Goal: Task Accomplishment & Management: Manage account settings

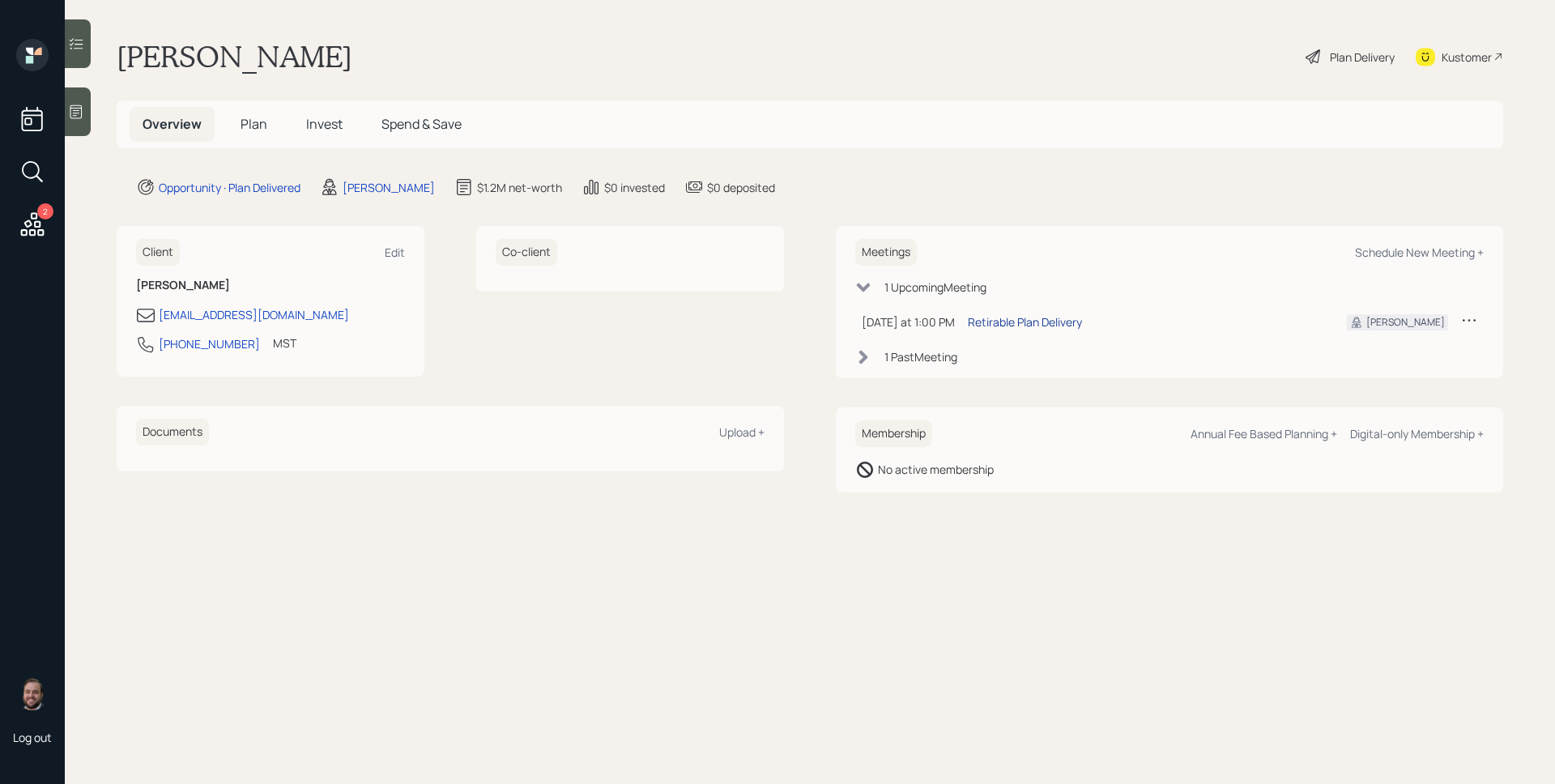
click at [1034, 321] on div "Retirable Plan Delivery" at bounding box center [1024, 321] width 115 height 17
click at [260, 115] on span "Plan" at bounding box center [254, 123] width 26 height 18
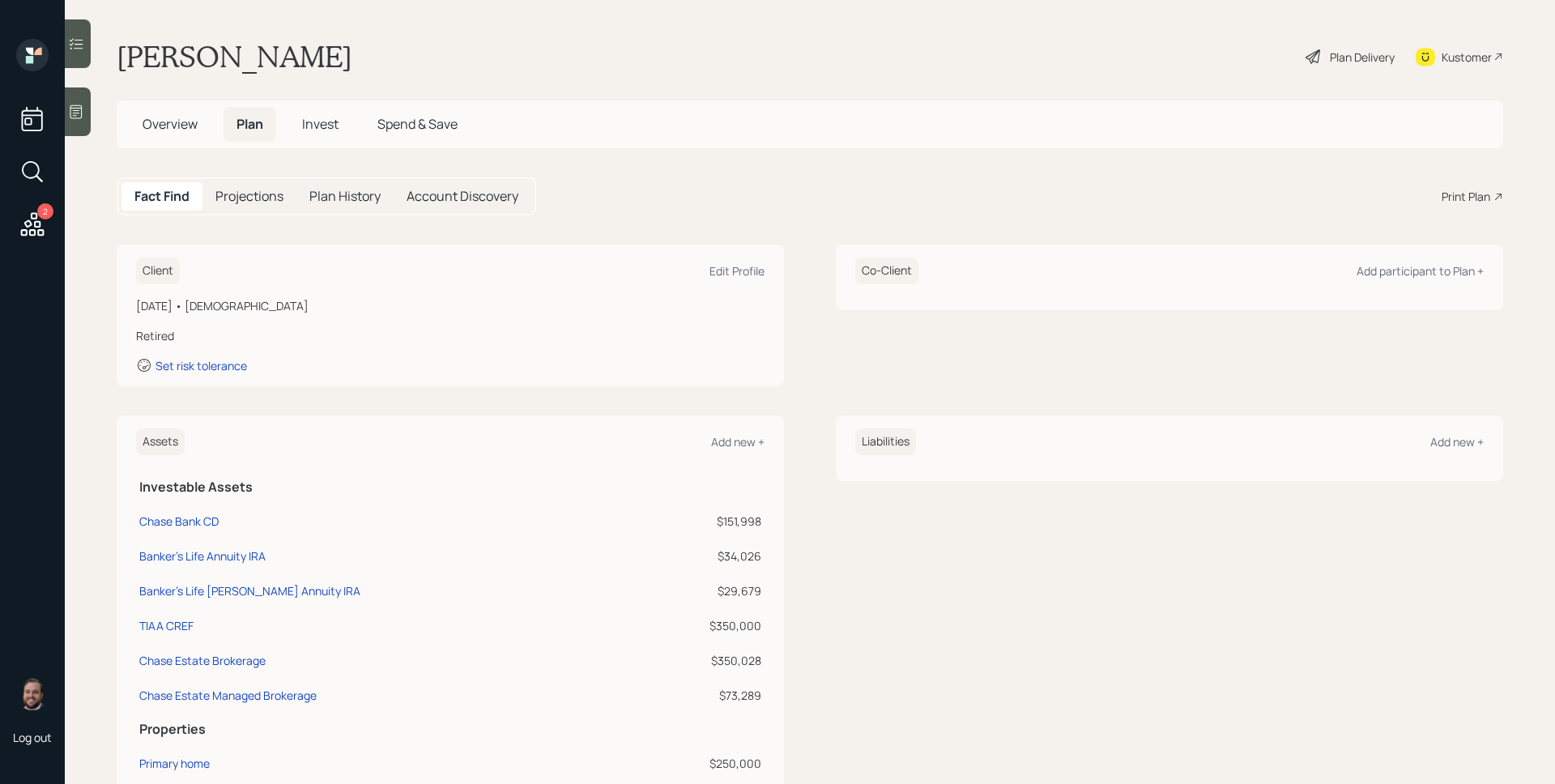
click at [1343, 54] on div "Plan Delivery" at bounding box center [1362, 57] width 65 height 17
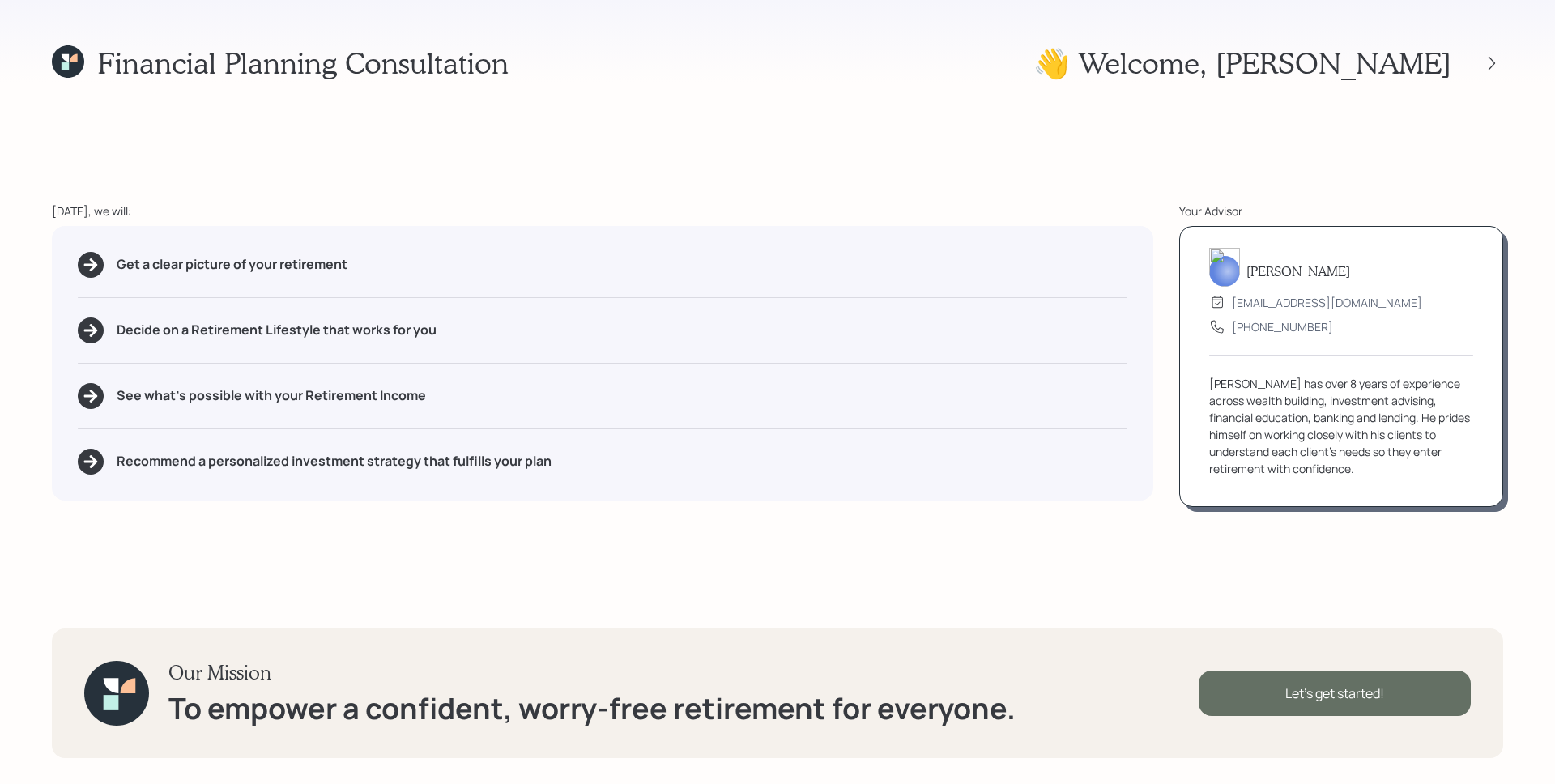
click at [1356, 700] on div "Let's get started!" at bounding box center [1335, 693] width 272 height 45
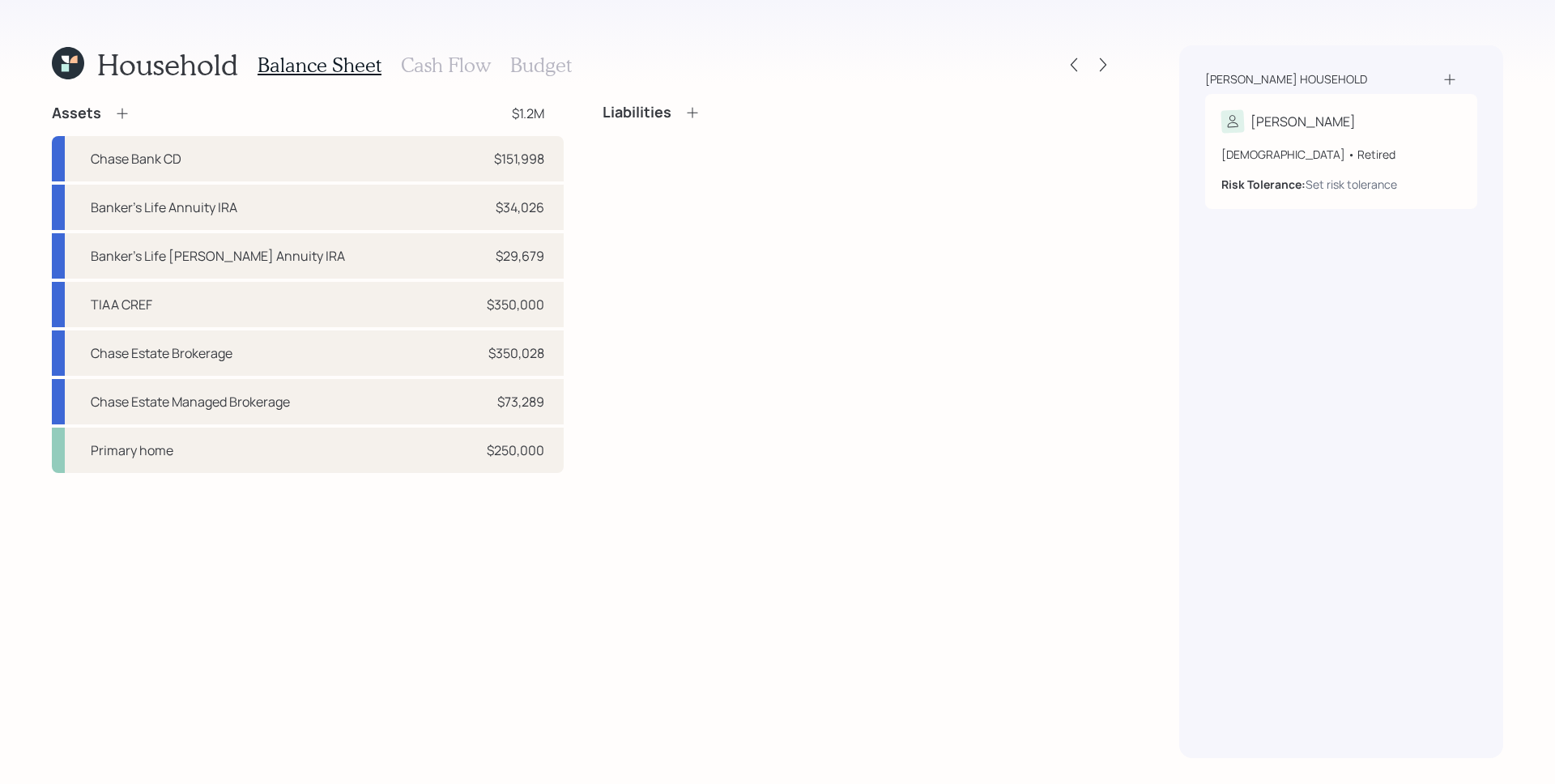
click at [438, 62] on h3 "Cash Flow" at bounding box center [446, 66] width 90 height 23
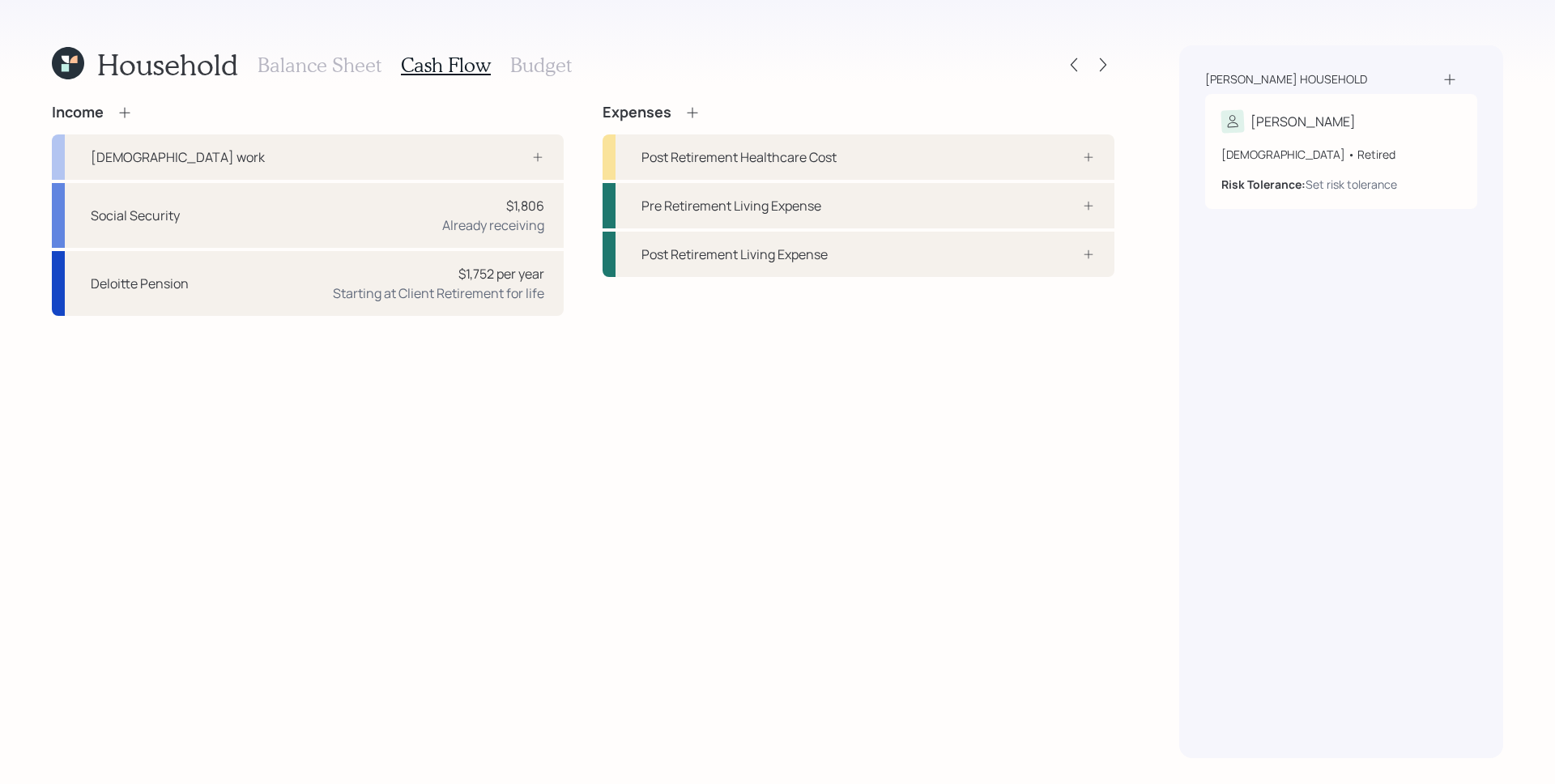
click at [331, 63] on h3 "Balance Sheet" at bounding box center [319, 66] width 124 height 23
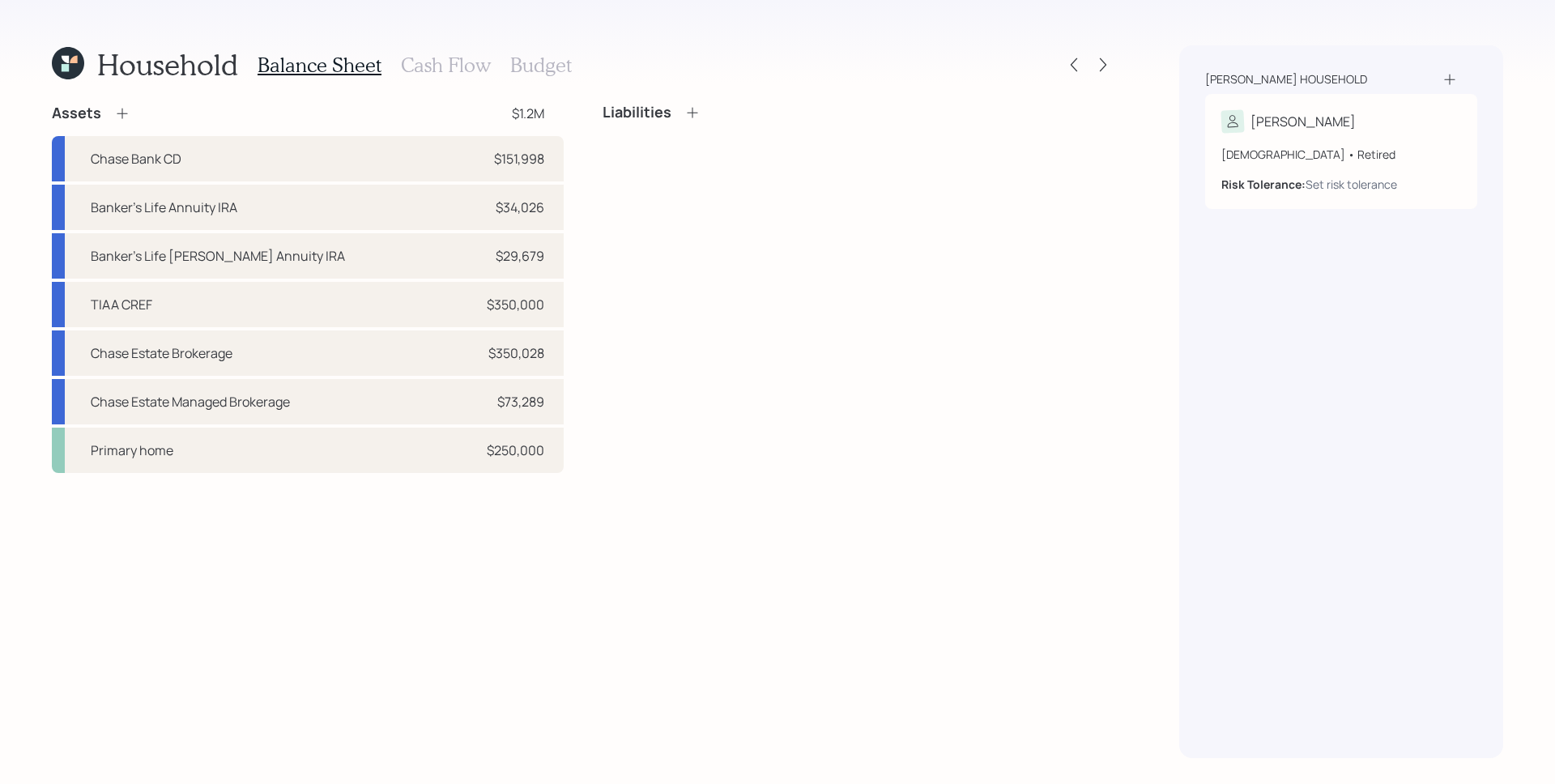
click at [448, 75] on h3 "Cash Flow" at bounding box center [446, 66] width 90 height 23
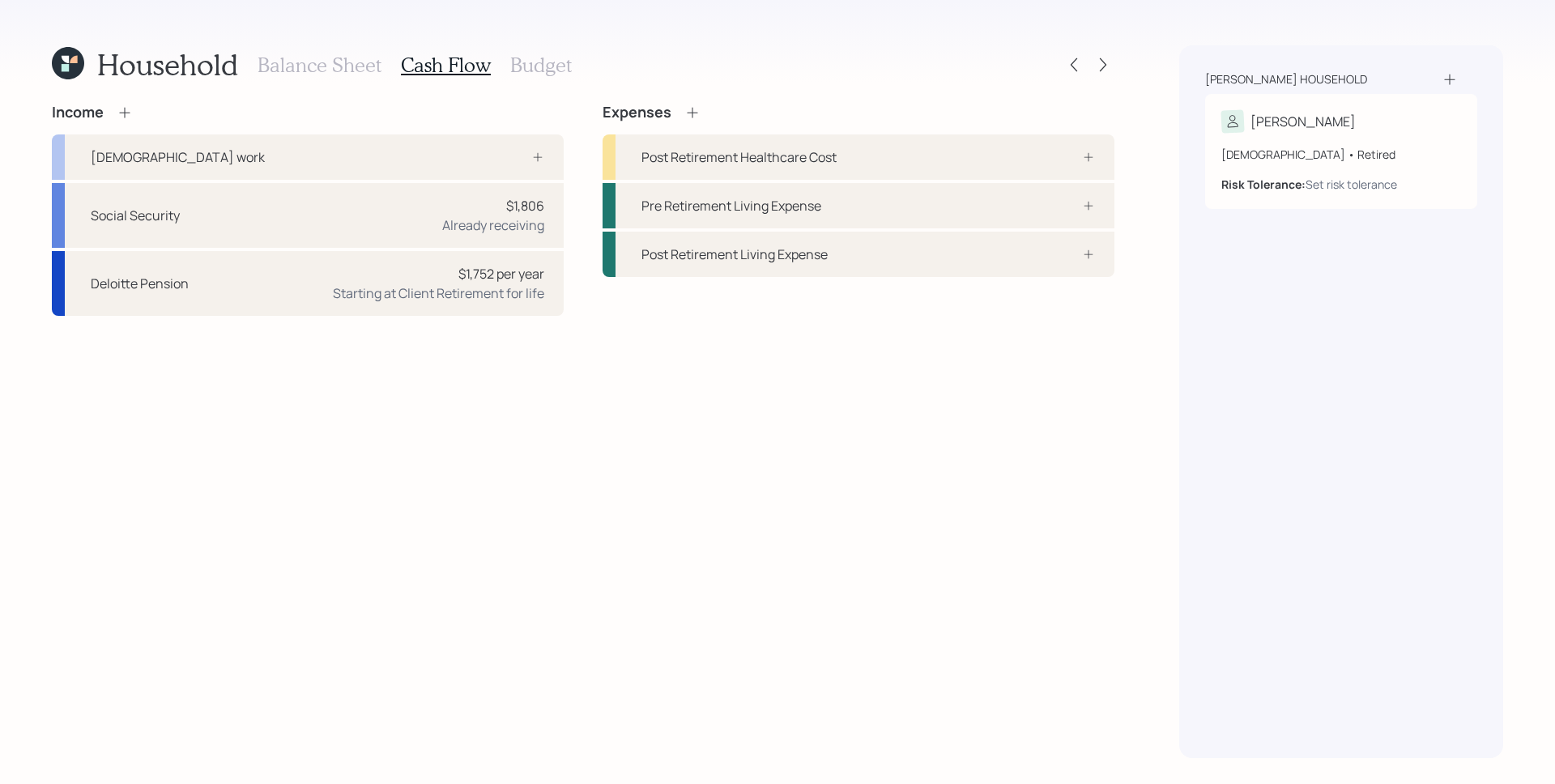
click at [123, 113] on icon at bounding box center [124, 113] width 17 height 17
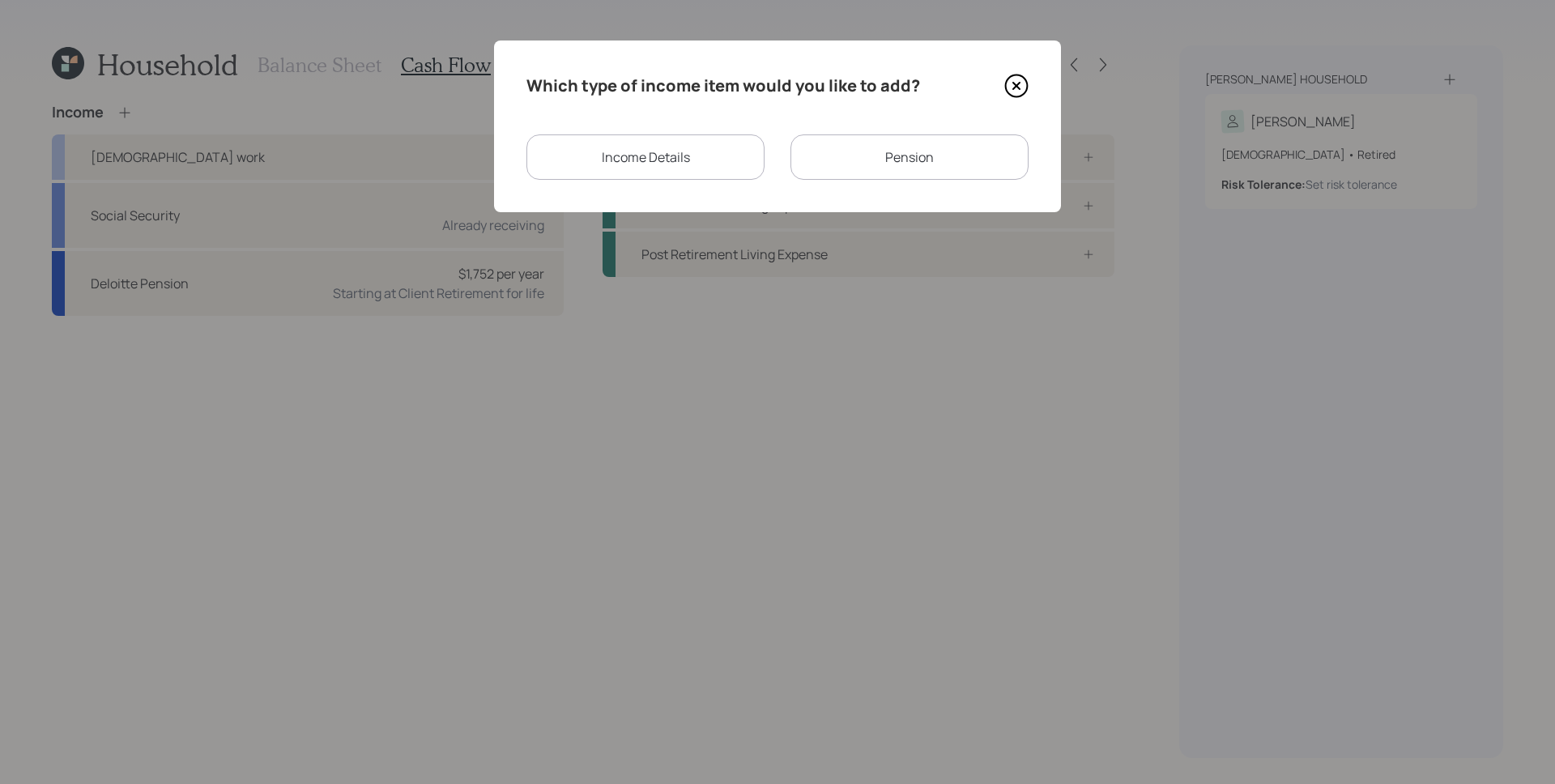
click at [920, 111] on div "Which type of income item would you like to add? Income Details Pension" at bounding box center [777, 125] width 567 height 171
click at [903, 106] on div "Which type of income item would you like to add? Income Details Pension" at bounding box center [777, 125] width 567 height 171
click at [921, 161] on div "Pension" at bounding box center [909, 157] width 238 height 45
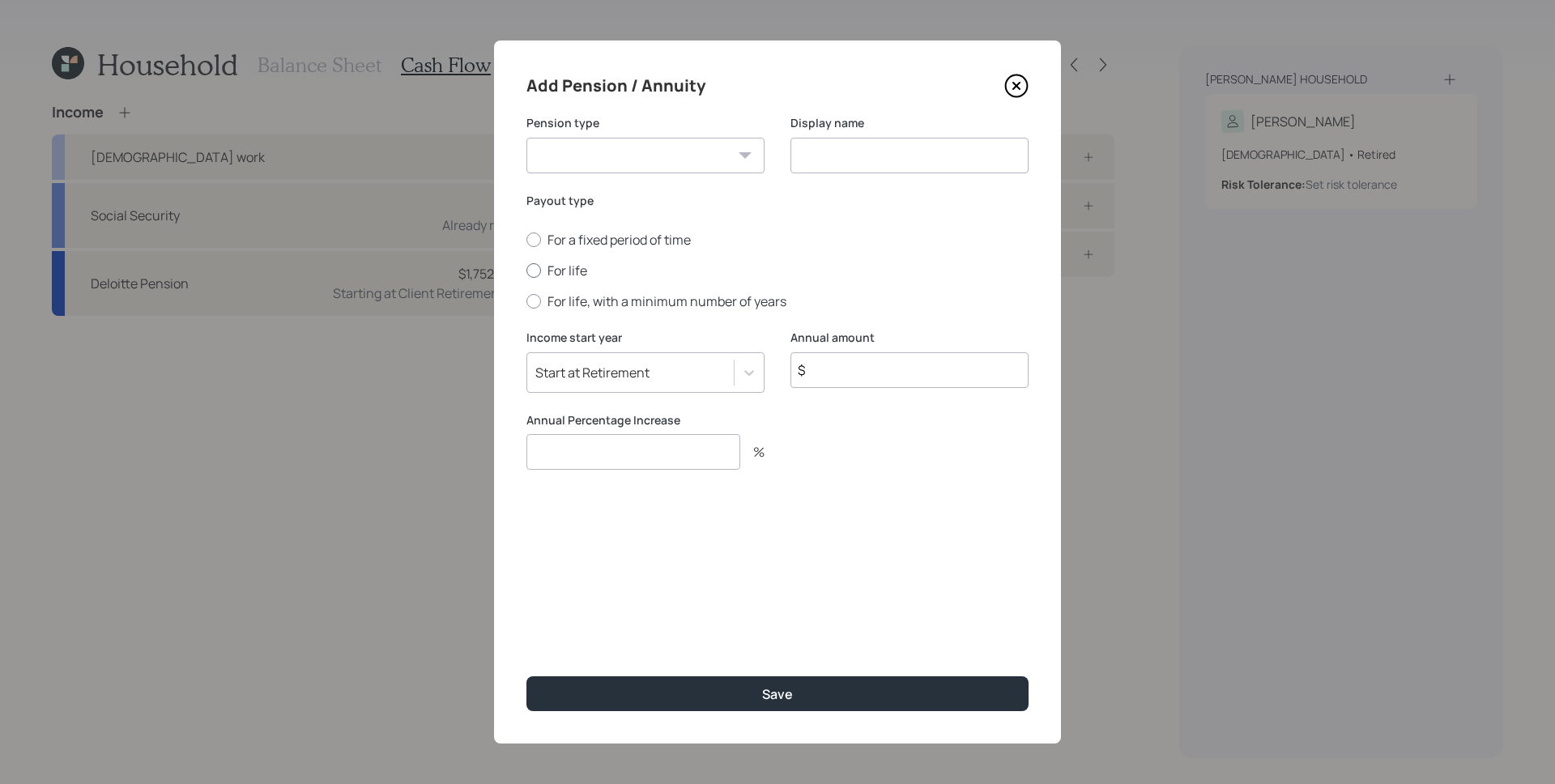
click at [570, 270] on label "For life" at bounding box center [778, 270] width 502 height 18
click at [527, 270] on input "For life" at bounding box center [526, 270] width 1 height 1
radio input "true"
click at [631, 153] on select "Pension Annuity" at bounding box center [645, 156] width 238 height 35
select select "annuity"
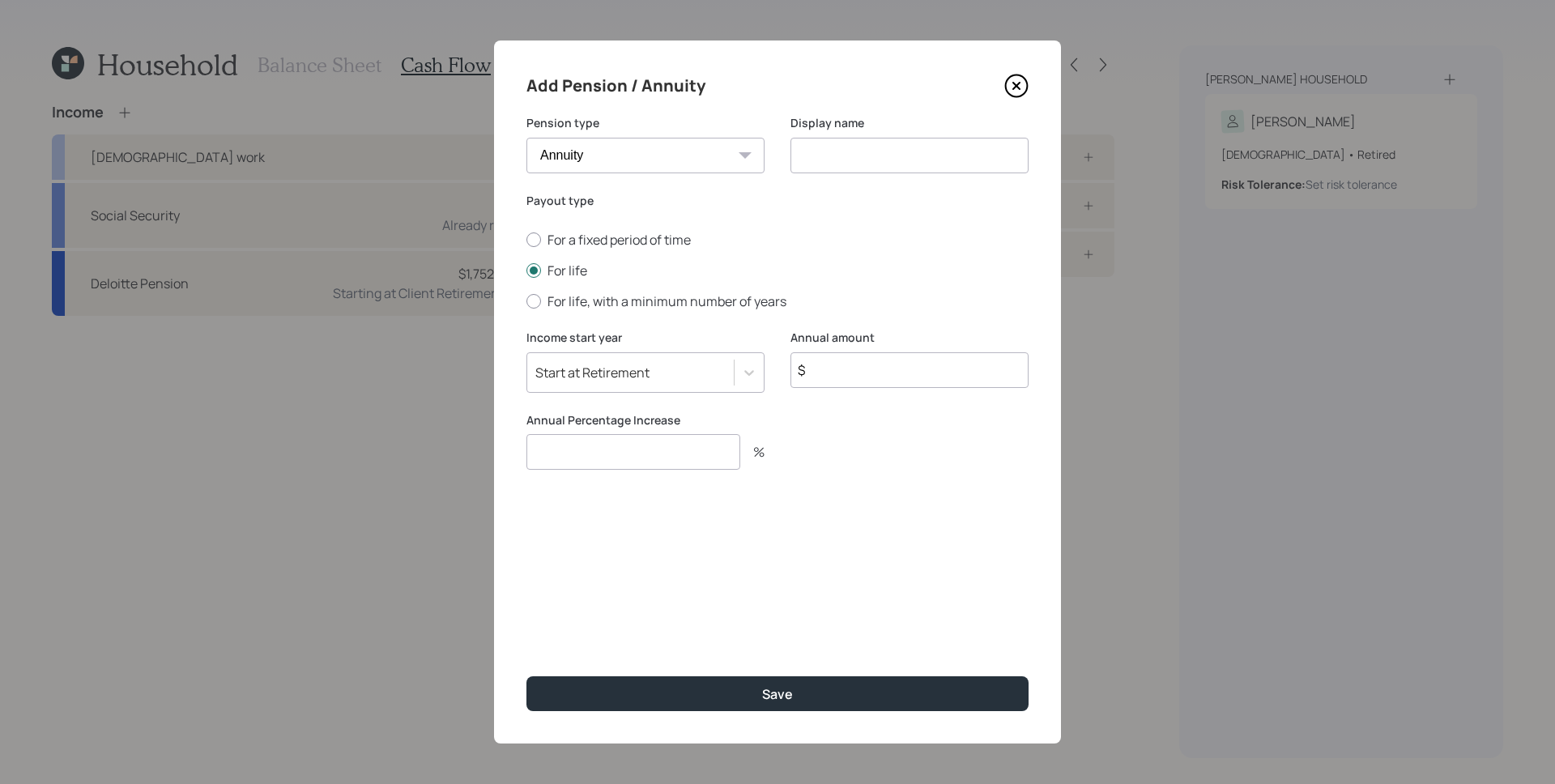
click at [527, 138] on select "Pension Annuity" at bounding box center [645, 156] width 238 height 35
click at [817, 155] on input at bounding box center [909, 156] width 238 height 35
type input "TIAA Lifetime Income Annuity"
click at [854, 379] on input "$" at bounding box center [909, 370] width 238 height 35
type input "$ 21,942"
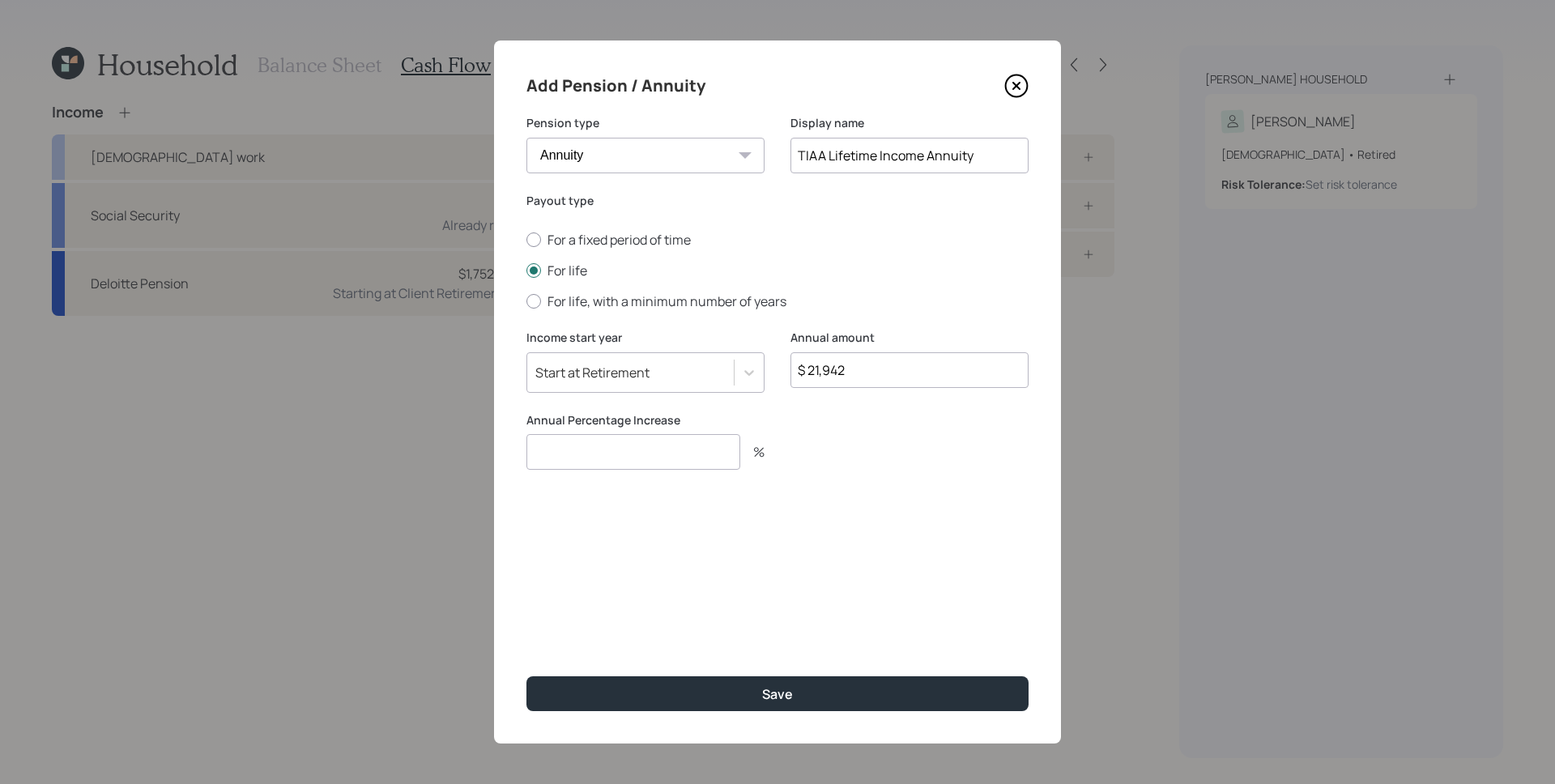
click at [661, 473] on div "Annual Percentage Increase %" at bounding box center [645, 450] width 238 height 77
click at [658, 469] on input "number" at bounding box center [634, 451] width 213 height 35
type input "0"
click at [527, 676] on button "Save" at bounding box center [778, 694] width 502 height 35
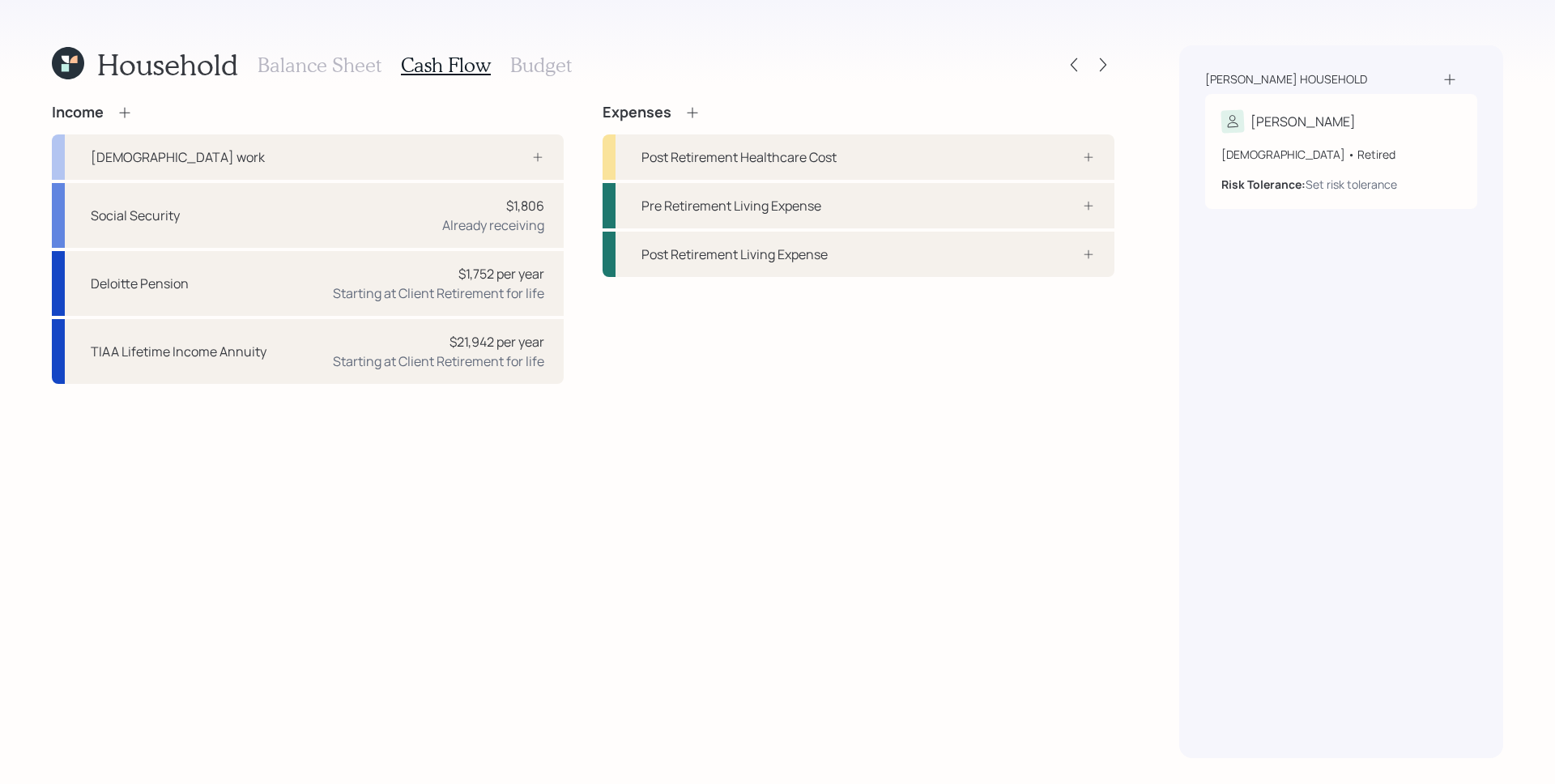
drag, startPoint x: 316, startPoint y: 61, endPoint x: 333, endPoint y: 96, distance: 38.9
click at [316, 61] on h3 "Balance Sheet" at bounding box center [319, 66] width 124 height 23
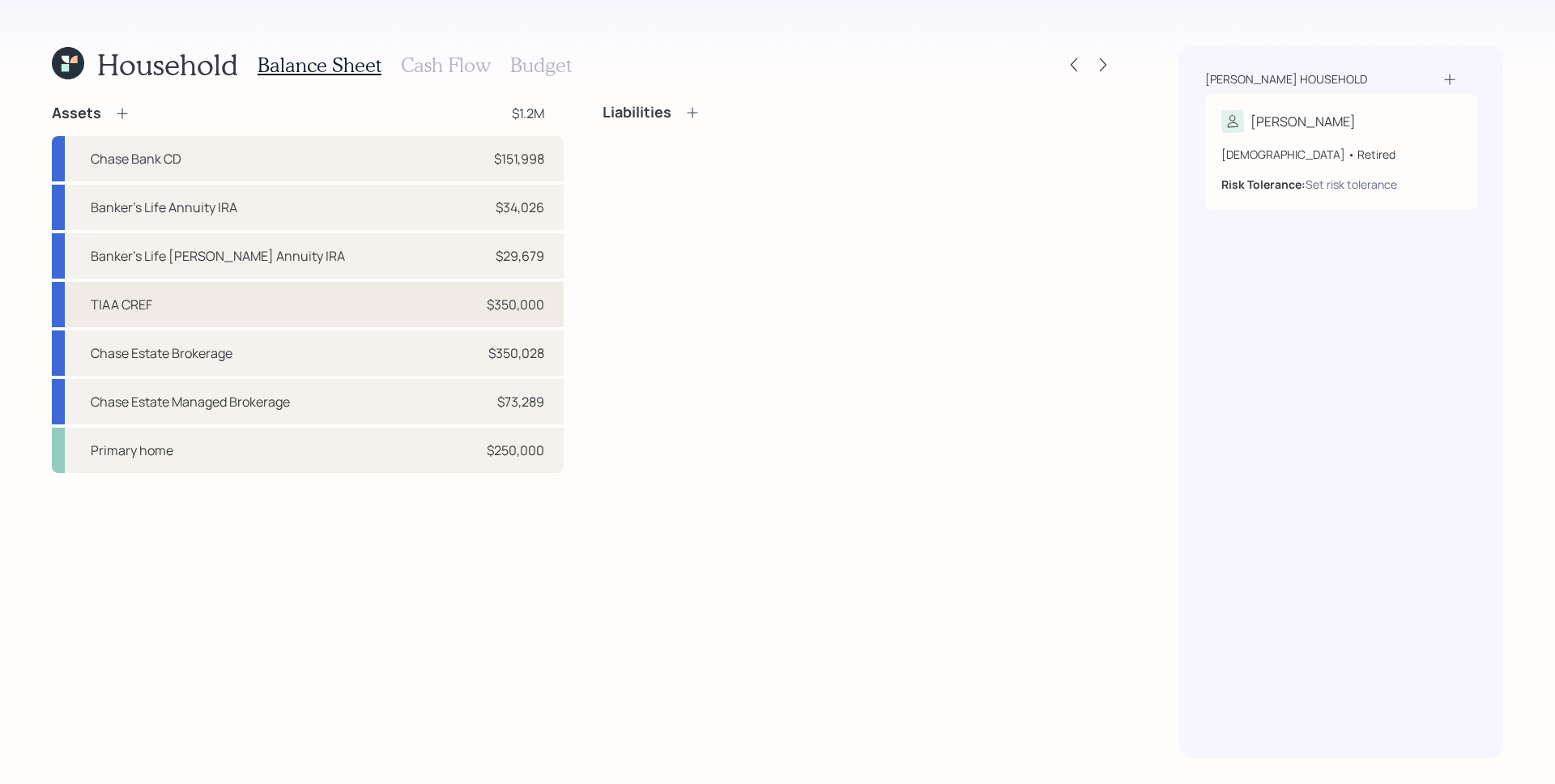
click at [444, 302] on div "TIAA CREF $350,000" at bounding box center [307, 304] width 512 height 45
select select "ira"
select select "balanced"
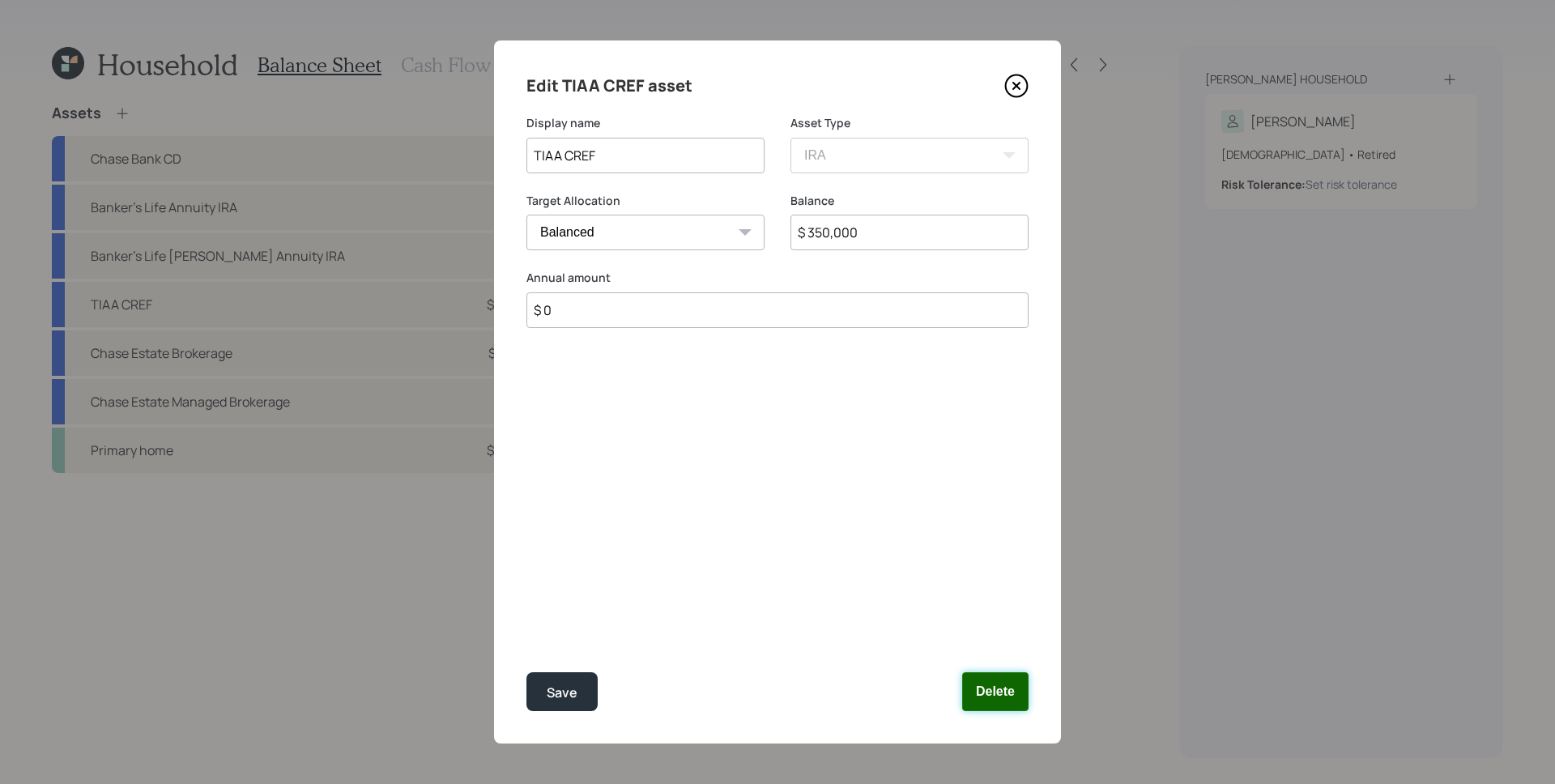
click at [1004, 694] on button "Delete" at bounding box center [995, 691] width 67 height 39
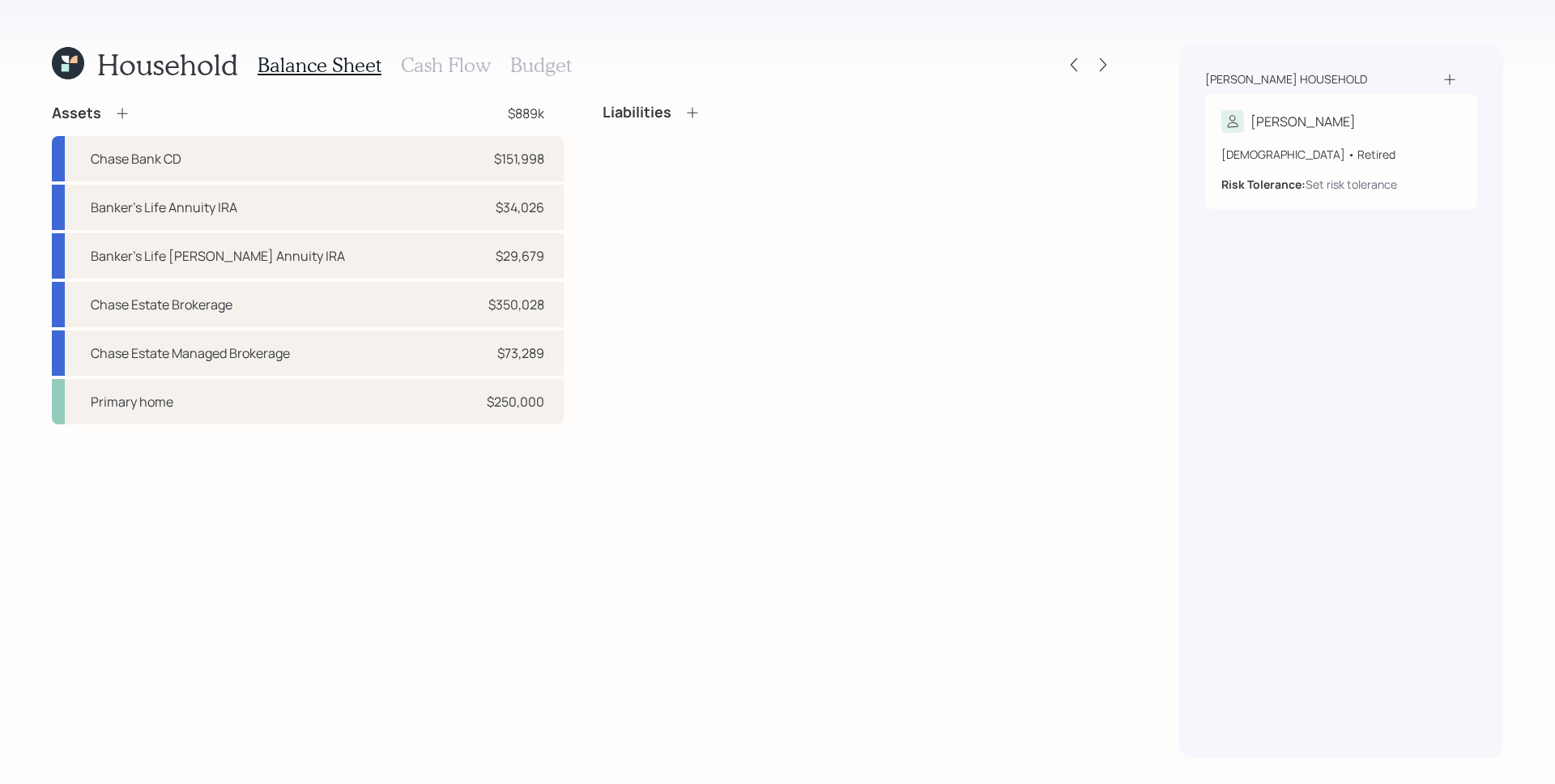
click at [896, 412] on div "Liabilities" at bounding box center [858, 263] width 512 height 320
click at [522, 306] on div "$350,028" at bounding box center [516, 304] width 56 height 20
select select "taxable"
select select "balanced"
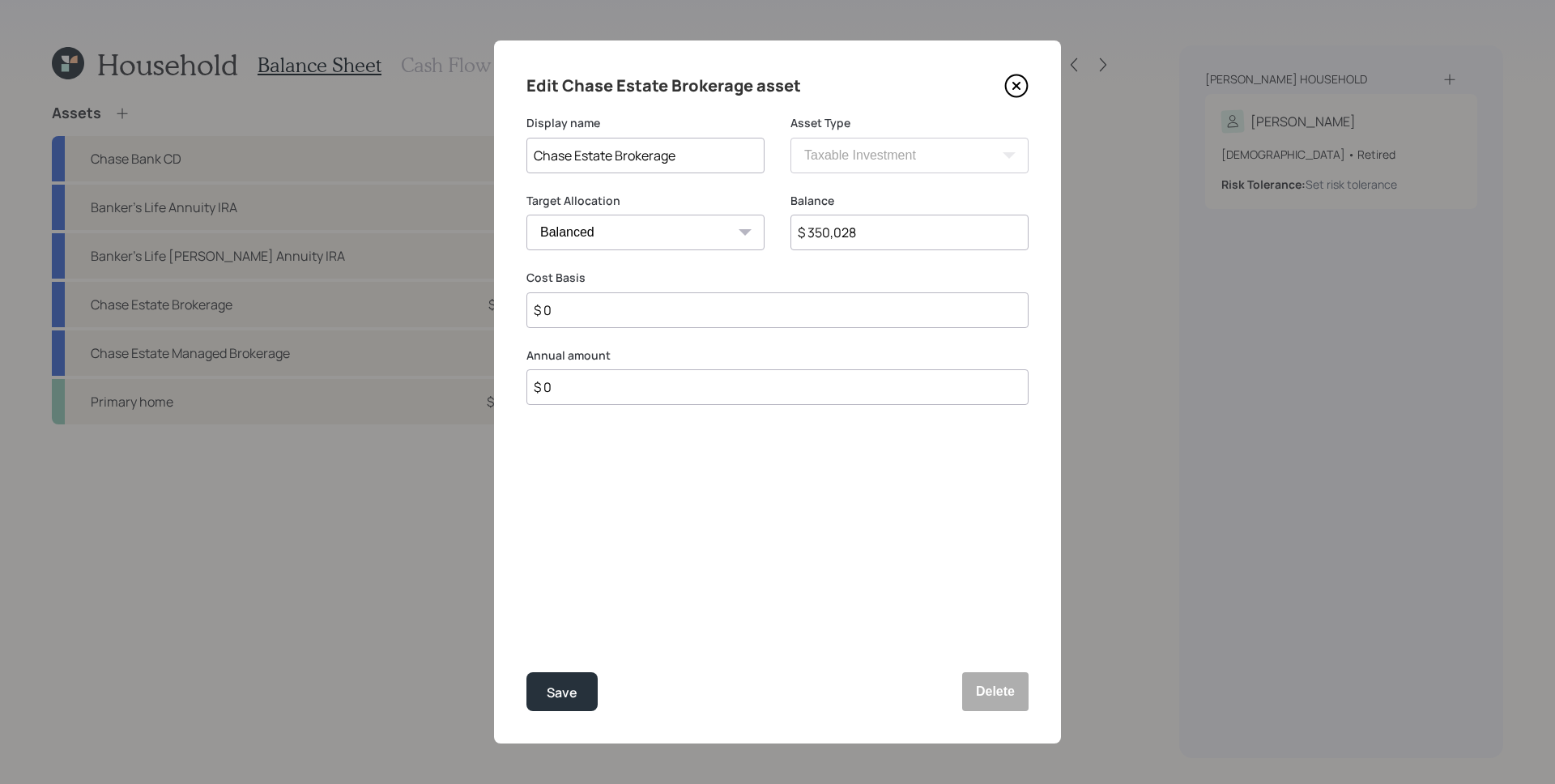
click at [901, 234] on input "$ 350,028" at bounding box center [909, 232] width 238 height 35
type input "$ 60"
click at [558, 712] on div "Edit Chase Estate Brokerage asset Display name Chase Estate Brokerage Asset Typ…" at bounding box center [777, 392] width 567 height 703
click at [560, 704] on button "Save" at bounding box center [562, 691] width 71 height 39
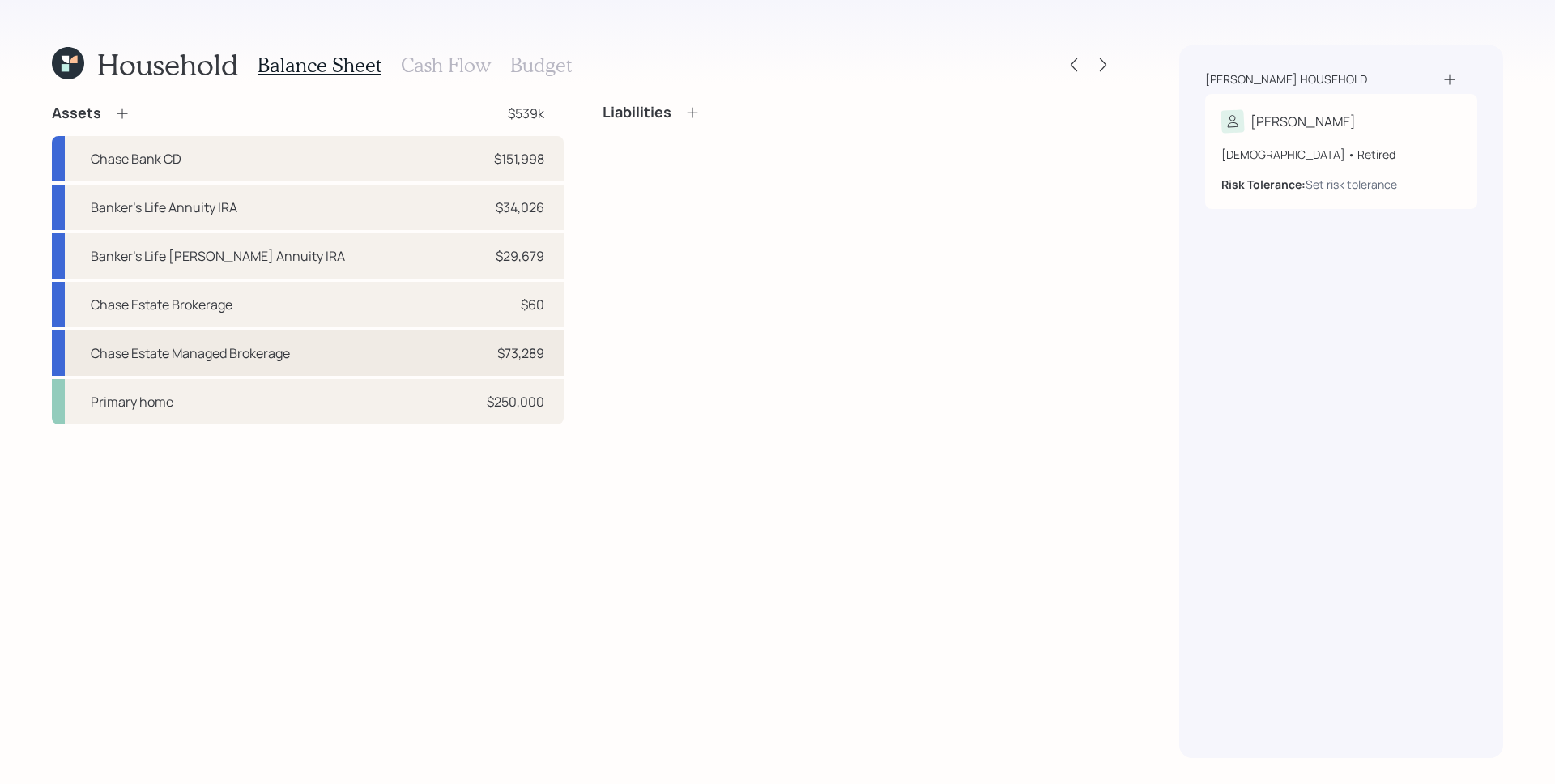
click at [527, 355] on div "$73,289" at bounding box center [521, 353] width 47 height 20
select select "taxable"
select select "balanced"
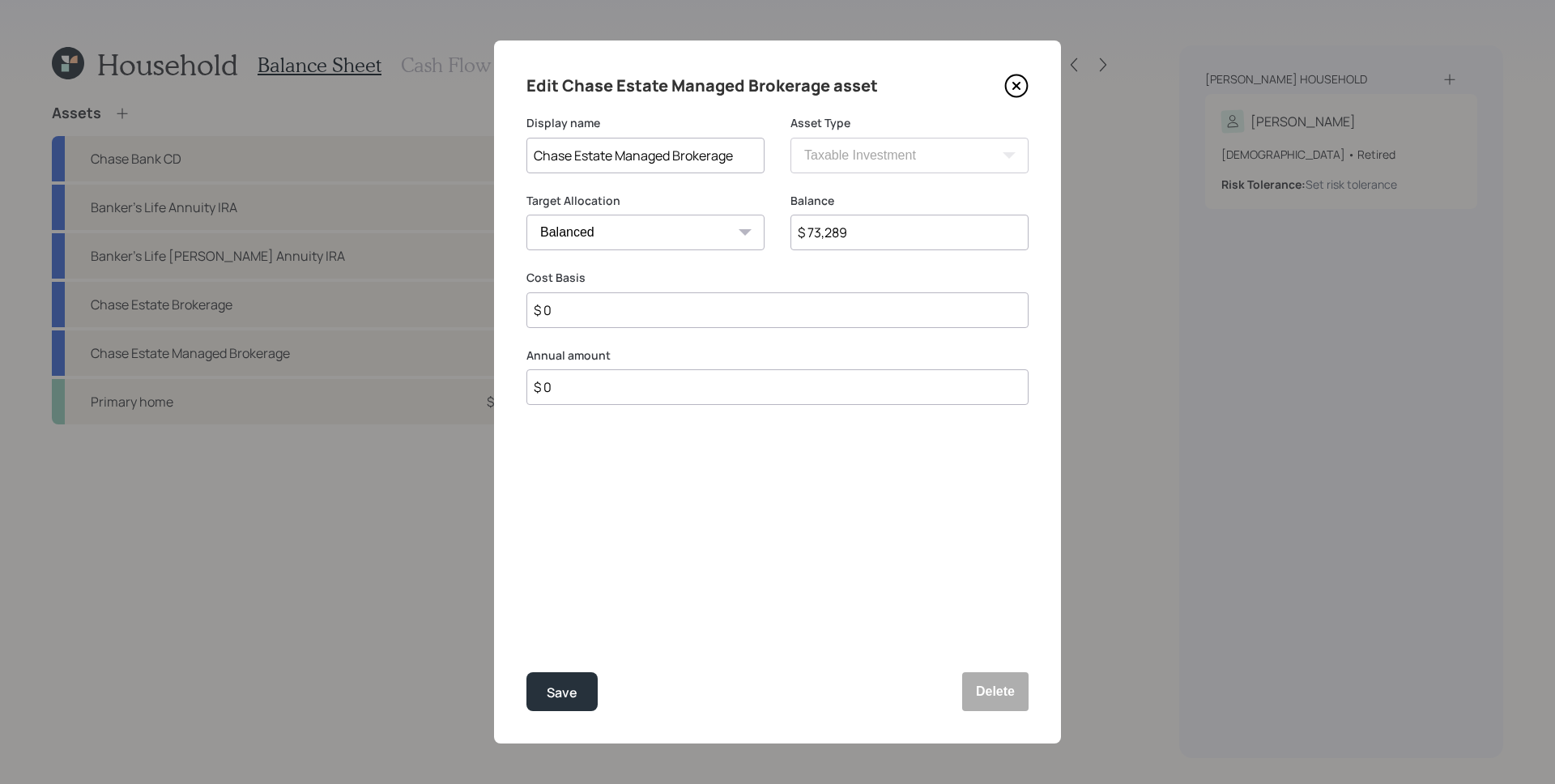
drag, startPoint x: 867, startPoint y: 231, endPoint x: 825, endPoint y: 230, distance: 42.0
click at [825, 230] on input "$ 73,289" at bounding box center [909, 232] width 238 height 35
type input "$ 73,561"
click at [561, 676] on button "Save" at bounding box center [562, 691] width 71 height 39
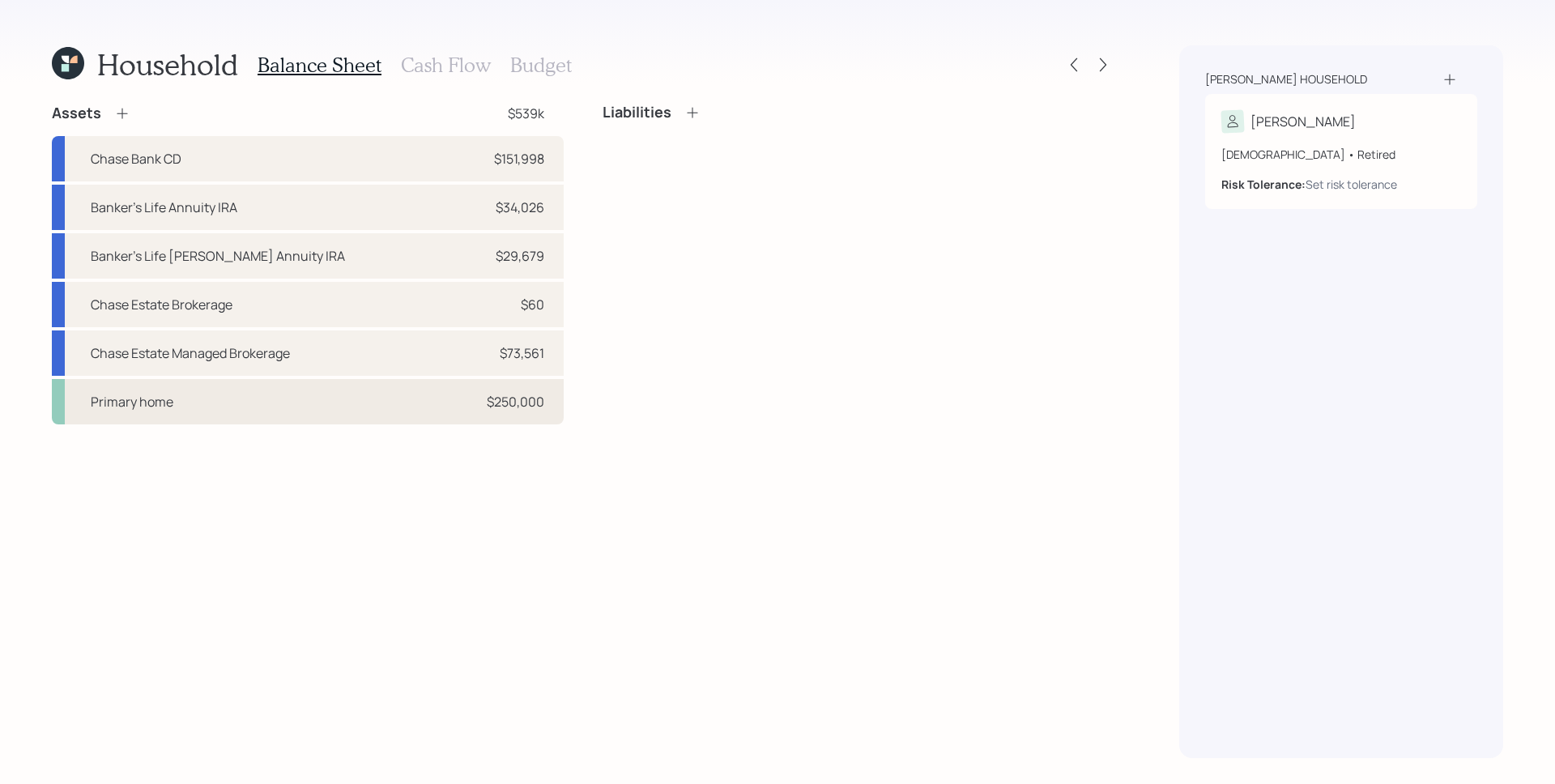
click at [335, 407] on div "Primary home $250,000" at bounding box center [307, 401] width 512 height 45
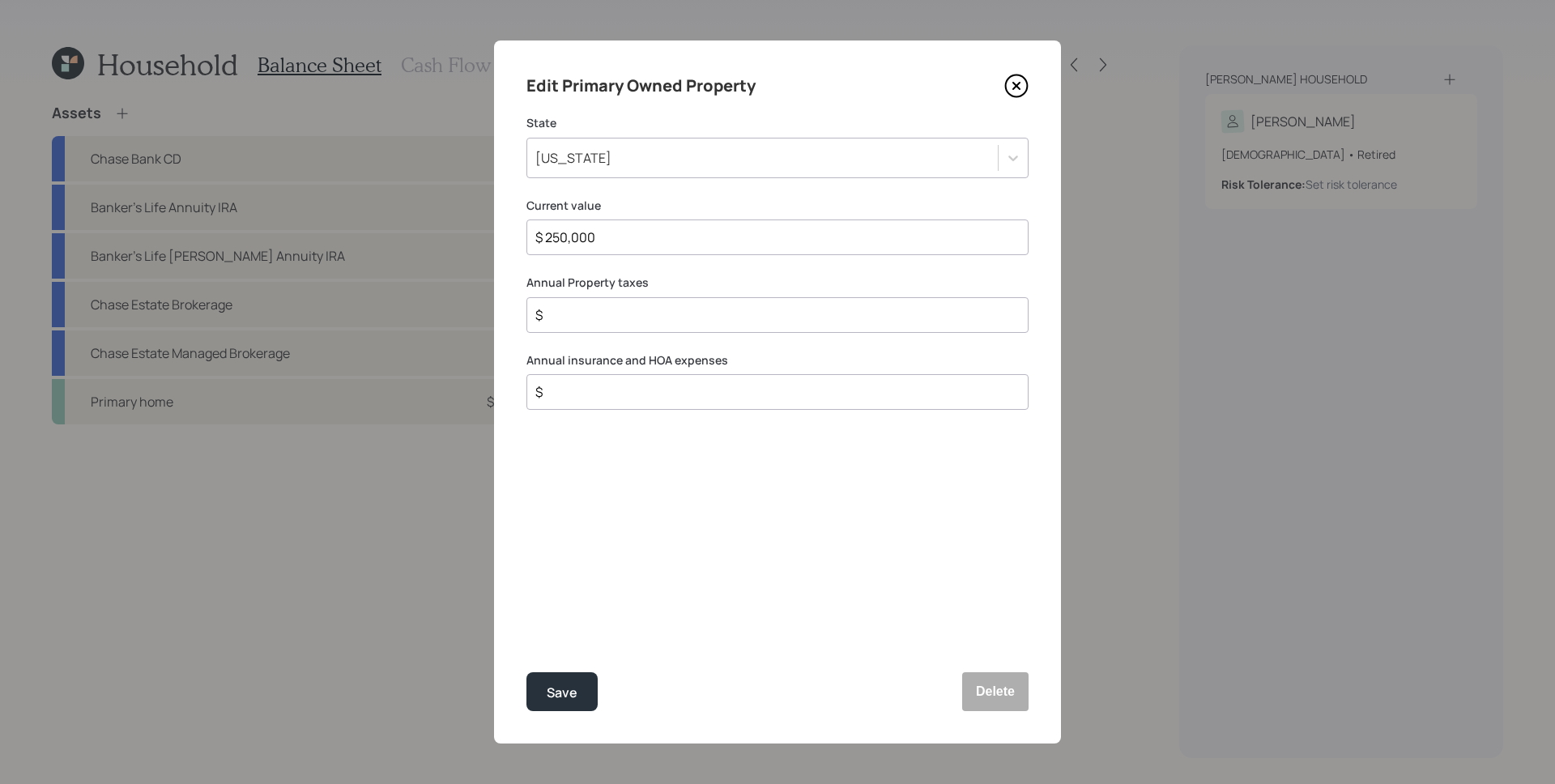
click at [1011, 89] on icon at bounding box center [1015, 85] width 24 height 24
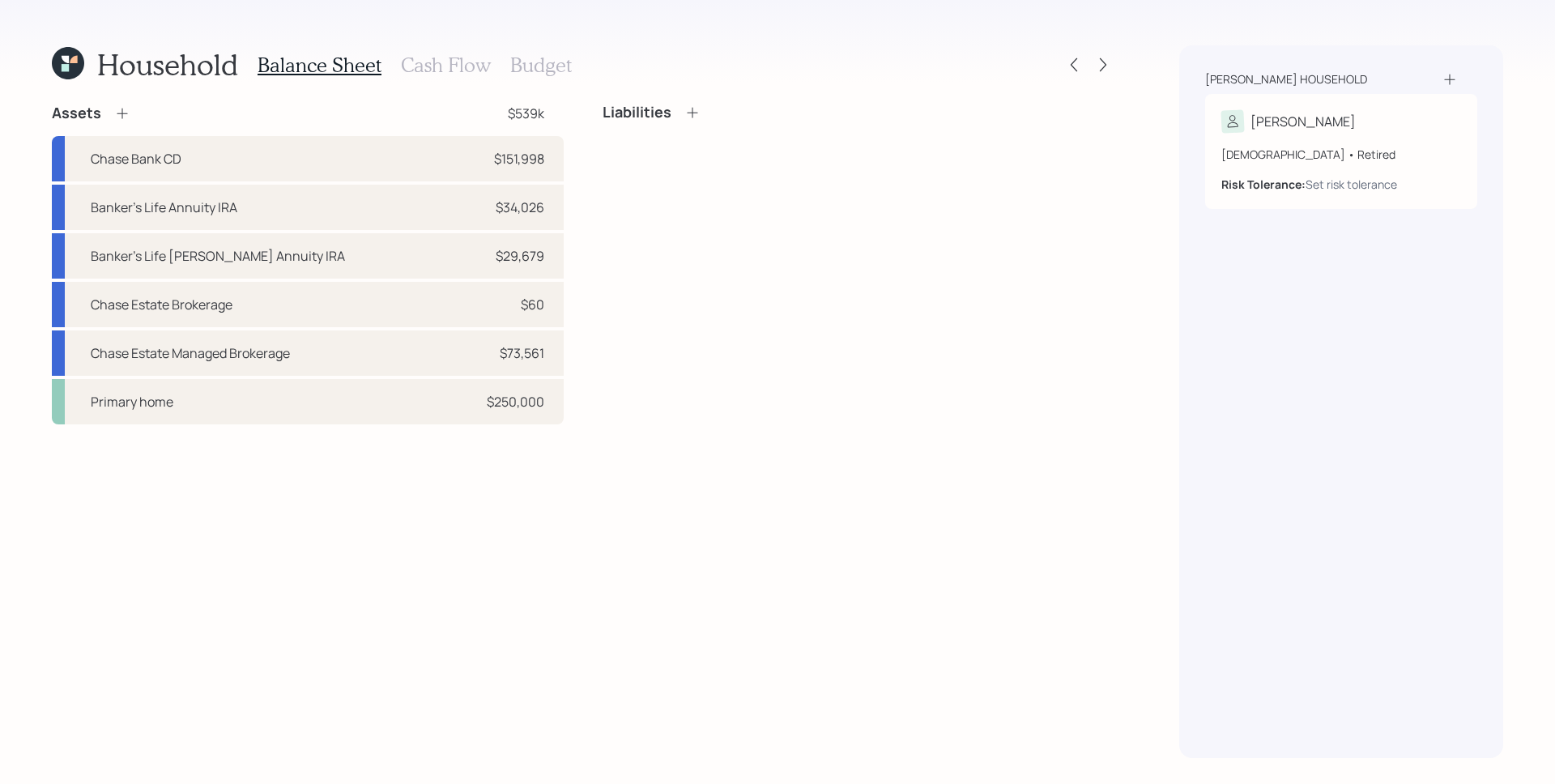
click at [123, 110] on icon at bounding box center [122, 114] width 17 height 17
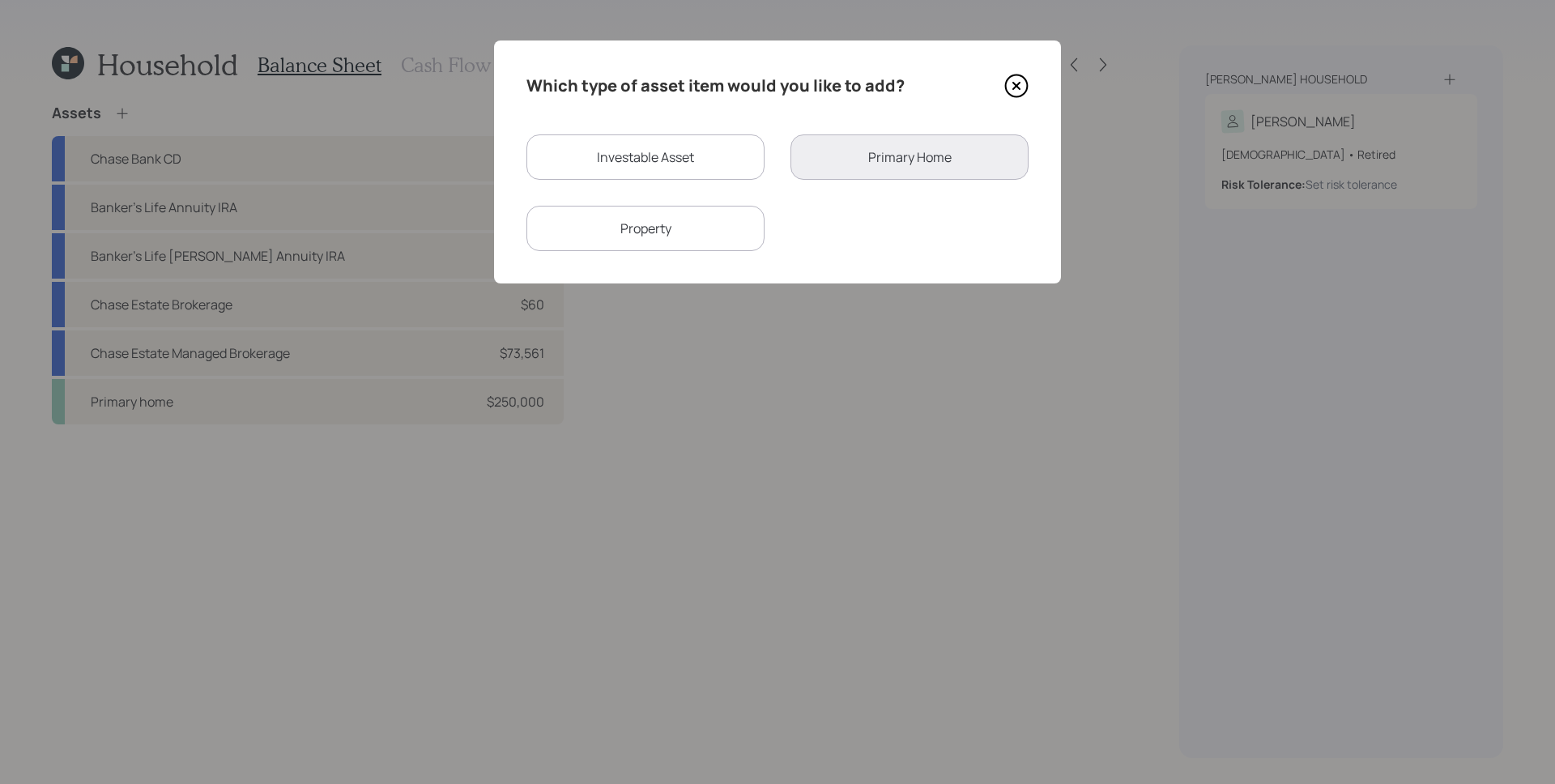
click at [728, 161] on div "Investable Asset" at bounding box center [645, 157] width 238 height 45
select select "taxable"
select select "balanced"
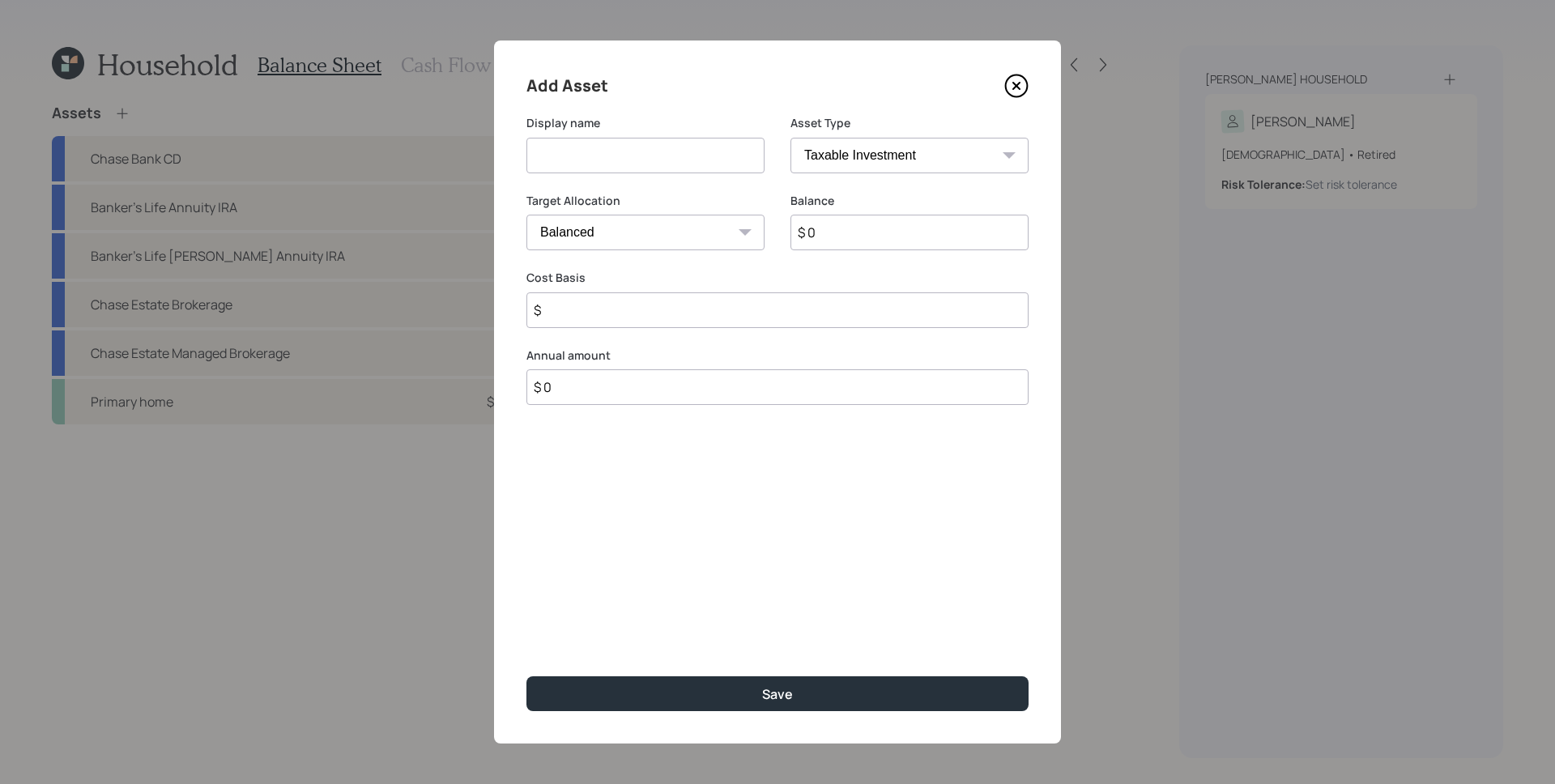
click at [898, 158] on select "SEP [PERSON_NAME] IRA 401(k) [PERSON_NAME] 401(k) 403(b) [PERSON_NAME] 403(b) 4…" at bounding box center [909, 156] width 238 height 35
select select "emergency_fund"
click at [790, 138] on select "SEP [PERSON_NAME] IRA 401(k) [PERSON_NAME] 401(k) 403(b) [PERSON_NAME] 403(b) 4…" at bounding box center [909, 156] width 238 height 35
click at [689, 161] on input at bounding box center [645, 156] width 238 height 35
click at [746, 334] on div "Add Asset Display name Asset Type SEP [PERSON_NAME] IRA 401(k) [PERSON_NAME] 40…" at bounding box center [777, 392] width 567 height 703
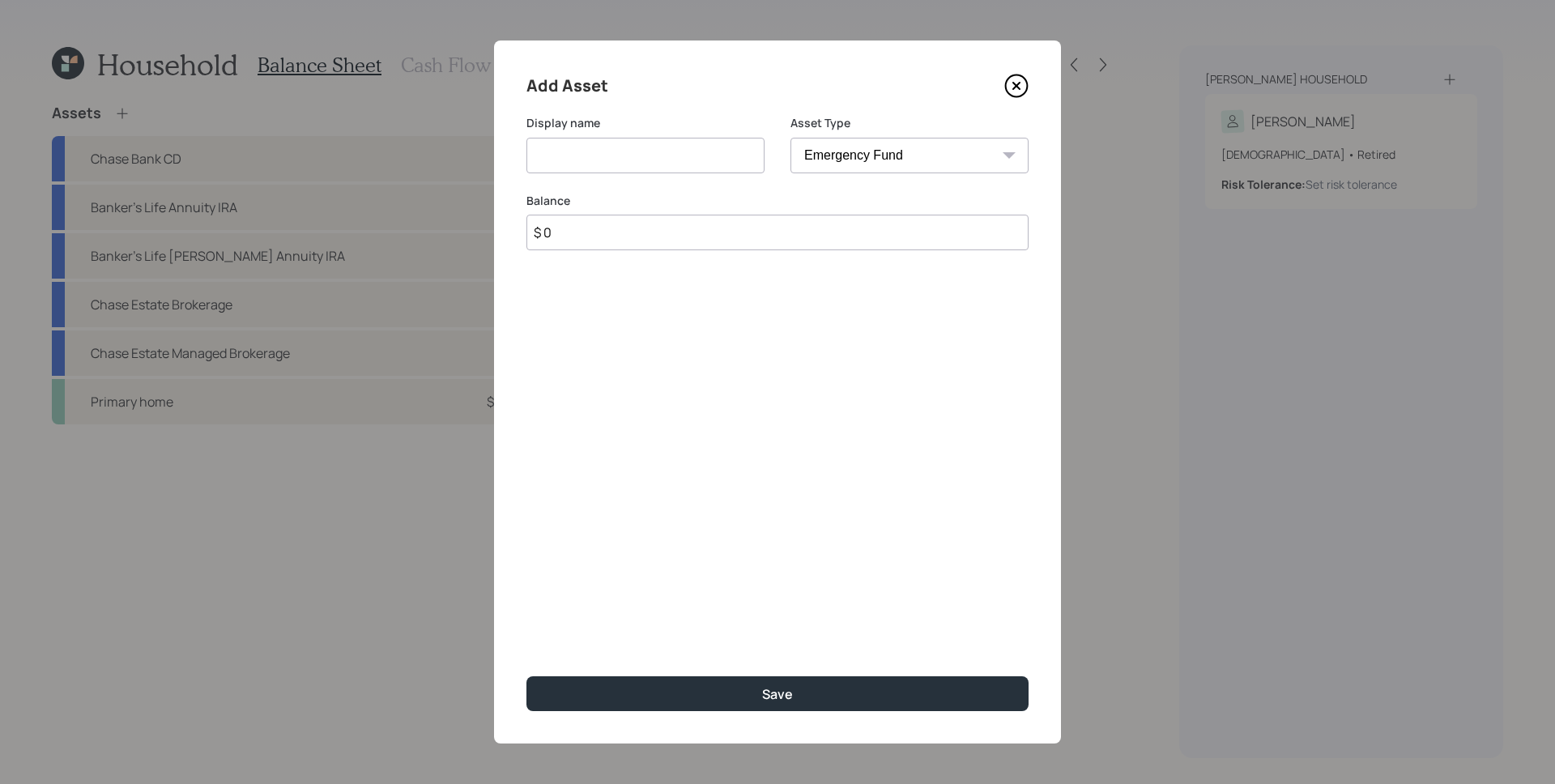
click at [1015, 90] on icon at bounding box center [1015, 85] width 24 height 24
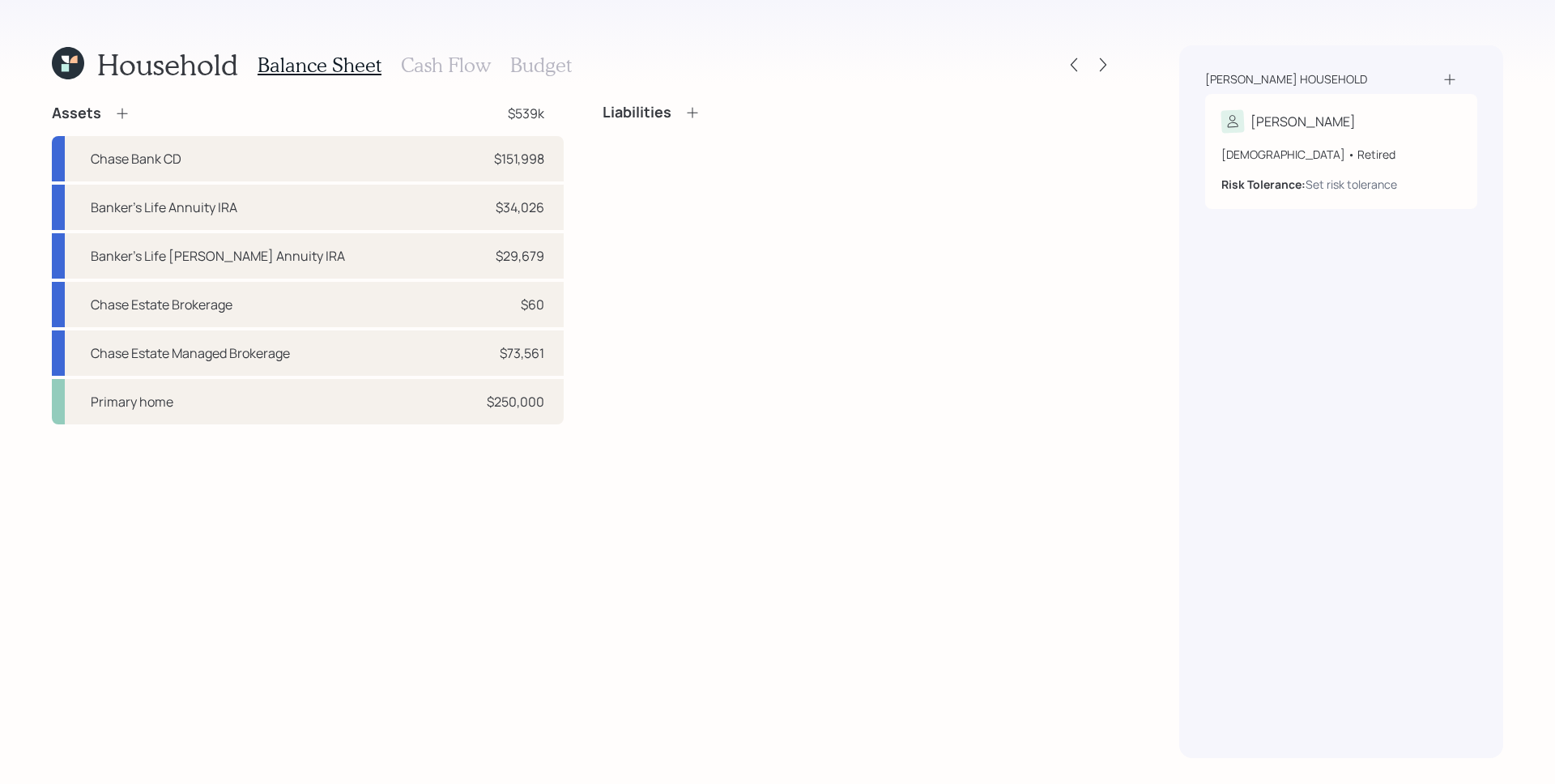
click at [974, 340] on div "Liabilities" at bounding box center [858, 263] width 512 height 320
click at [686, 114] on icon at bounding box center [692, 113] width 17 height 17
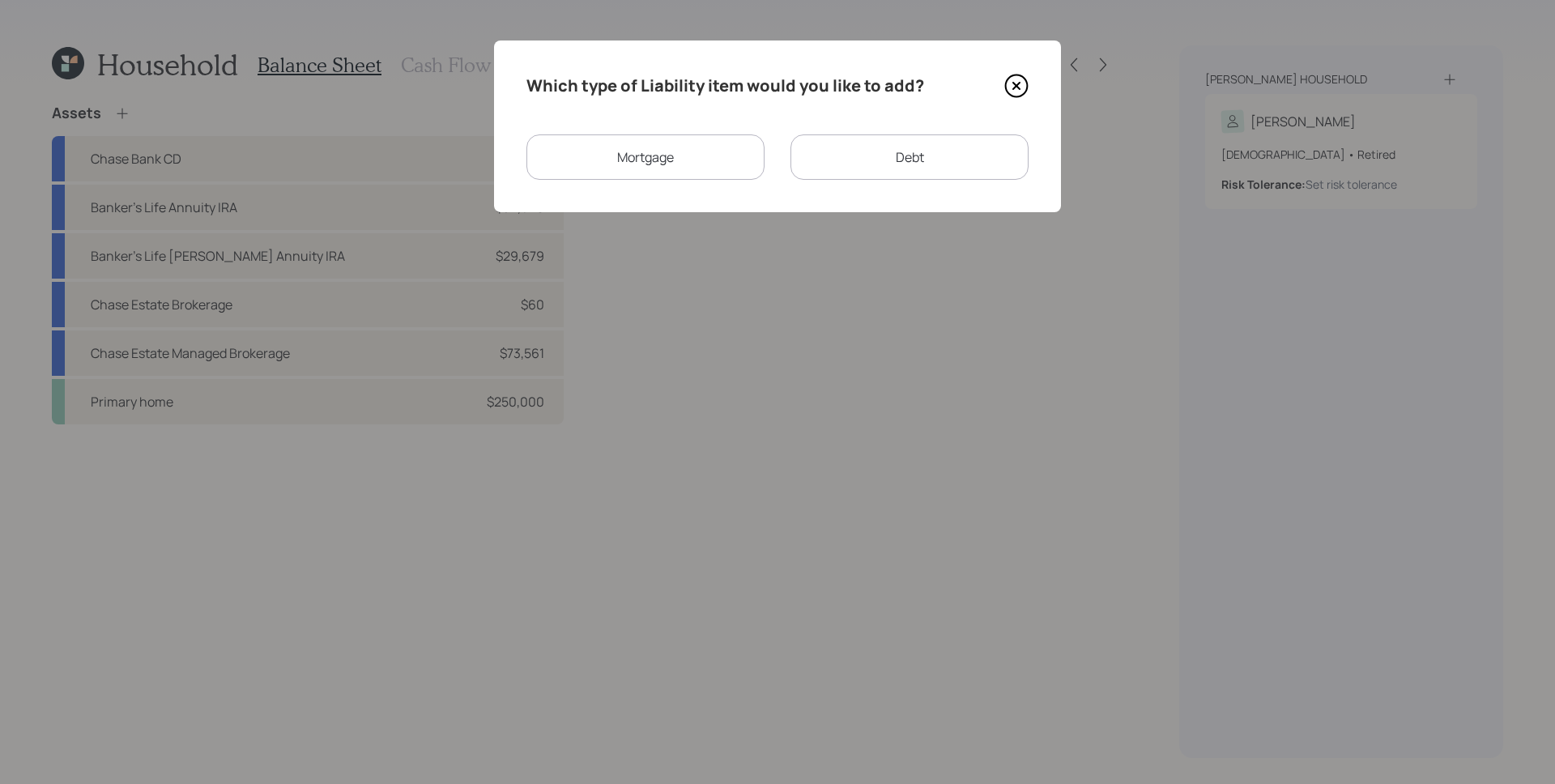
click at [681, 148] on div "Mortgage" at bounding box center [645, 157] width 238 height 45
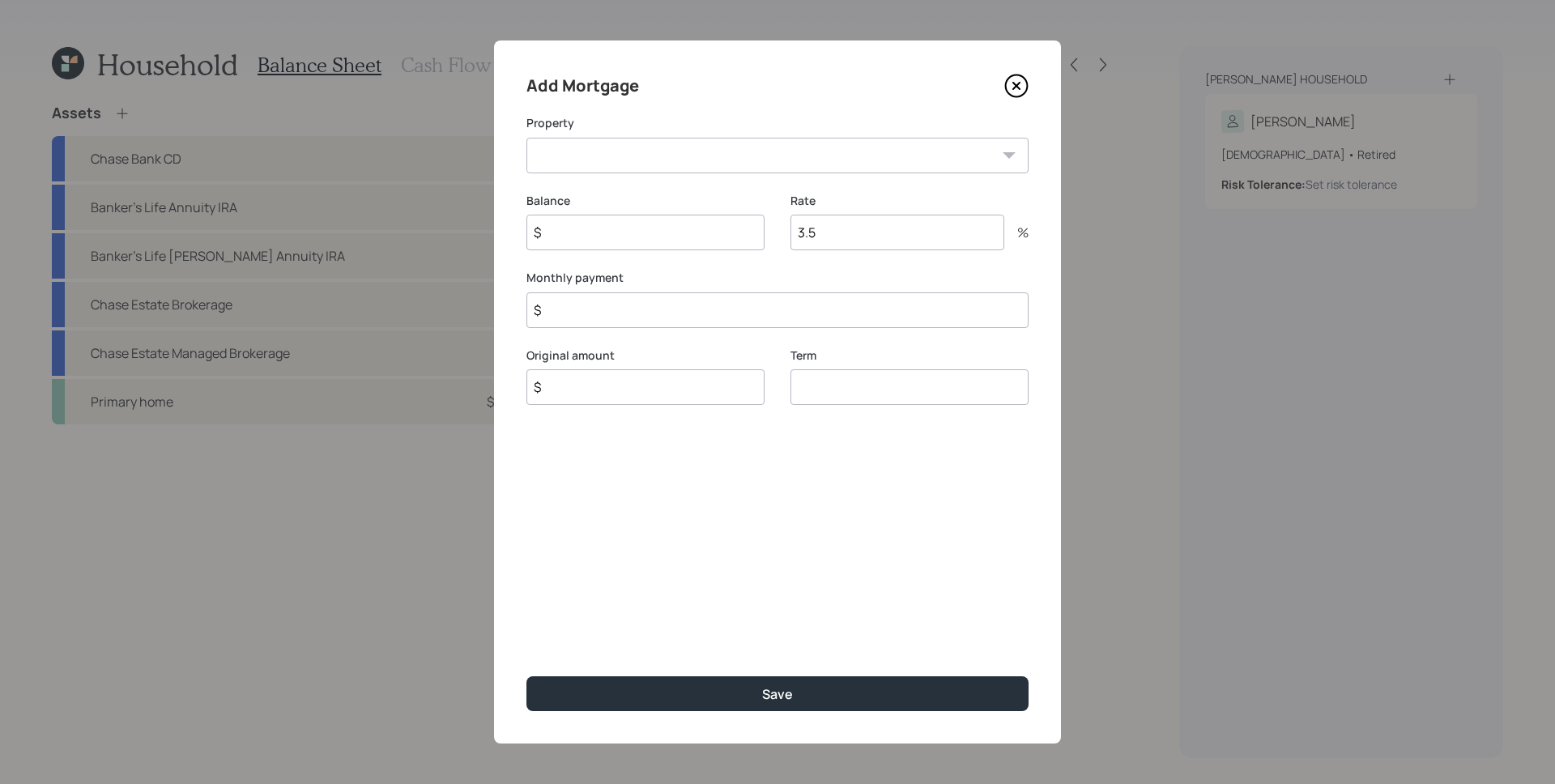
click at [686, 161] on select "AZ Primary home" at bounding box center [778, 156] width 502 height 35
select select "8c2257f1-d49e-418f-aef4-cee7568afe00"
click at [527, 138] on select "AZ Primary home" at bounding box center [778, 156] width 502 height 35
click at [639, 233] on input "$" at bounding box center [645, 232] width 238 height 35
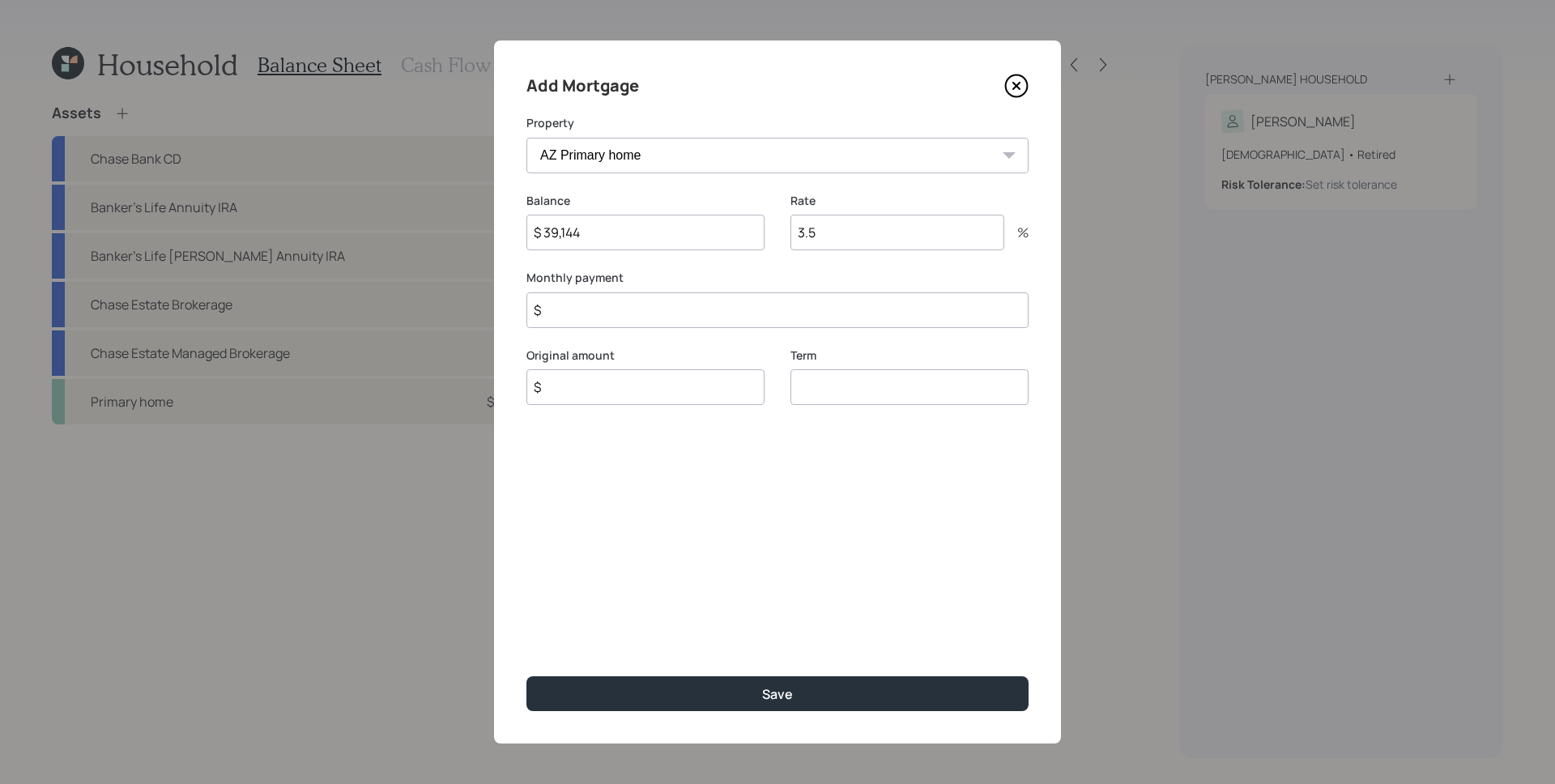
type input "$ 39,144"
click at [832, 233] on input "3.5" at bounding box center [897, 232] width 213 height 35
type input "5.0"
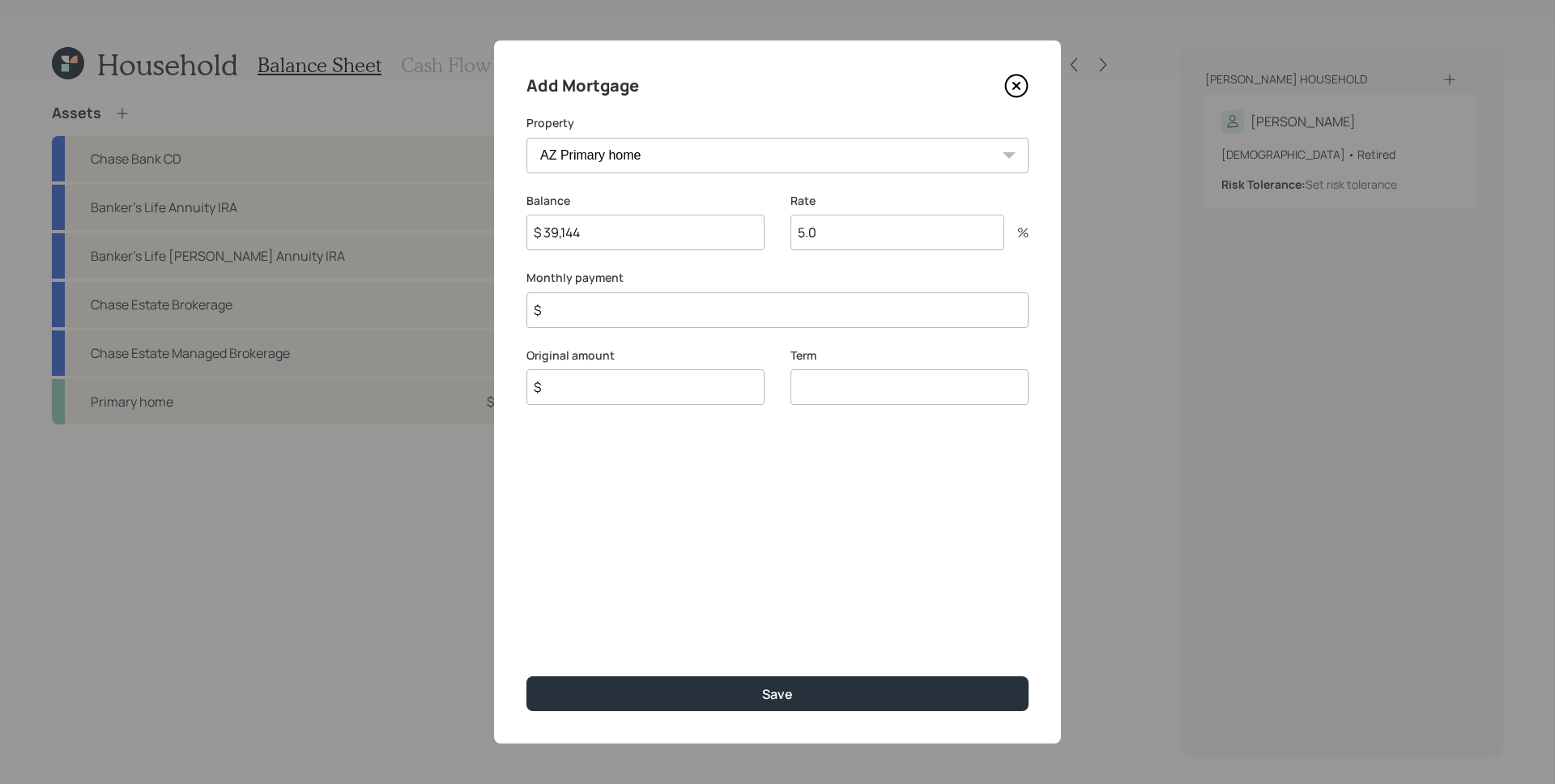
click at [760, 317] on input "$" at bounding box center [778, 310] width 502 height 35
type input "$ 395"
click at [740, 395] on input "$" at bounding box center [645, 387] width 238 height 35
type input "$ 39,144"
type input "30"
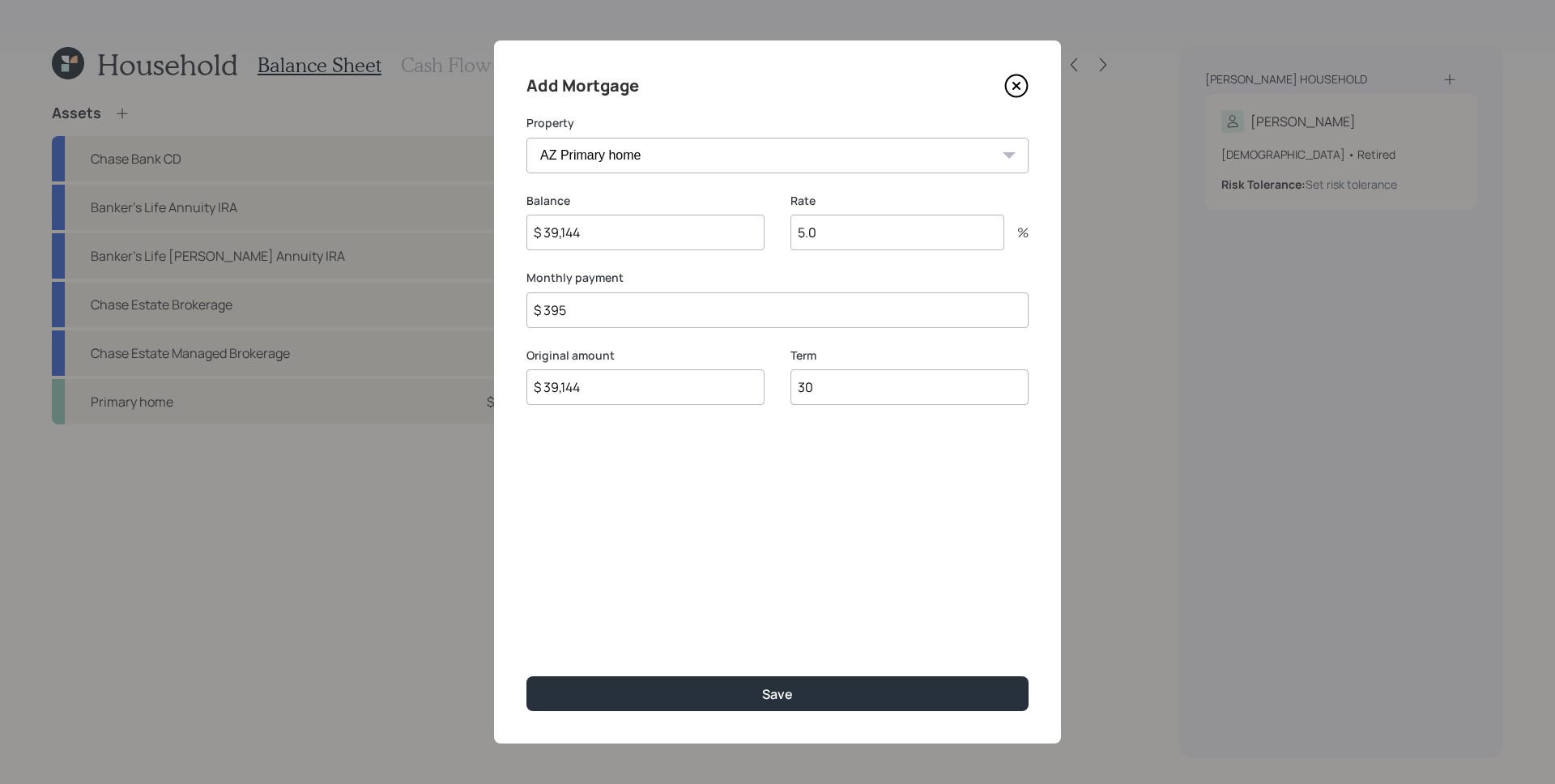
click at [527, 676] on button "Save" at bounding box center [778, 694] width 502 height 35
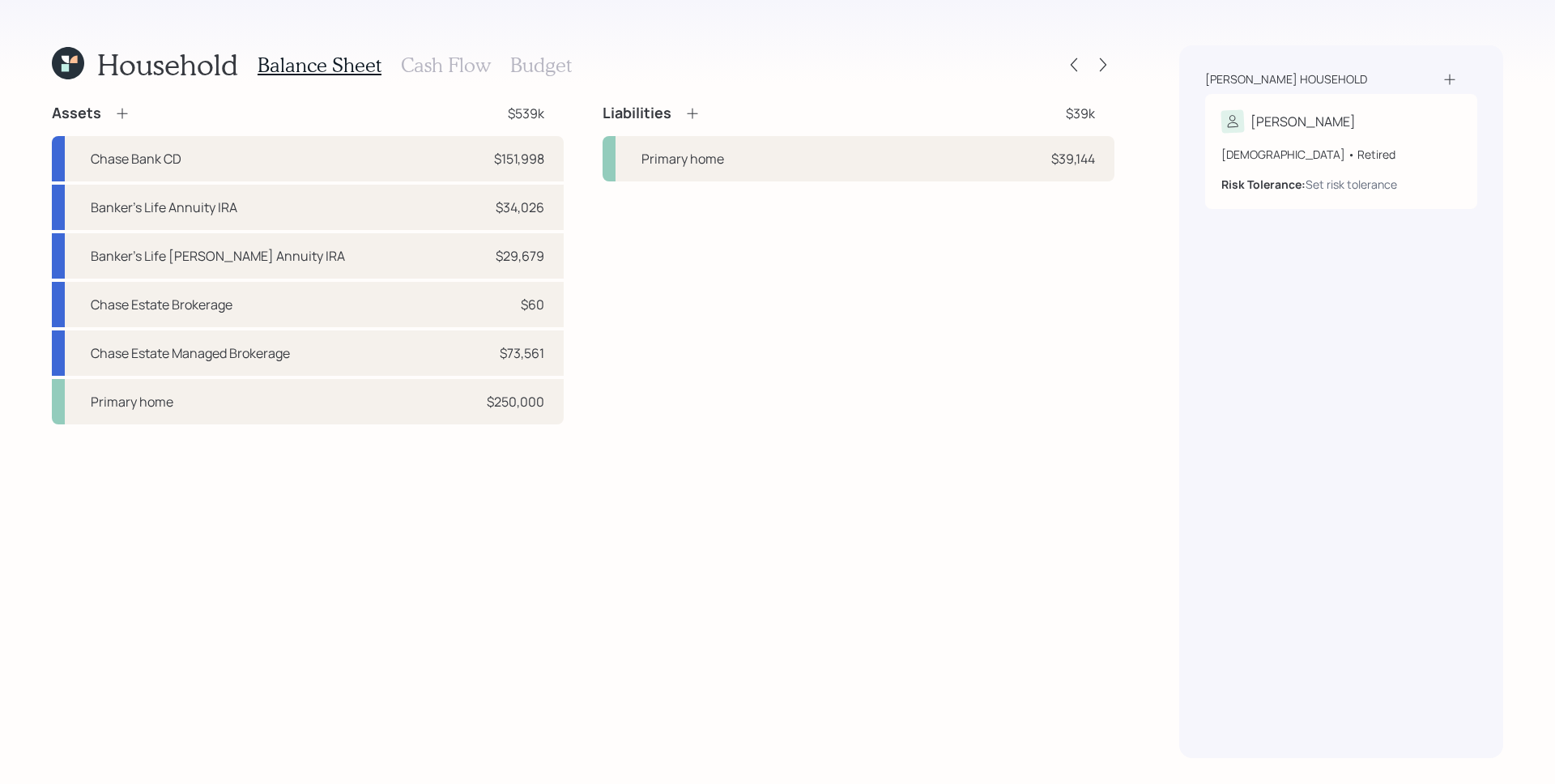
click at [687, 111] on icon at bounding box center [692, 114] width 17 height 17
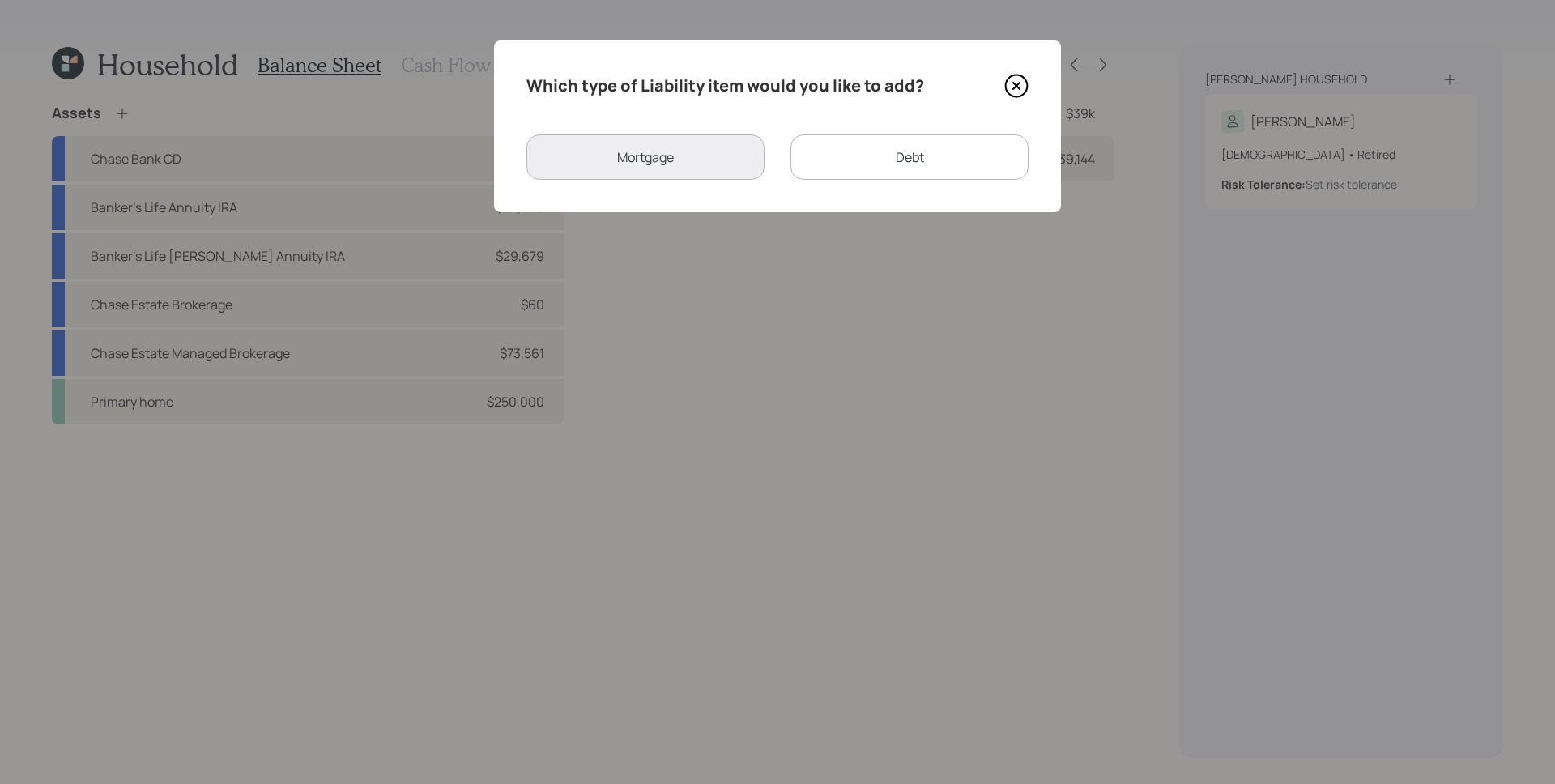
click at [879, 145] on div "Debt" at bounding box center [909, 157] width 238 height 45
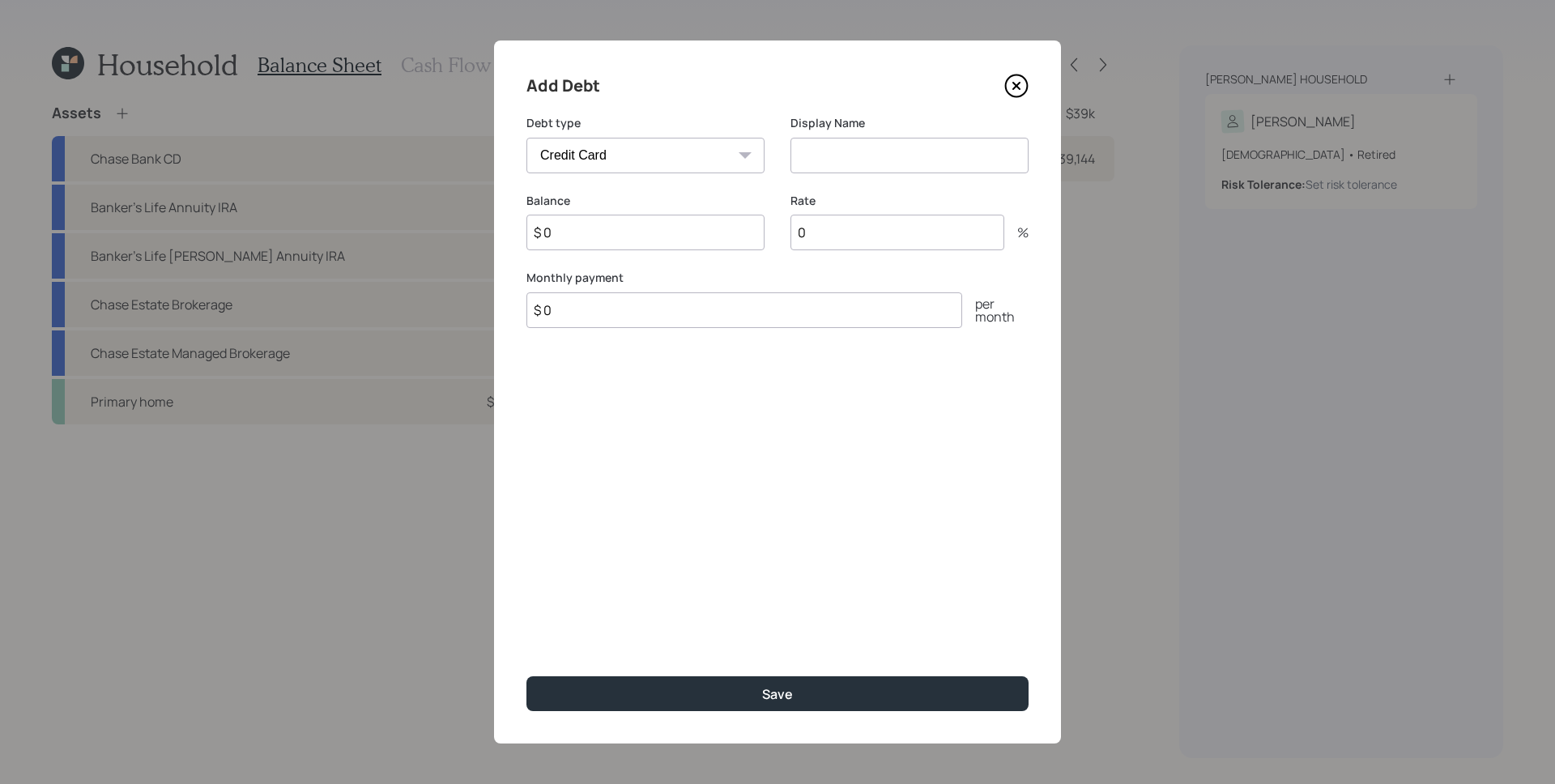
click at [689, 150] on select "Car Credit Card Medical Student Other" at bounding box center [645, 156] width 238 height 35
select select "other"
click at [527, 138] on select "Car Credit Card Medical Student Other" at bounding box center [645, 156] width 238 height 35
click at [818, 153] on input at bounding box center [909, 156] width 238 height 35
type input "HELOC"
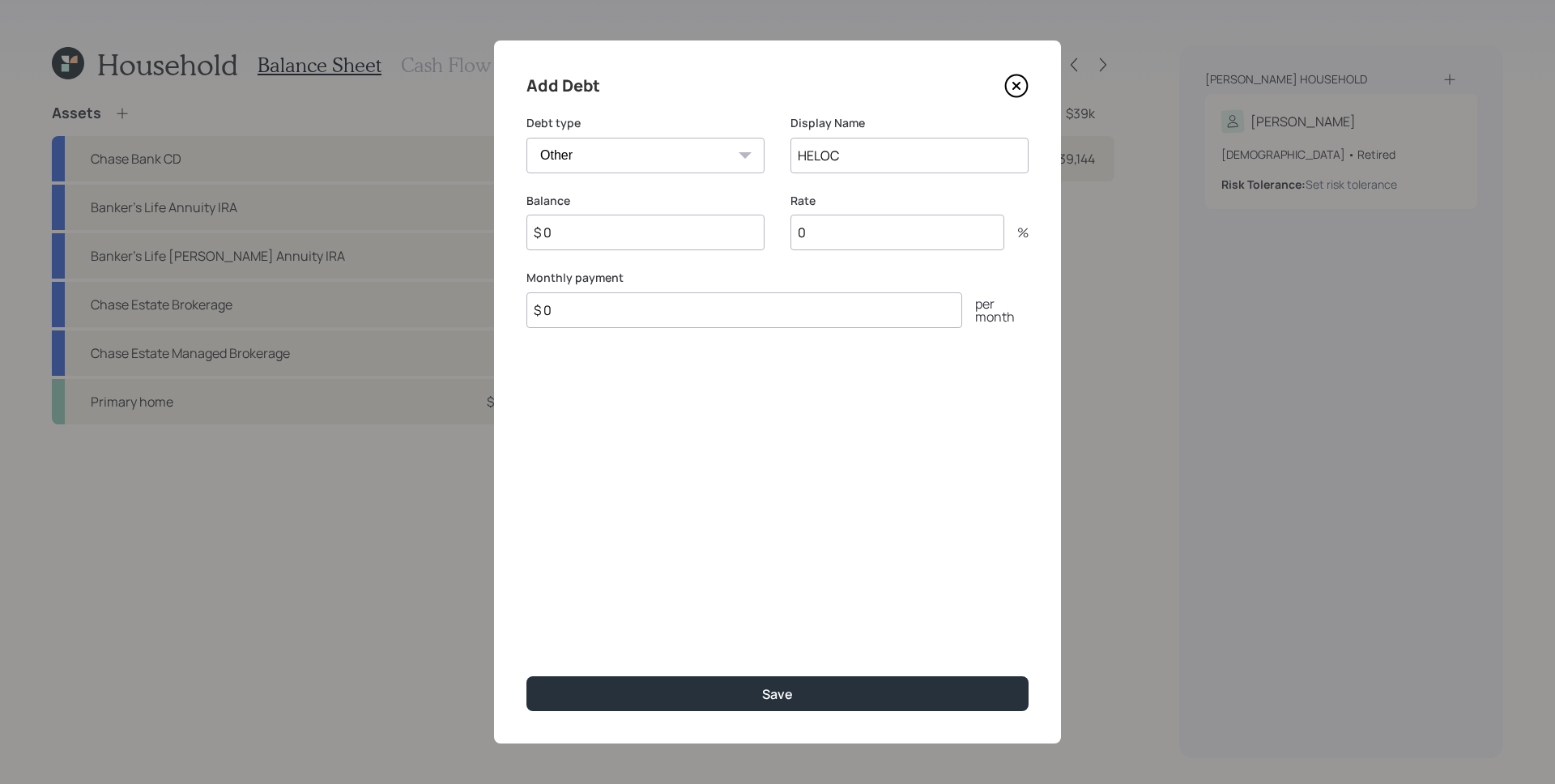
click at [592, 234] on input "$ 0" at bounding box center [645, 232] width 238 height 35
type input "$ 19,971"
click at [829, 230] on input "0" at bounding box center [897, 232] width 213 height 35
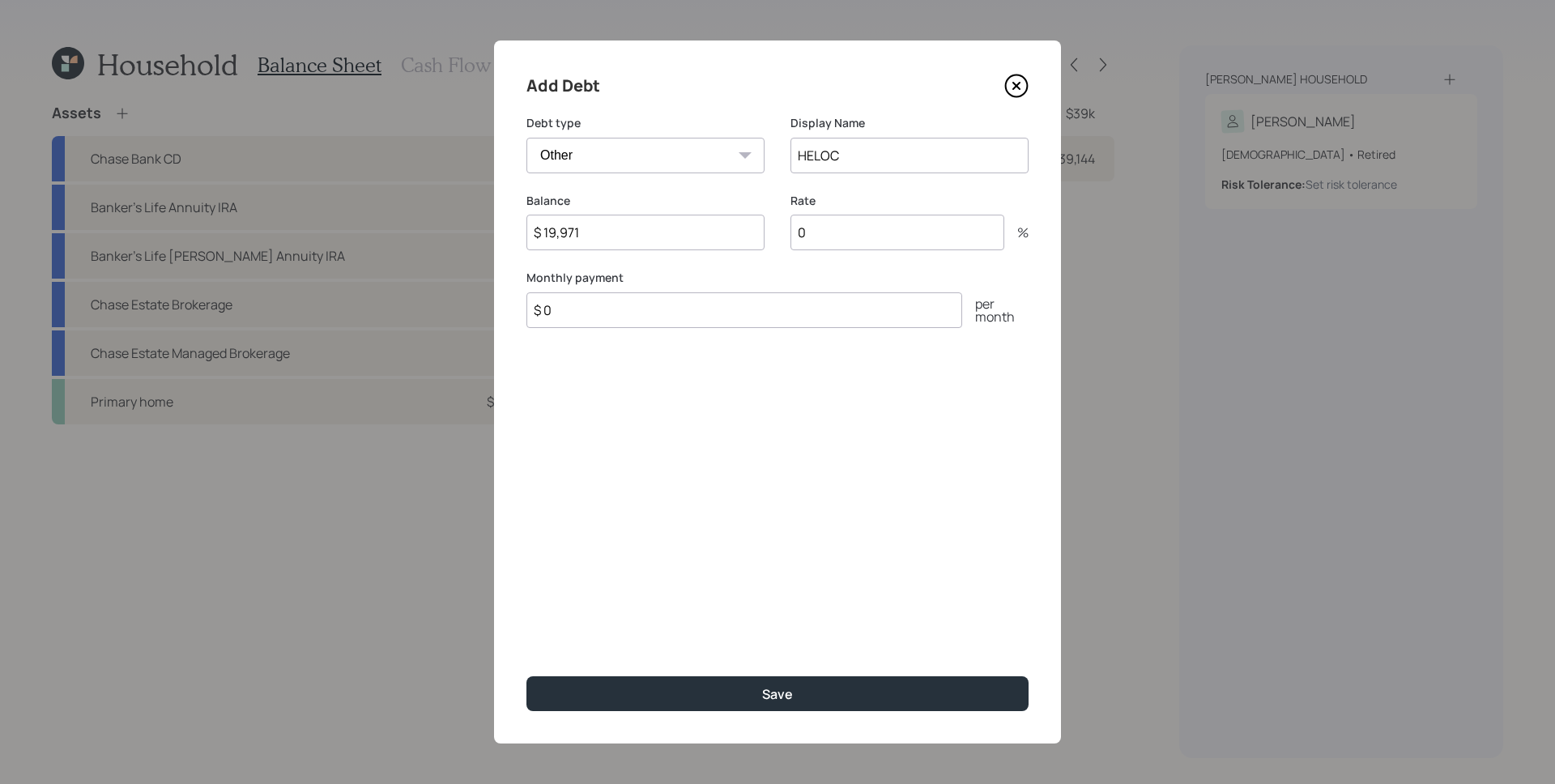
click at [739, 300] on input "$ 0" at bounding box center [744, 310] width 436 height 35
click at [740, 315] on input "$ 0" at bounding box center [744, 310] width 436 height 35
type input "$ 197"
click at [849, 234] on input "0" at bounding box center [897, 232] width 213 height 35
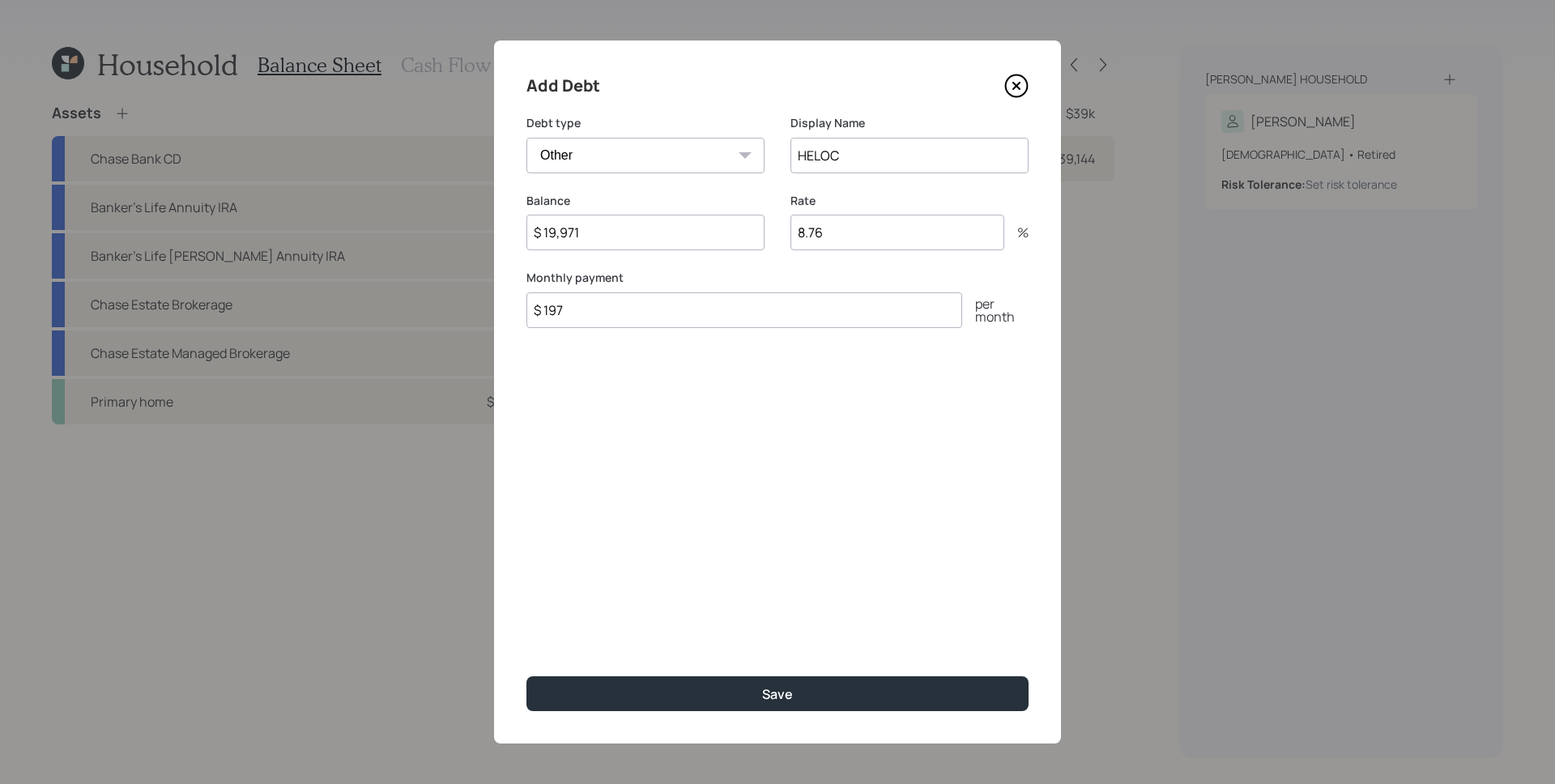
type input "8.76"
click at [658, 581] on div "Add Debt Debt type Car Credit Card Medical Student Other Display Name HELOC Bal…" at bounding box center [777, 392] width 567 height 703
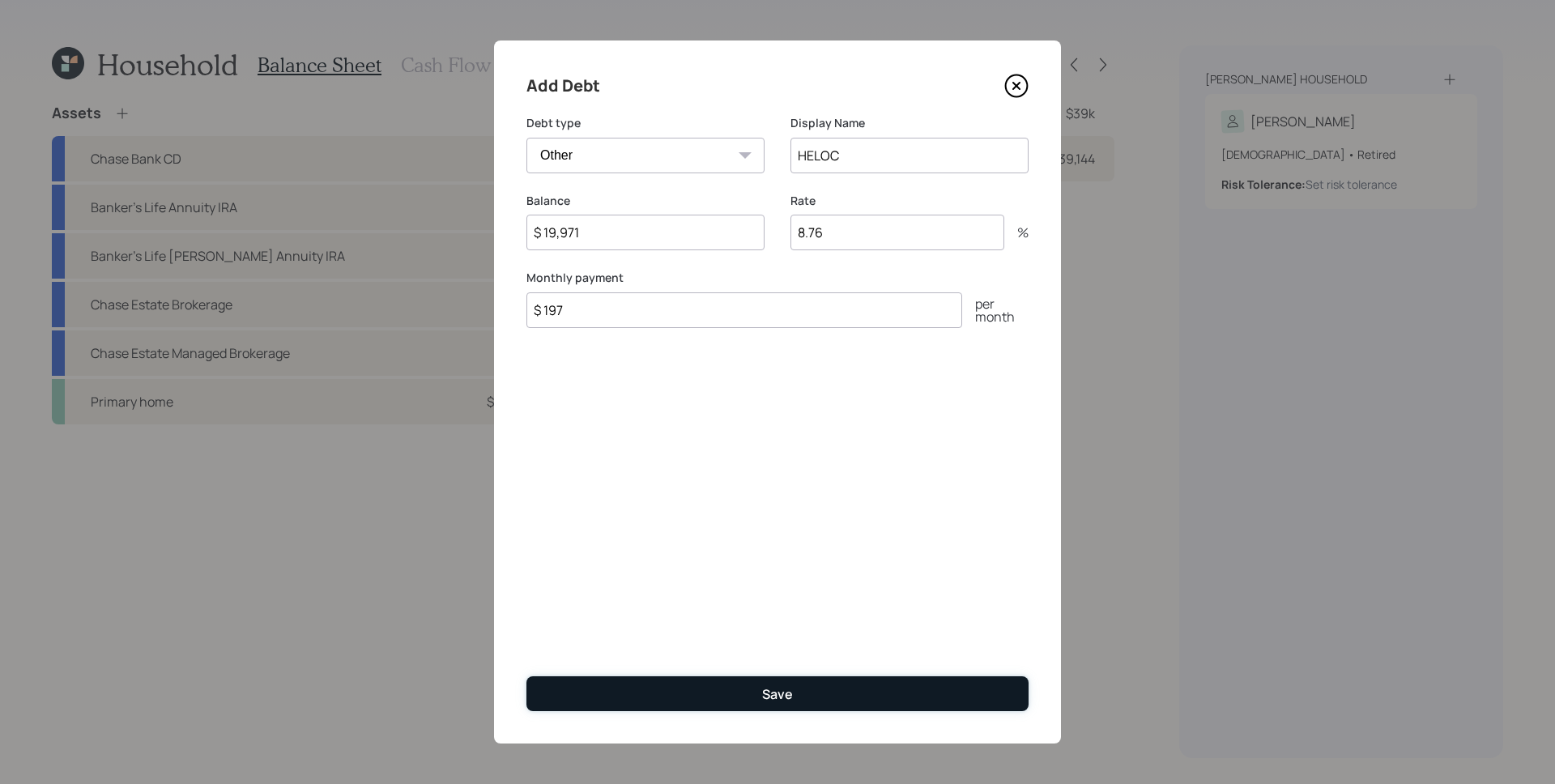
click at [809, 707] on button "Save" at bounding box center [778, 694] width 502 height 35
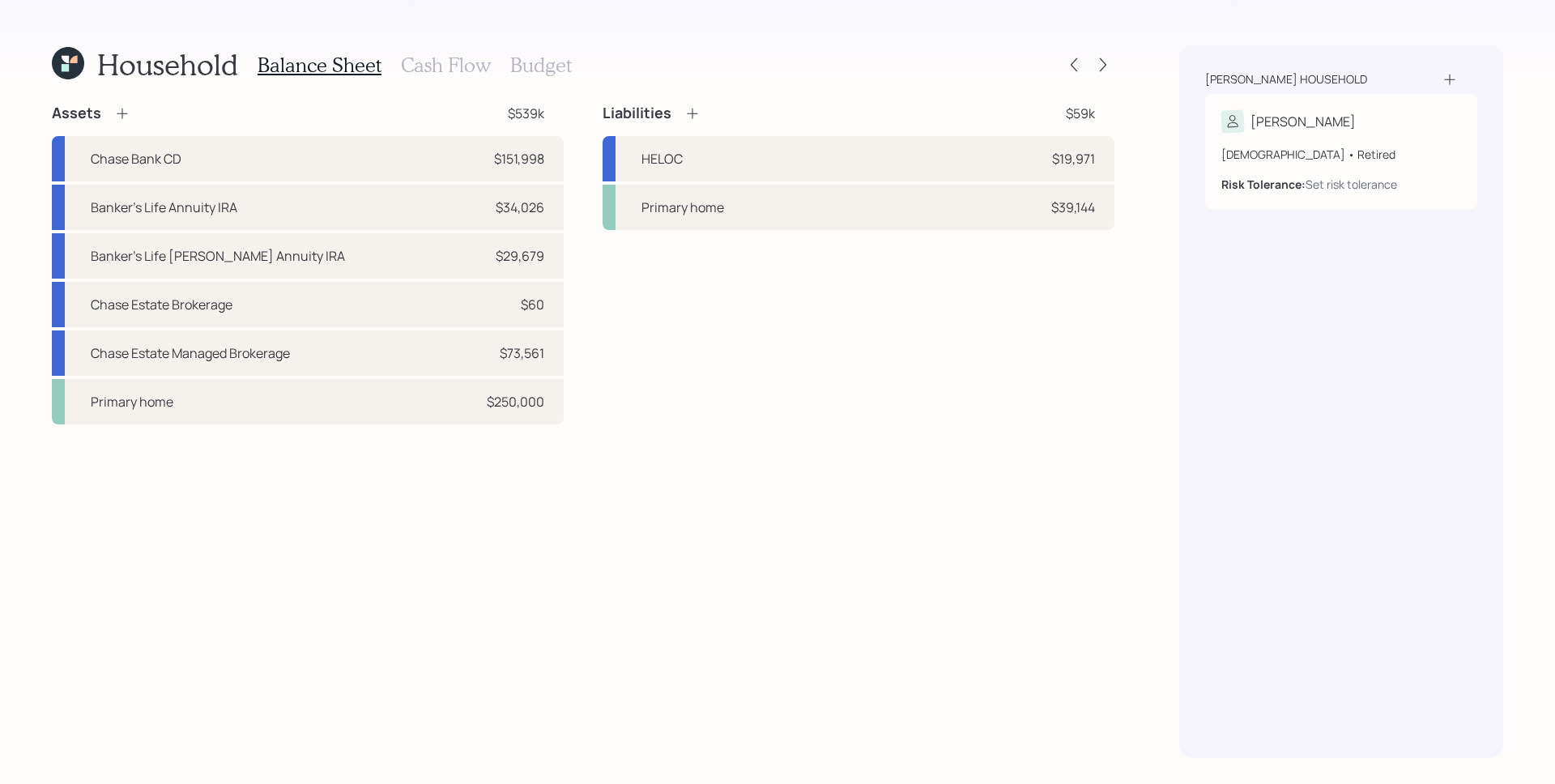
click at [775, 481] on div "Assets $539k Chase Bank CD $151,998 Banker's Life Annuity IRA $34,026 Banker's …" at bounding box center [583, 431] width 1062 height 654
click at [455, 60] on h3 "Cash Flow" at bounding box center [446, 66] width 90 height 23
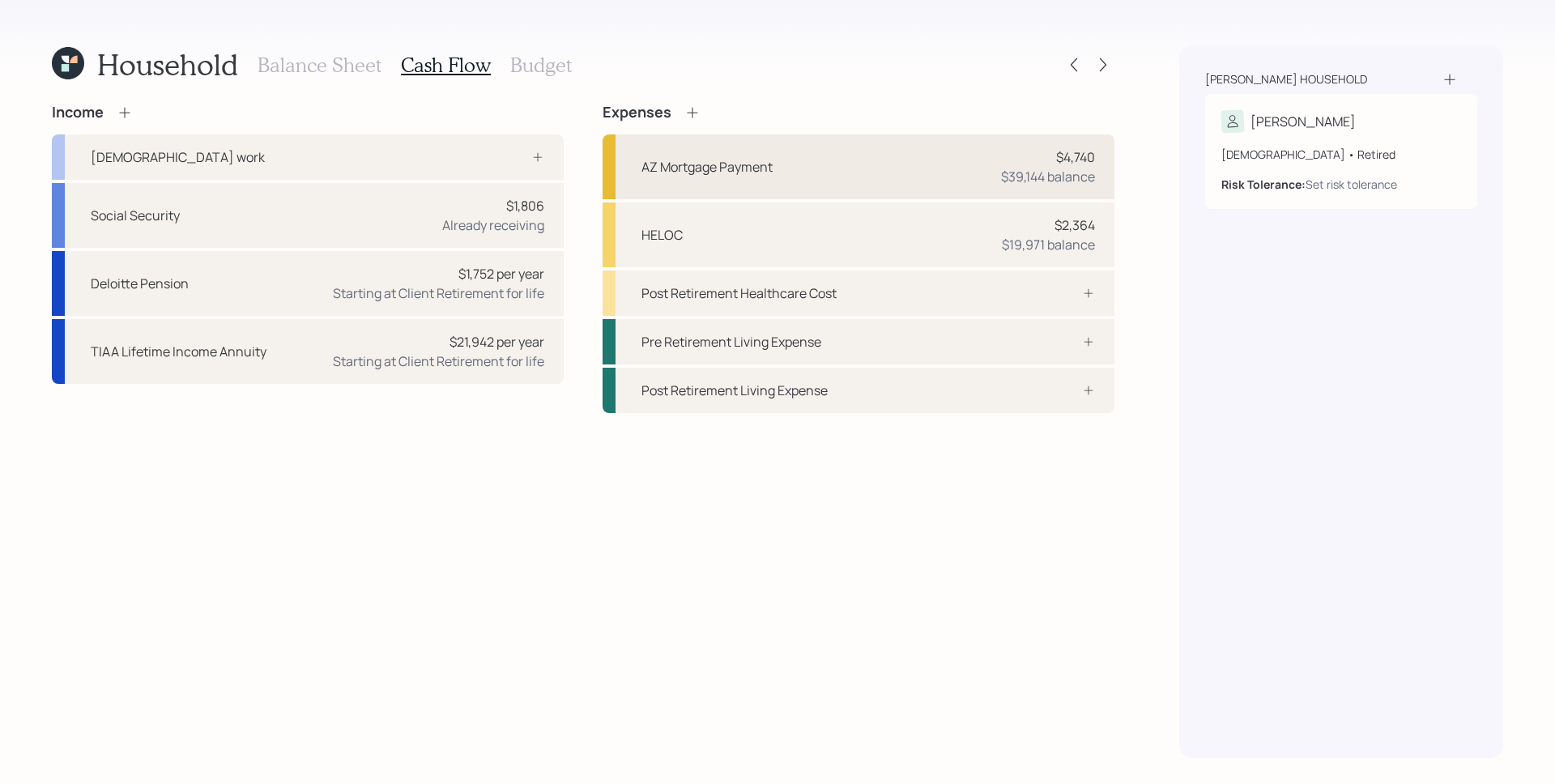
click at [991, 156] on div "AZ Mortgage Payment $4,740 $39,144 balance" at bounding box center [858, 166] width 512 height 65
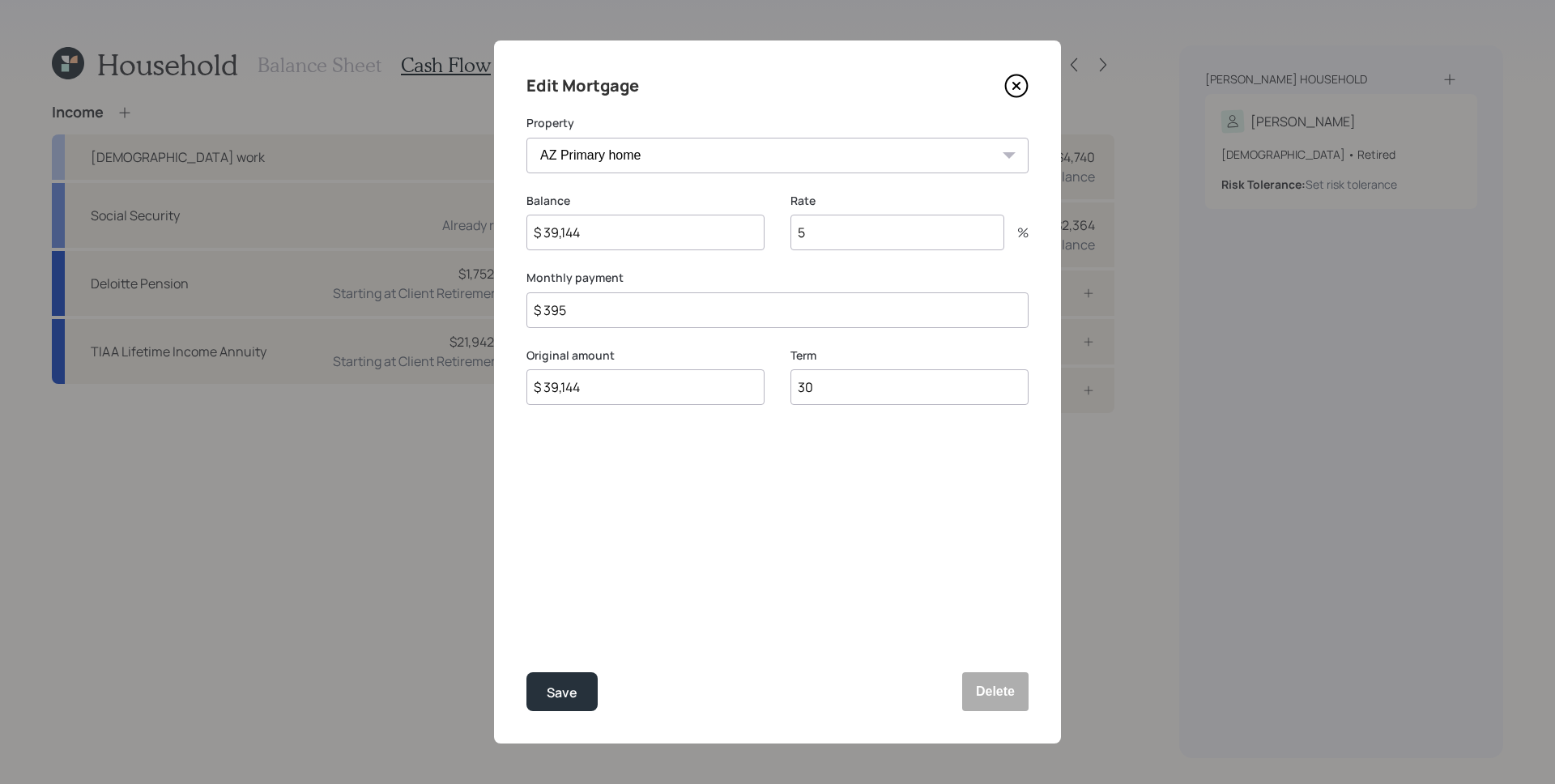
click at [1012, 80] on icon at bounding box center [1015, 85] width 24 height 24
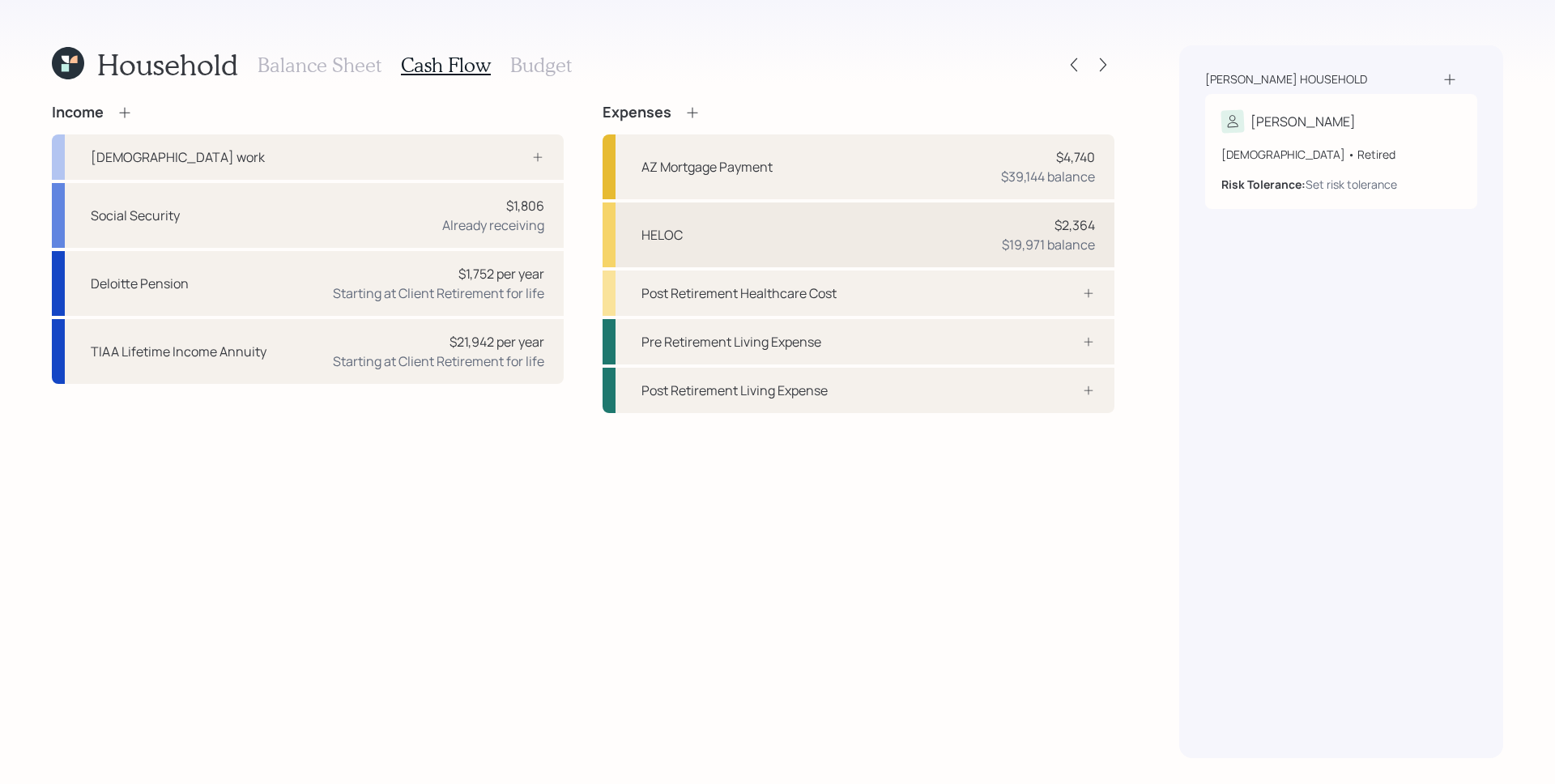
click at [1042, 236] on div "$19,971 balance" at bounding box center [1048, 245] width 93 height 20
select select "other"
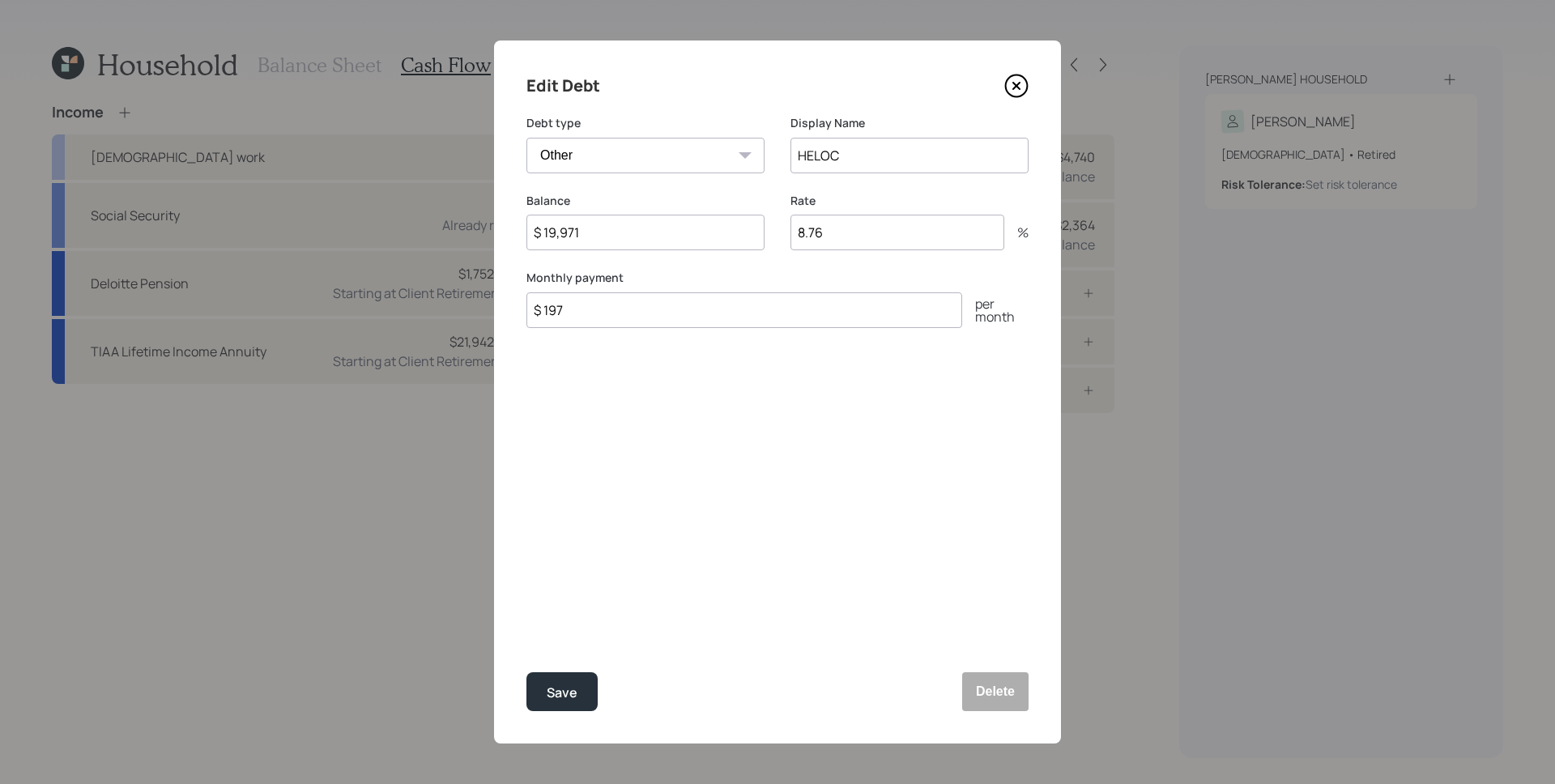
click at [1015, 79] on icon at bounding box center [1015, 85] width 24 height 24
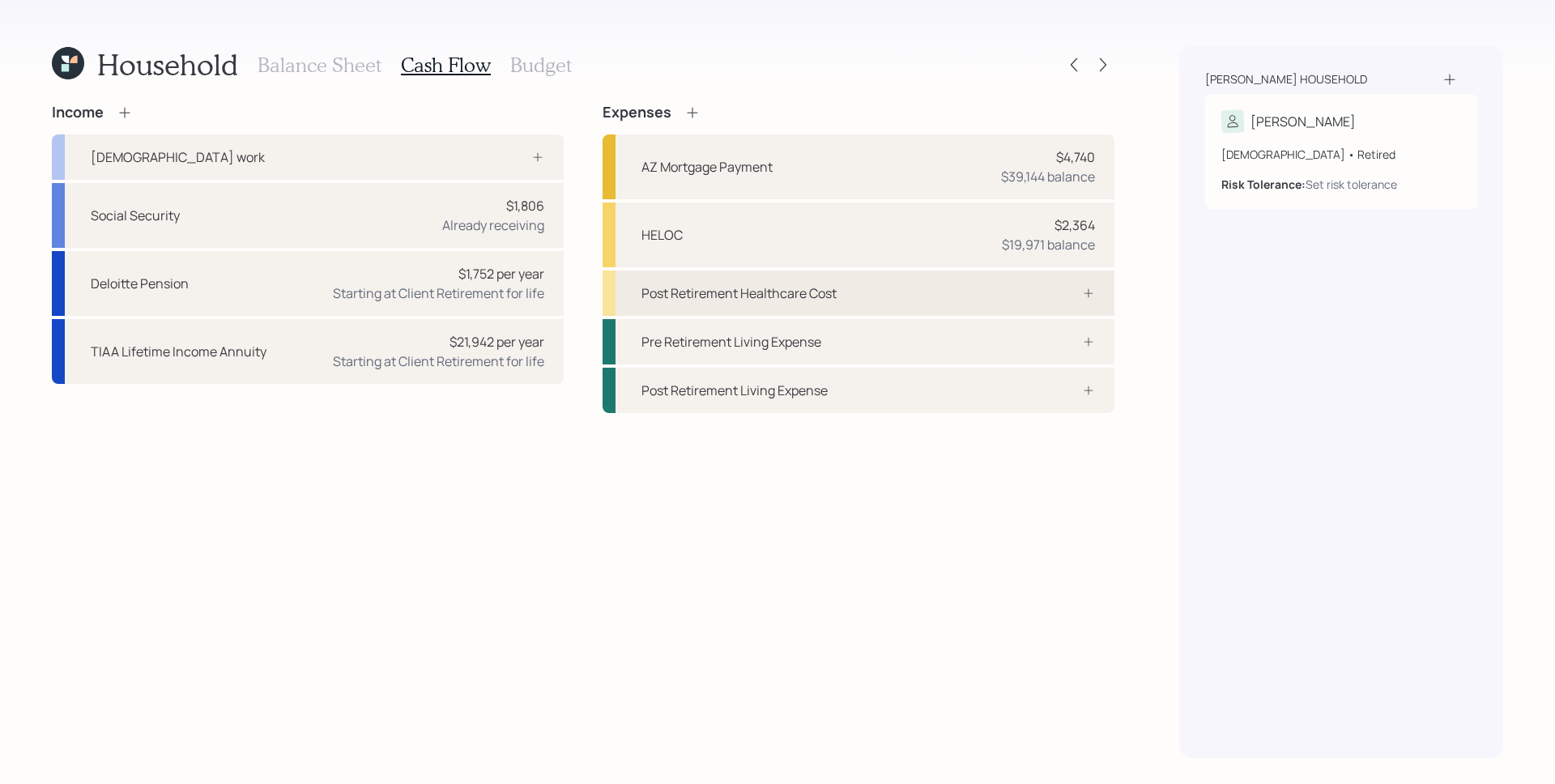
click at [1084, 302] on div "Post Retirement Healthcare Cost" at bounding box center [858, 293] width 512 height 45
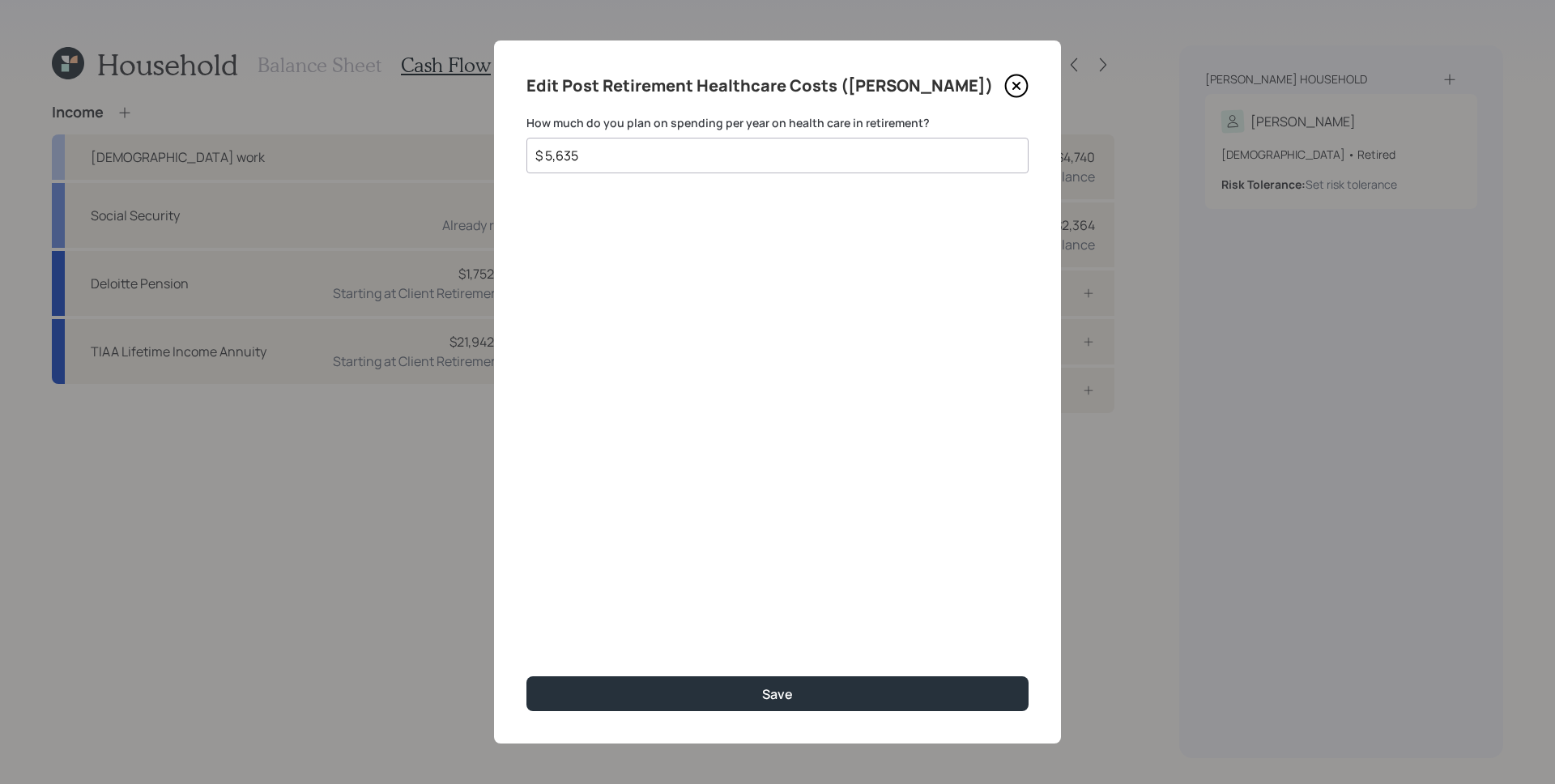
type input "$ 5,635"
click at [527, 676] on button "Save" at bounding box center [778, 694] width 502 height 35
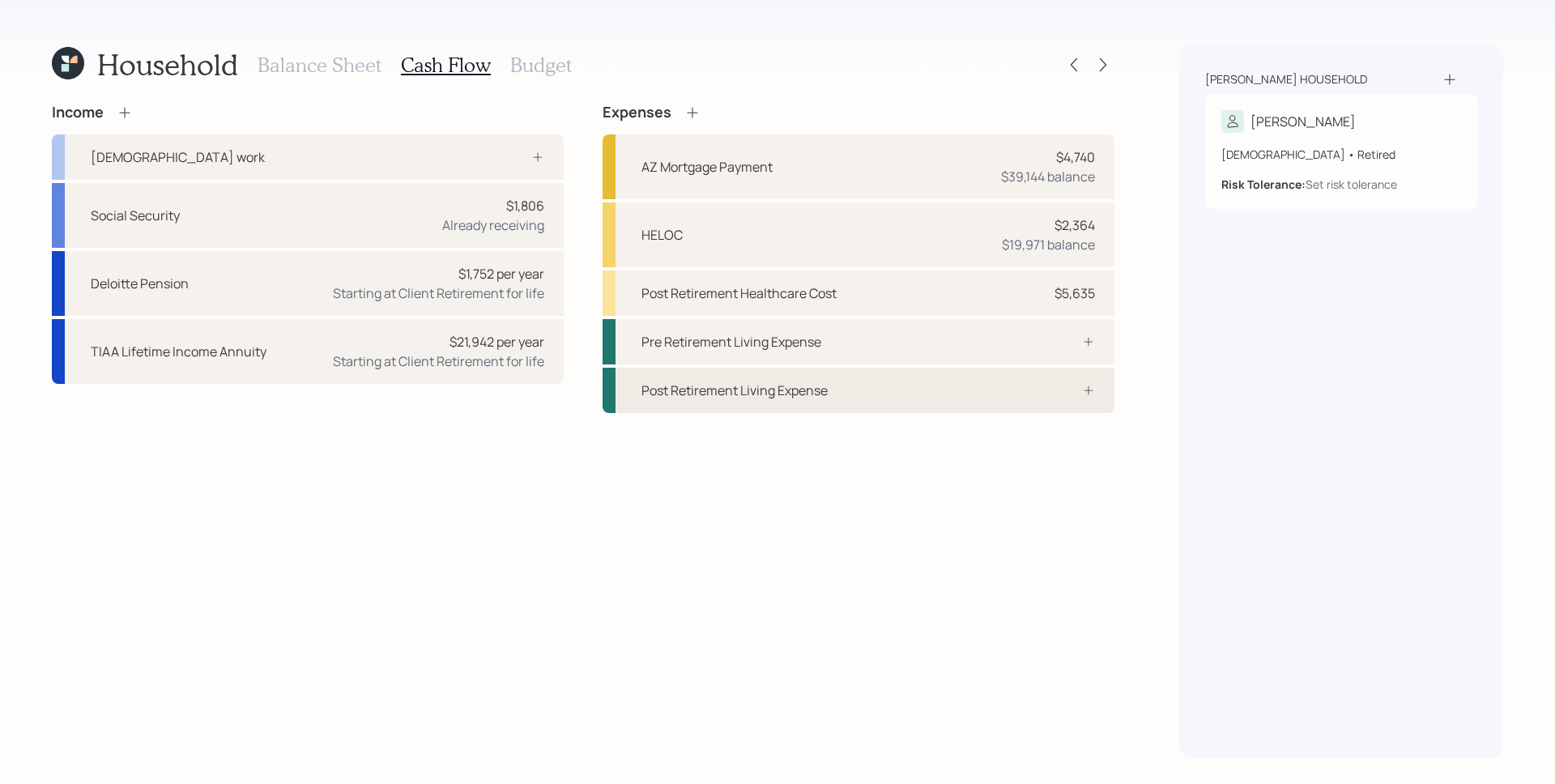
click at [1040, 398] on div "Post Retirement Living Expense" at bounding box center [858, 390] width 512 height 45
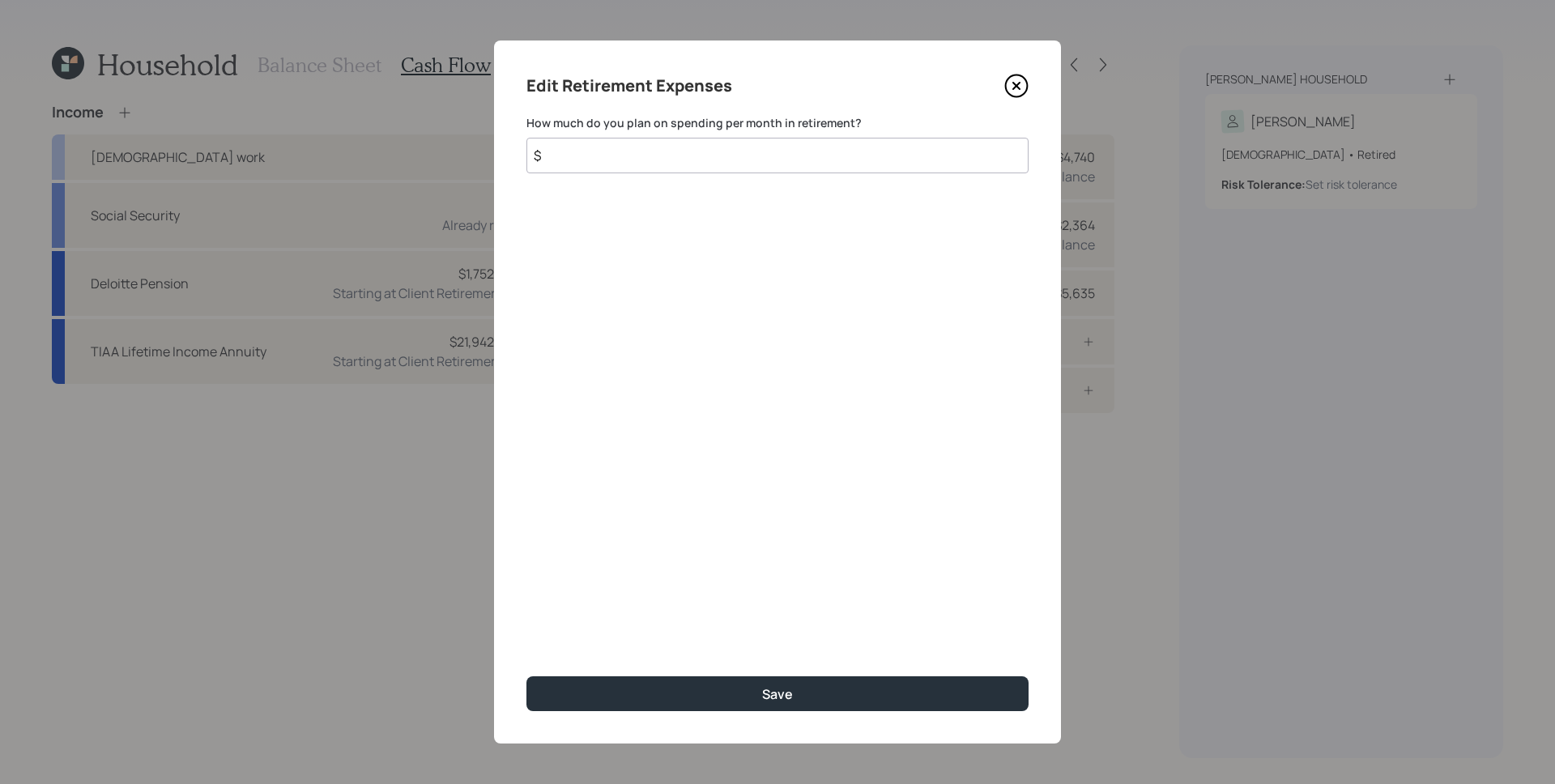
click at [726, 163] on input "$" at bounding box center [778, 156] width 502 height 35
type input "$ 1,940"
click at [527, 676] on button "Save" at bounding box center [778, 694] width 502 height 35
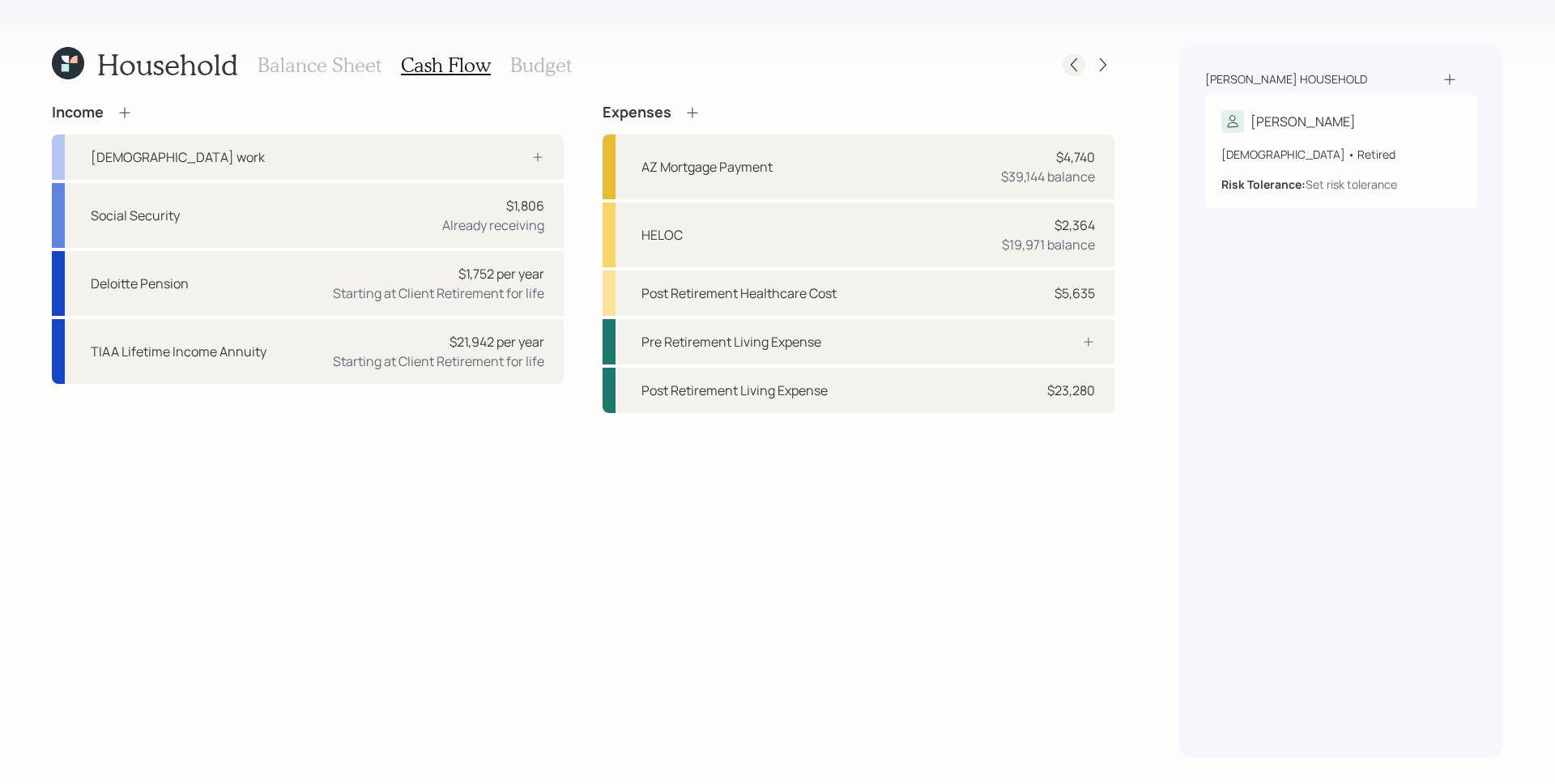
click at [1073, 63] on icon at bounding box center [1073, 65] width 17 height 17
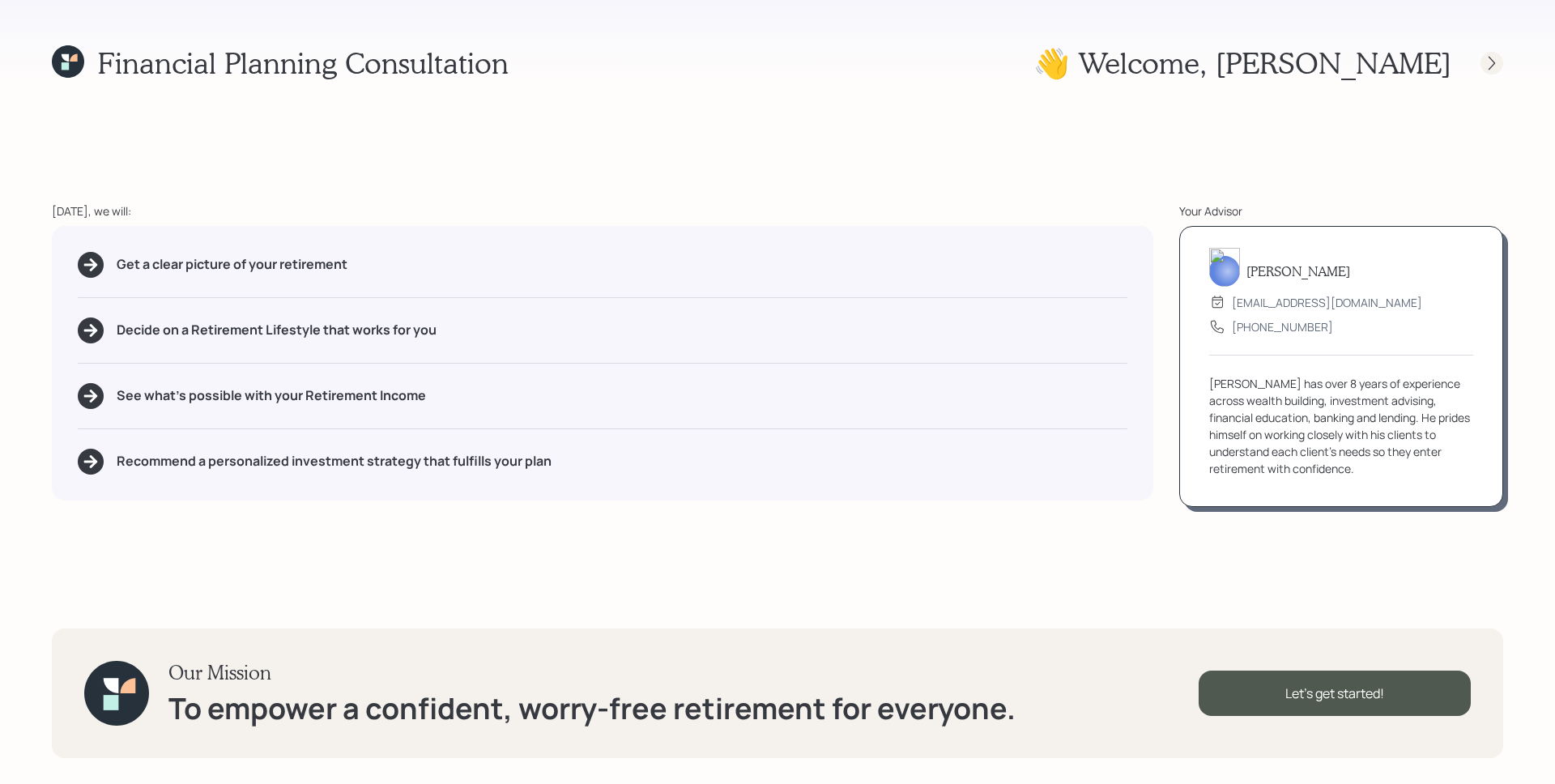
click at [1490, 58] on icon at bounding box center [1491, 63] width 7 height 14
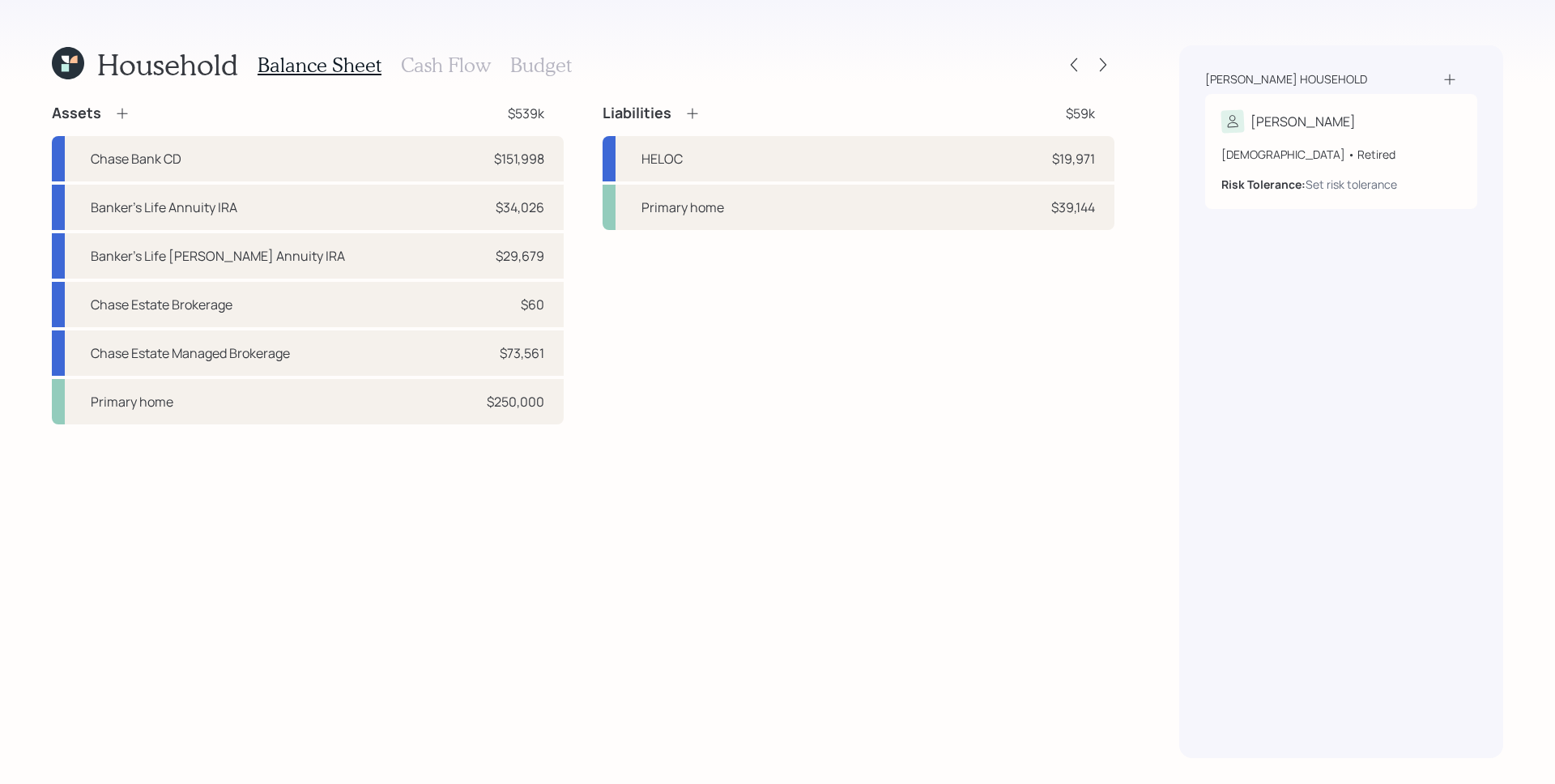
click at [426, 55] on h3 "Cash Flow" at bounding box center [446, 66] width 90 height 23
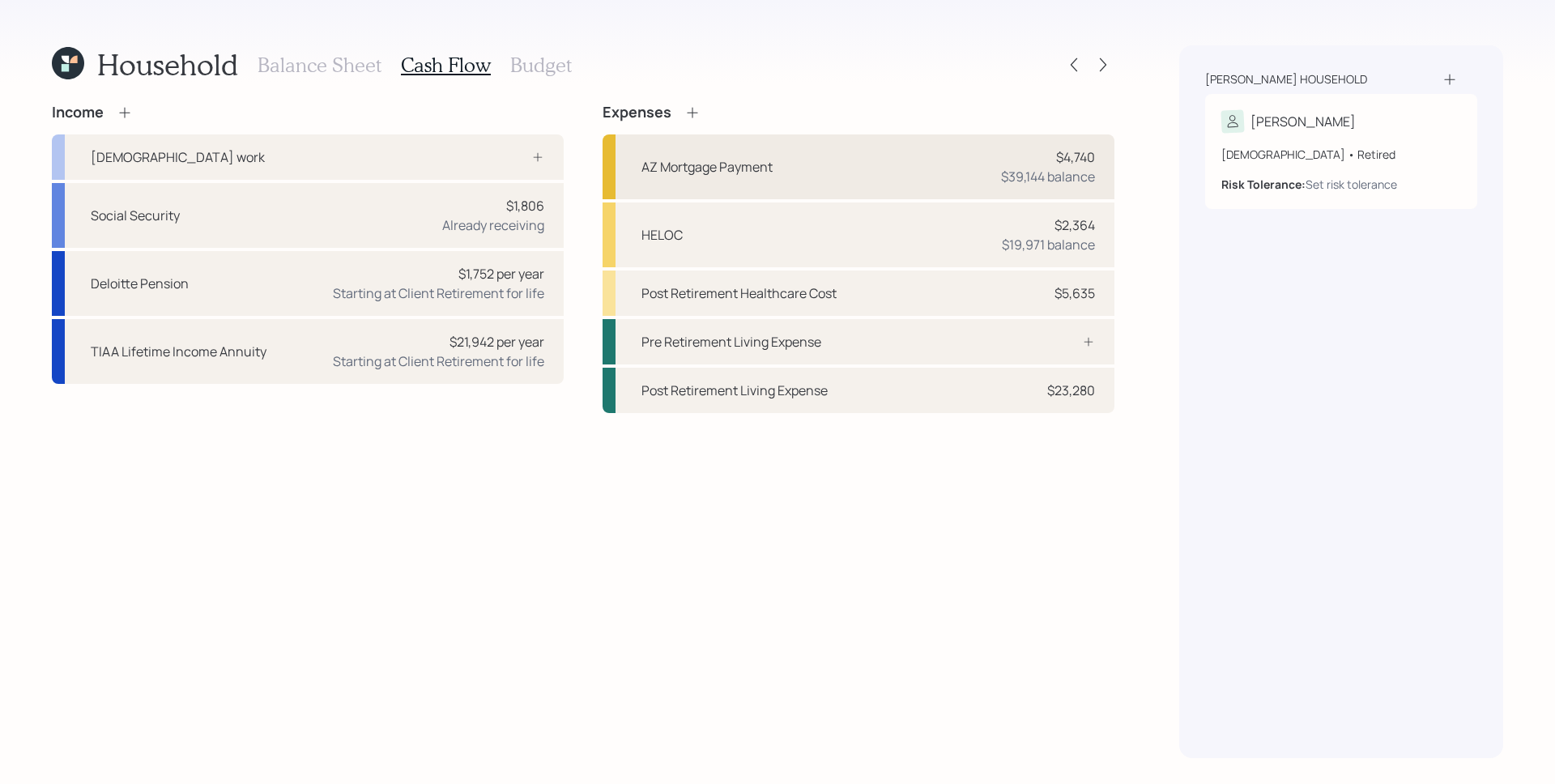
click at [958, 166] on div "AZ Mortgage Payment $4,740 $39,144 balance" at bounding box center [858, 166] width 512 height 65
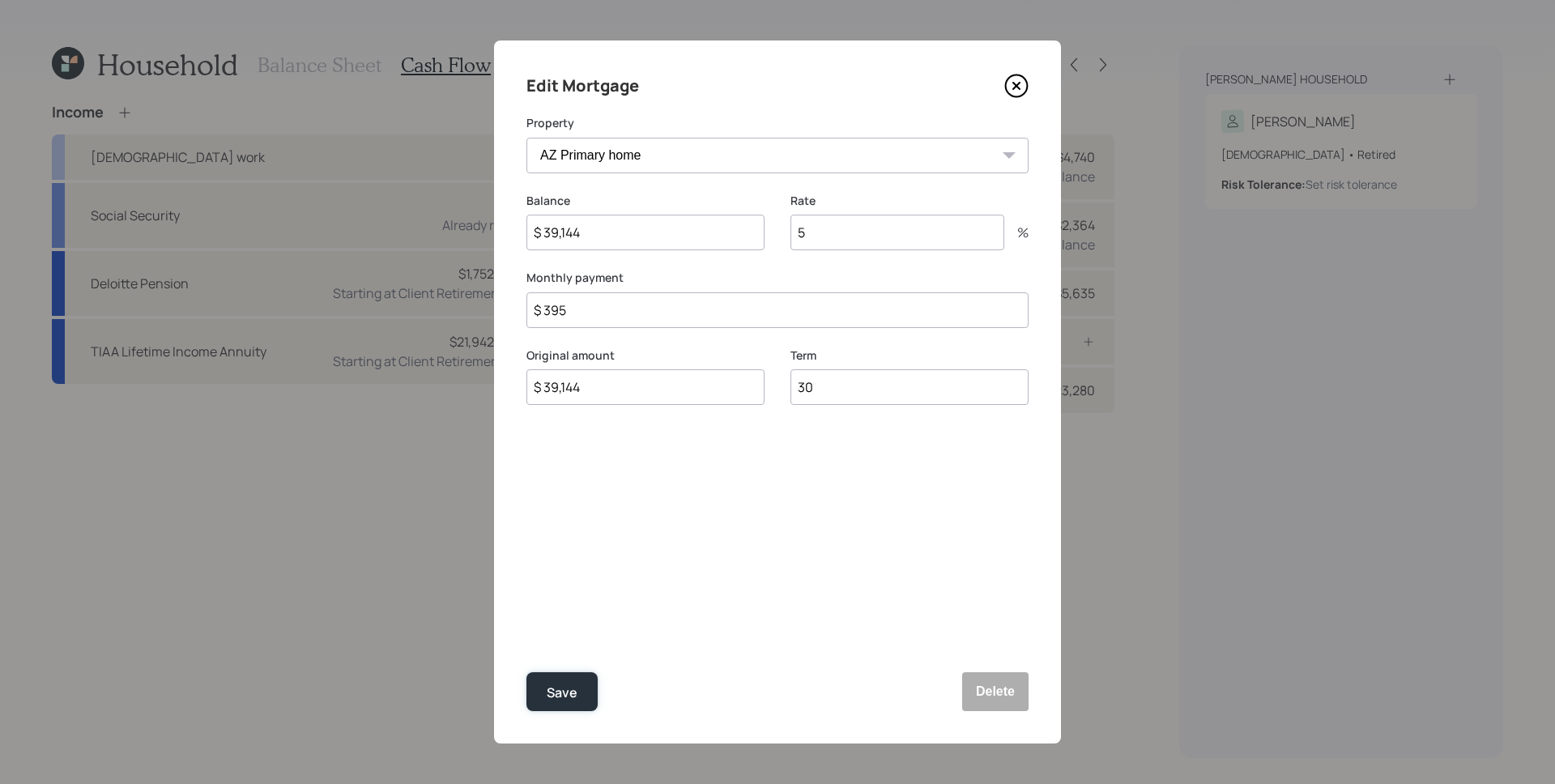
drag, startPoint x: 535, startPoint y: 689, endPoint x: 532, endPoint y: 628, distance: 61.1
click at [536, 689] on button "Save" at bounding box center [562, 691] width 71 height 39
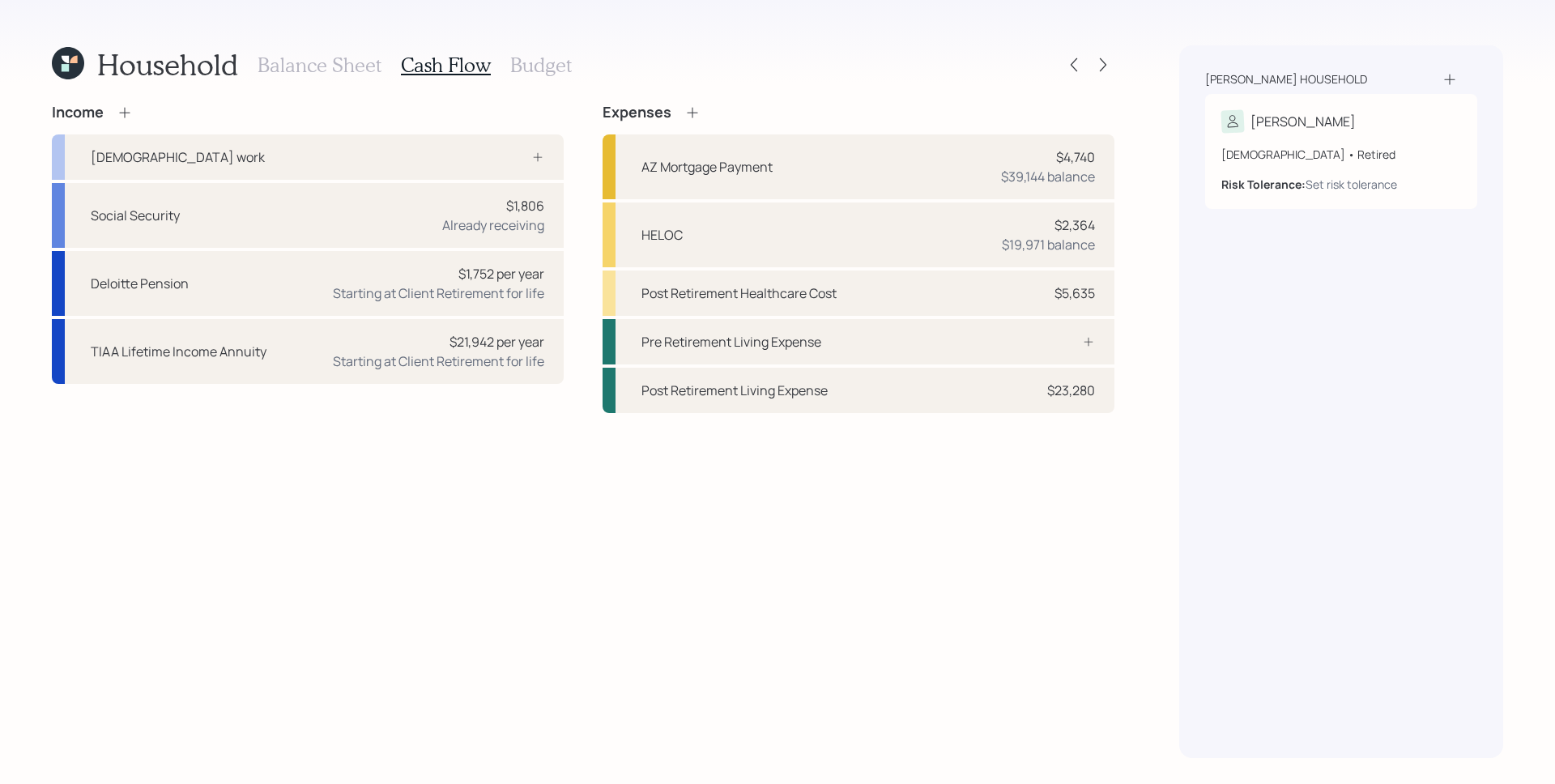
click at [305, 67] on h3 "Balance Sheet" at bounding box center [319, 66] width 124 height 23
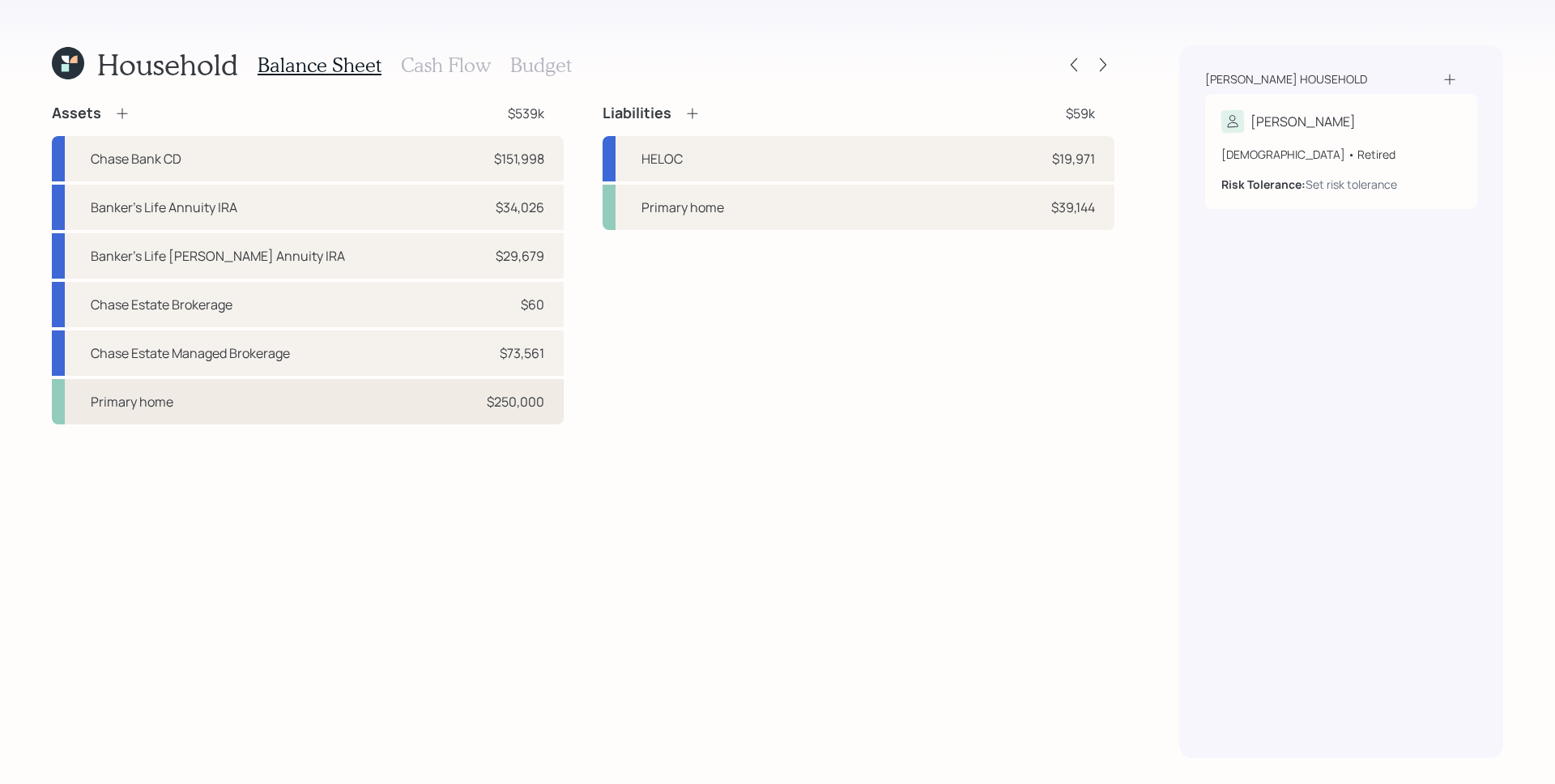
click at [410, 399] on div "Primary home $250,000" at bounding box center [307, 401] width 512 height 45
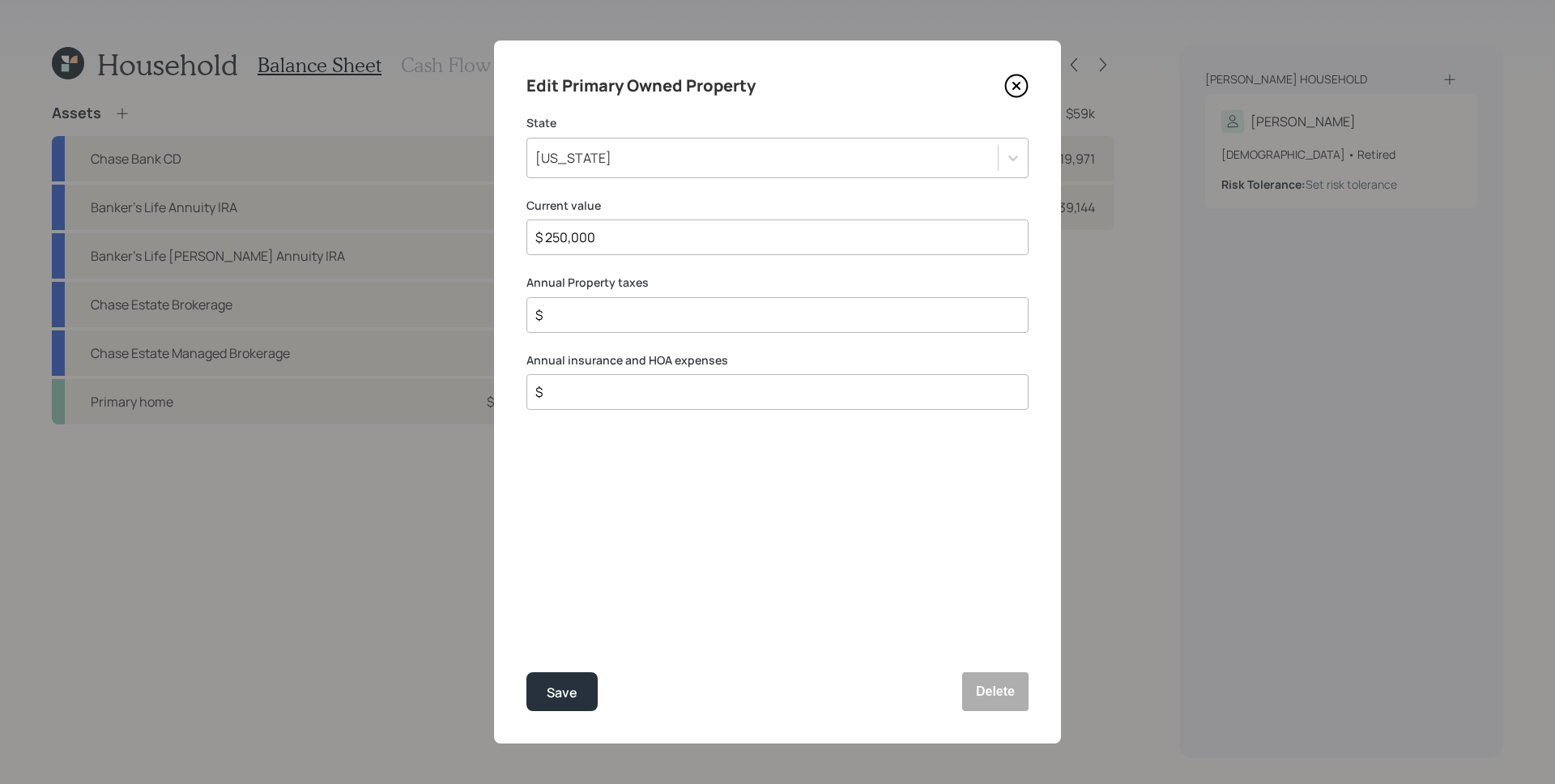
click at [614, 394] on input "$" at bounding box center [771, 392] width 475 height 20
type input "$ 2,911"
click at [572, 690] on div "Save" at bounding box center [561, 692] width 30 height 22
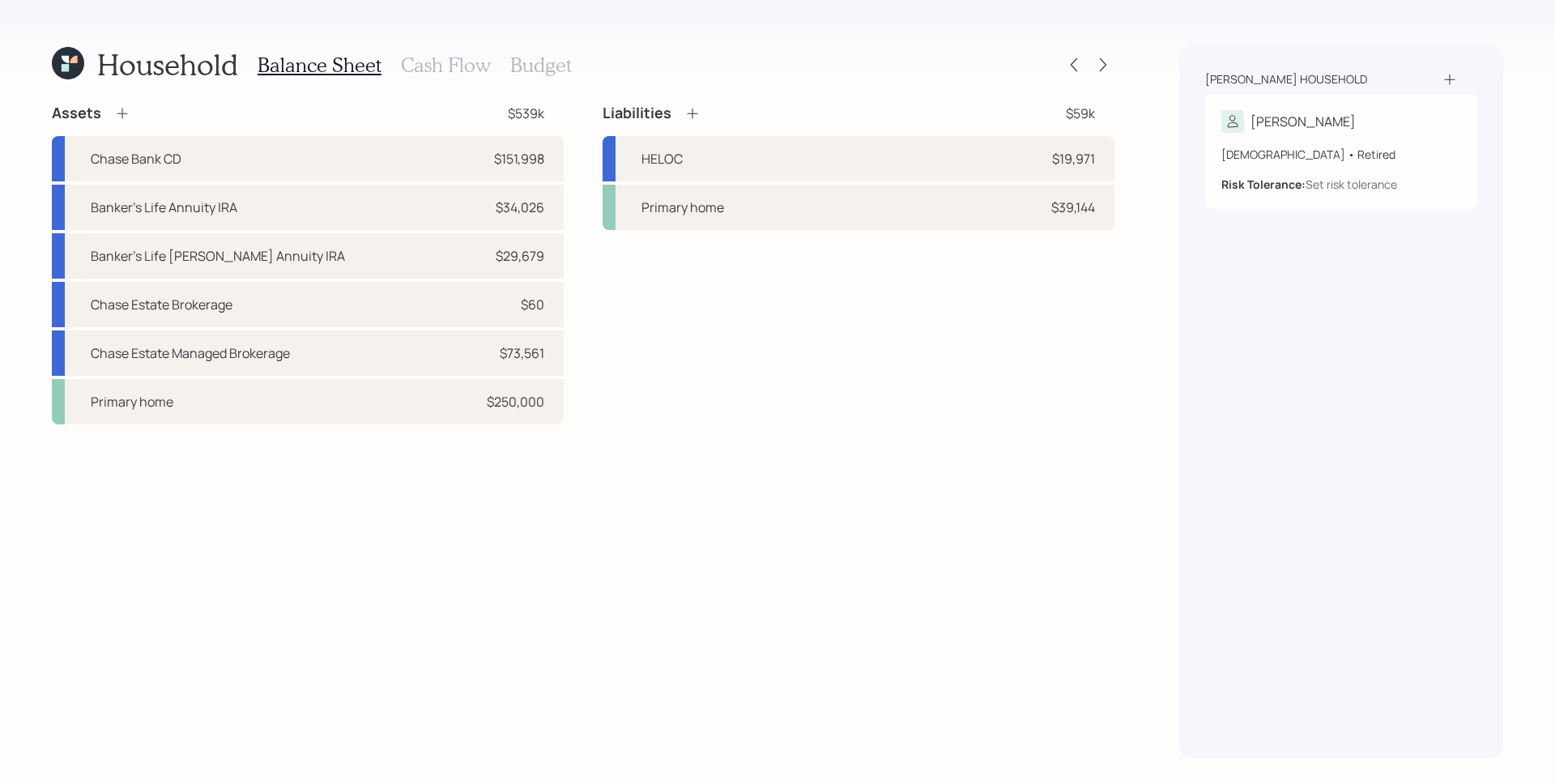
click at [461, 70] on h3 "Cash Flow" at bounding box center [446, 66] width 90 height 23
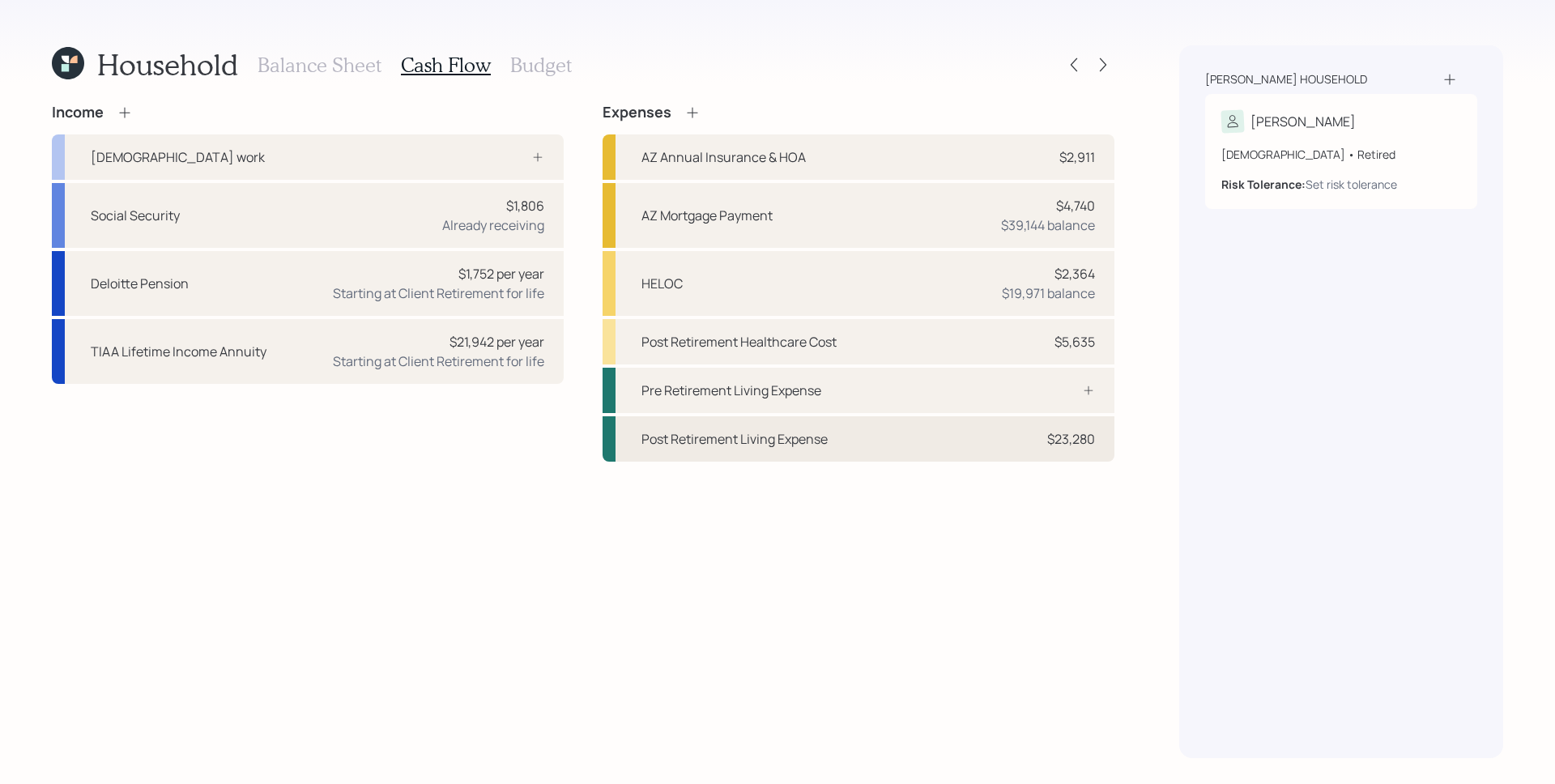
click at [1062, 438] on div "$23,280" at bounding box center [1070, 438] width 48 height 20
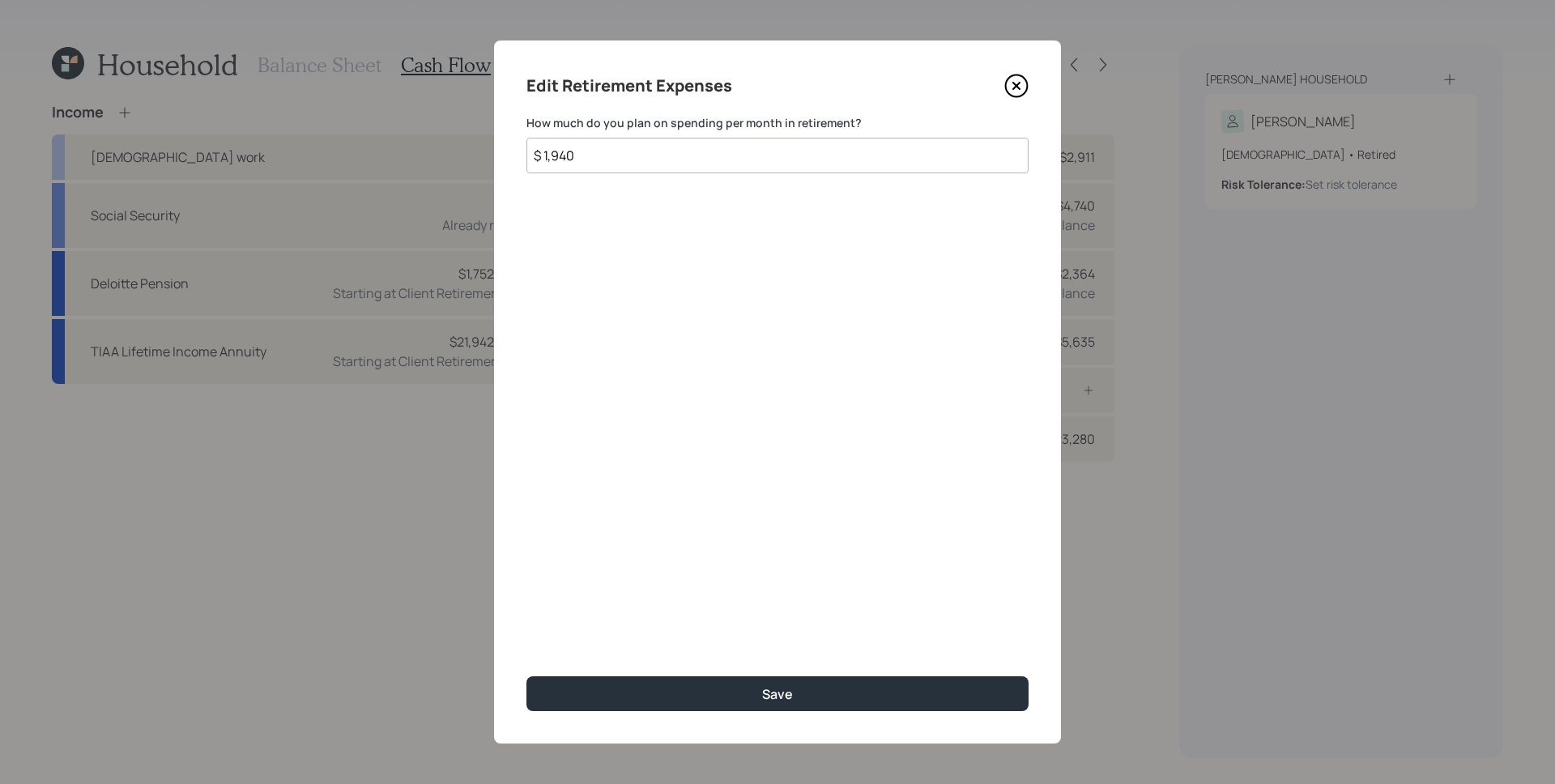
click at [610, 149] on input "$ 1,940" at bounding box center [778, 156] width 502 height 35
type input "$ 1,700"
click at [527, 676] on button "Save" at bounding box center [778, 694] width 502 height 35
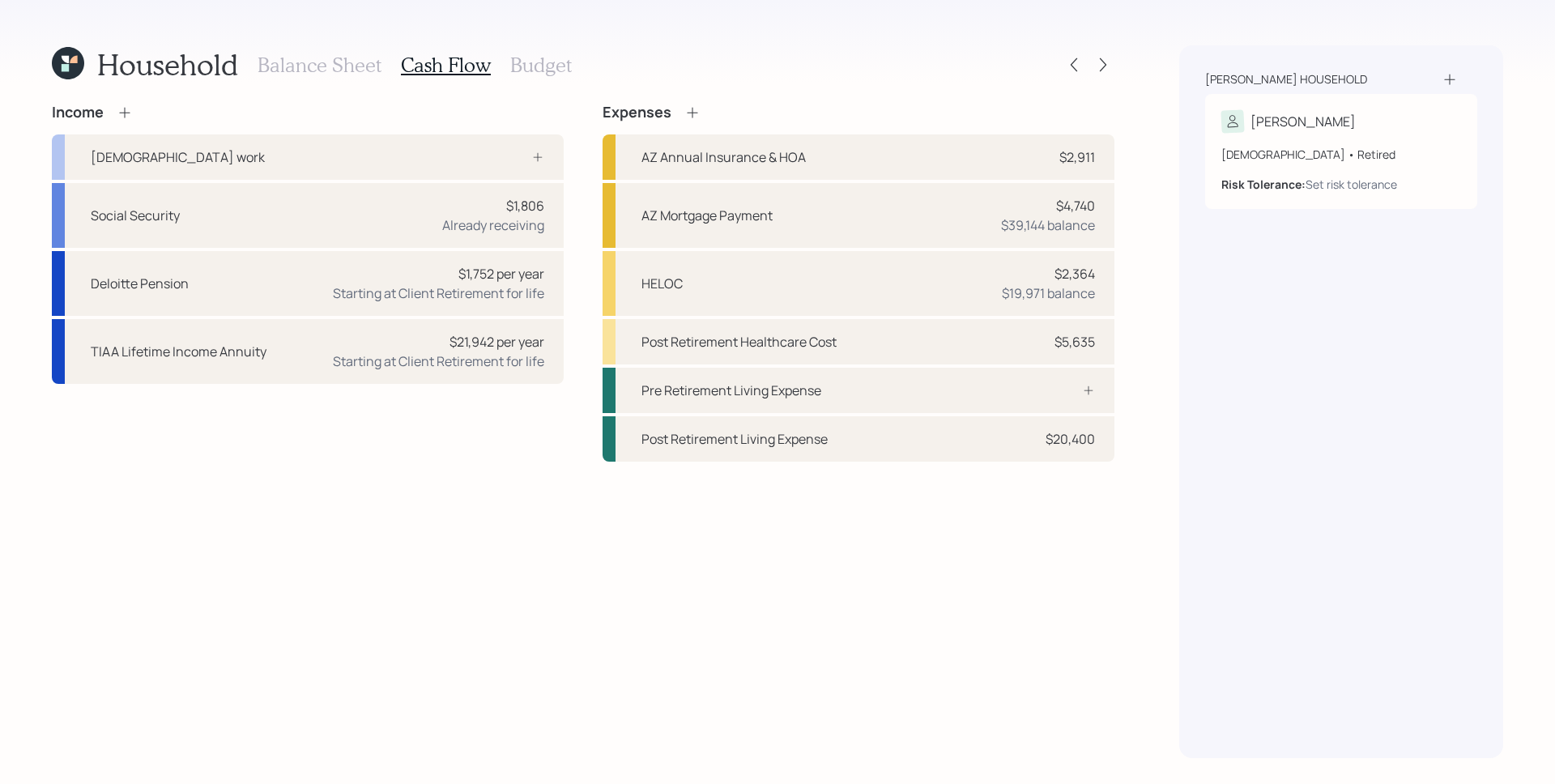
click at [1066, 615] on div "Income [DEMOGRAPHIC_DATA] work Social Security $1,806 Already receiving Deloitt…" at bounding box center [583, 431] width 1062 height 654
click at [1027, 448] on div "Post Retirement Living Expense $20,400" at bounding box center [858, 438] width 512 height 45
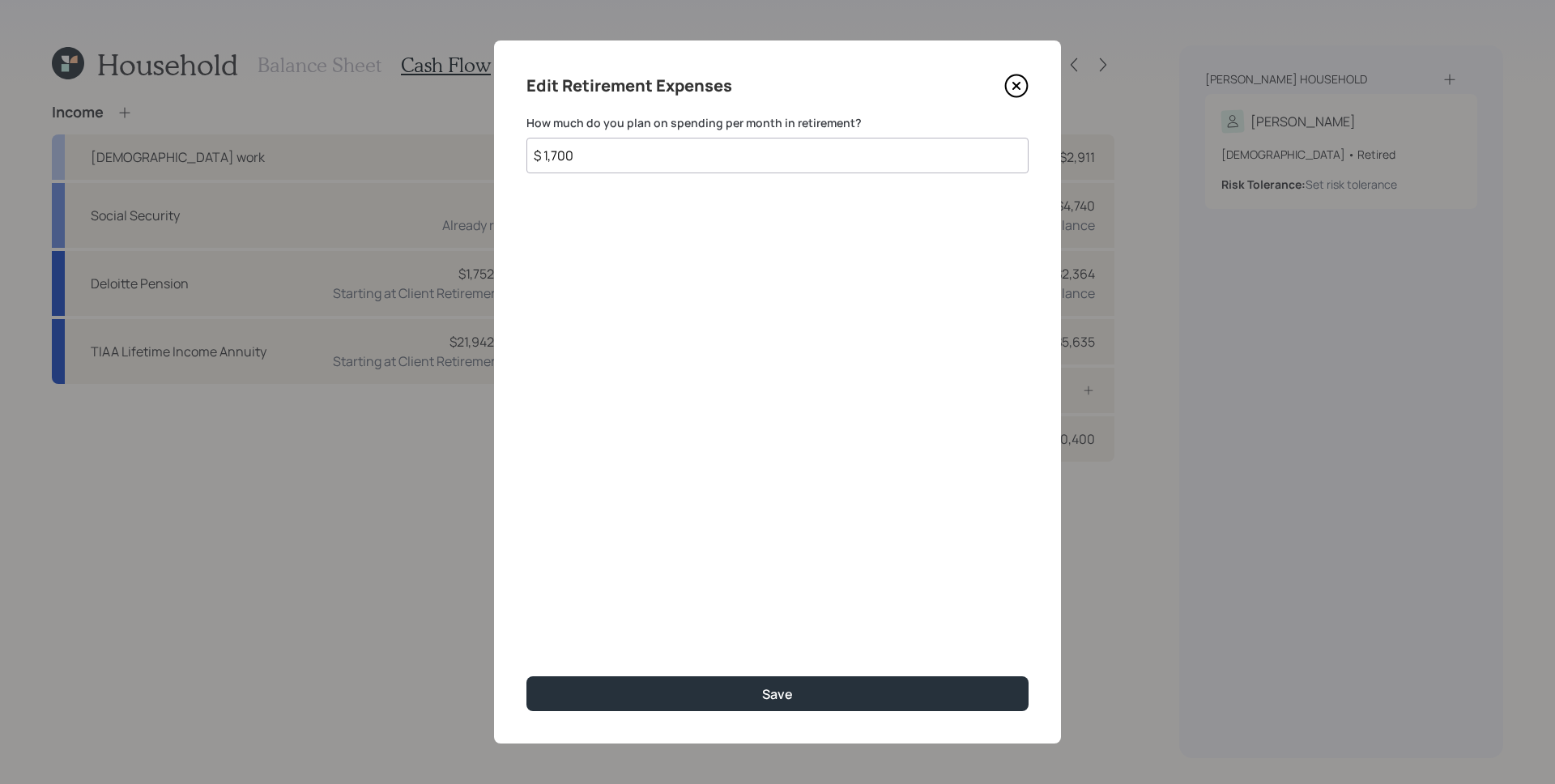
click at [623, 155] on input "$ 1,700" at bounding box center [778, 156] width 502 height 35
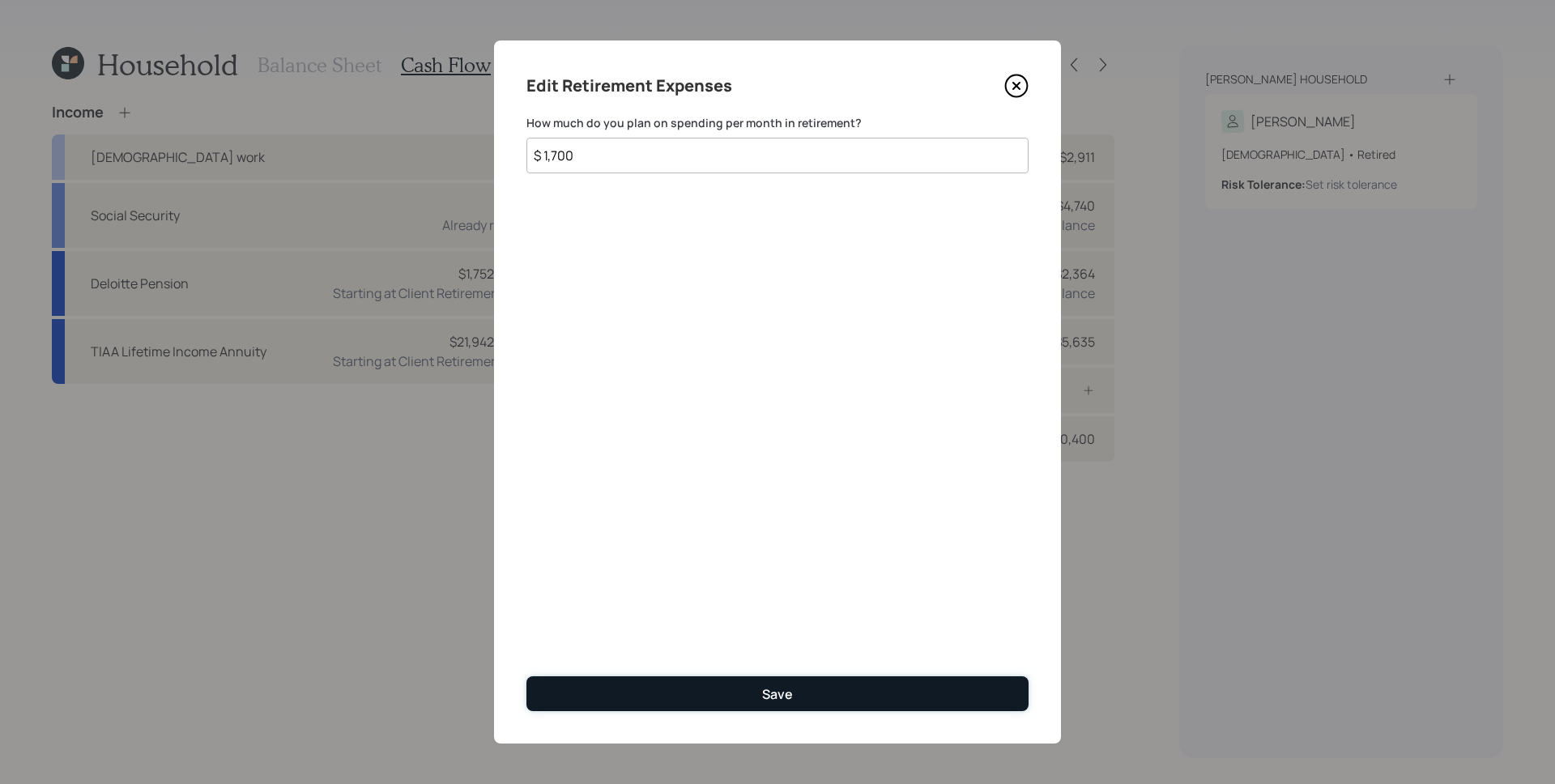
click at [784, 681] on button "Save" at bounding box center [778, 694] width 502 height 35
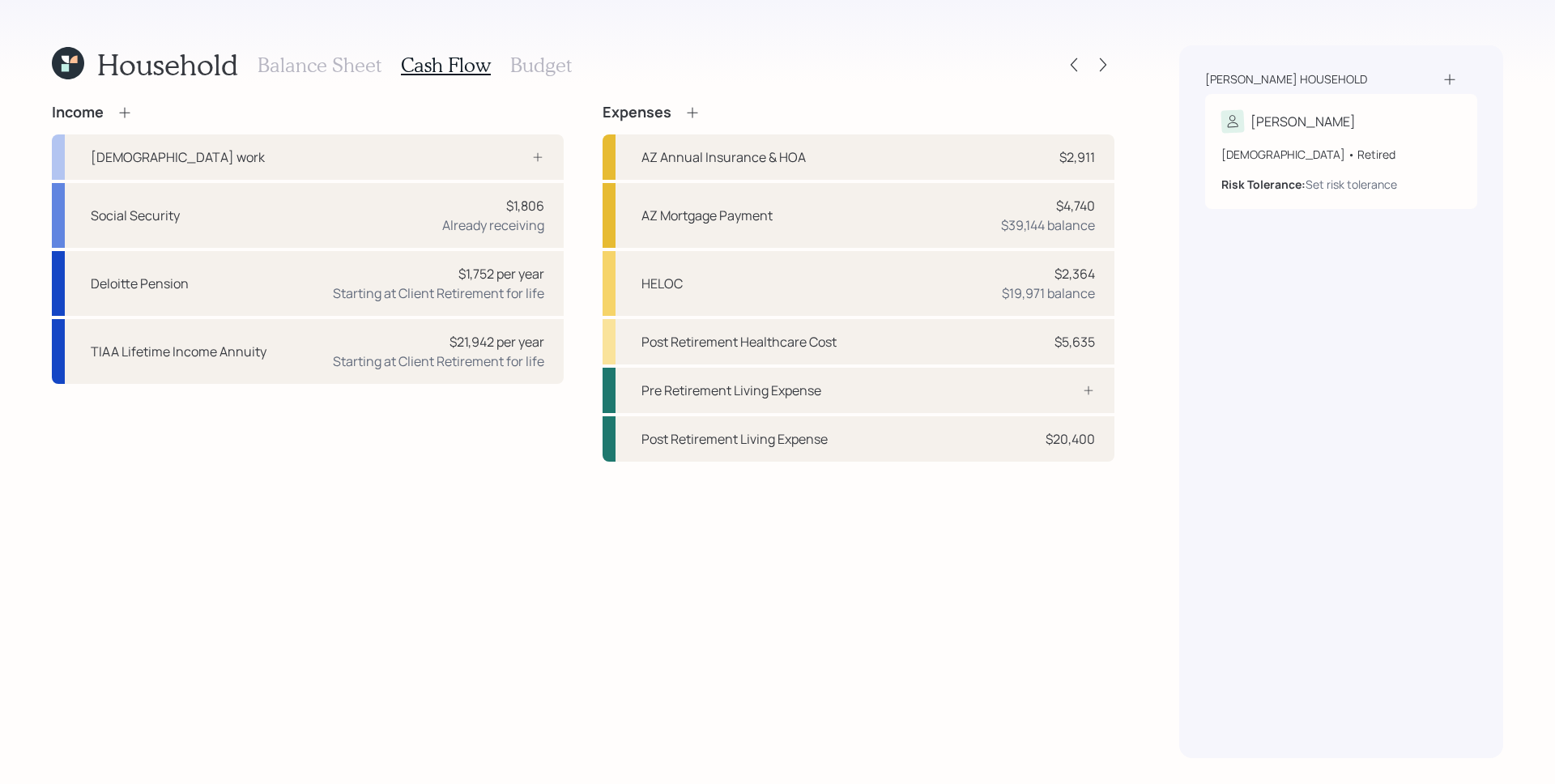
click at [855, 656] on div "Income [DEMOGRAPHIC_DATA] work Social Security $1,806 Already receiving Deloitt…" at bounding box center [583, 431] width 1062 height 654
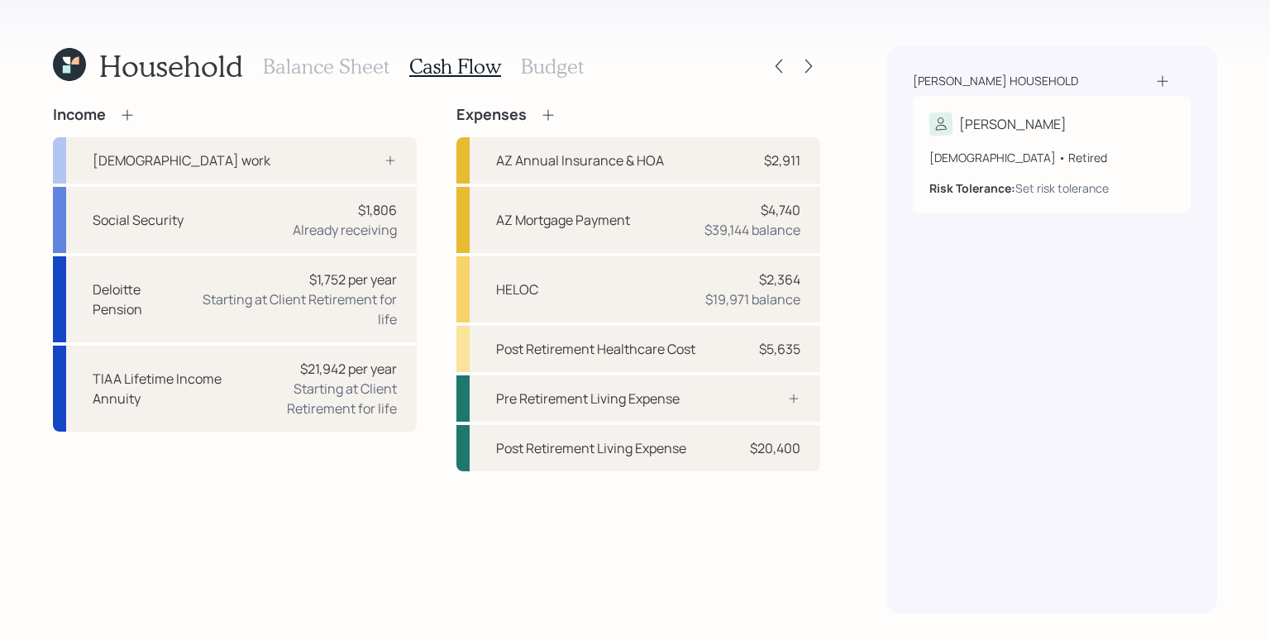
click at [331, 83] on div "Balance Sheet Cash Flow Budget" at bounding box center [423, 66] width 321 height 40
click at [340, 73] on h3 "Balance Sheet" at bounding box center [326, 67] width 127 height 24
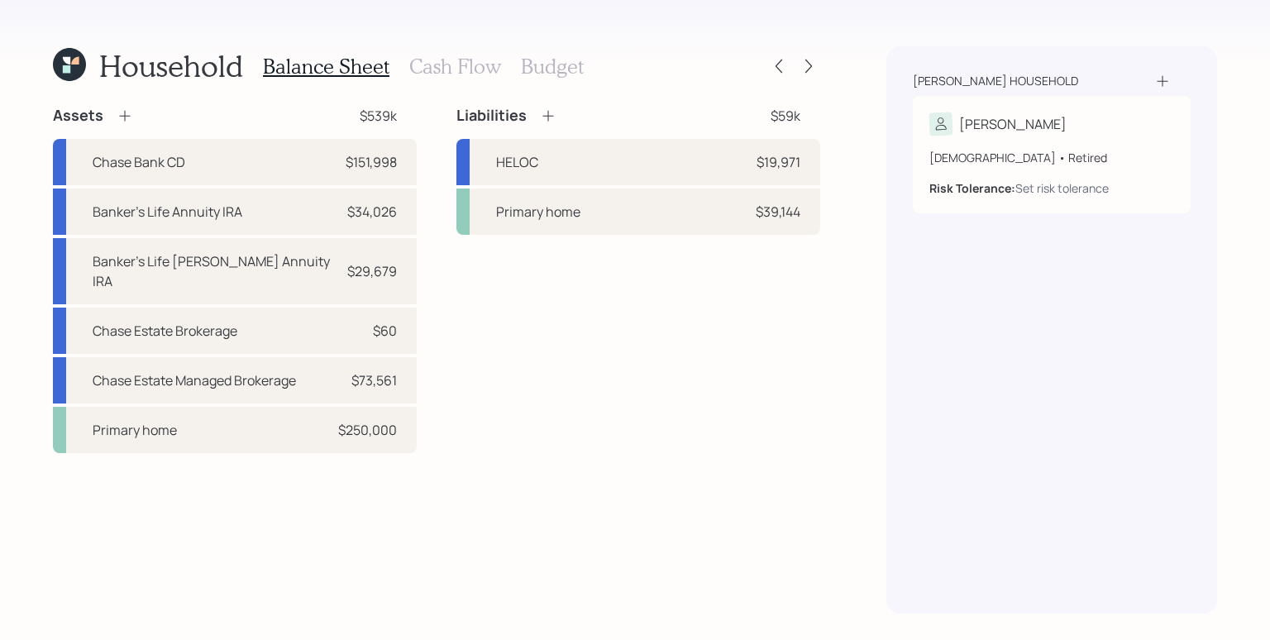
click at [437, 69] on h3 "Cash Flow" at bounding box center [455, 67] width 92 height 24
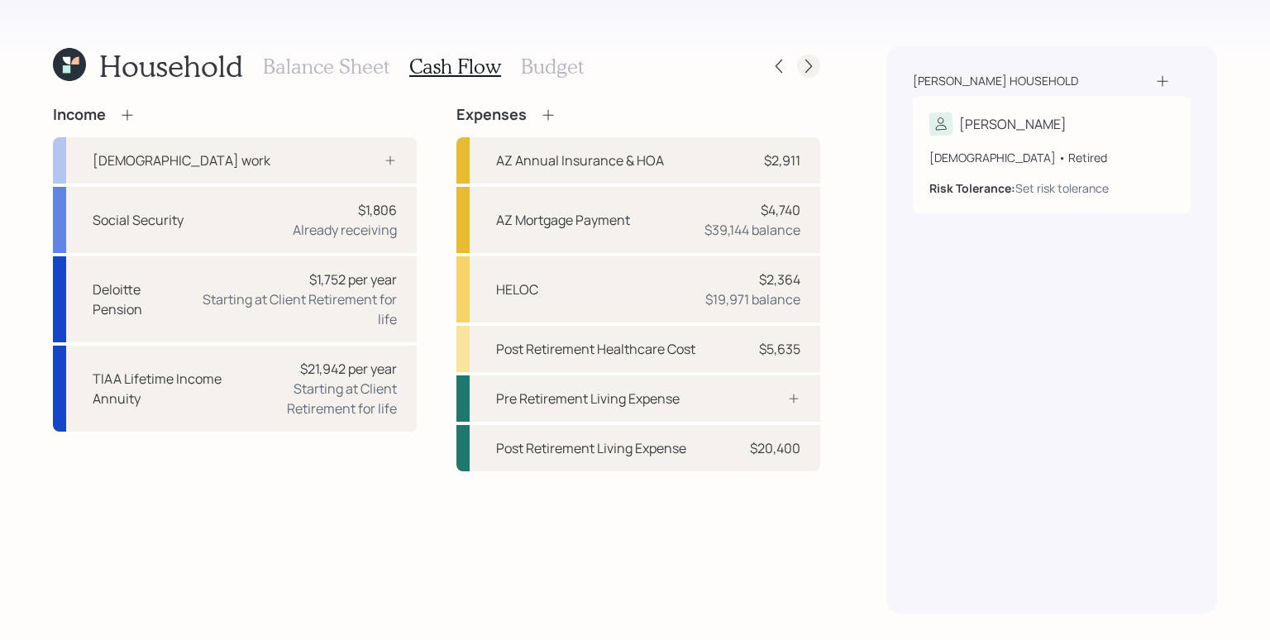
click at [802, 67] on icon at bounding box center [809, 66] width 17 height 17
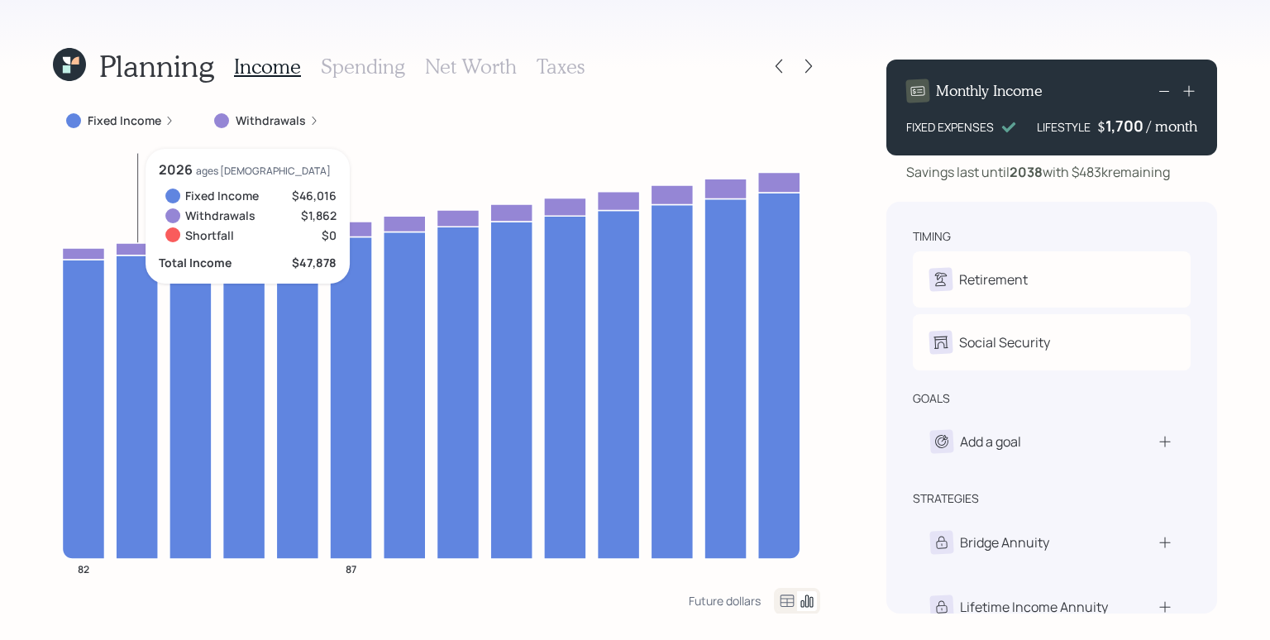
click at [129, 156] on icon "82 87" at bounding box center [432, 368] width 758 height 439
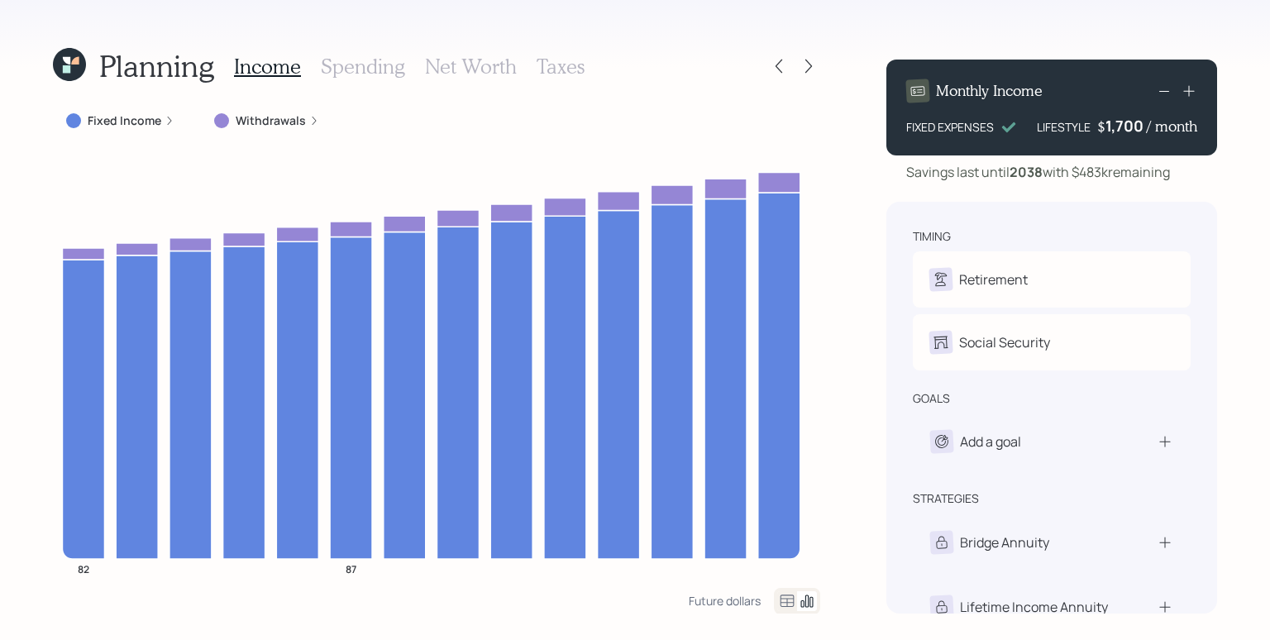
click at [167, 122] on icon at bounding box center [170, 121] width 10 height 10
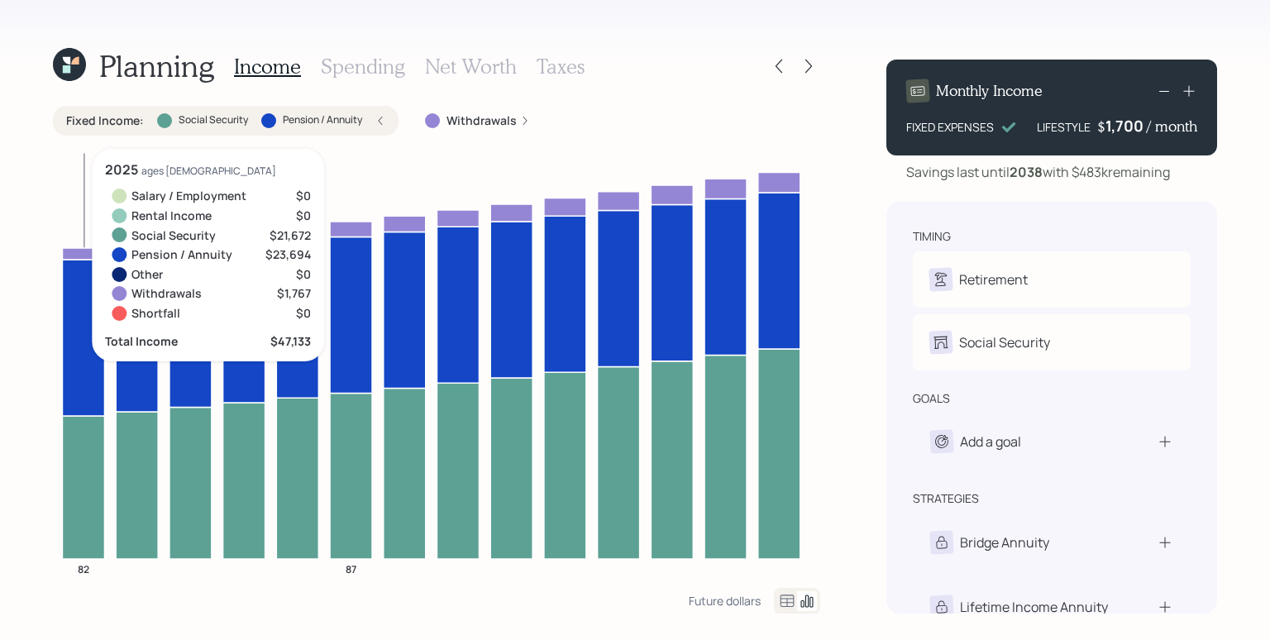
click at [81, 457] on icon at bounding box center [83, 487] width 42 height 143
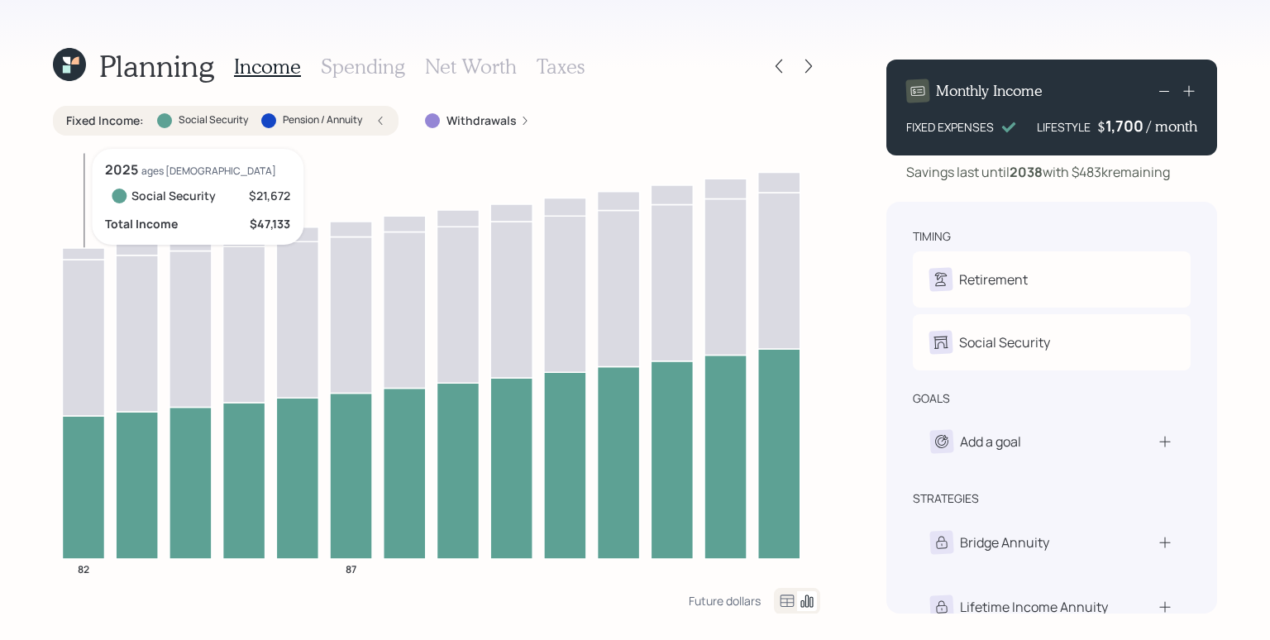
click at [81, 461] on icon at bounding box center [83, 487] width 42 height 143
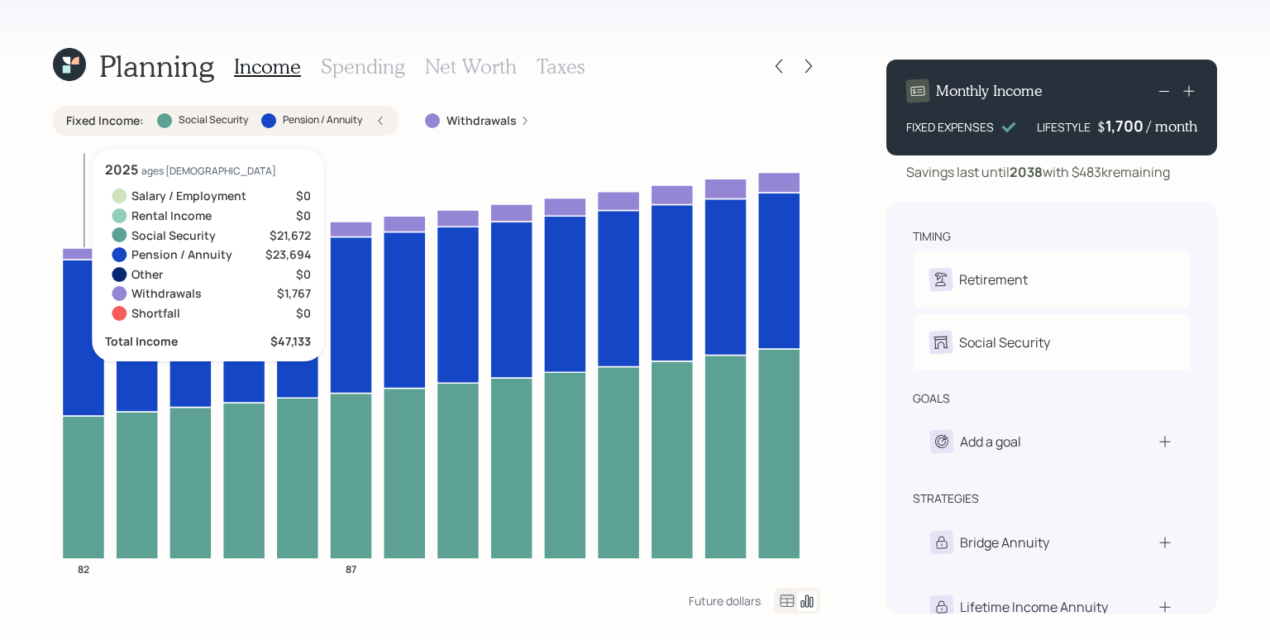
click at [83, 356] on icon at bounding box center [83, 338] width 42 height 156
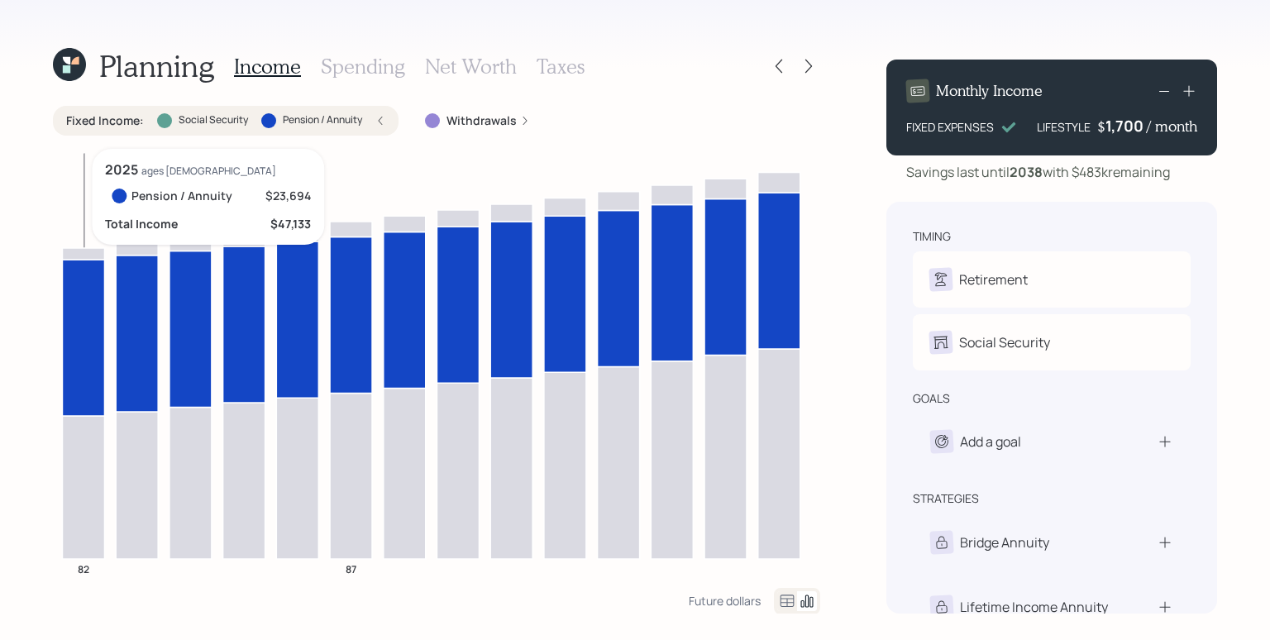
click at [84, 347] on icon at bounding box center [83, 338] width 42 height 156
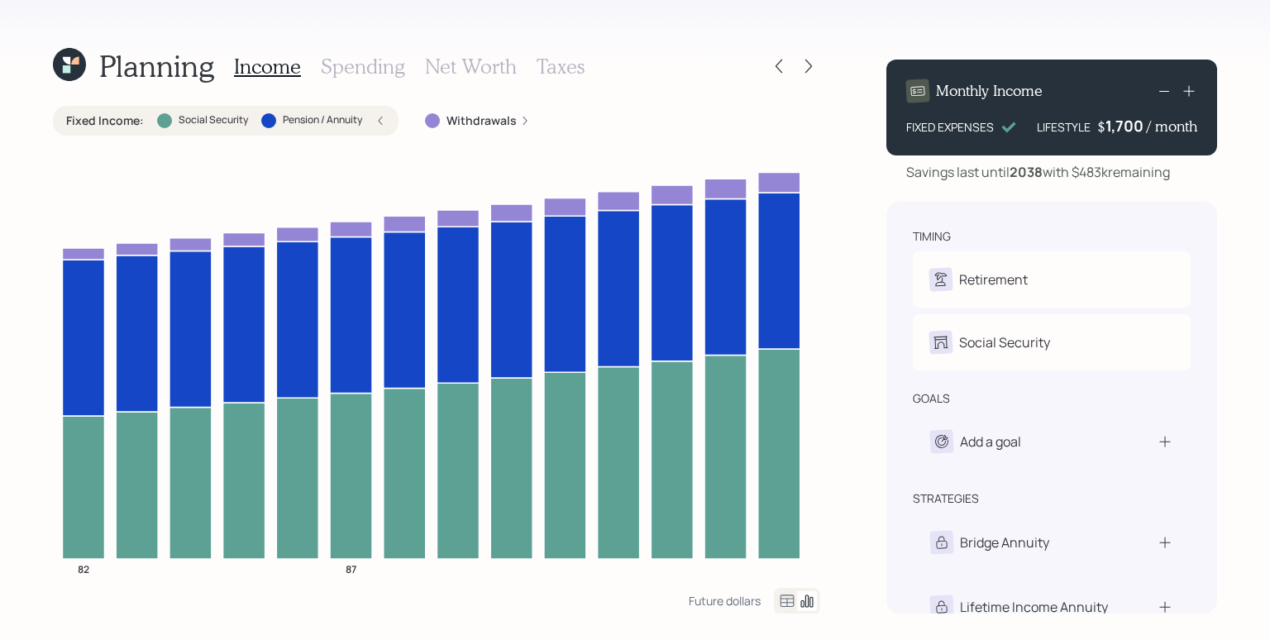
click at [373, 115] on div "Fixed Income : Social Security Pension / Annuity" at bounding box center [225, 120] width 319 height 17
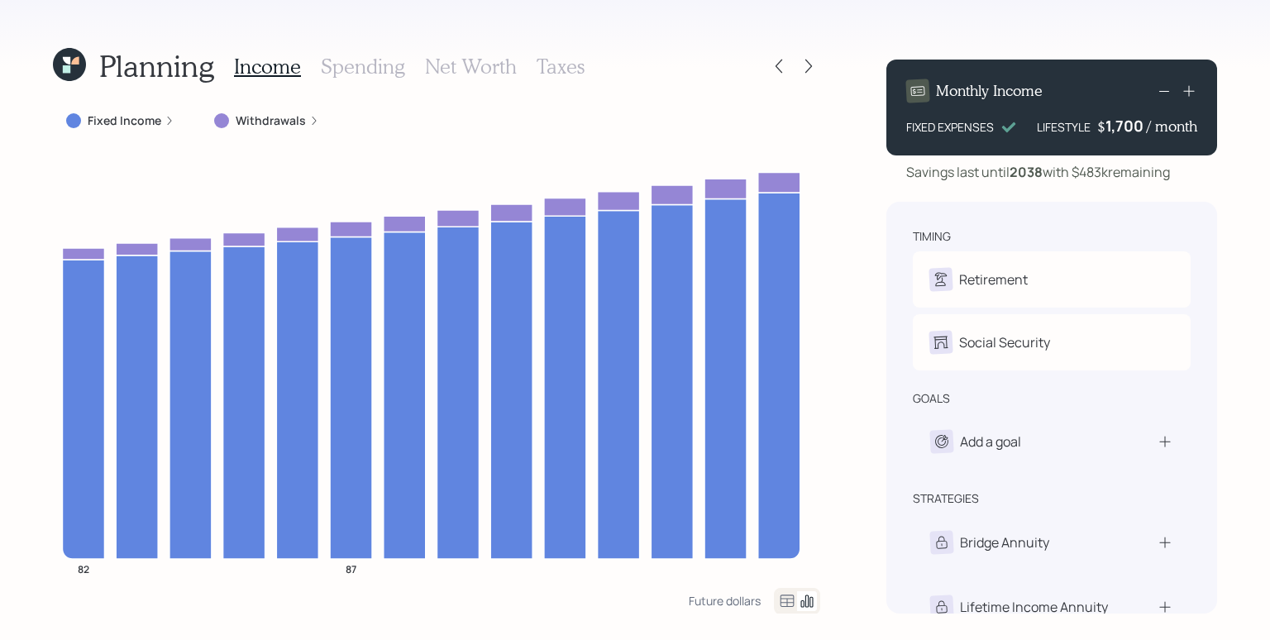
click at [309, 123] on icon at bounding box center [314, 121] width 10 height 10
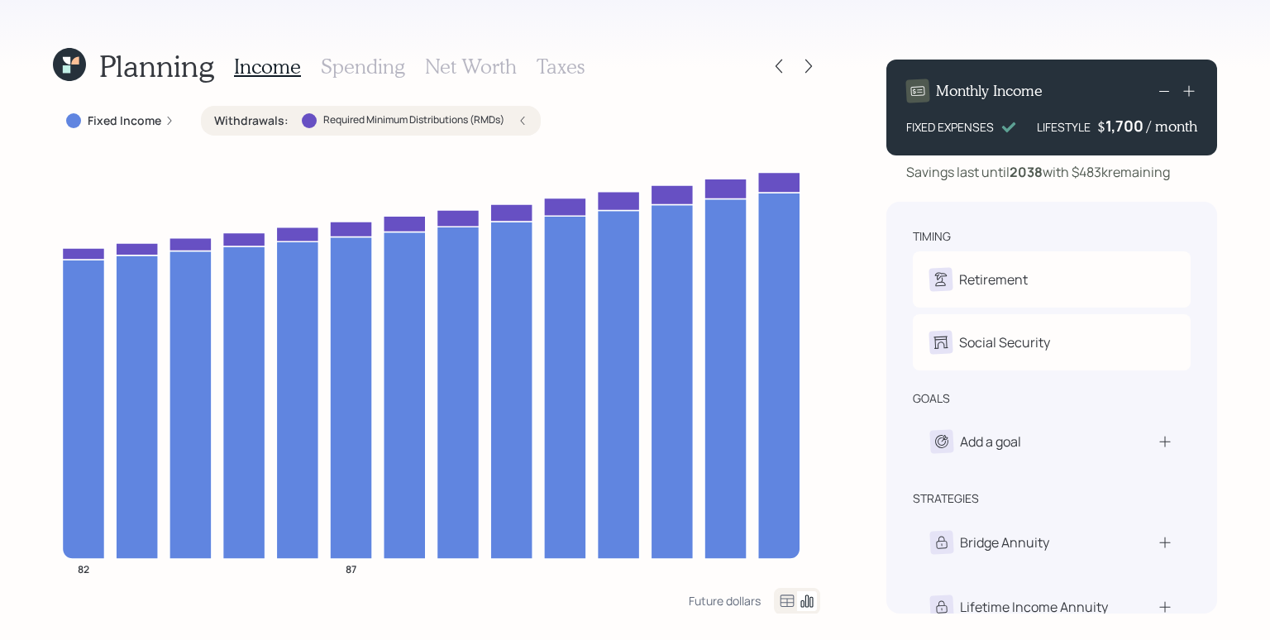
click at [515, 117] on div "Withdrawals : Required Minimum Distributions (RMDs)" at bounding box center [370, 120] width 313 height 17
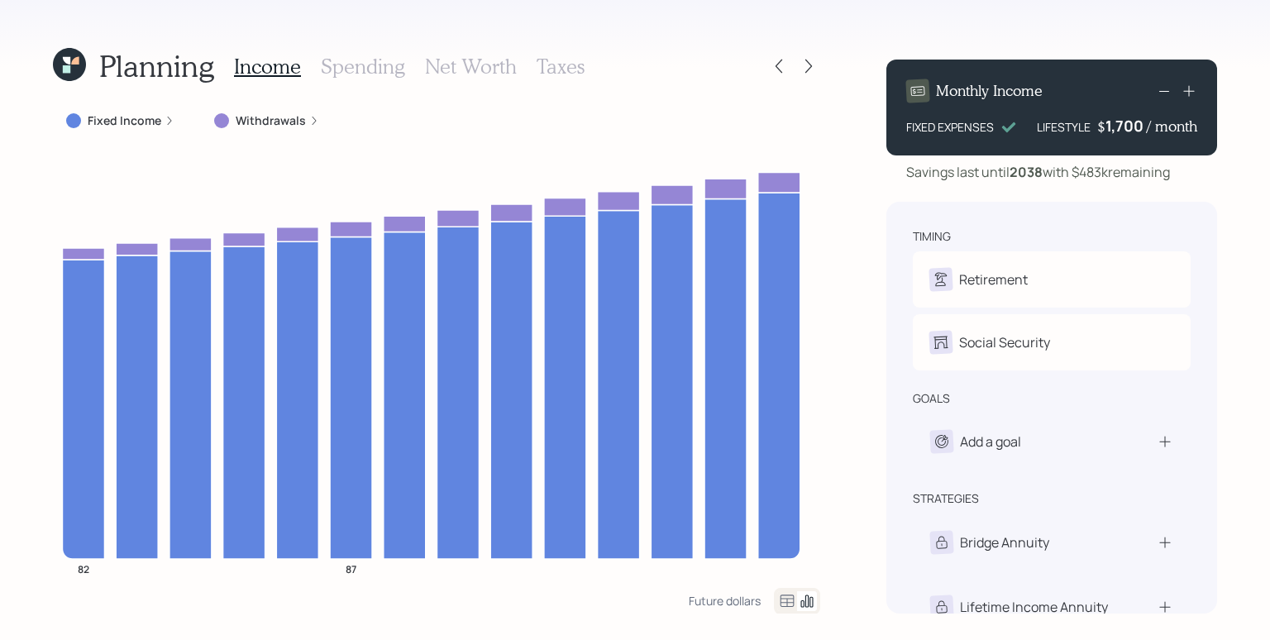
click at [375, 74] on h3 "Spending" at bounding box center [363, 67] width 84 height 24
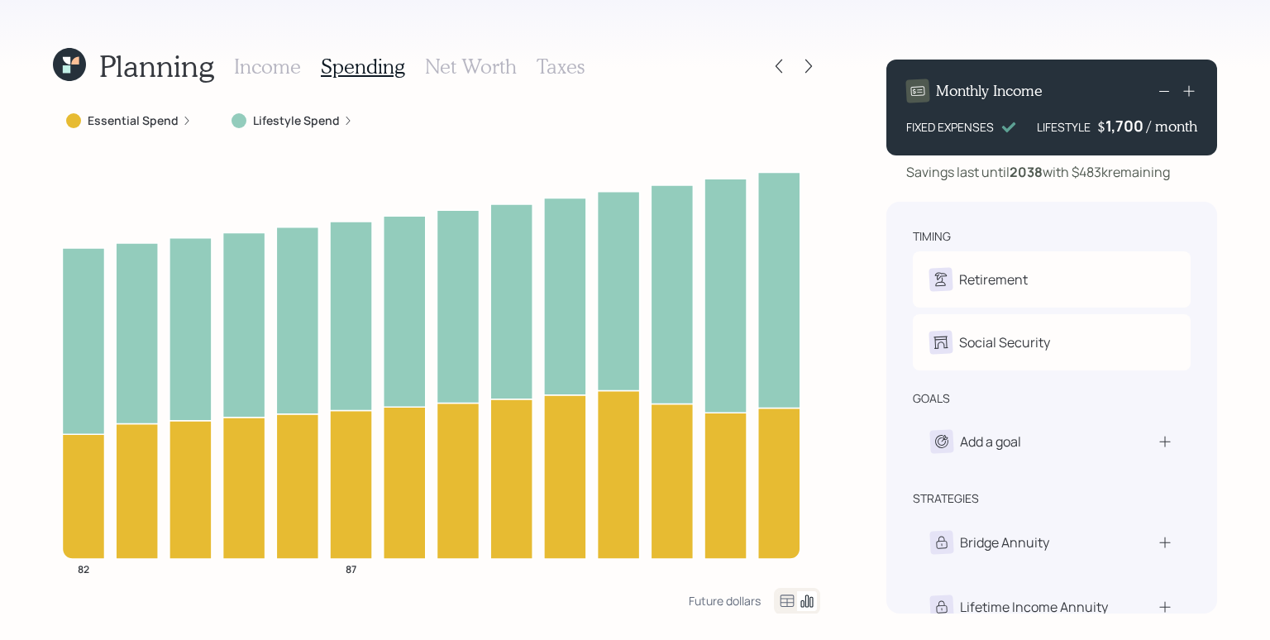
click at [185, 122] on icon at bounding box center [187, 121] width 10 height 10
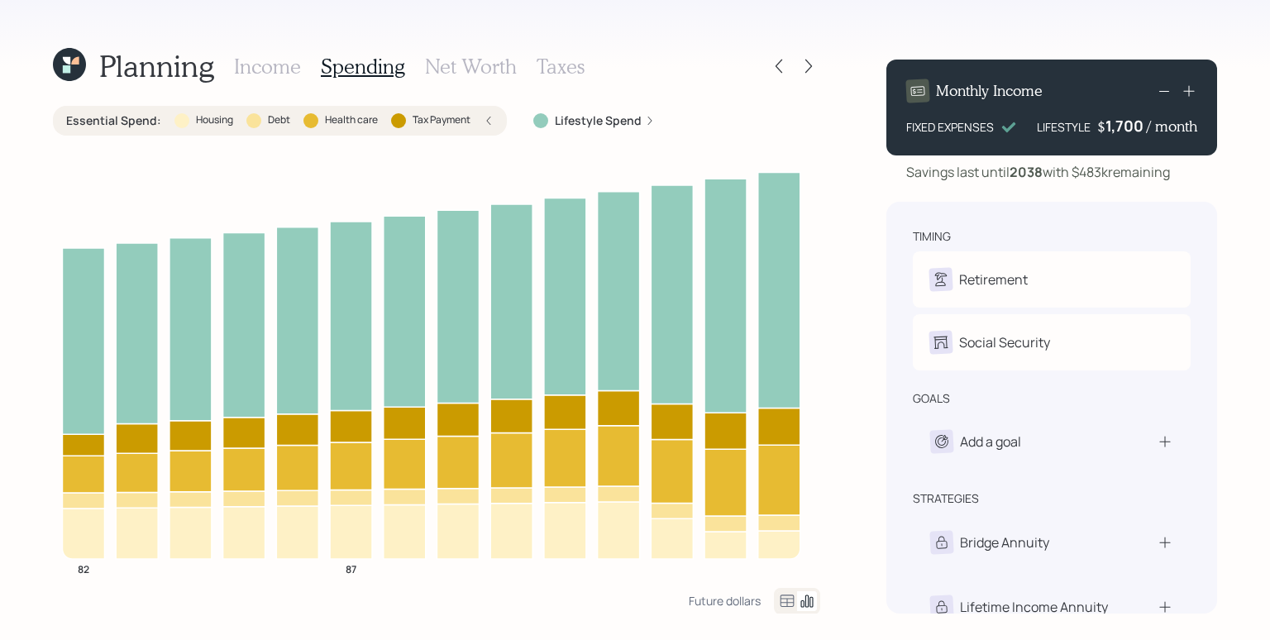
click at [497, 122] on div "Essential Spend : Housing Debt Health care Tax Payment" at bounding box center [280, 121] width 454 height 30
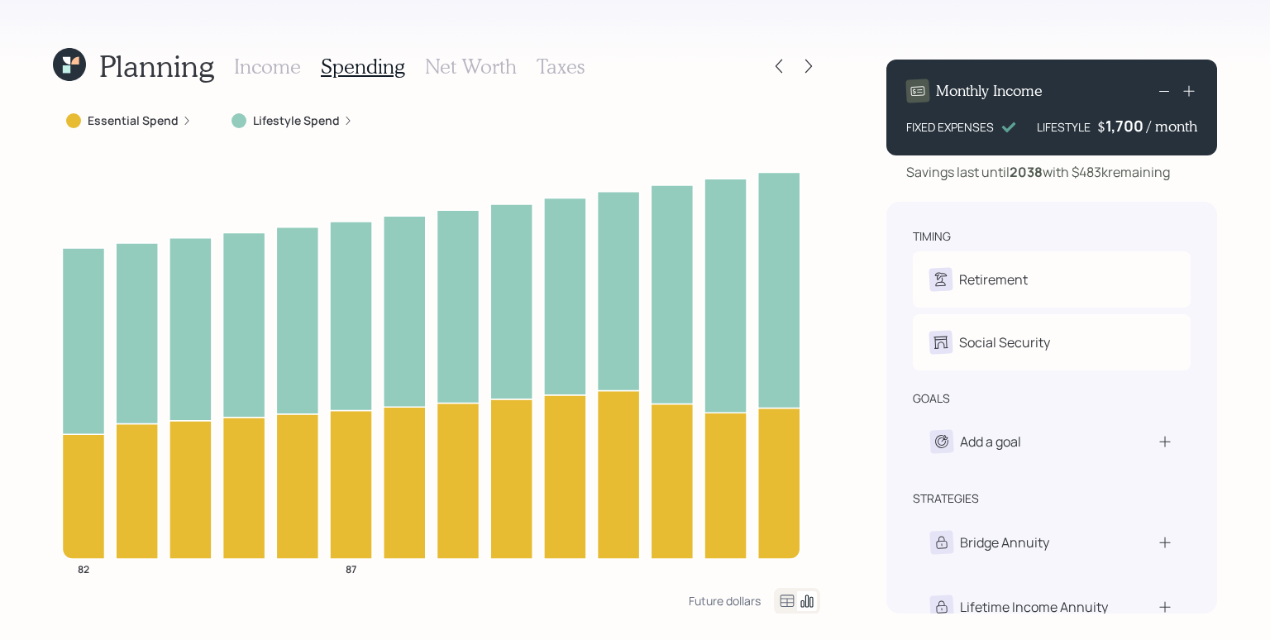
click at [341, 126] on div "Lifestyle Spend" at bounding box center [293, 120] width 122 height 17
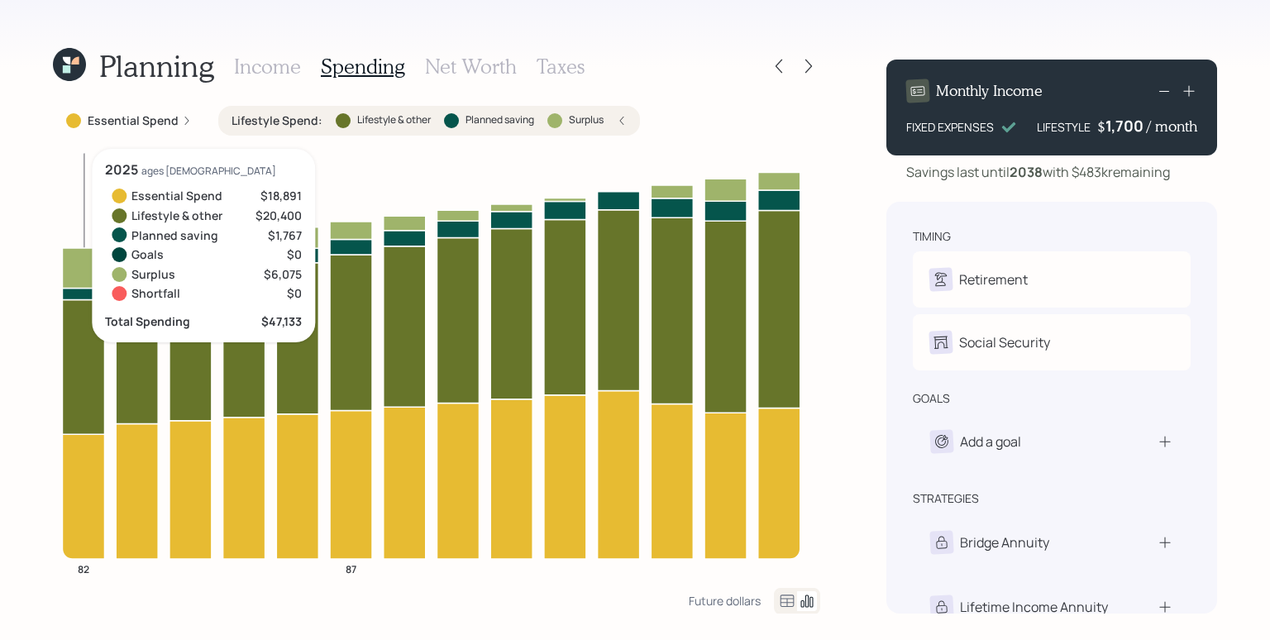
click at [80, 360] on icon at bounding box center [83, 366] width 42 height 135
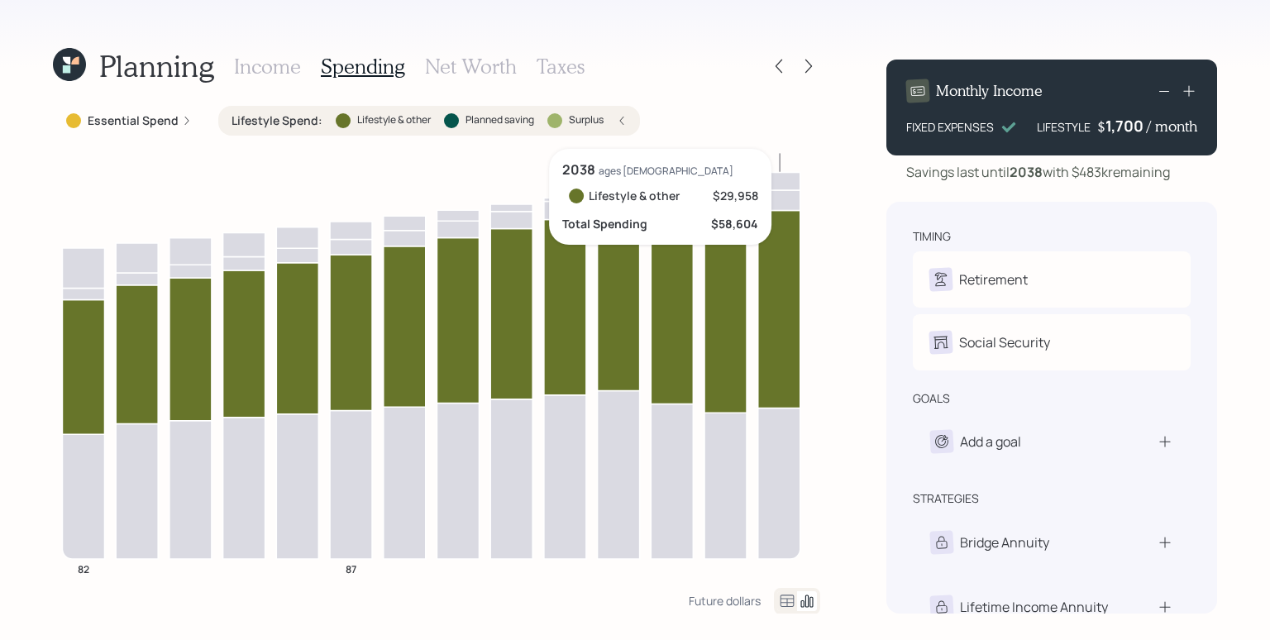
click at [782, 333] on icon at bounding box center [779, 309] width 42 height 198
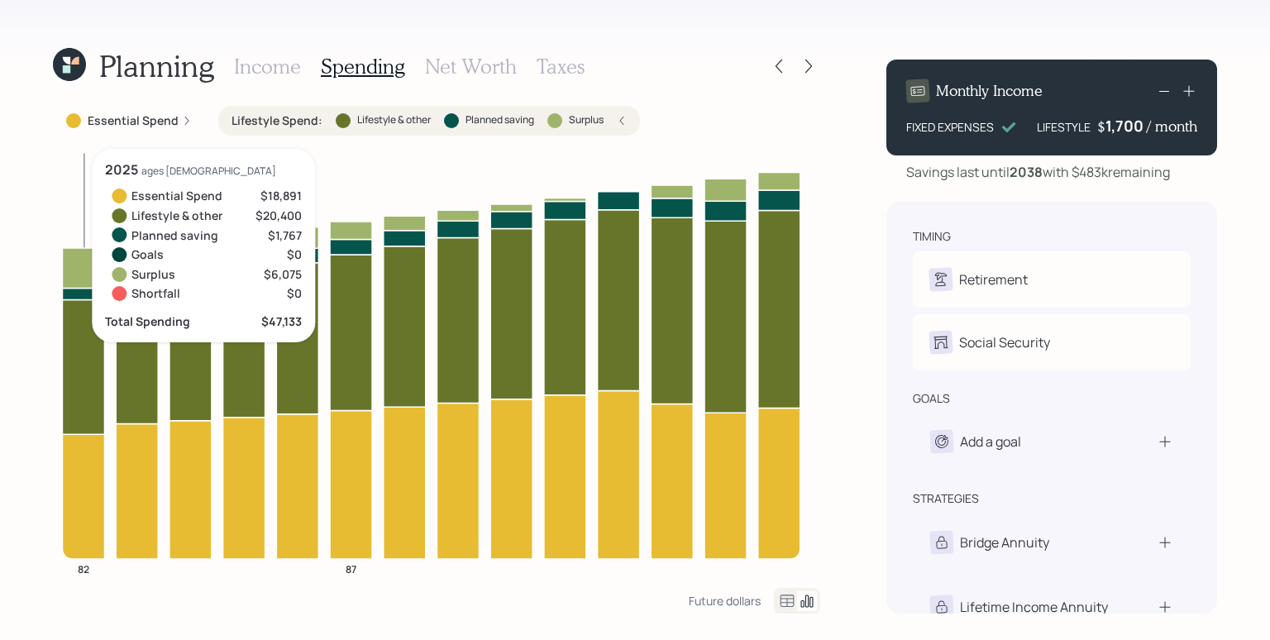
click at [85, 298] on icon at bounding box center [83, 294] width 42 height 12
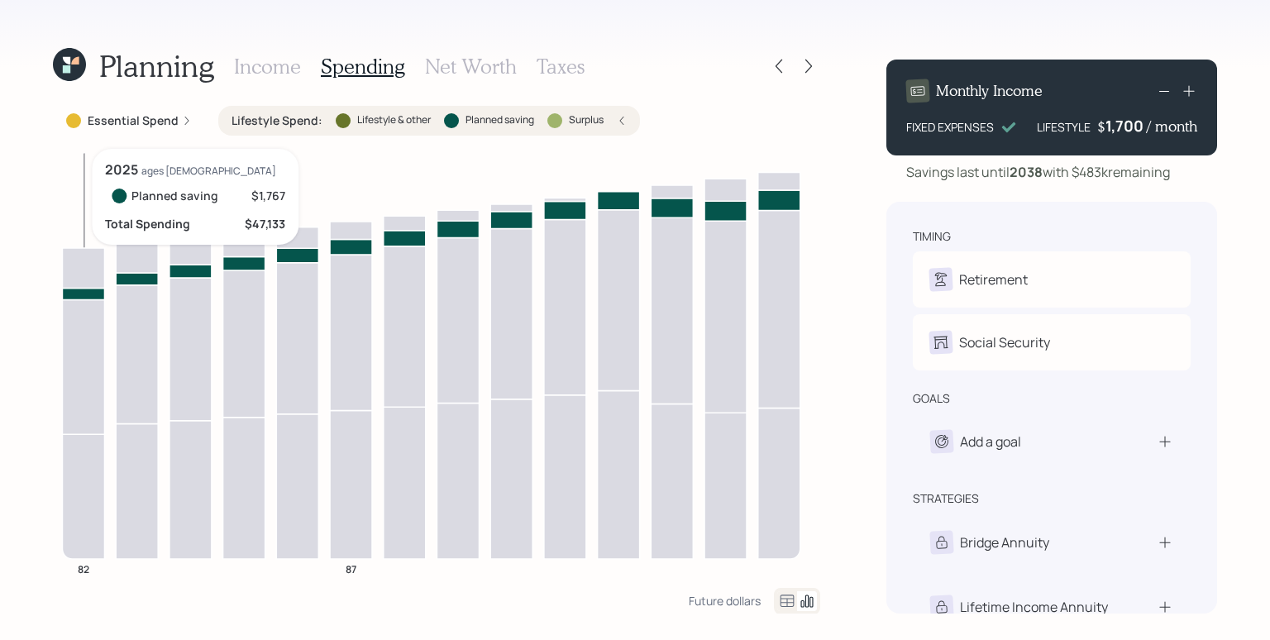
click at [85, 298] on icon at bounding box center [83, 294] width 42 height 12
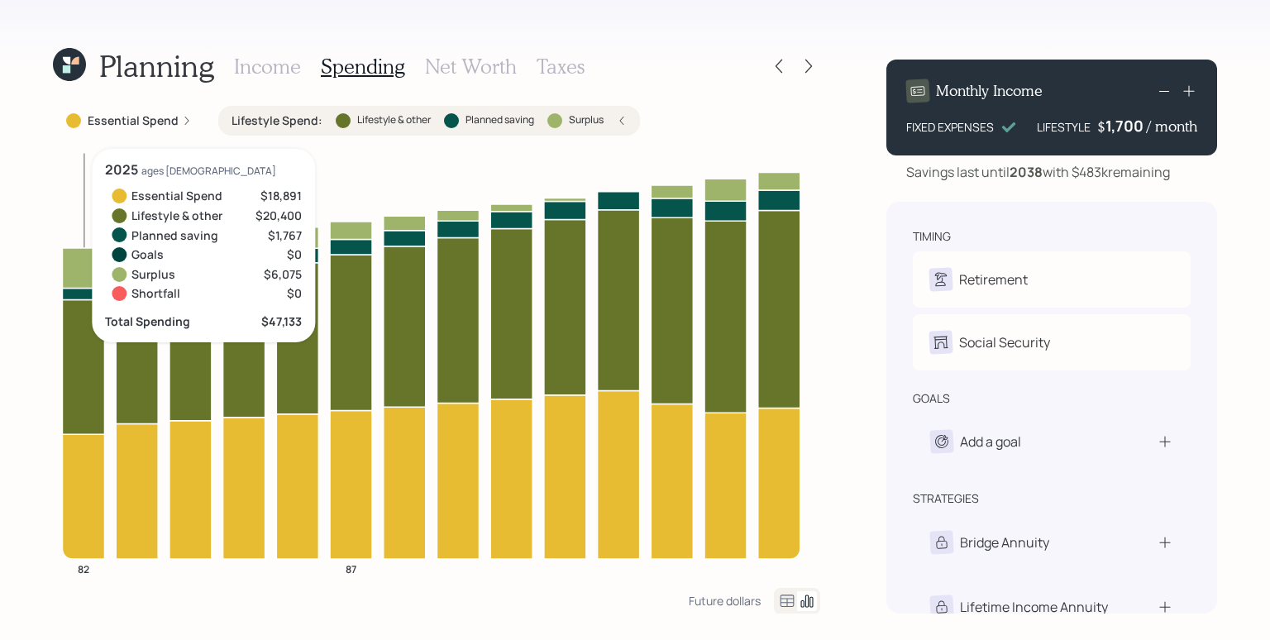
click at [69, 260] on icon at bounding box center [83, 268] width 42 height 40
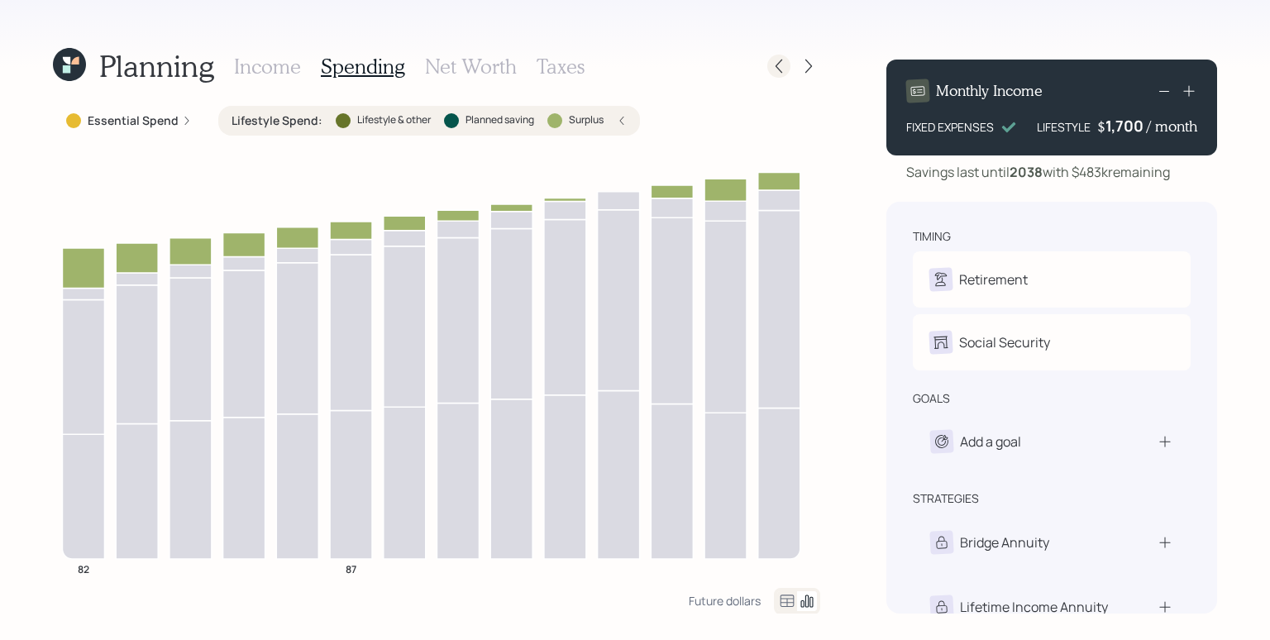
click at [781, 69] on icon at bounding box center [779, 66] width 17 height 17
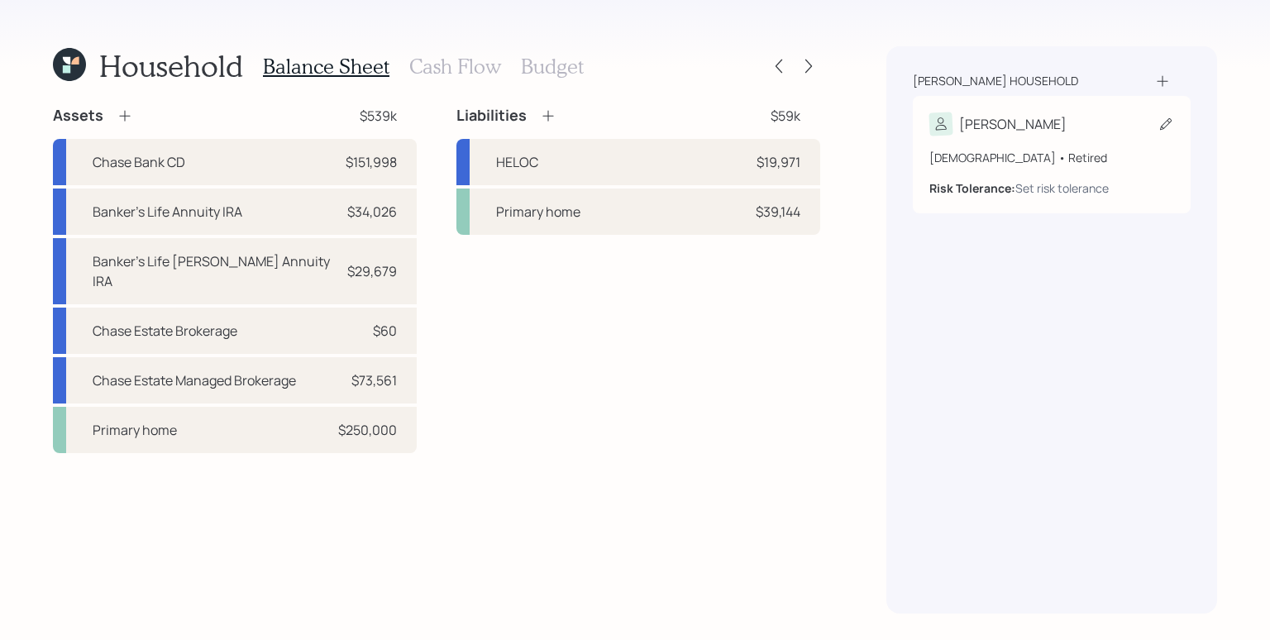
click at [1027, 158] on div "[DEMOGRAPHIC_DATA] • Retired" at bounding box center [1052, 157] width 245 height 17
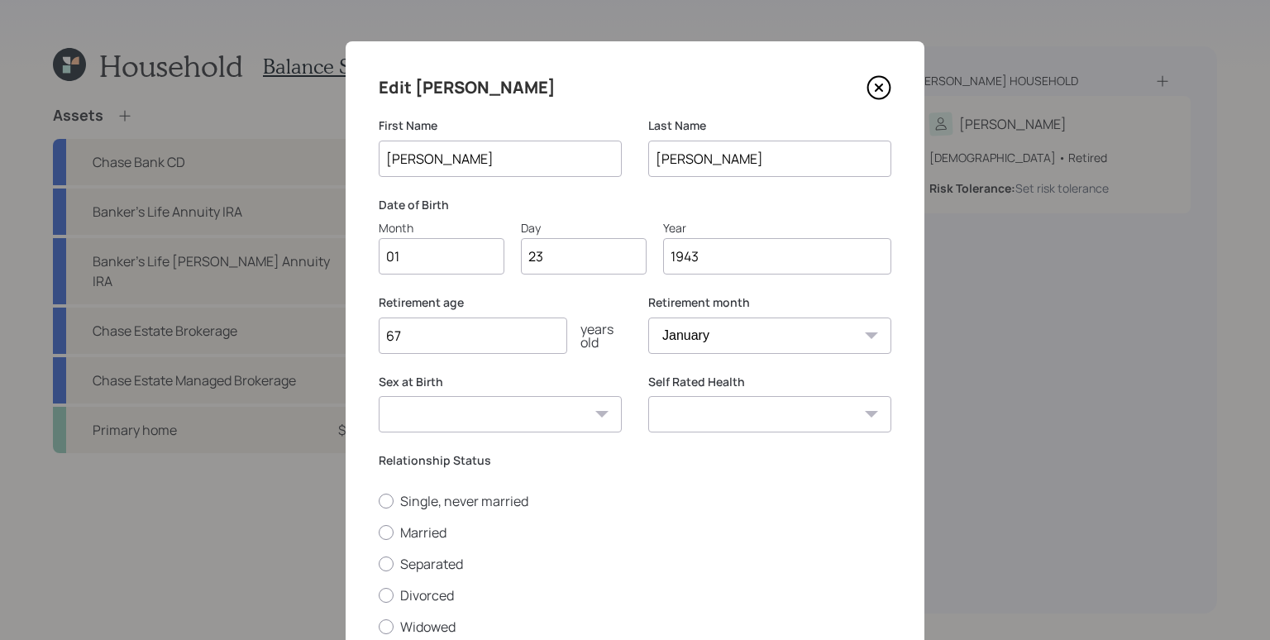
click at [875, 82] on icon at bounding box center [879, 87] width 25 height 25
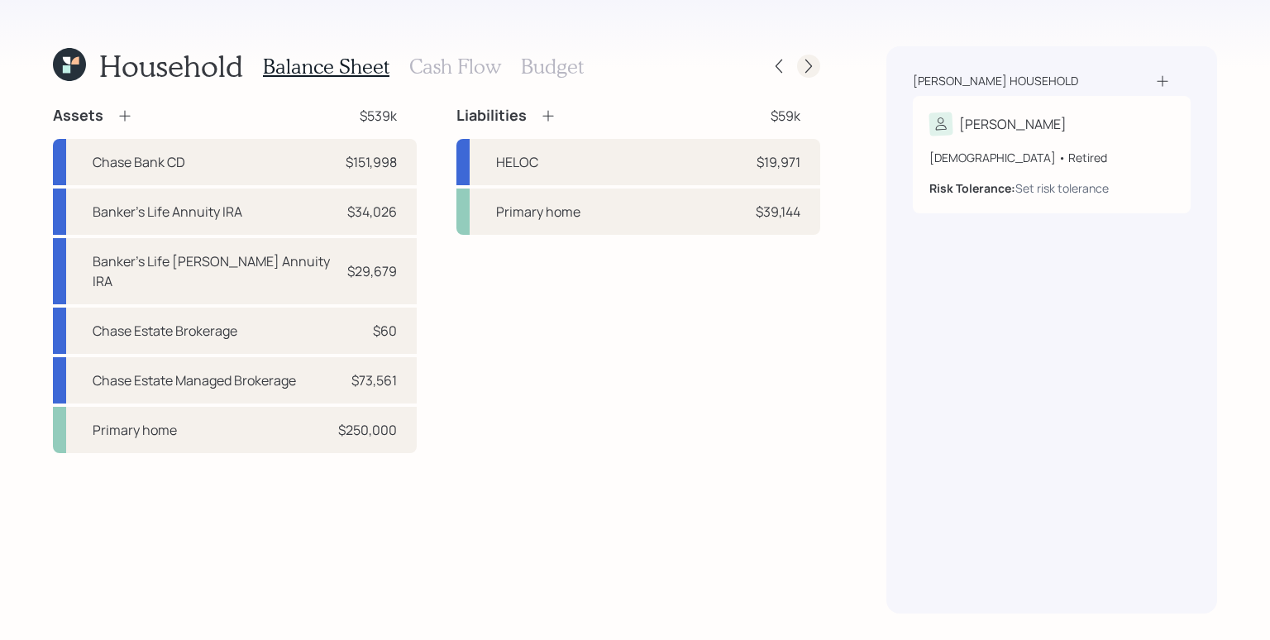
click at [811, 67] on icon at bounding box center [809, 66] width 17 height 17
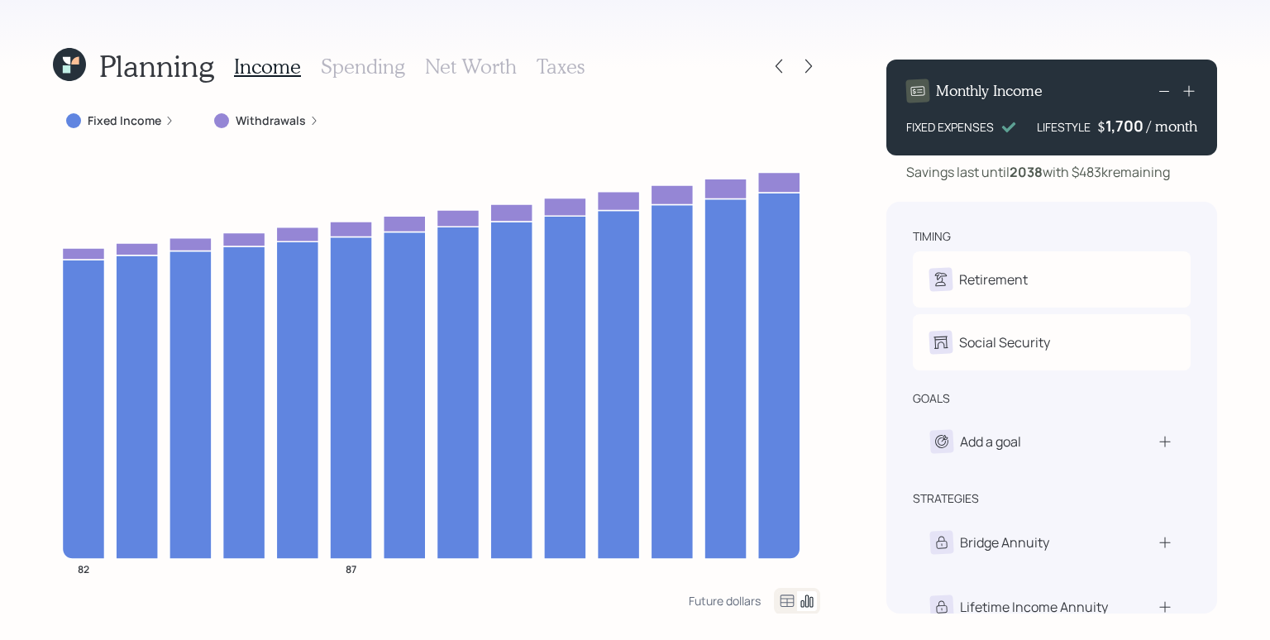
click at [297, 108] on div "Withdrawals" at bounding box center [266, 121] width 131 height 30
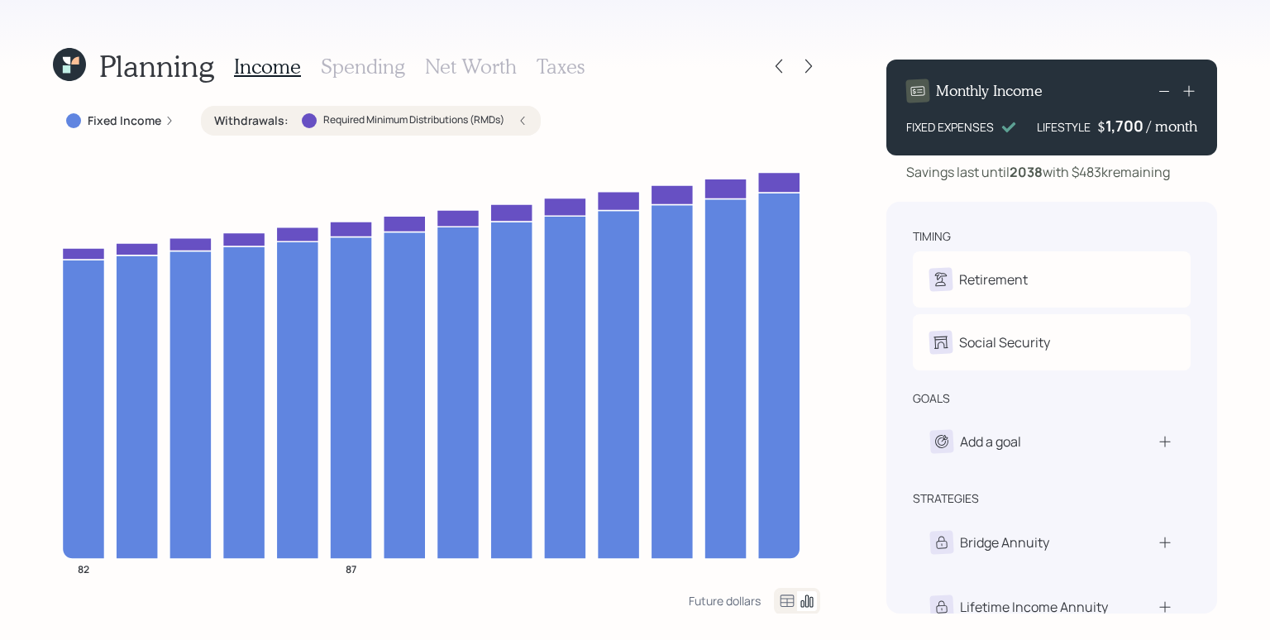
click at [359, 67] on h3 "Spending" at bounding box center [363, 67] width 84 height 24
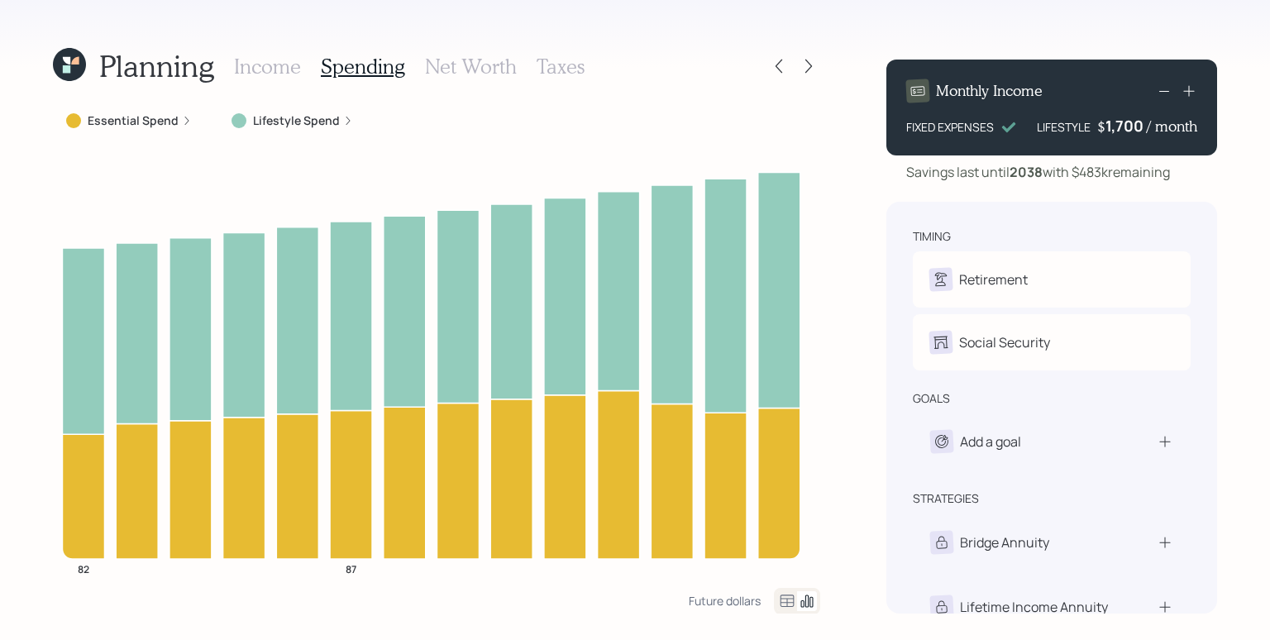
click at [304, 124] on label "Lifestyle Spend" at bounding box center [296, 120] width 87 height 17
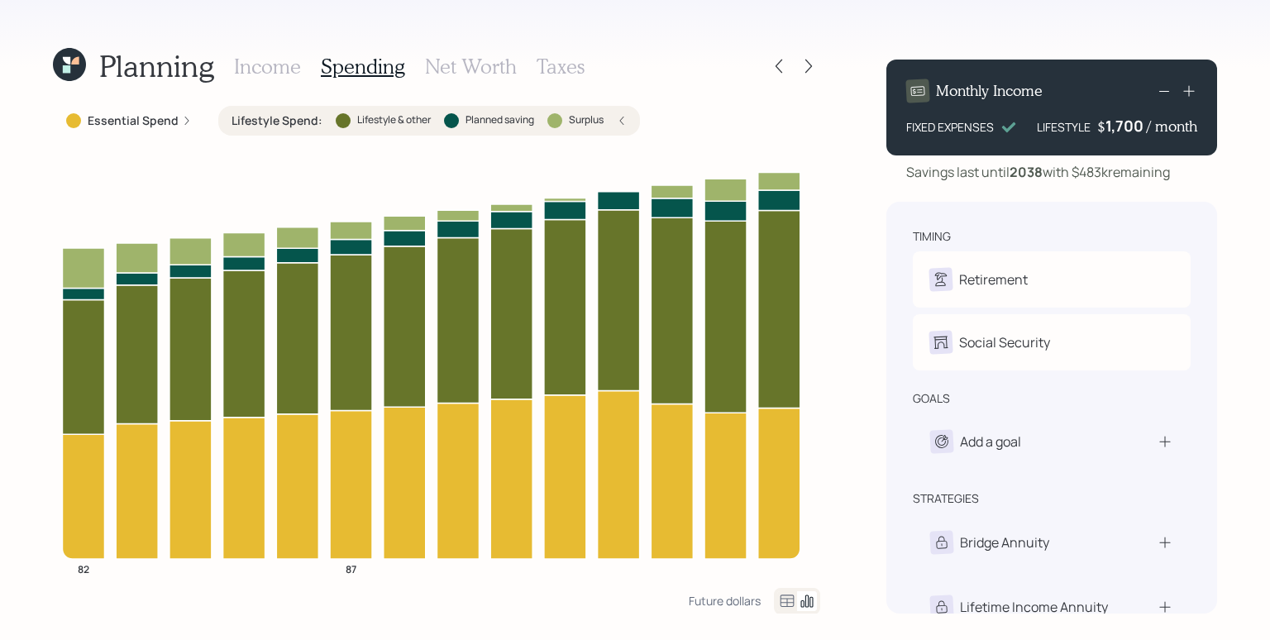
click at [622, 124] on icon at bounding box center [622, 121] width 10 height 10
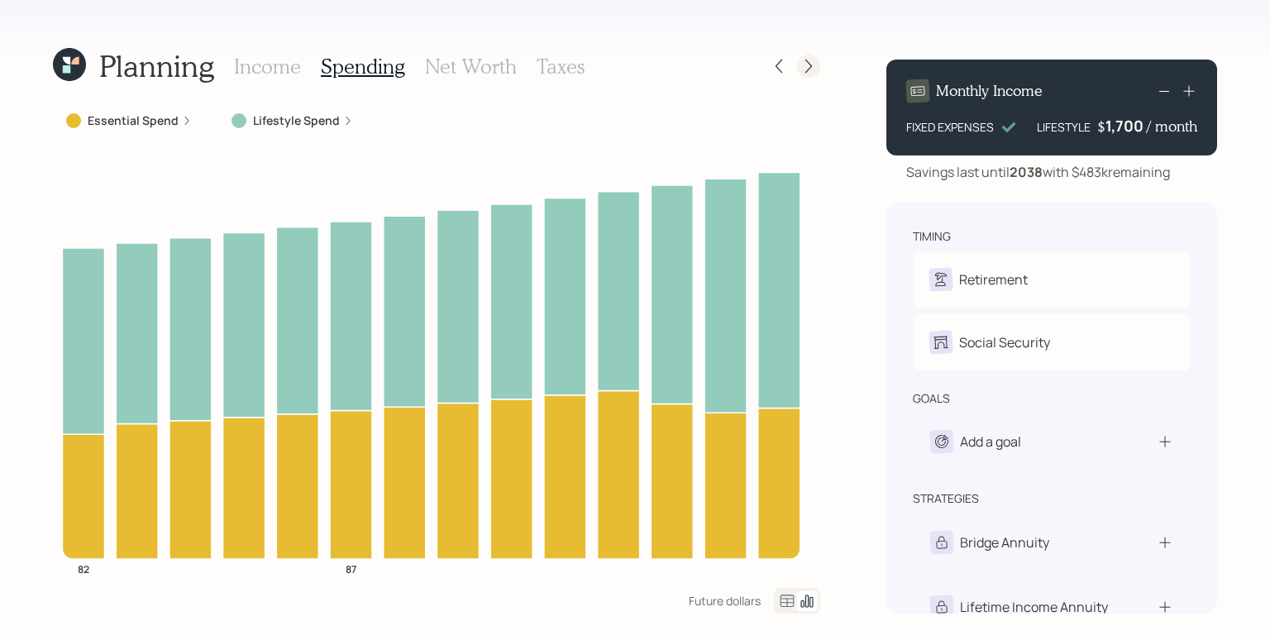
click at [801, 73] on icon at bounding box center [809, 66] width 17 height 17
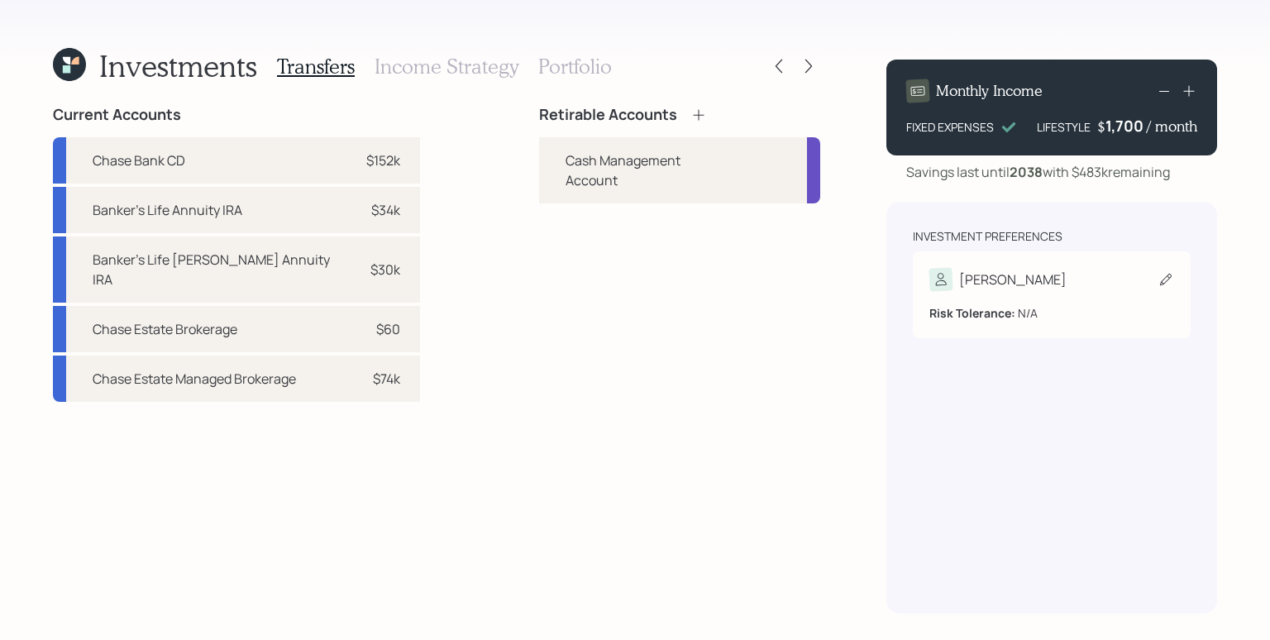
click at [931, 294] on div "Risk Tolerance: N/A" at bounding box center [1052, 306] width 245 height 31
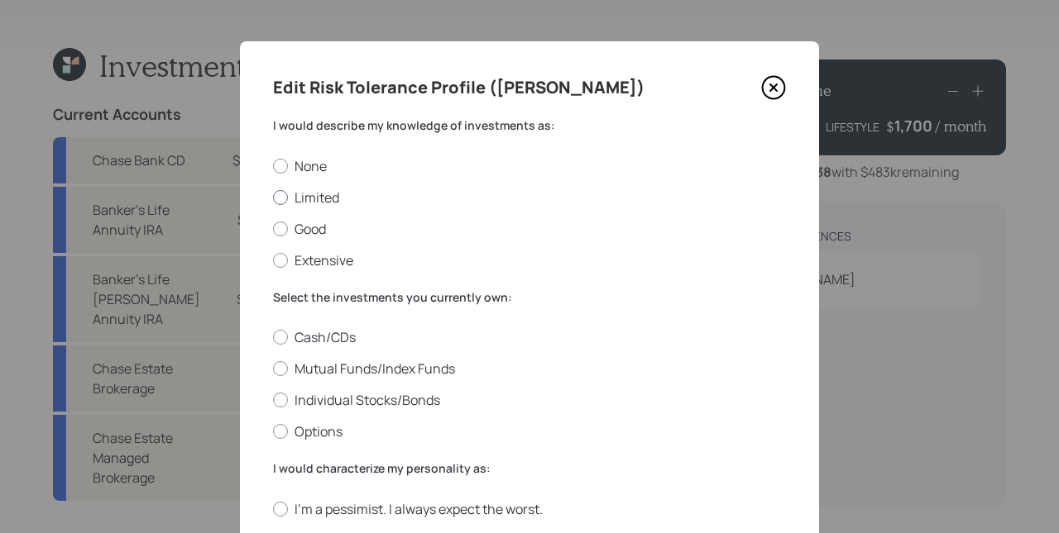
click at [318, 192] on label "Limited" at bounding box center [529, 198] width 513 height 18
click at [273, 197] on input "Limited" at bounding box center [272, 197] width 1 height 1
radio input "true"
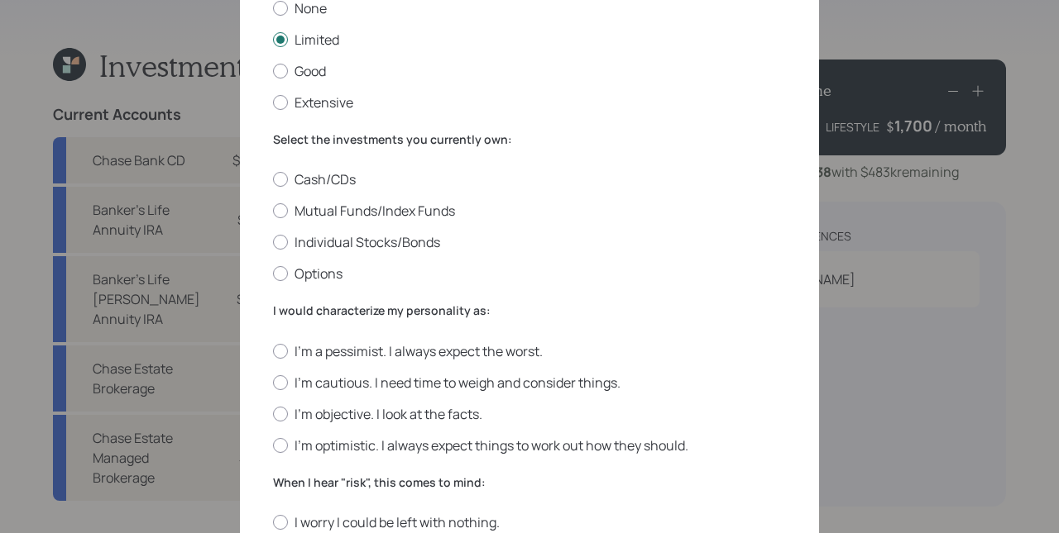
scroll to position [139, 0]
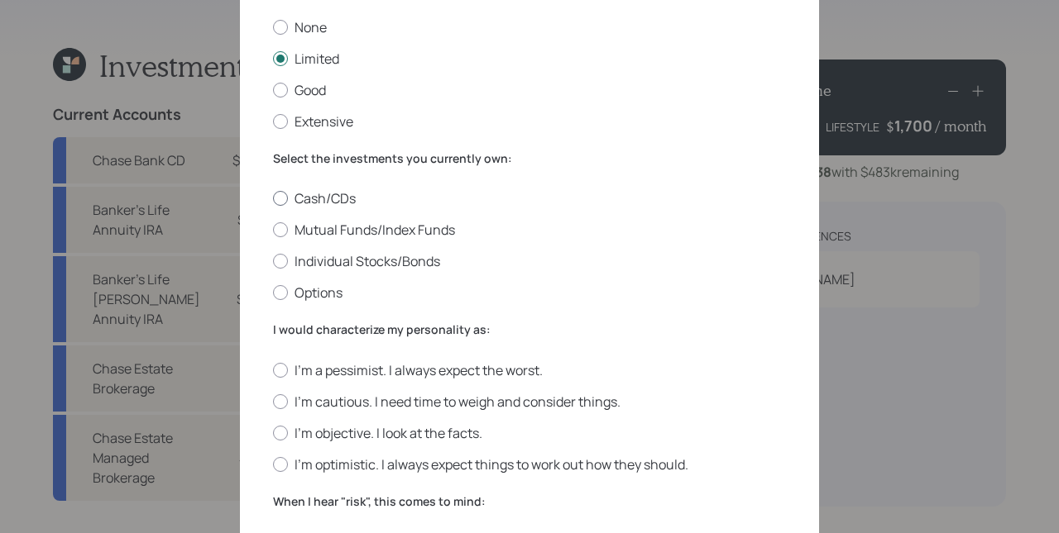
click at [297, 198] on label "Cash/CDs" at bounding box center [529, 198] width 513 height 18
click at [273, 198] on input "Cash/CDs" at bounding box center [272, 198] width 1 height 1
radio input "true"
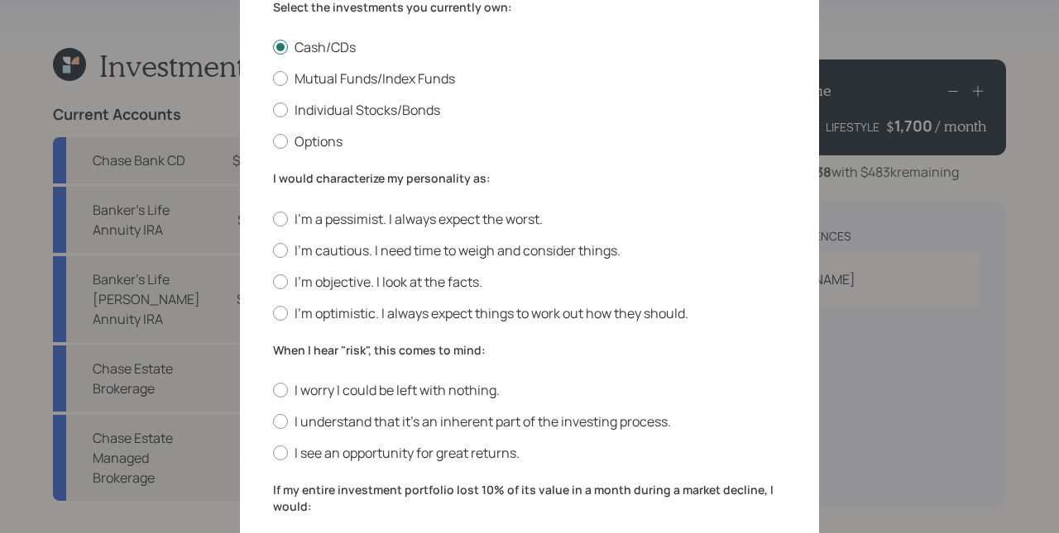
scroll to position [306, 0]
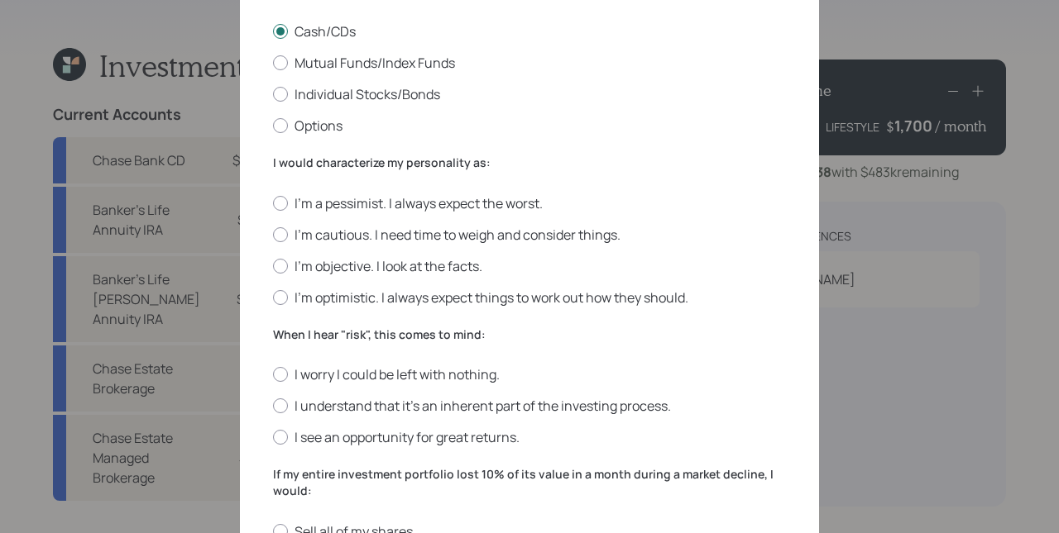
click at [408, 246] on div "I'm a pessimist. I always expect the worst. I'm cautious. I need time to weigh …" at bounding box center [529, 250] width 513 height 112
click at [390, 263] on label "I'm objective. I look at the facts." at bounding box center [529, 266] width 513 height 18
click at [273, 265] on input "I'm objective. I look at the facts." at bounding box center [272, 265] width 1 height 1
radio input "true"
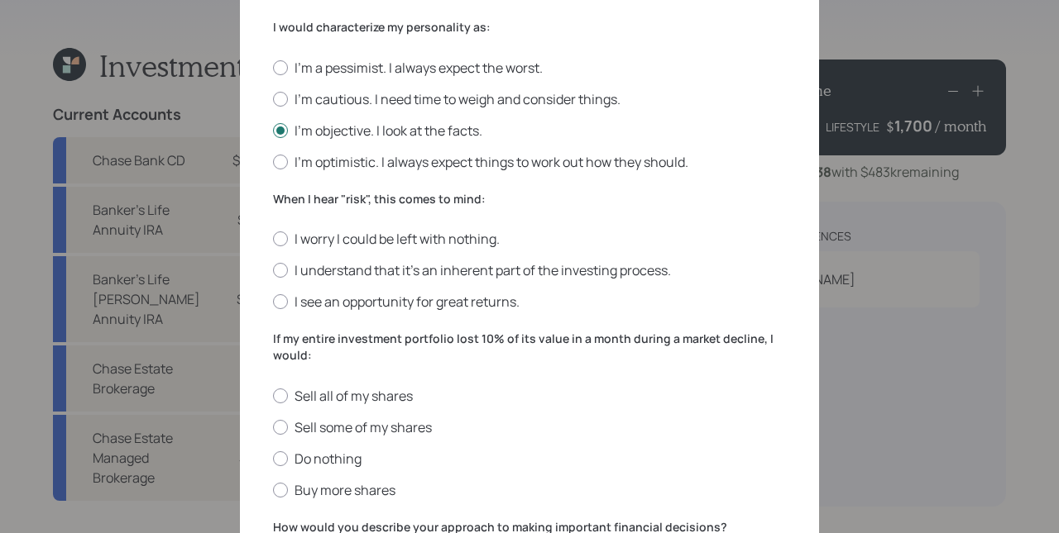
scroll to position [442, 0]
click at [323, 201] on label "When I hear "risk", this comes to mind:" at bounding box center [529, 199] width 513 height 17
click at [442, 270] on label "I understand that it’s an inherent part of the investing process." at bounding box center [529, 270] width 513 height 18
click at [273, 270] on input "I understand that it’s an inherent part of the investing process." at bounding box center [272, 270] width 1 height 1
radio input "true"
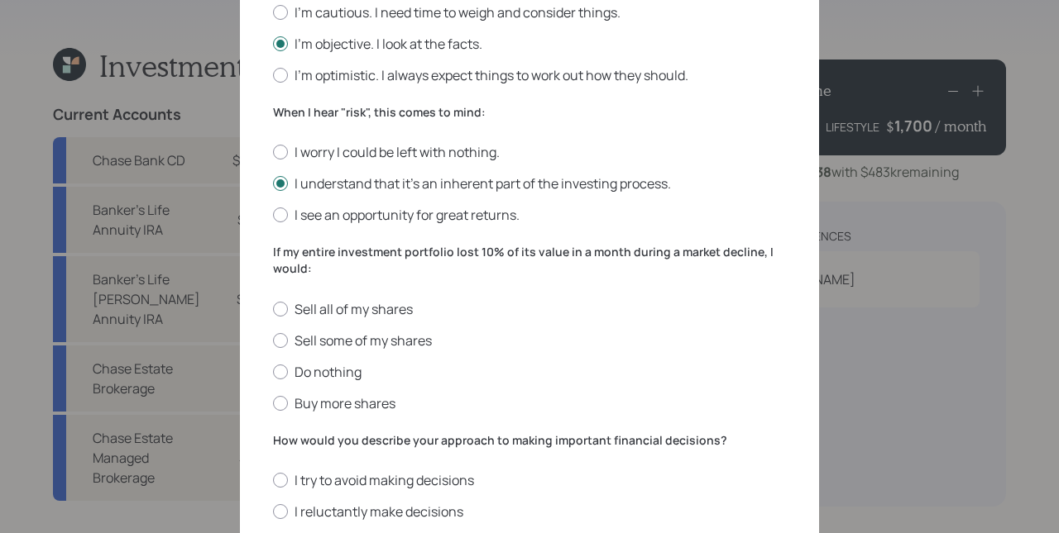
scroll to position [533, 0]
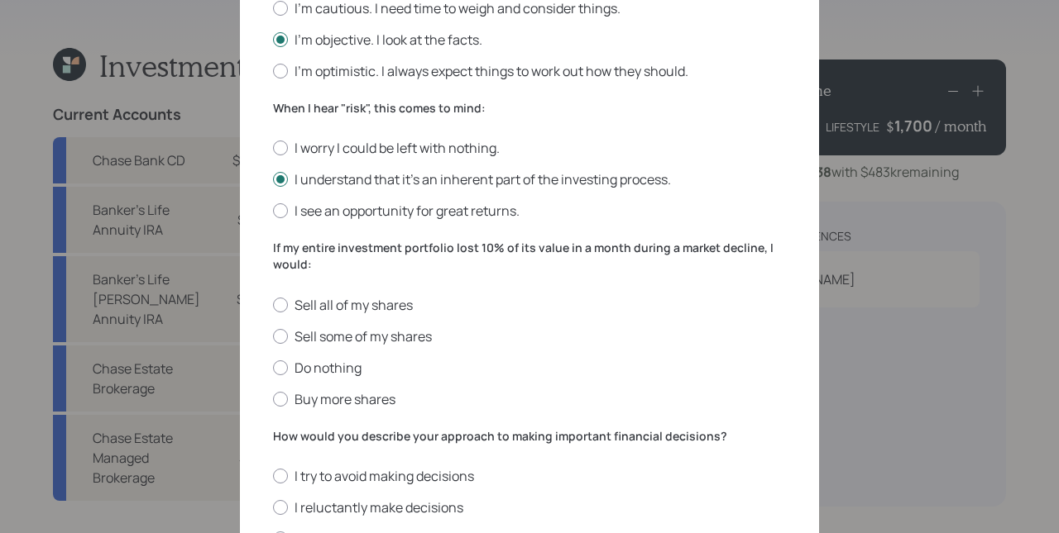
click at [466, 382] on div "Sell all of my shares Sell some of my shares Do nothing Buy more shares" at bounding box center [529, 352] width 513 height 112
click at [324, 365] on label "Do nothing" at bounding box center [529, 368] width 513 height 18
click at [273, 367] on input "Do nothing" at bounding box center [272, 367] width 1 height 1
radio input "true"
drag, startPoint x: 324, startPoint y: 365, endPoint x: 425, endPoint y: 354, distance: 101.5
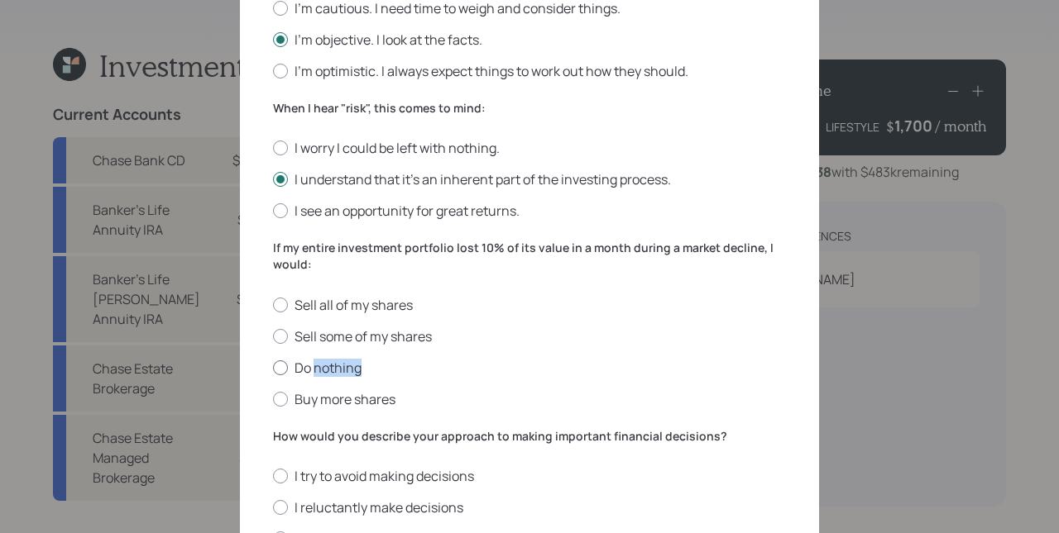
click at [325, 365] on label "Do nothing" at bounding box center [529, 368] width 513 height 18
click at [273, 367] on input "Do nothing" at bounding box center [272, 367] width 1 height 1
click at [705, 428] on label "How would you describe your approach to making important financial decisions?" at bounding box center [529, 436] width 513 height 17
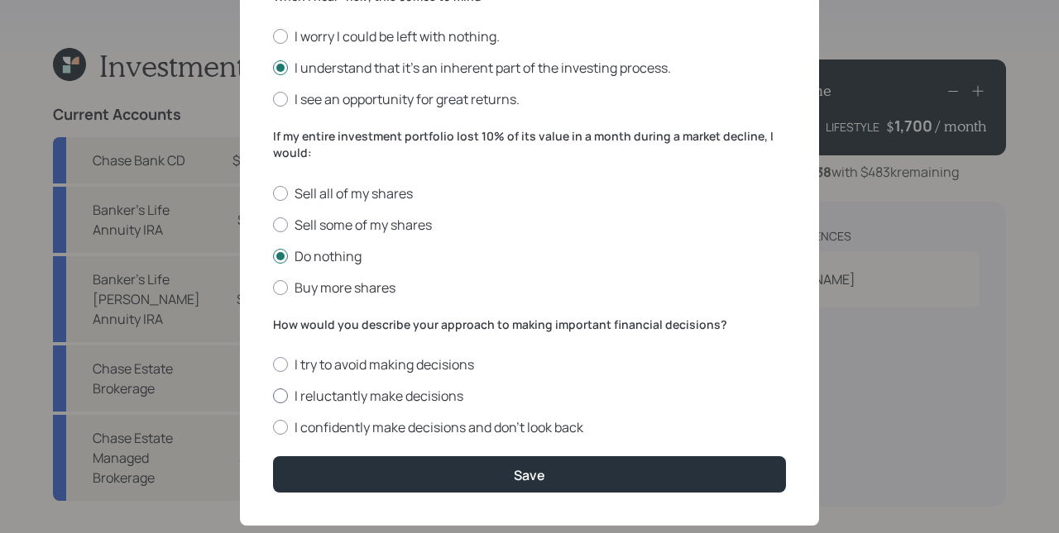
scroll to position [672, 0]
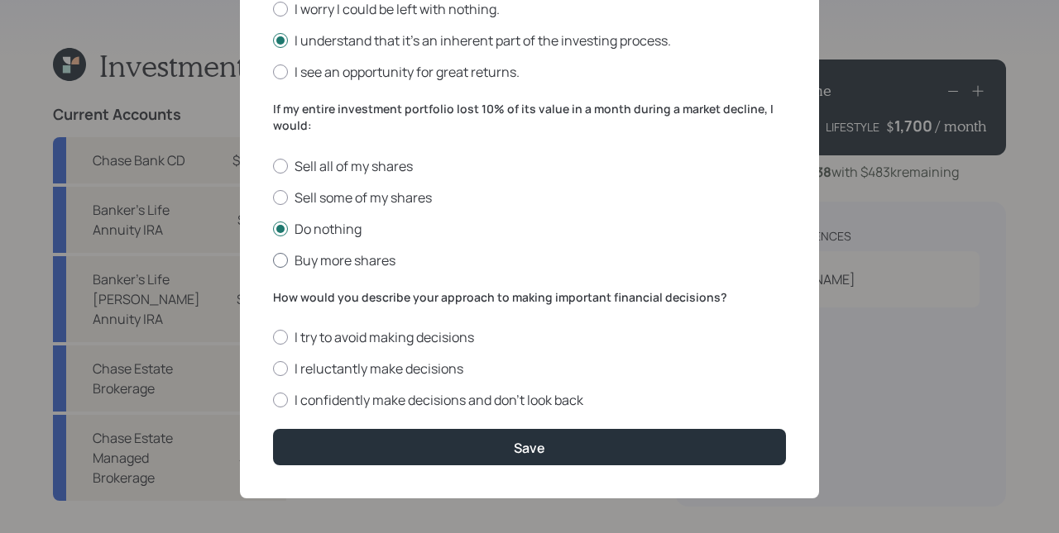
click at [342, 262] on label "Buy more shares" at bounding box center [529, 260] width 513 height 18
click at [273, 261] on input "Buy more shares" at bounding box center [272, 260] width 1 height 1
radio input "true"
click at [330, 225] on label "Do nothing" at bounding box center [529, 229] width 513 height 18
click at [273, 228] on input "Do nothing" at bounding box center [272, 228] width 1 height 1
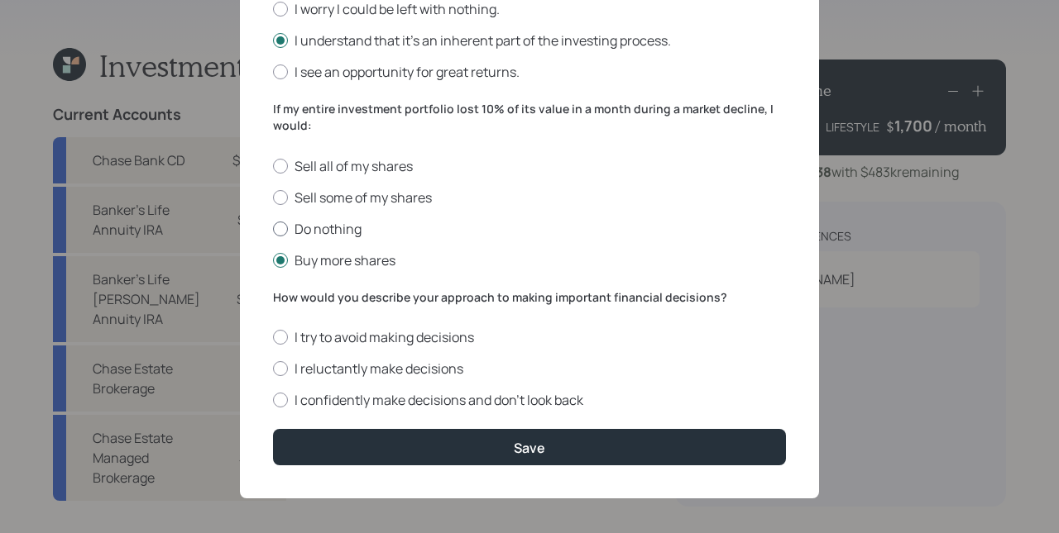
radio input "true"
click at [333, 251] on label "Buy more shares" at bounding box center [529, 260] width 513 height 18
click at [273, 260] on input "Buy more shares" at bounding box center [272, 260] width 1 height 1
radio input "true"
click at [334, 226] on label "Do nothing" at bounding box center [529, 229] width 513 height 18
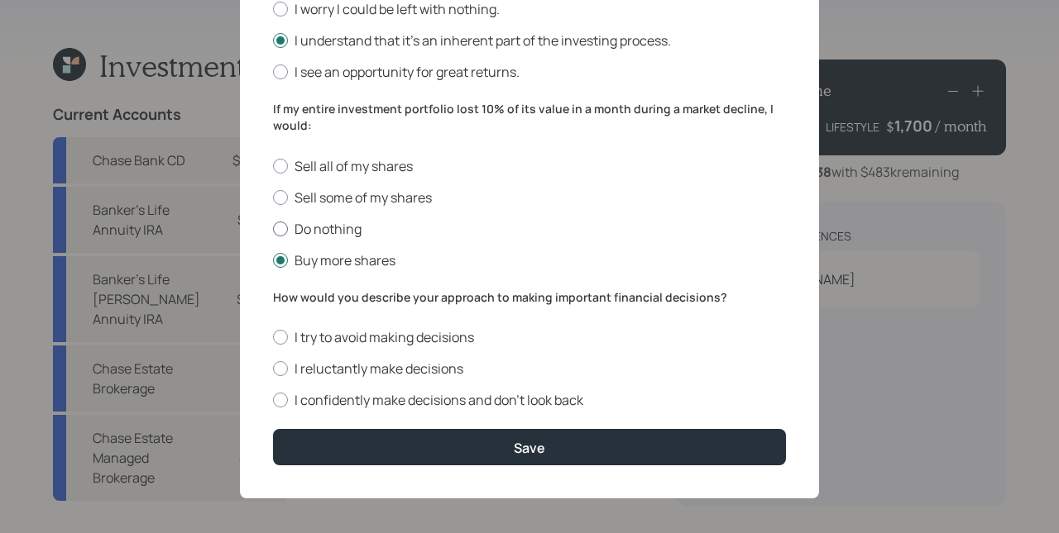
click at [273, 228] on input "Do nothing" at bounding box center [272, 228] width 1 height 1
radio input "true"
click at [337, 259] on label "Buy more shares" at bounding box center [529, 260] width 513 height 18
click at [273, 260] on input "Buy more shares" at bounding box center [272, 260] width 1 height 1
radio input "true"
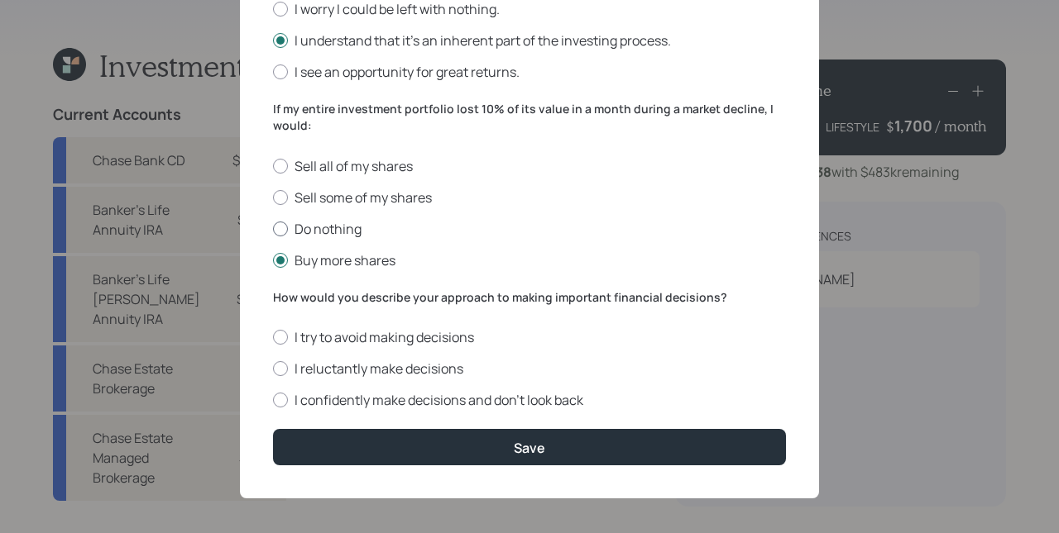
click at [337, 229] on label "Do nothing" at bounding box center [529, 229] width 513 height 18
click at [273, 229] on input "Do nothing" at bounding box center [272, 228] width 1 height 1
radio input "true"
click at [338, 263] on label "Buy more shares" at bounding box center [529, 260] width 513 height 18
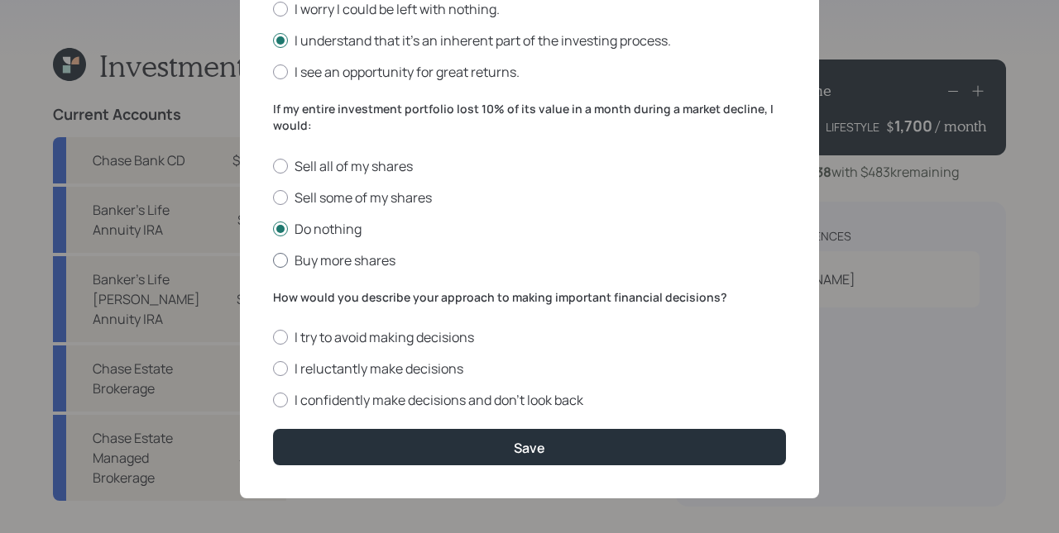
click at [273, 261] on input "Buy more shares" at bounding box center [272, 260] width 1 height 1
radio input "true"
click at [332, 228] on label "Do nothing" at bounding box center [529, 229] width 513 height 18
click at [273, 228] on input "Do nothing" at bounding box center [272, 228] width 1 height 1
radio input "true"
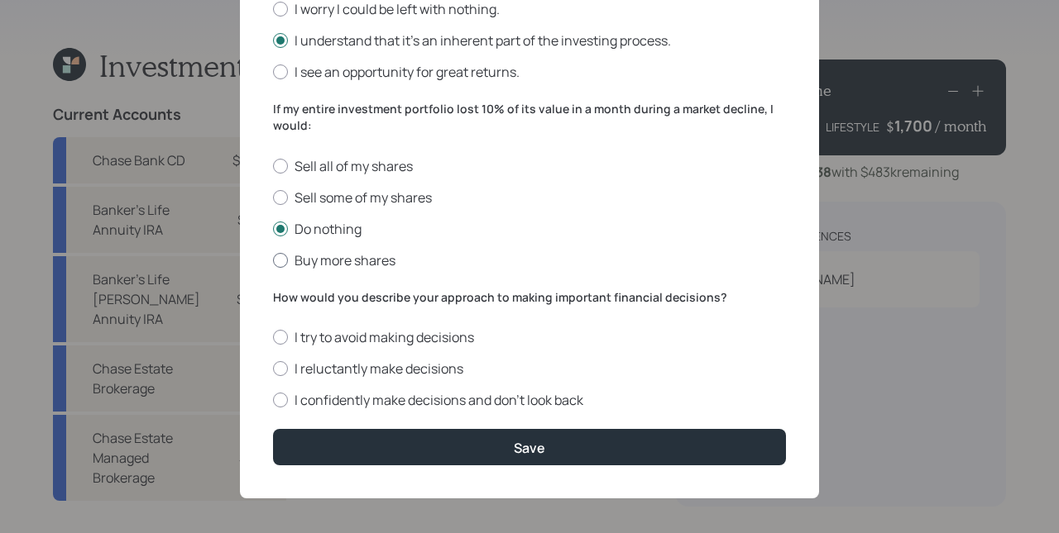
click at [330, 251] on label "Buy more shares" at bounding box center [529, 260] width 513 height 18
click at [273, 260] on input "Buy more shares" at bounding box center [272, 260] width 1 height 1
radio input "true"
click at [330, 223] on label "Do nothing" at bounding box center [529, 229] width 513 height 18
click at [273, 228] on input "Do nothing" at bounding box center [272, 228] width 1 height 1
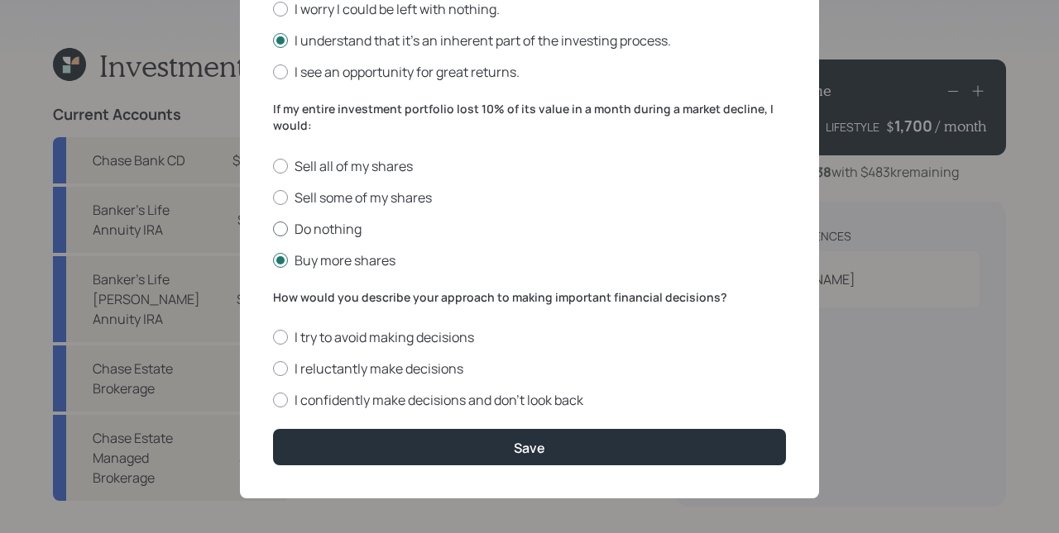
radio input "true"
click at [332, 251] on label "Buy more shares" at bounding box center [529, 260] width 513 height 18
click at [273, 260] on input "Buy more shares" at bounding box center [272, 260] width 1 height 1
radio input "true"
click at [332, 222] on label "Do nothing" at bounding box center [529, 229] width 513 height 18
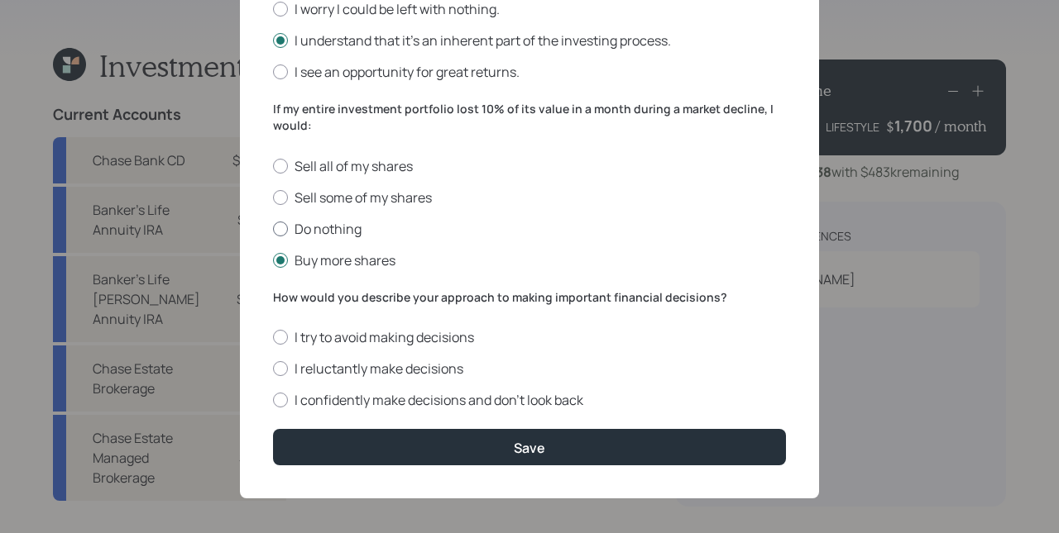
click at [273, 228] on input "Do nothing" at bounding box center [272, 228] width 1 height 1
radio input "true"
click at [330, 256] on label "Buy more shares" at bounding box center [529, 260] width 513 height 18
click at [273, 260] on input "Buy more shares" at bounding box center [272, 260] width 1 height 1
radio input "true"
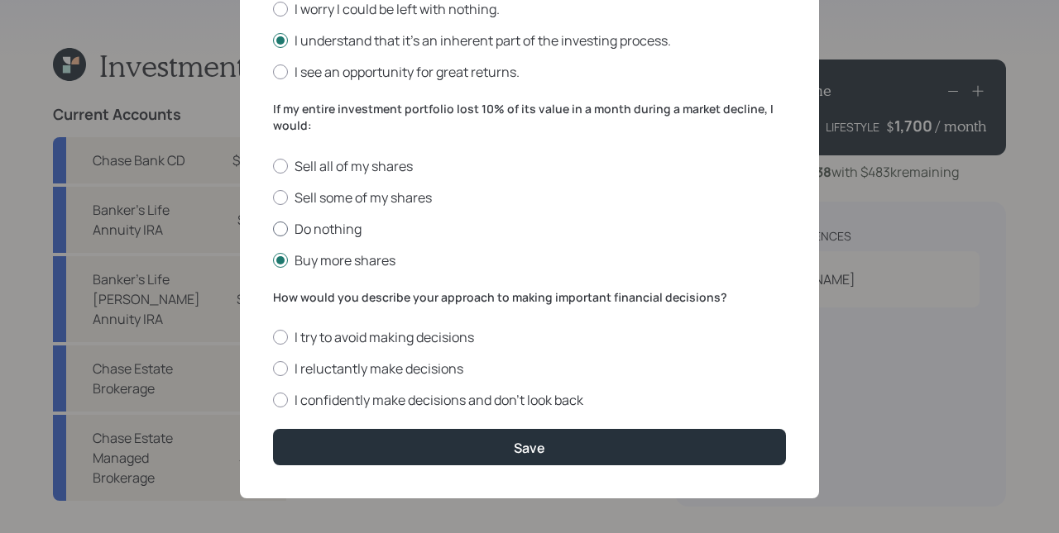
click at [329, 224] on label "Do nothing" at bounding box center [529, 229] width 513 height 18
click at [273, 228] on input "Do nothing" at bounding box center [272, 228] width 1 height 1
radio input "true"
click at [341, 256] on label "Buy more shares" at bounding box center [529, 260] width 513 height 18
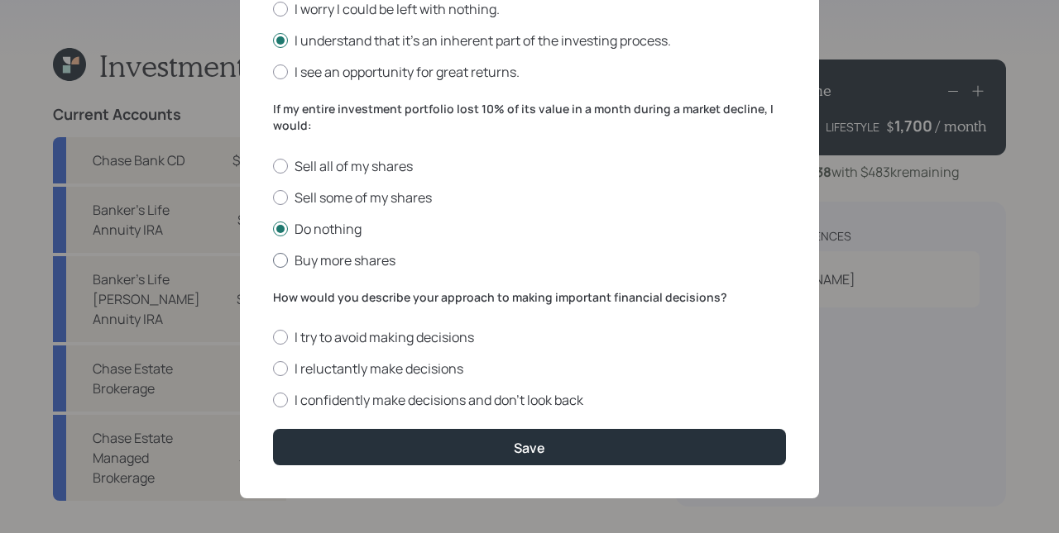
click at [273, 260] on input "Buy more shares" at bounding box center [272, 260] width 1 height 1
radio input "true"
click at [338, 226] on label "Do nothing" at bounding box center [529, 229] width 513 height 18
click at [273, 228] on input "Do nothing" at bounding box center [272, 228] width 1 height 1
radio input "true"
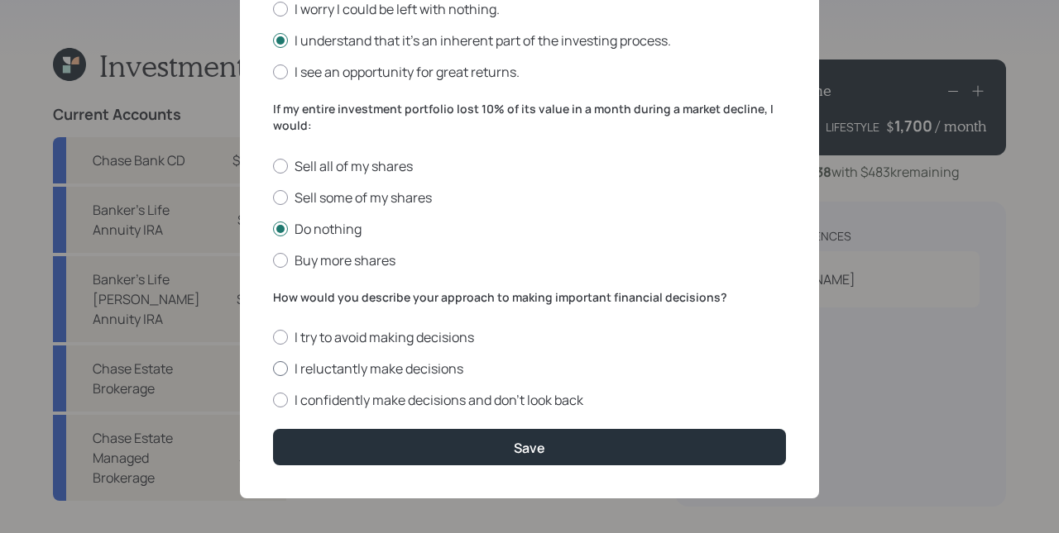
click at [383, 360] on label "I reluctantly make decisions" at bounding box center [529, 369] width 513 height 18
click at [273, 369] on input "I reluctantly make decisions" at bounding box center [272, 369] width 1 height 1
radio input "true"
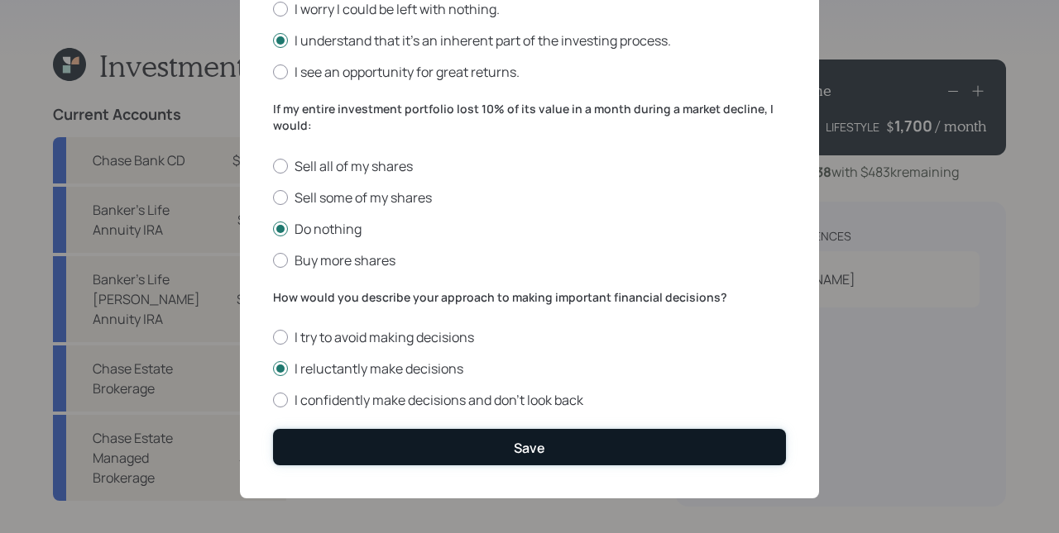
click at [577, 442] on button "Save" at bounding box center [529, 447] width 513 height 36
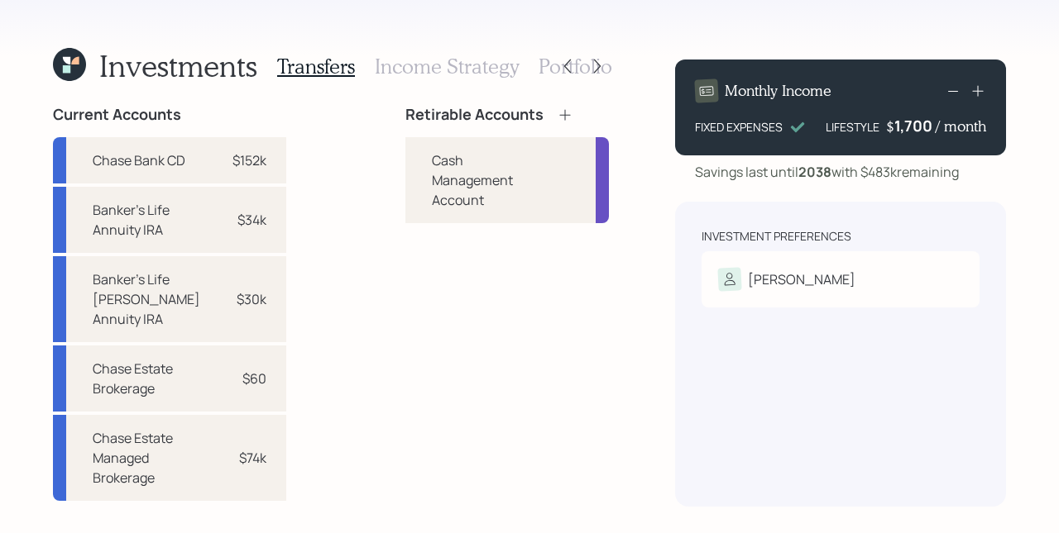
click at [567, 112] on icon at bounding box center [565, 115] width 17 height 17
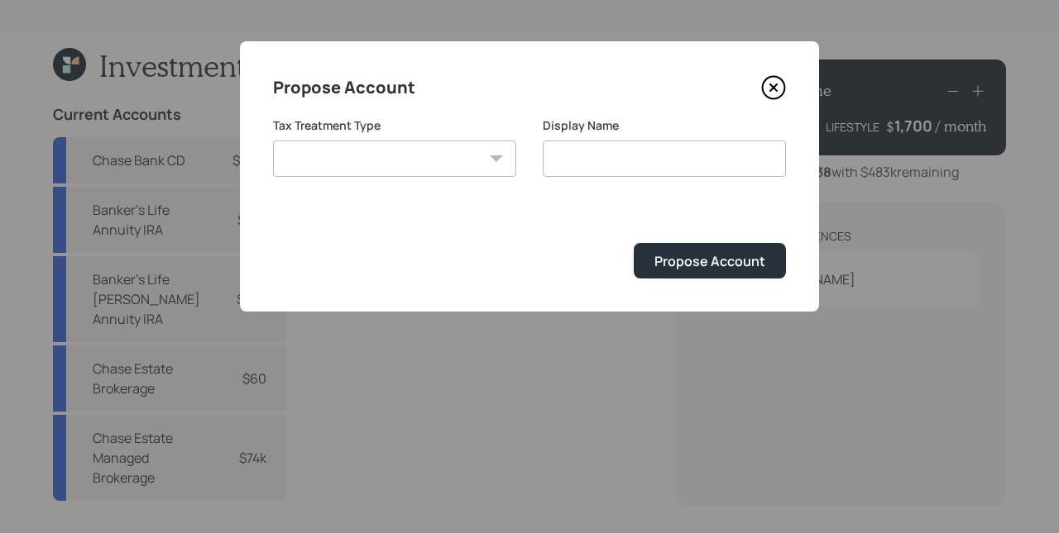
click at [457, 153] on select "[PERSON_NAME] Taxable Traditional" at bounding box center [394, 159] width 243 height 36
select select "traditional"
click at [273, 141] on select "[PERSON_NAME] Taxable Traditional" at bounding box center [394, 159] width 243 height 36
click at [652, 156] on input "Traditional" at bounding box center [664, 159] width 243 height 36
type input "Traditional IRA"
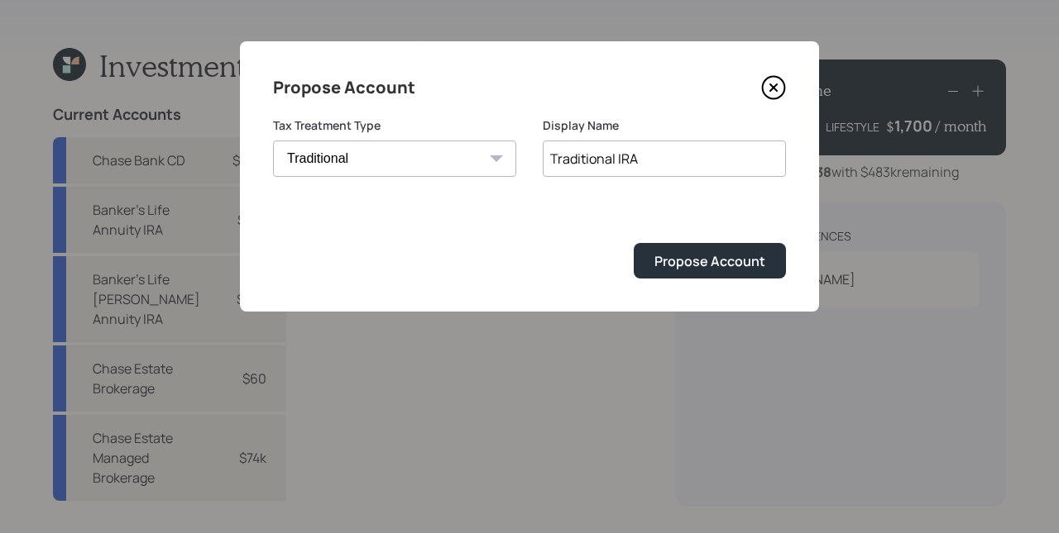
click at [633, 243] on button "Propose Account" at bounding box center [709, 261] width 152 height 36
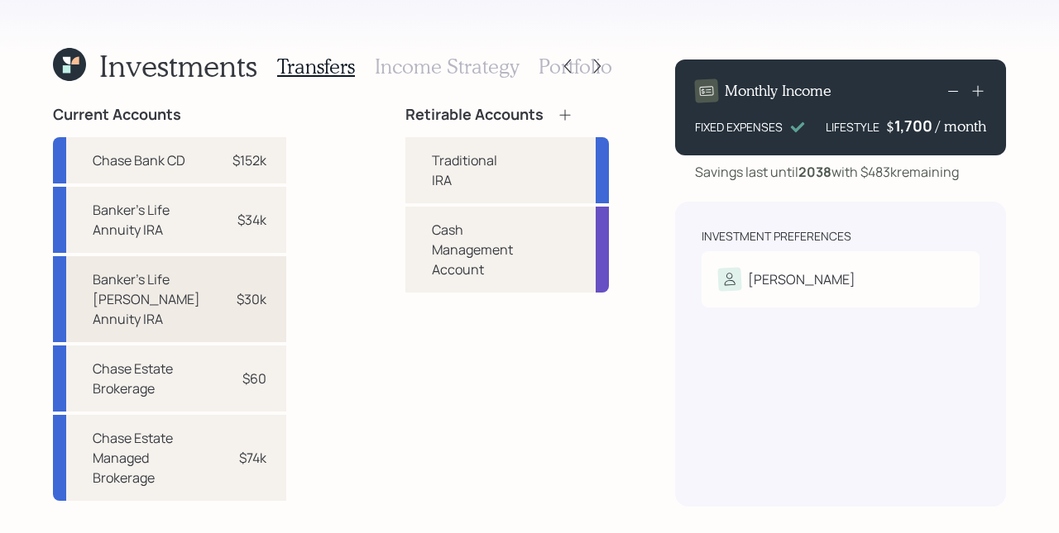
click at [208, 286] on div "Banker's Life [PERSON_NAME] Annuity IRA $30k" at bounding box center [169, 299] width 233 height 86
click at [355, 188] on div "Current Accounts Chase Bank CD $152k Banker's Life Annuity IRA $34k Banker's Li…" at bounding box center [331, 306] width 556 height 401
click at [564, 116] on icon at bounding box center [565, 115] width 17 height 17
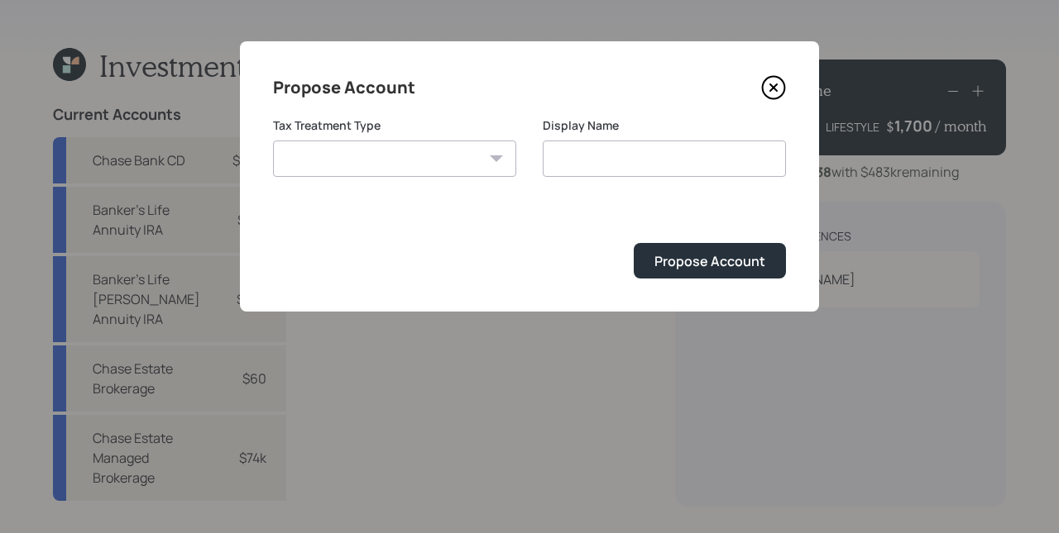
click at [442, 153] on select "[PERSON_NAME] Taxable Traditional" at bounding box center [394, 159] width 243 height 36
select select "[PERSON_NAME]"
click at [273, 141] on select "[PERSON_NAME] Taxable Traditional" at bounding box center [394, 159] width 243 height 36
click at [639, 160] on input "[PERSON_NAME]" at bounding box center [664, 159] width 243 height 36
type input "[PERSON_NAME]"
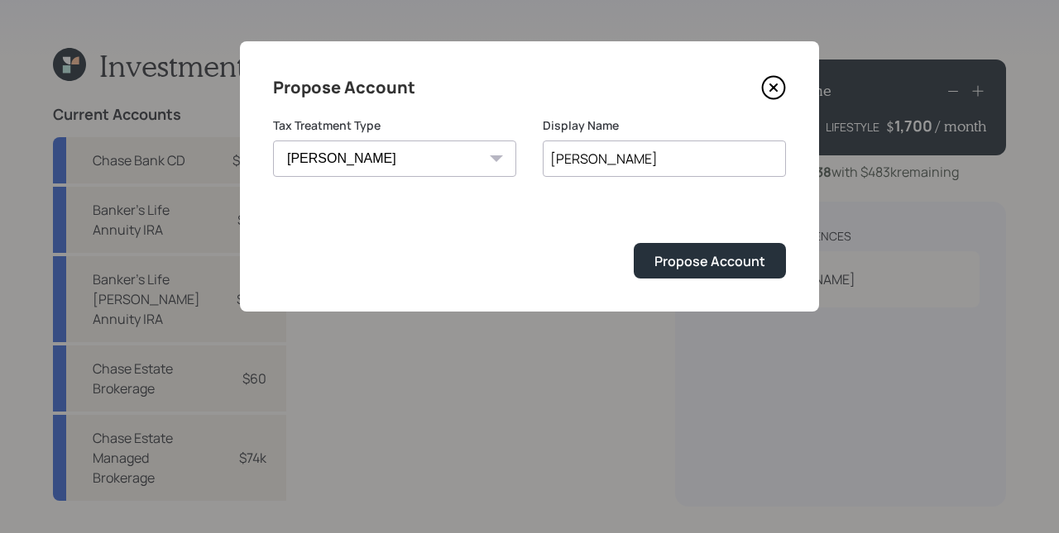
click at [633, 243] on button "Propose Account" at bounding box center [709, 261] width 152 height 36
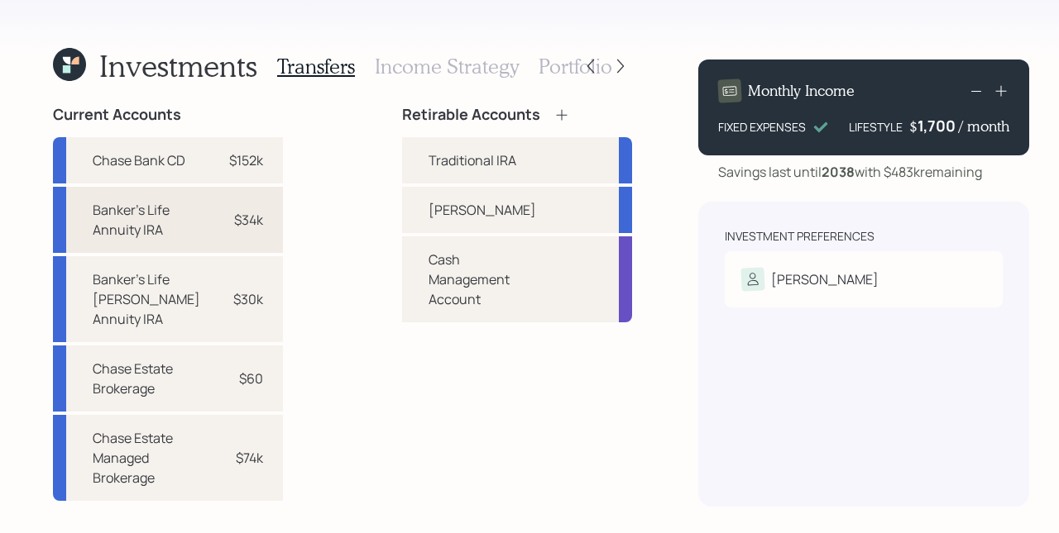
drag, startPoint x: 235, startPoint y: 216, endPoint x: 265, endPoint y: 207, distance: 31.1
click at [235, 216] on div "$34k" at bounding box center [248, 220] width 29 height 20
click at [469, 158] on div "Traditional IRA" at bounding box center [472, 161] width 88 height 20
select select "02df56f8-1eb8-40d3-b3e3-d5493f1b38a7"
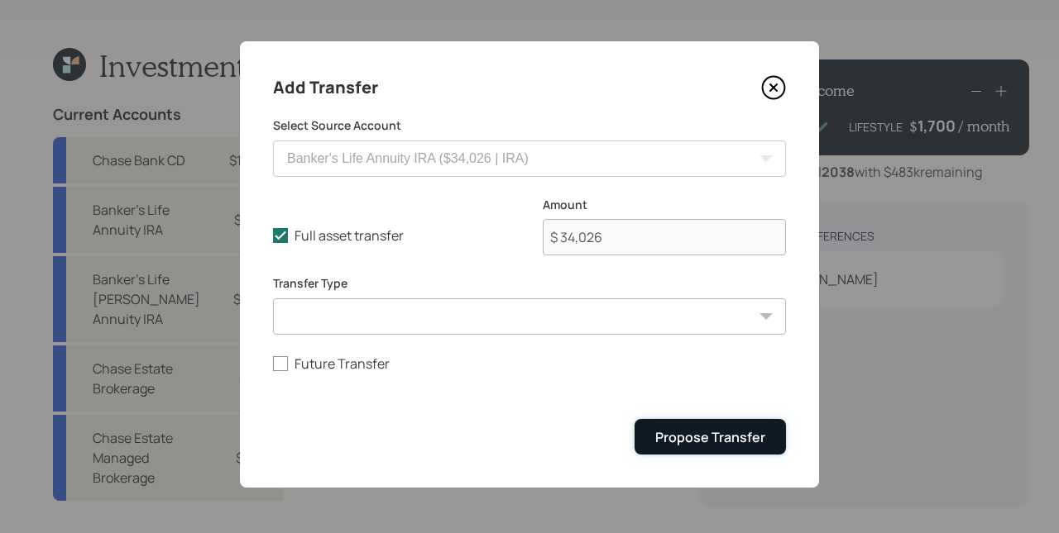
click at [700, 437] on div "Propose Transfer" at bounding box center [710, 437] width 110 height 18
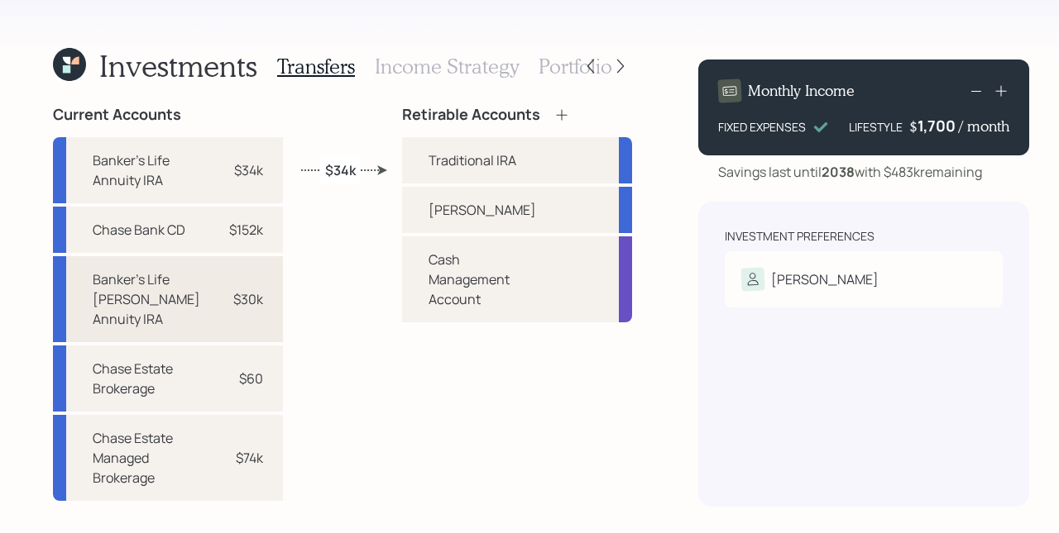
click at [243, 294] on div "$30k" at bounding box center [248, 299] width 30 height 20
click at [449, 219] on div "[PERSON_NAME]" at bounding box center [482, 210] width 108 height 20
select select "50b5bad1-1680-4cc5-a6ad-126b1c94886c"
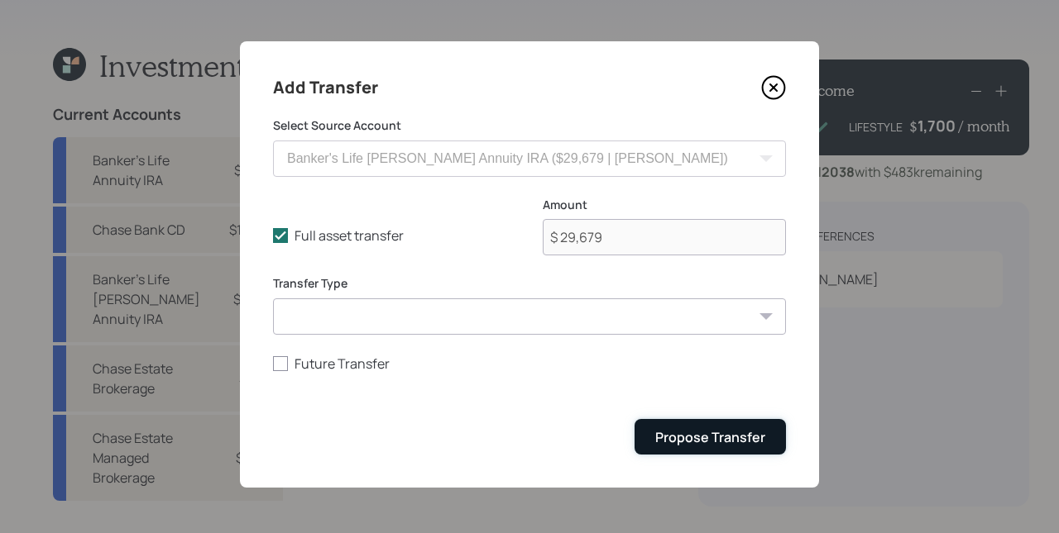
click at [716, 432] on div "Propose Transfer" at bounding box center [710, 437] width 110 height 18
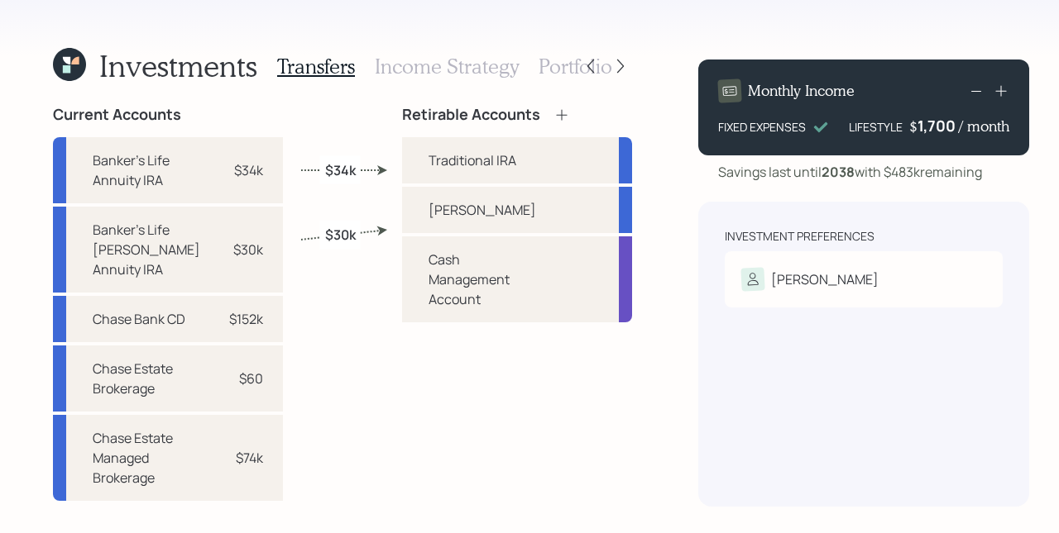
click at [566, 112] on icon at bounding box center [561, 115] width 17 height 17
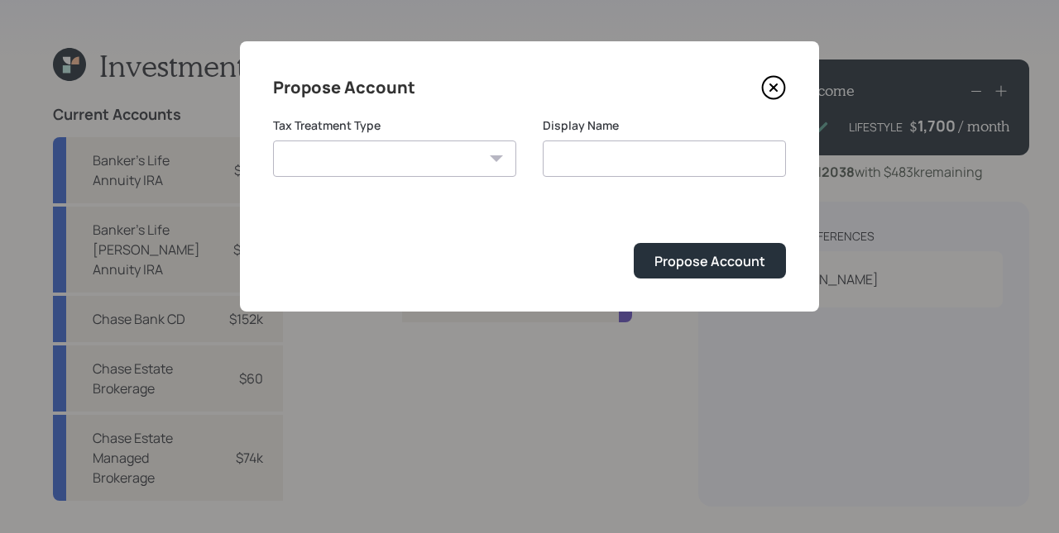
click at [457, 134] on div "Tax Treatment Type [PERSON_NAME] Taxable Traditional" at bounding box center [394, 147] width 243 height 60
click at [454, 153] on select "[PERSON_NAME] Taxable Traditional" at bounding box center [394, 159] width 243 height 36
select select "taxable"
click at [273, 141] on select "[PERSON_NAME] Taxable Traditional" at bounding box center [394, 159] width 243 height 36
click at [703, 152] on input "Taxable" at bounding box center [664, 159] width 243 height 36
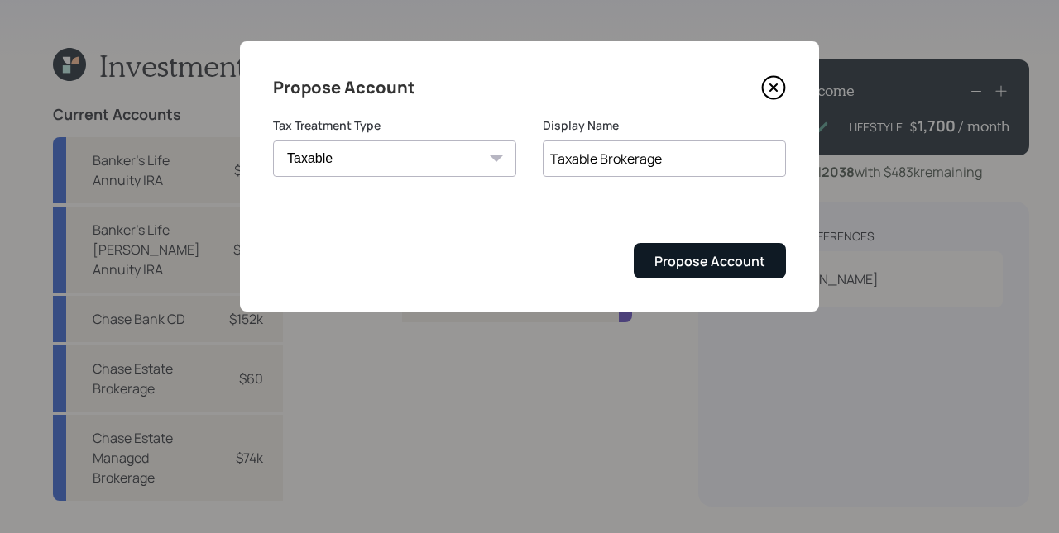
type input "Taxable Brokerage"
click at [767, 270] on button "Propose Account" at bounding box center [709, 261] width 152 height 36
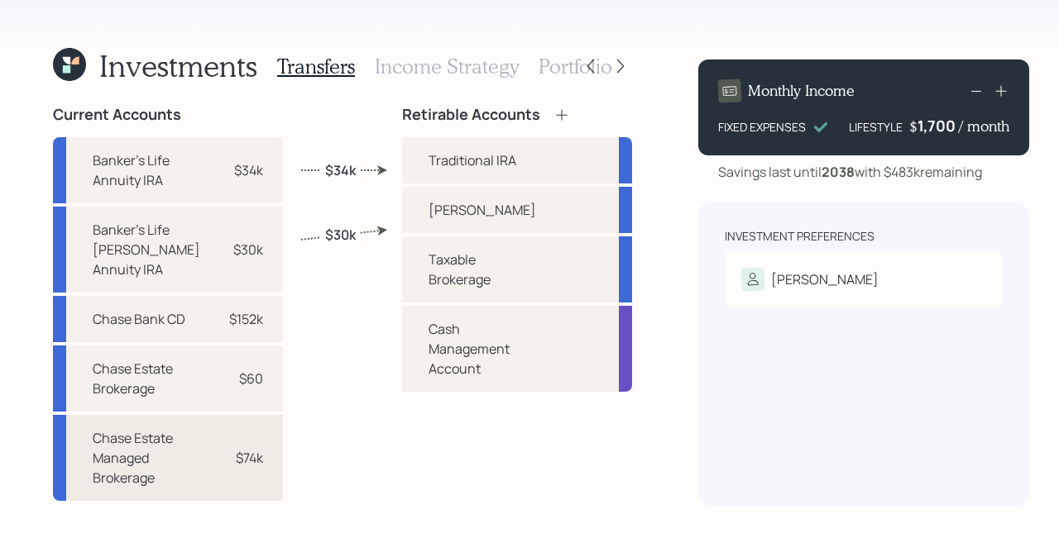
drag, startPoint x: 237, startPoint y: 443, endPoint x: 265, endPoint y: 414, distance: 41.5
click at [237, 448] on div "$74k" at bounding box center [249, 458] width 27 height 20
click at [439, 279] on div "Taxable Brokerage" at bounding box center [482, 270] width 108 height 40
select select "3e7bbc3c-7c81-4da5-8160-7c8e7b81ae5d"
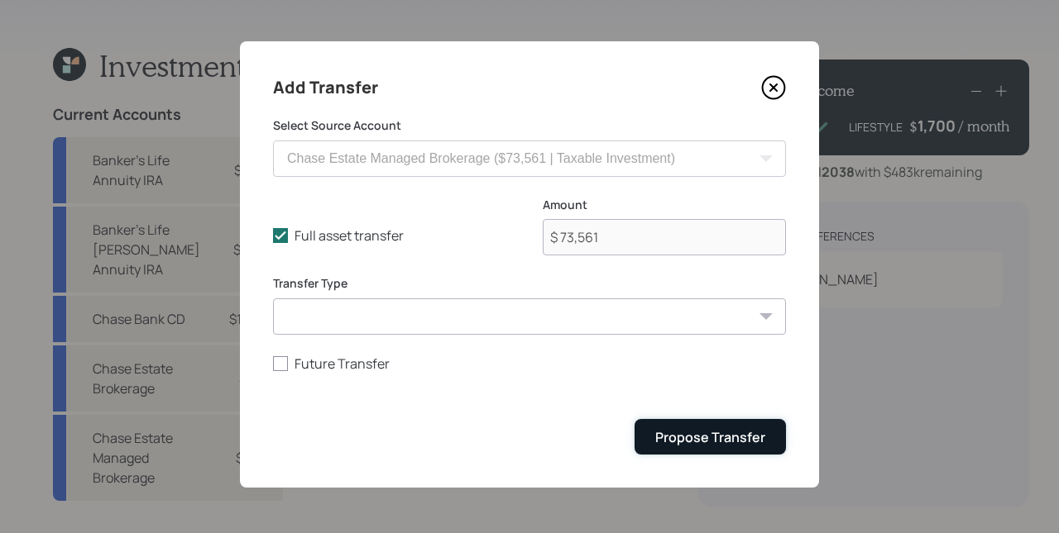
click at [687, 432] on div "Propose Transfer" at bounding box center [710, 437] width 110 height 18
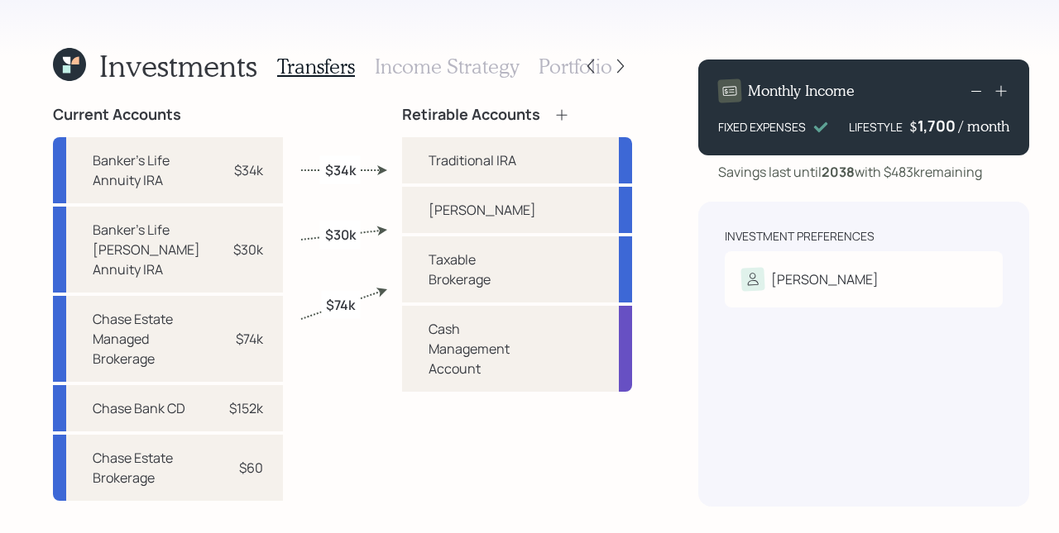
click at [237, 362] on div "Banker's Life Annuity IRA $34k Banker's Life [PERSON_NAME] Annuity IRA $30k Cha…" at bounding box center [168, 319] width 230 height 364
click at [367, 396] on div "Current Accounts Banker's Life Annuity IRA $34k Banker's Life [PERSON_NAME] Ann…" at bounding box center [342, 306] width 579 height 401
click at [242, 458] on div "$60" at bounding box center [251, 468] width 24 height 20
click at [437, 289] on div "Taxable Brokerage" at bounding box center [482, 270] width 108 height 40
select select "5895140f-491b-4a3d-a572-9464a9498ab4"
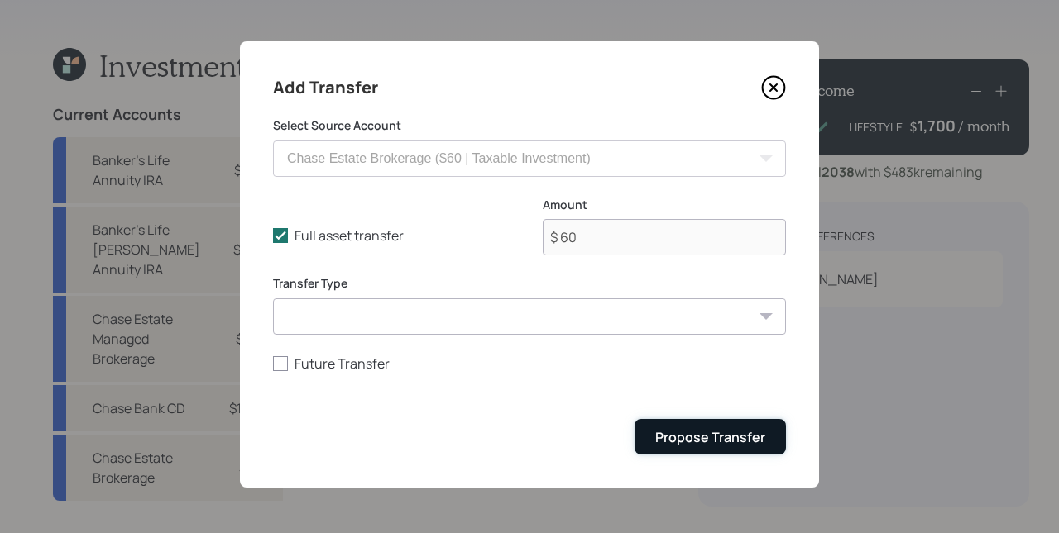
click at [734, 446] on div "Propose Transfer" at bounding box center [710, 437] width 110 height 18
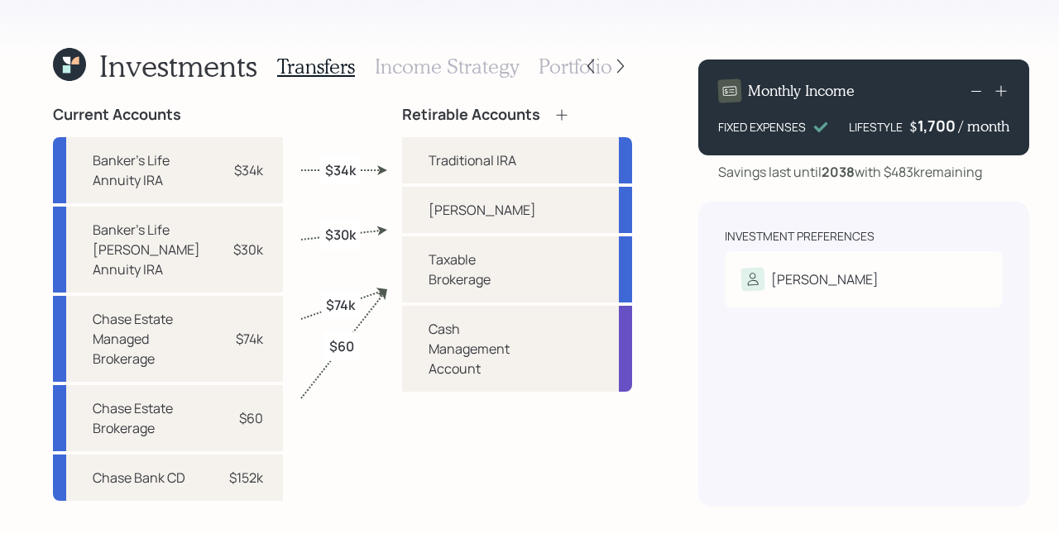
click at [339, 303] on label "$74k" at bounding box center [340, 305] width 29 height 18
select select "3e7bbc3c-7c81-4da5-8160-7c8e7b81ae5d"
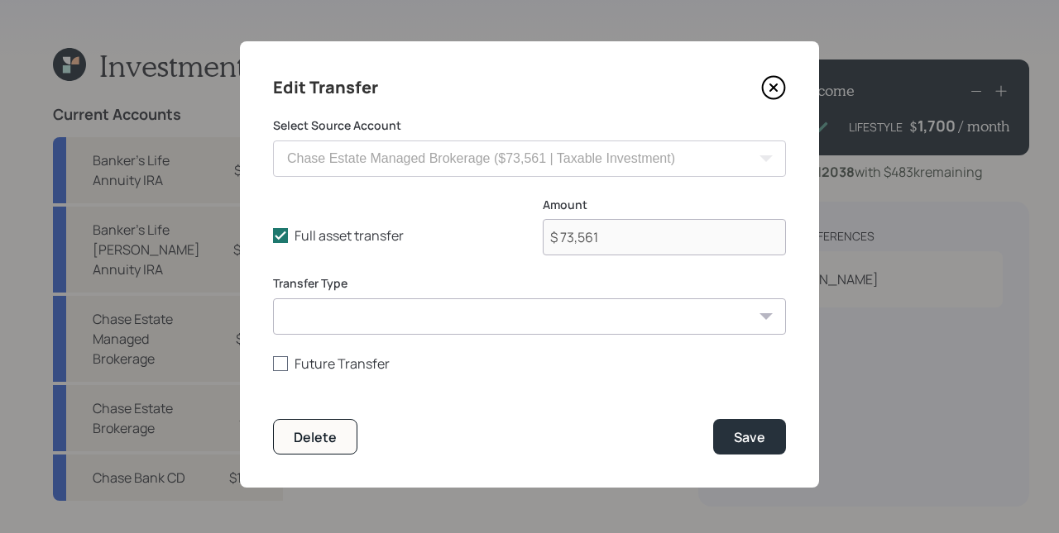
click at [341, 365] on label "Future Transfer" at bounding box center [529, 364] width 513 height 18
click at [273, 364] on input "Future Transfer" at bounding box center [272, 363] width 1 height 1
checkbox input "true"
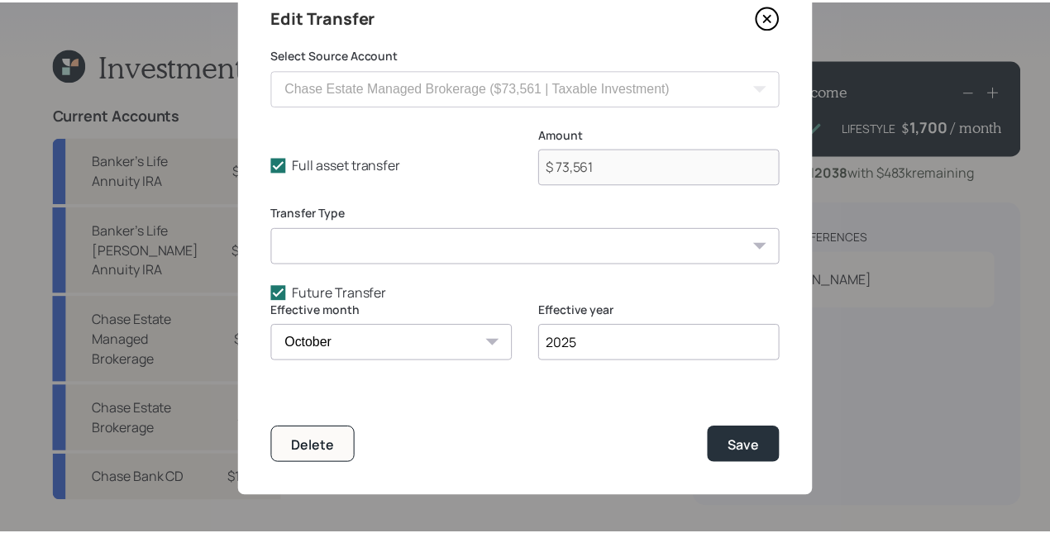
scroll to position [74, 0]
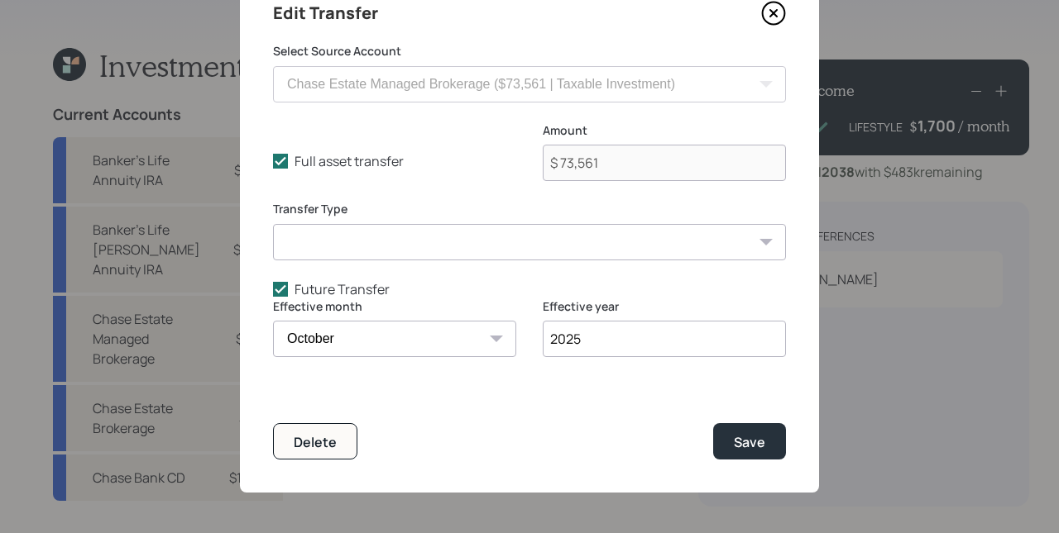
click at [354, 338] on select "January February March April May June July August September October November De…" at bounding box center [394, 339] width 243 height 36
select select "12"
click at [273, 321] on select "January February March April May June July August September October November De…" at bounding box center [394, 339] width 243 height 36
click at [743, 461] on div "Edit Transfer Select Source Account Chase Bank CD ($151,998 | Taxable Investmen…" at bounding box center [529, 230] width 579 height 526
click at [748, 446] on div "Save" at bounding box center [749, 442] width 31 height 18
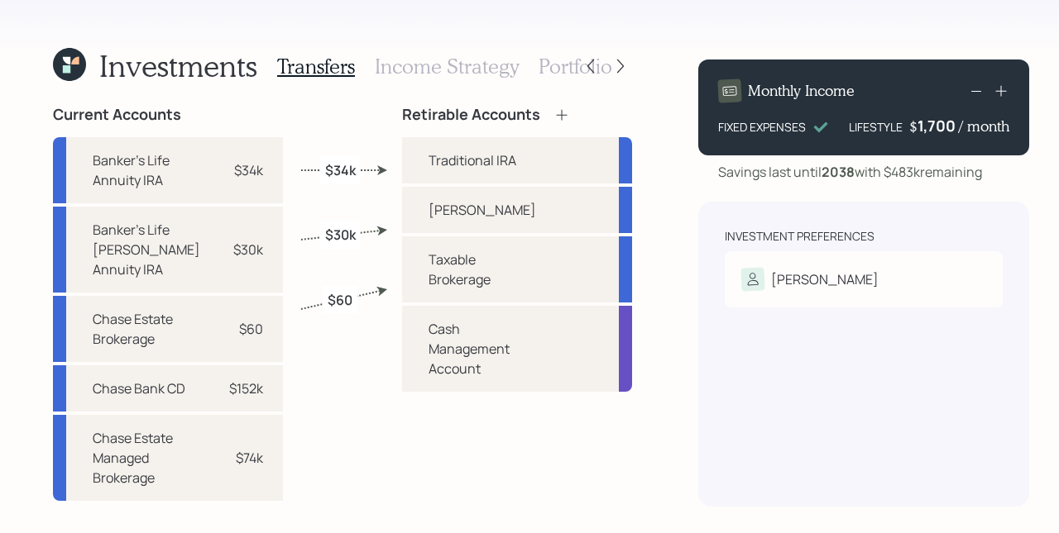
click at [346, 293] on label "$60" at bounding box center [339, 299] width 25 height 18
select select "5895140f-491b-4a3d-a572-9464a9498ab4"
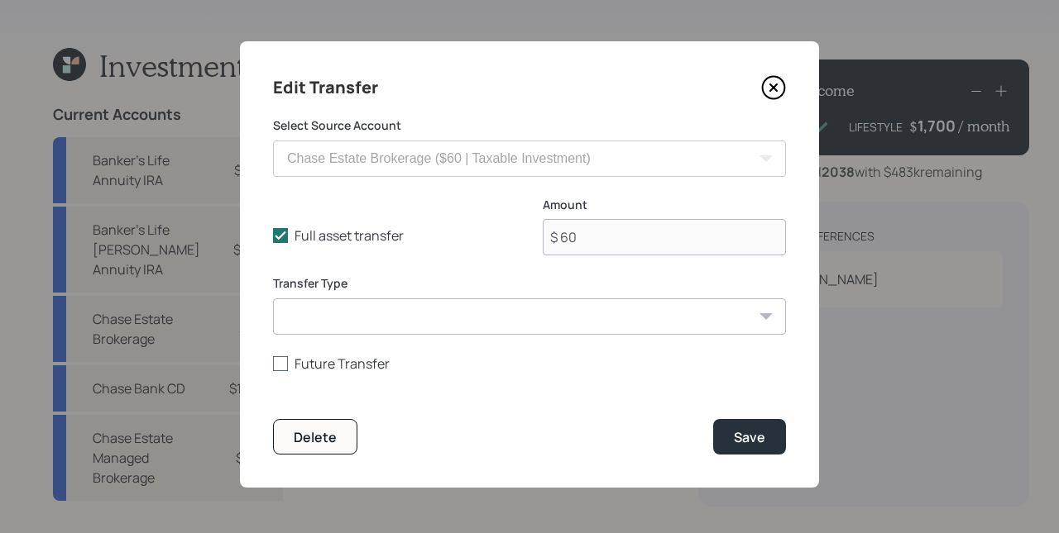
click at [320, 358] on label "Future Transfer" at bounding box center [529, 364] width 513 height 18
click at [273, 363] on input "Future Transfer" at bounding box center [272, 363] width 1 height 1
checkbox input "true"
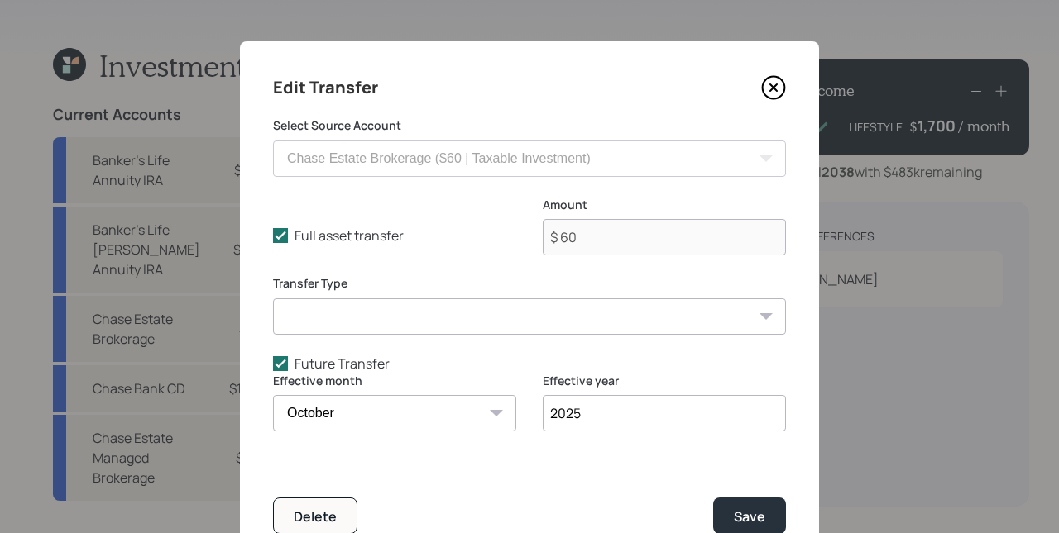
click at [347, 409] on select "January February March April May June July August September October November De…" at bounding box center [394, 413] width 243 height 36
select select "12"
click at [273, 395] on select "January February March April May June July August September October November De…" at bounding box center [394, 413] width 243 height 36
click at [756, 514] on div "Save" at bounding box center [749, 517] width 31 height 18
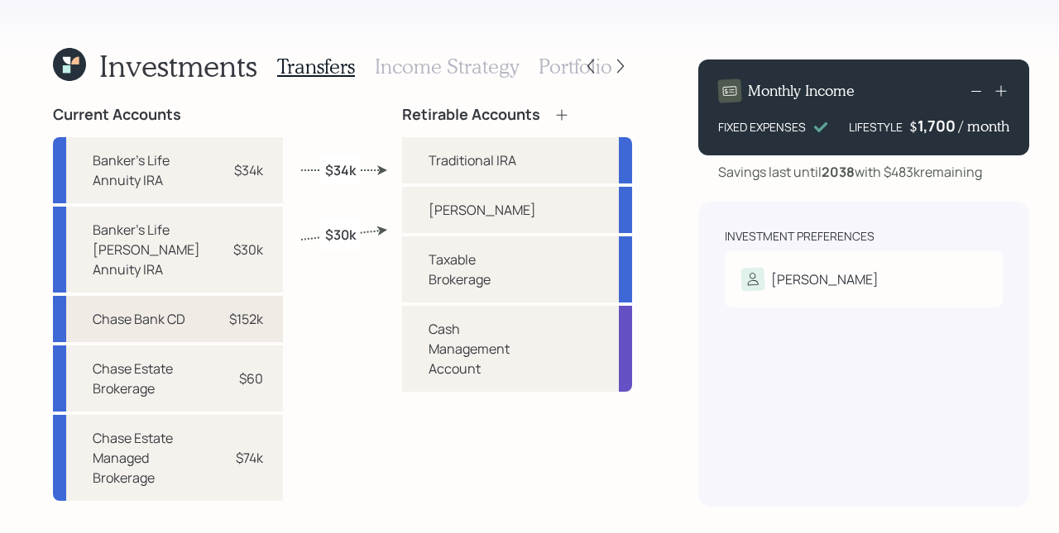
click at [254, 309] on div "$152k" at bounding box center [246, 319] width 34 height 20
click at [558, 289] on div "Taxable Brokerage" at bounding box center [517, 270] width 230 height 66
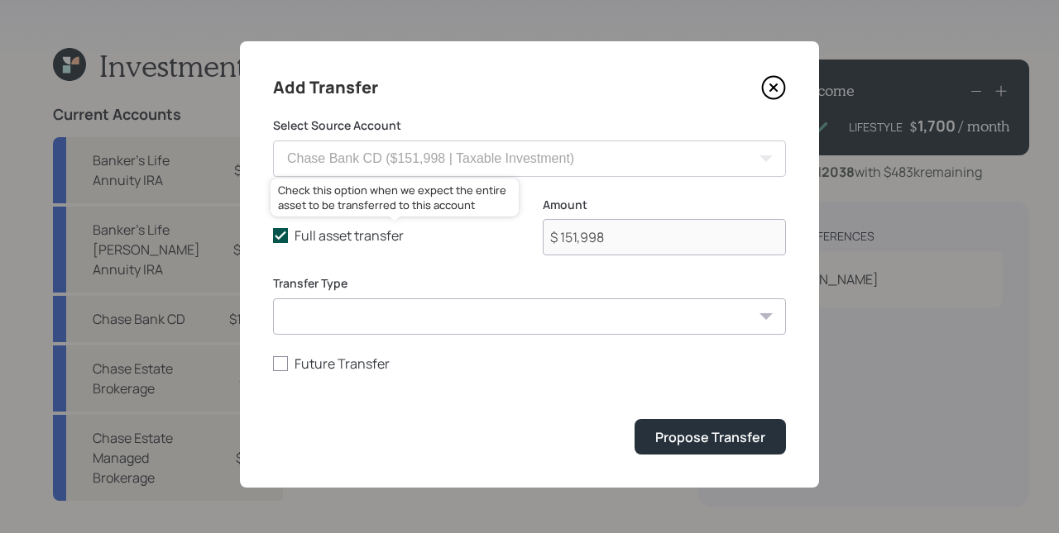
click at [329, 237] on label "Full asset transfer" at bounding box center [394, 236] width 243 height 18
click at [273, 237] on input "Full asset transfer" at bounding box center [272, 236] width 1 height 1
checkbox input "false"
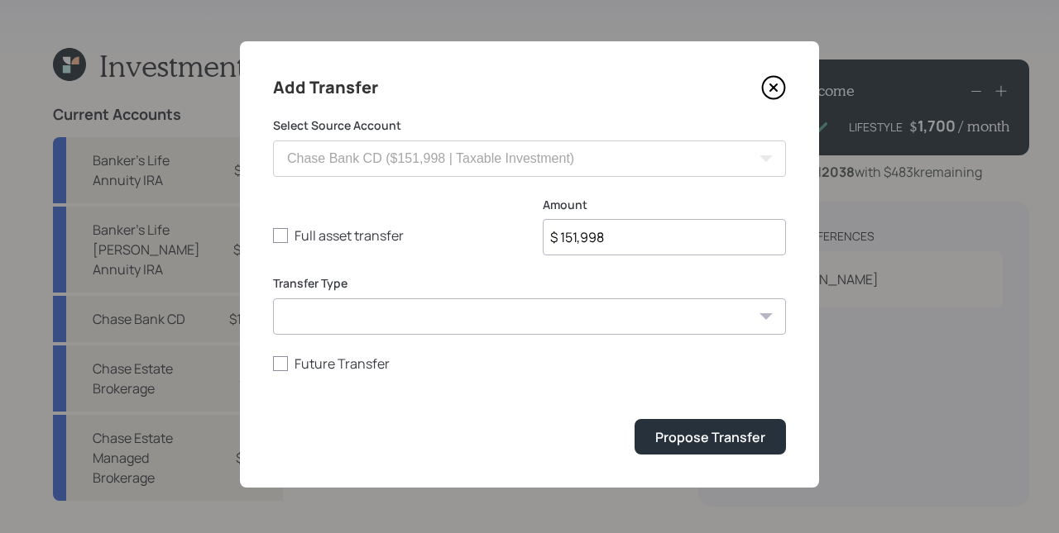
click at [648, 237] on input "$ 151,998" at bounding box center [664, 237] width 243 height 36
click at [647, 237] on input "$ 151,998" at bounding box center [664, 237] width 243 height 36
type input "$ 50,000"
click at [634, 419] on button "Propose Transfer" at bounding box center [709, 437] width 151 height 36
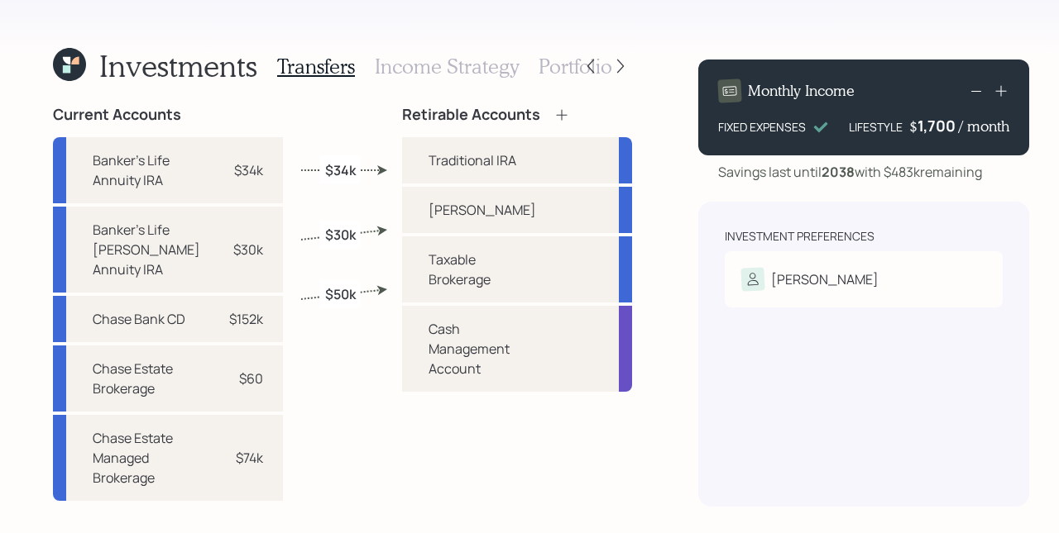
click at [548, 72] on h3 "Portfolio" at bounding box center [575, 67] width 74 height 24
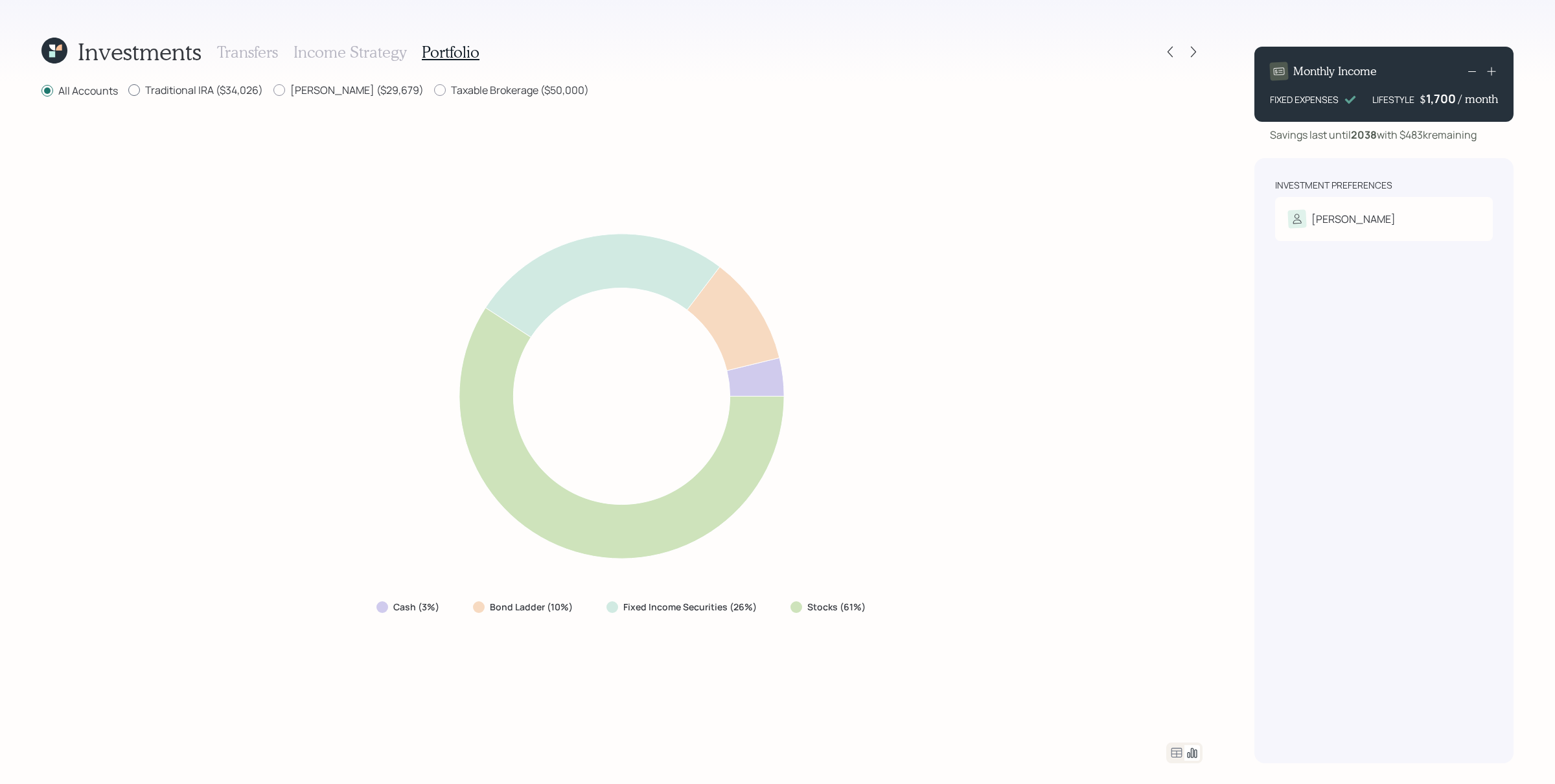
click at [212, 91] on label "Traditional IRA ($34,026)" at bounding box center [196, 90] width 135 height 14
click at [128, 91] on input "Traditional IRA ($34,026)" at bounding box center [128, 90] width 1 height 1
radio input "true"
radio input "false"
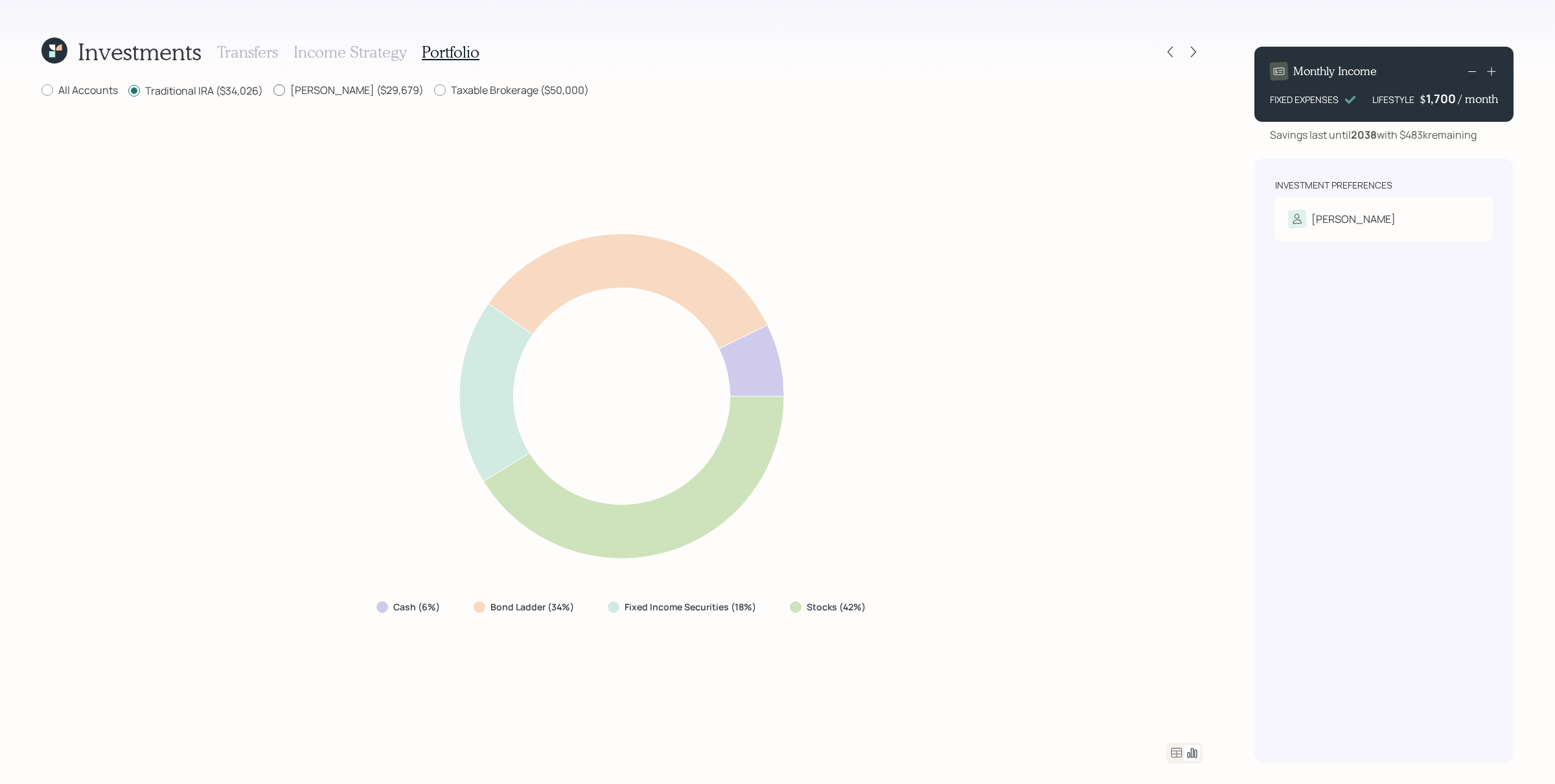
click at [325, 91] on label "[PERSON_NAME] ($29,679)" at bounding box center [349, 90] width 150 height 14
click at [273, 91] on input "[PERSON_NAME] ($29,679)" at bounding box center [273, 90] width 1 height 1
radio input "true"
radio input "false"
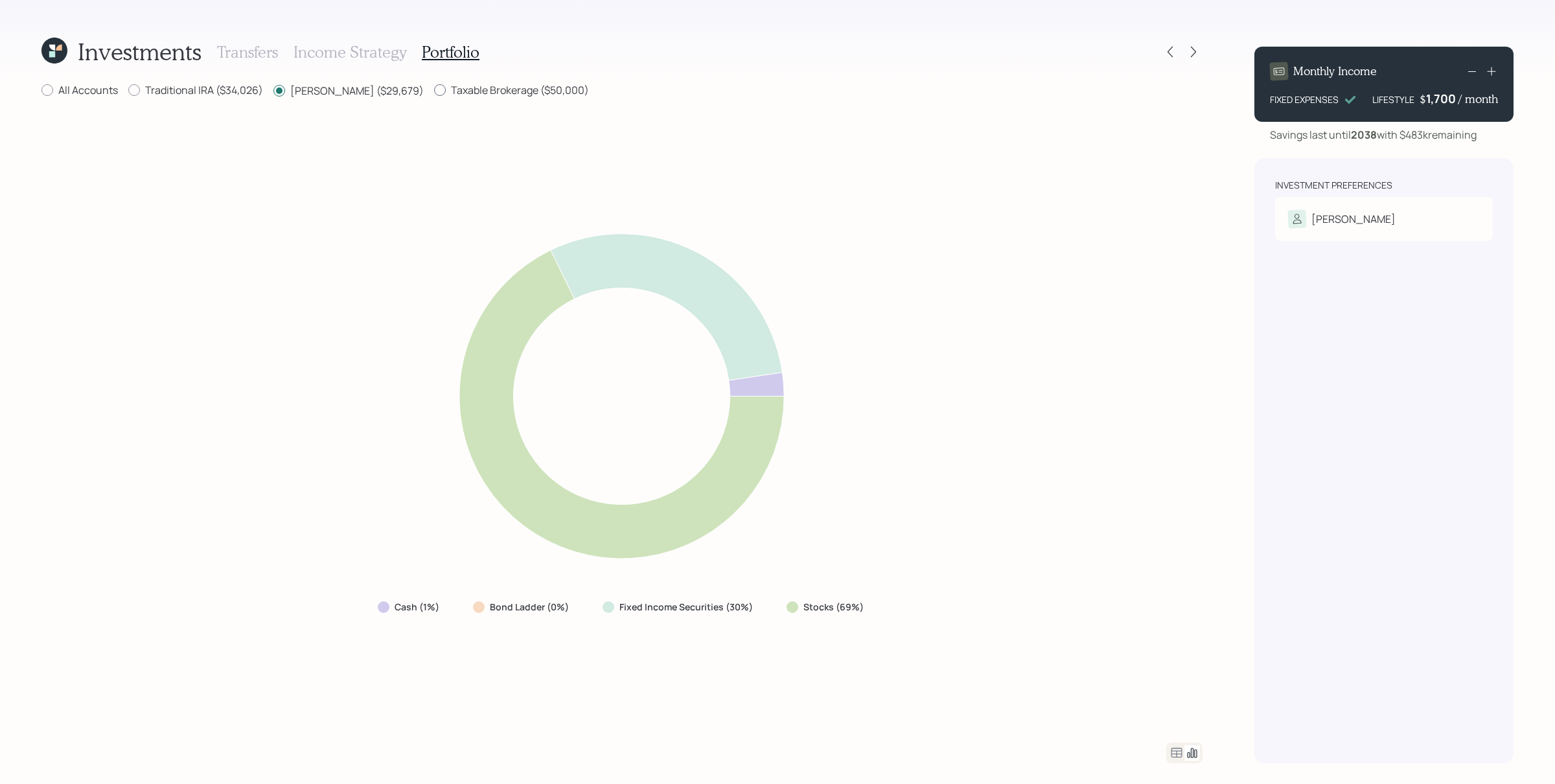
click at [476, 92] on label "Taxable Brokerage ($50,000)" at bounding box center [512, 90] width 155 height 14
click at [434, 91] on input "Taxable Brokerage ($50,000)" at bounding box center [433, 90] width 1 height 1
radio input "true"
click at [332, 90] on label "[PERSON_NAME] ($29,679)" at bounding box center [349, 90] width 150 height 14
click at [273, 90] on input "[PERSON_NAME] ($29,679)" at bounding box center [273, 90] width 1 height 1
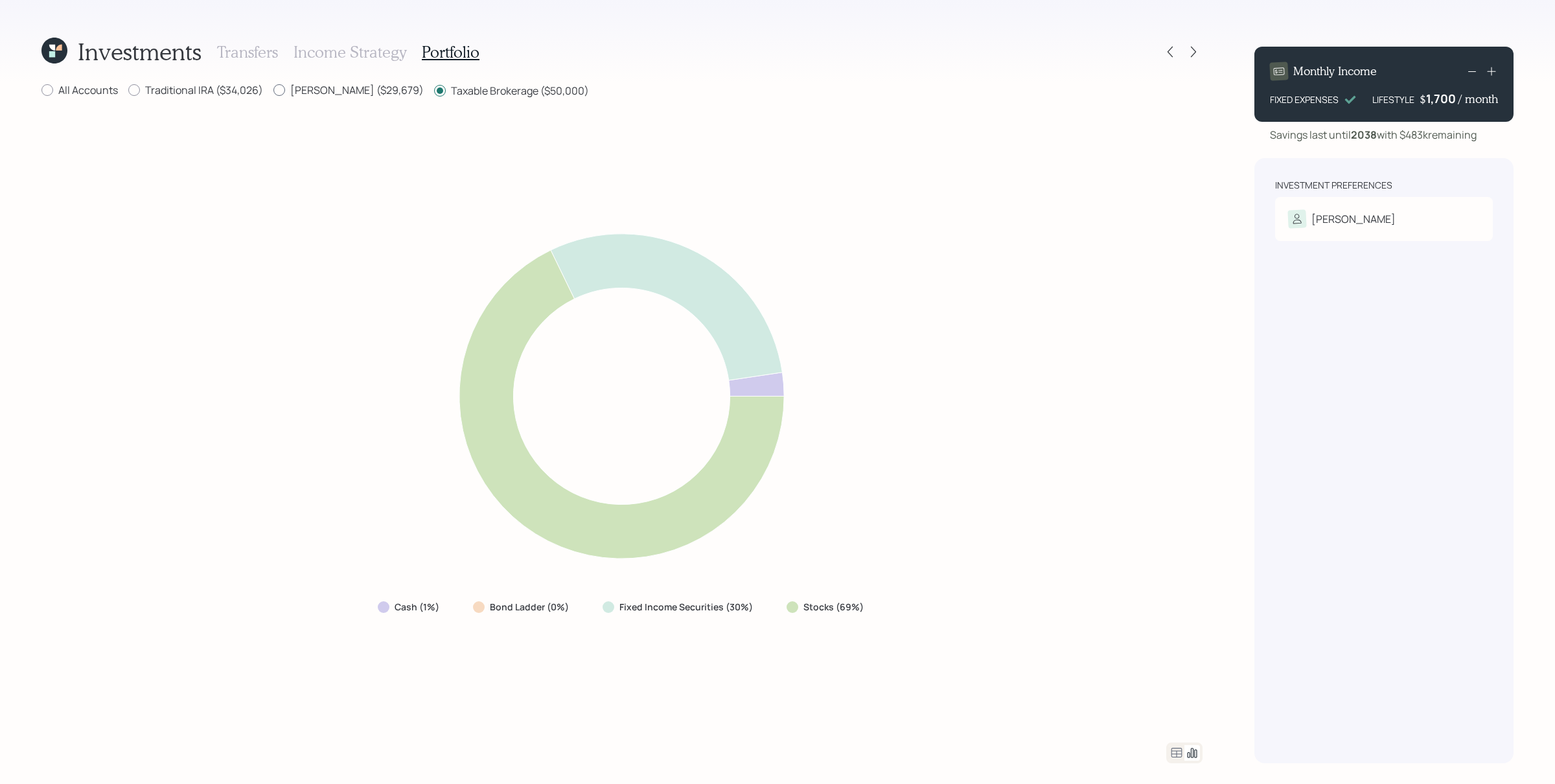
radio input "true"
click at [436, 91] on label "Taxable Brokerage ($50,000)" at bounding box center [512, 90] width 155 height 14
click at [434, 91] on input "Taxable Brokerage ($50,000)" at bounding box center [433, 90] width 1 height 1
radio input "true"
click at [337, 92] on label "[PERSON_NAME] ($29,679)" at bounding box center [349, 90] width 150 height 14
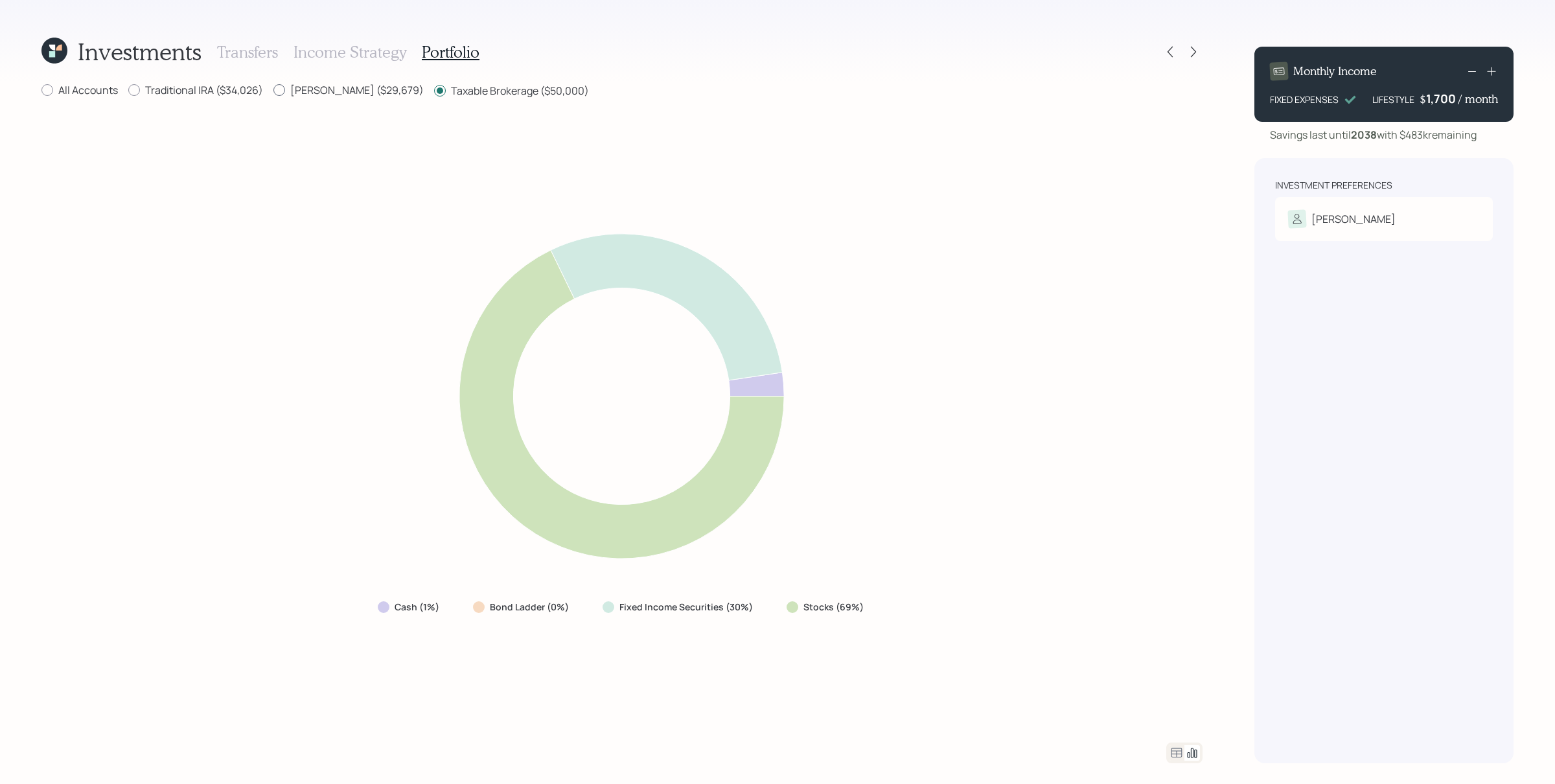
click at [273, 91] on input "[PERSON_NAME] ($29,679)" at bounding box center [273, 90] width 1 height 1
radio input "true"
click at [434, 92] on label "Taxable Brokerage ($50,000)" at bounding box center [512, 90] width 155 height 14
click at [433, 91] on input "Taxable Brokerage ($50,000)" at bounding box center [433, 90] width 1 height 1
radio input "true"
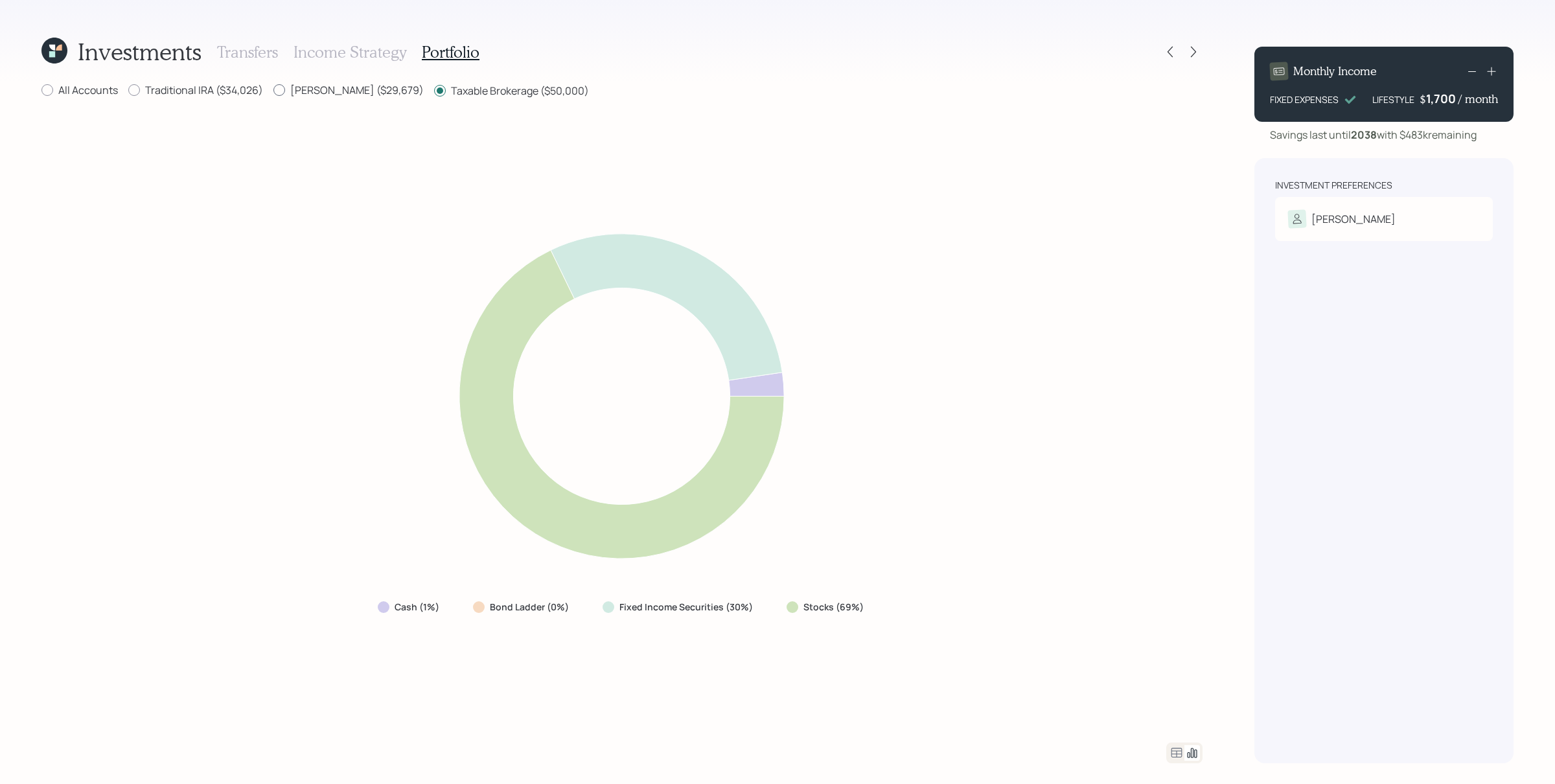
click at [347, 92] on label "[PERSON_NAME] ($29,679)" at bounding box center [349, 90] width 150 height 14
click at [273, 91] on input "[PERSON_NAME] ($29,679)" at bounding box center [273, 90] width 1 height 1
radio input "true"
click at [465, 96] on label "Taxable Brokerage ($50,000)" at bounding box center [512, 90] width 155 height 14
click at [434, 91] on input "Taxable Brokerage ($50,000)" at bounding box center [433, 90] width 1 height 1
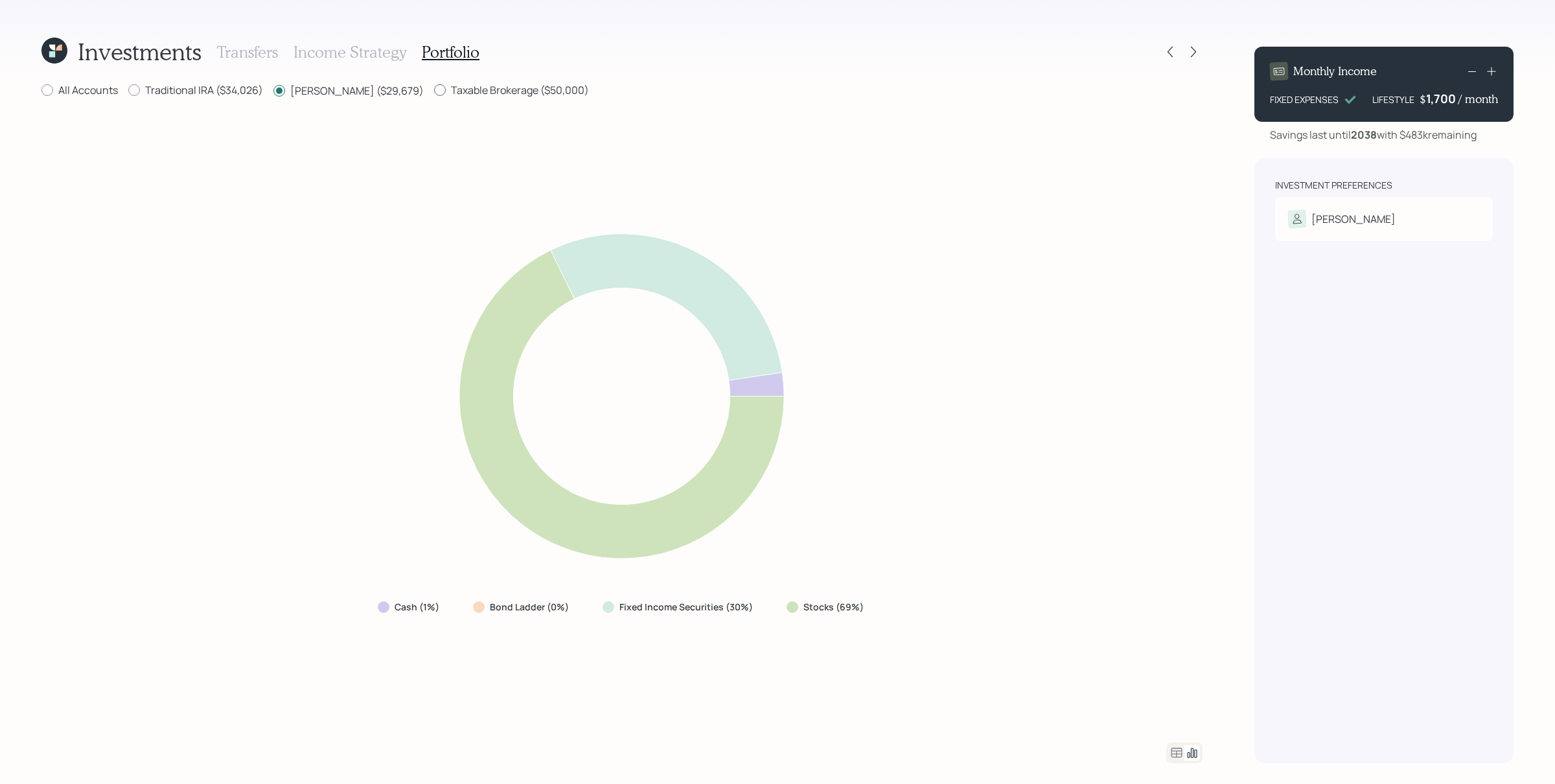
radio input "true"
radio input "false"
click at [78, 85] on label "All Accounts" at bounding box center [80, 90] width 77 height 14
click at [42, 90] on input "All Accounts" at bounding box center [41, 90] width 1 height 1
radio input "true"
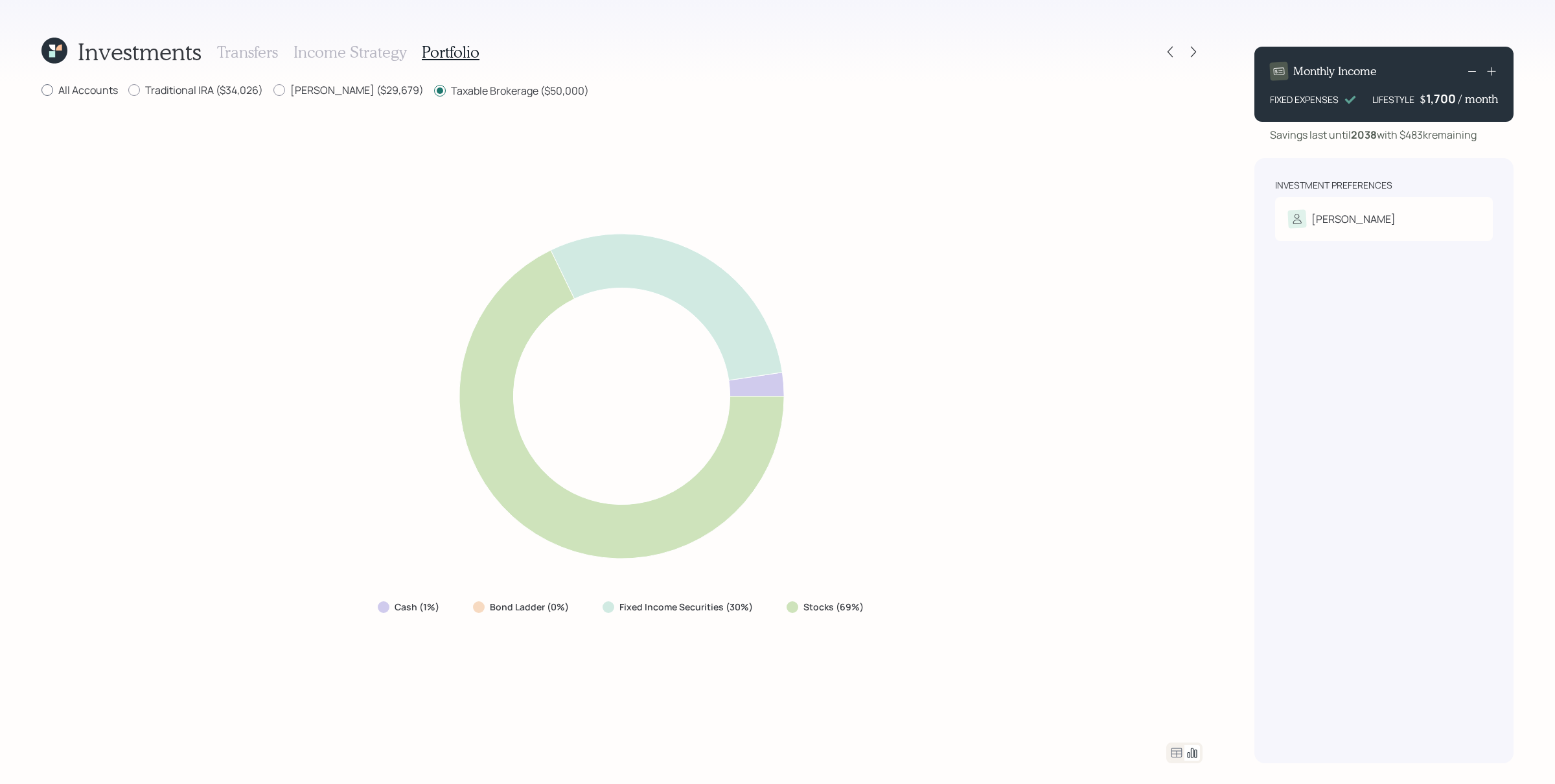
radio input "false"
click at [1199, 47] on icon at bounding box center [1193, 52] width 13 height 13
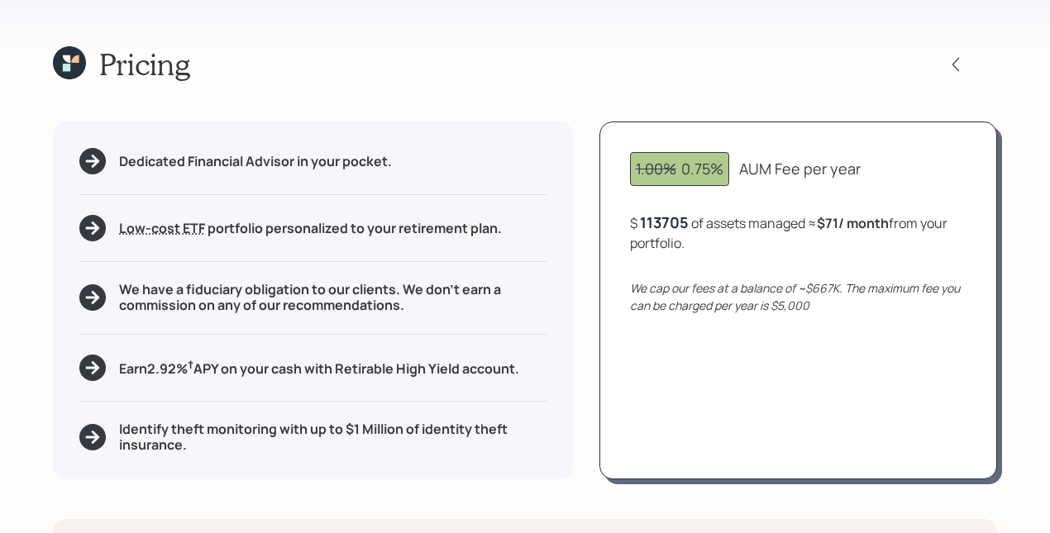
click at [678, 222] on div "113705" at bounding box center [664, 223] width 49 height 20
click at [706, 308] on icon "We cap our fees at a balance of ~$667K. The maximum fee you can be charged per …" at bounding box center [795, 296] width 330 height 33
click at [683, 231] on div "150000" at bounding box center [667, 223] width 55 height 20
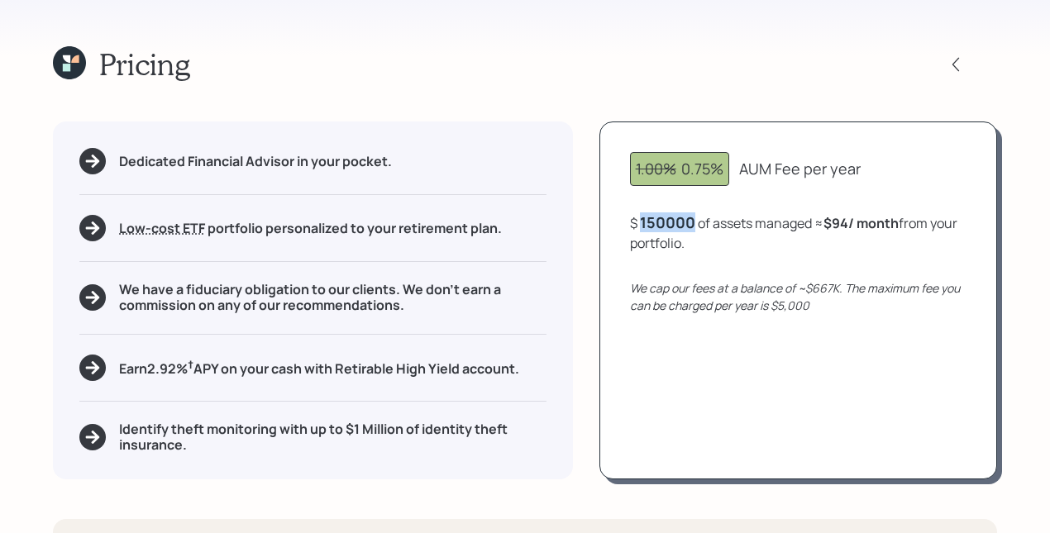
click at [683, 231] on div "150000" at bounding box center [667, 223] width 55 height 20
click at [868, 335] on div "1.00% 0.75% AUM Fee per year $ 100,000 of assets managed ≈ $63 / month from you…" at bounding box center [799, 301] width 398 height 358
click at [963, 56] on icon at bounding box center [956, 64] width 17 height 17
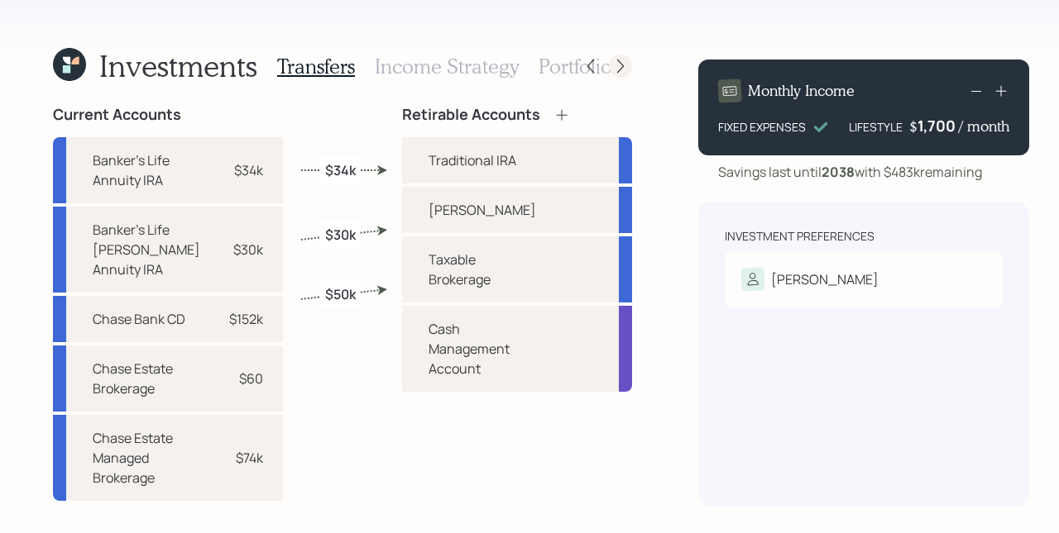
click at [612, 69] on icon at bounding box center [620, 66] width 17 height 17
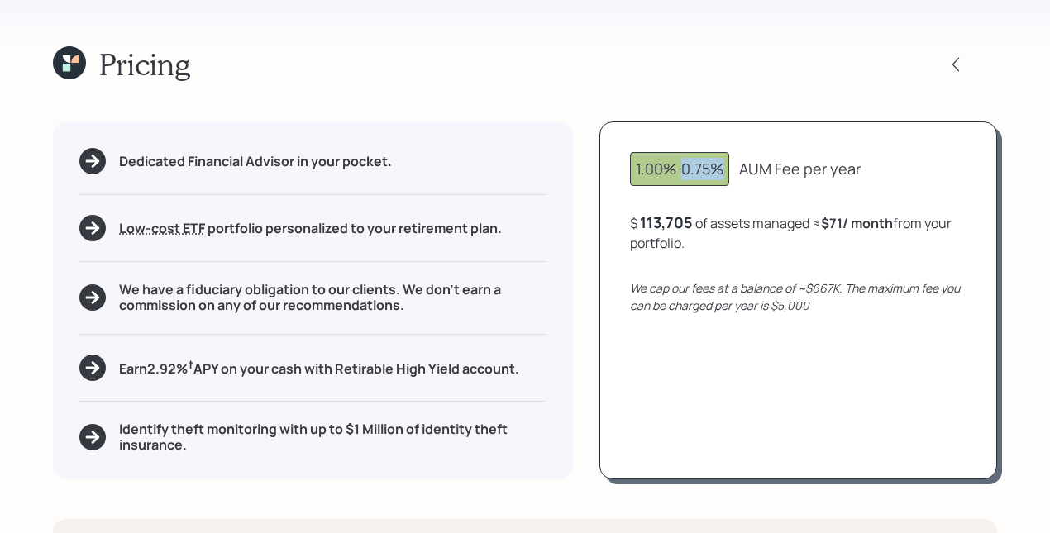
drag, startPoint x: 682, startPoint y: 169, endPoint x: 723, endPoint y: 171, distance: 40.6
click at [723, 171] on div "1.00% 0.75%" at bounding box center [680, 169] width 88 height 22
click at [791, 256] on div "1.00% 0.75% AUM Fee per year $ 113,705 of assets managed ≈ $71 / month from you…" at bounding box center [799, 301] width 398 height 358
drag, startPoint x: 682, startPoint y: 170, endPoint x: 719, endPoint y: 167, distance: 37.3
click at [720, 167] on div "1.00% 0.75%" at bounding box center [680, 169] width 88 height 22
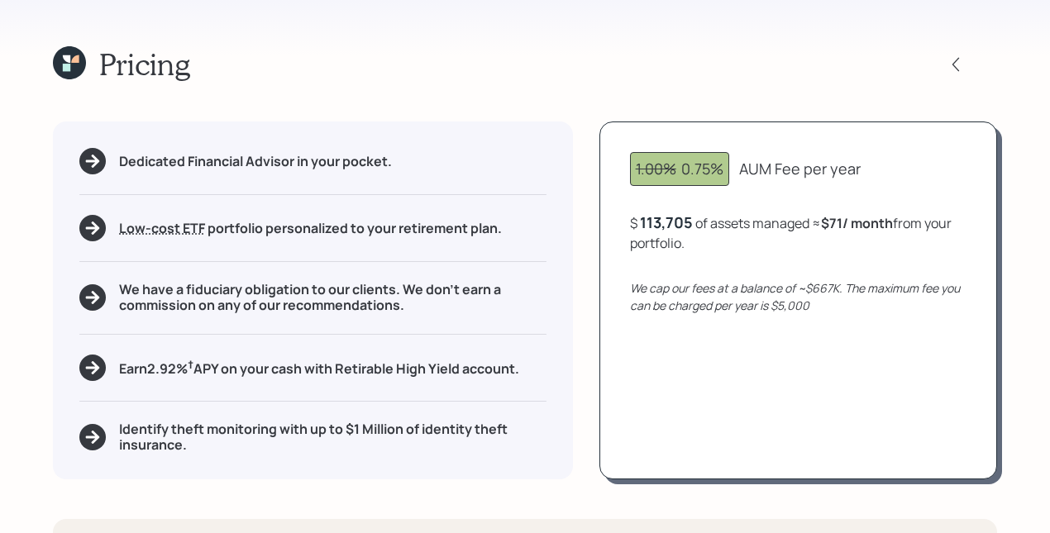
click at [720, 200] on div "1.00% 0.75% AUM Fee per year $ 113,705 of assets managed ≈ $71 / month from you…" at bounding box center [799, 301] width 398 height 358
click at [69, 60] on icon at bounding box center [66, 58] width 7 height 7
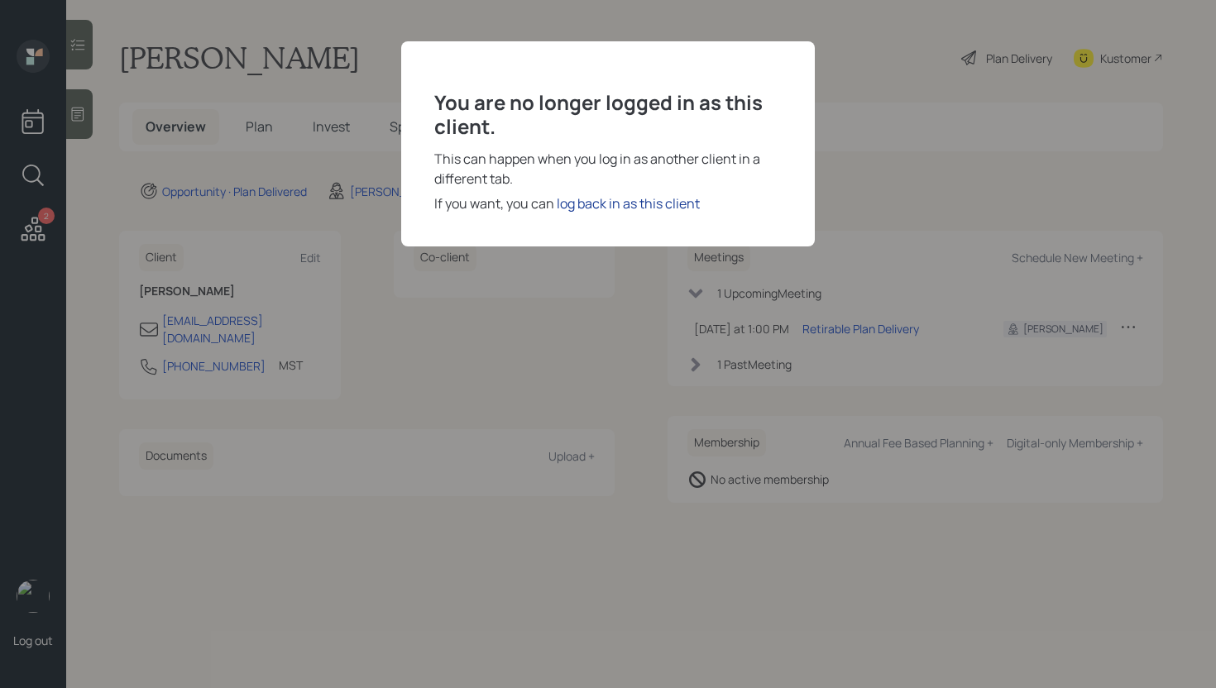
drag, startPoint x: 635, startPoint y: 226, endPoint x: 636, endPoint y: 212, distance: 14.1
click at [635, 226] on div "You are no longer logged in as this client. This can happen when you log in as …" at bounding box center [608, 143] width 414 height 205
click at [638, 203] on div "log back in as this client" at bounding box center [628, 204] width 143 height 20
